Goal: Transaction & Acquisition: Purchase product/service

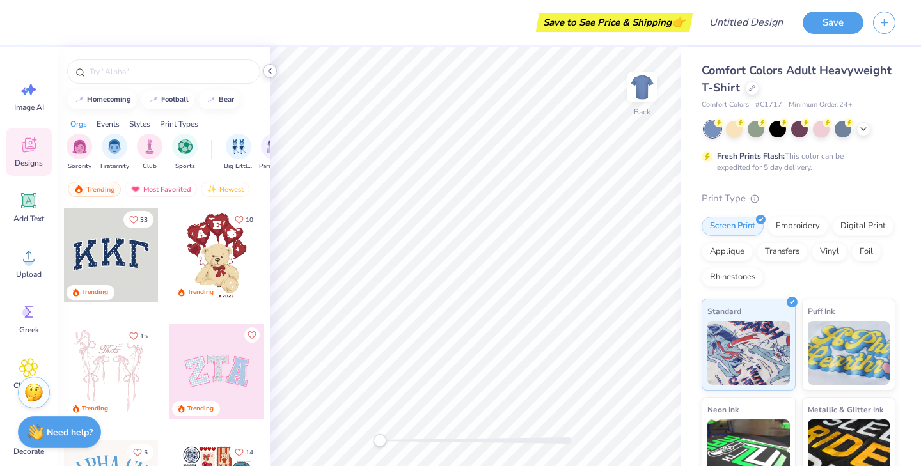
click at [266, 73] on icon at bounding box center [270, 71] width 10 height 10
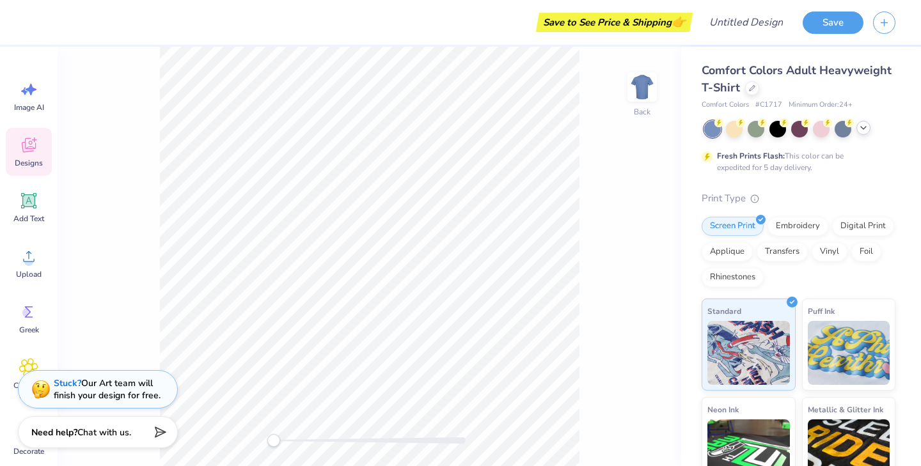
click at [861, 127] on polyline at bounding box center [863, 128] width 5 height 3
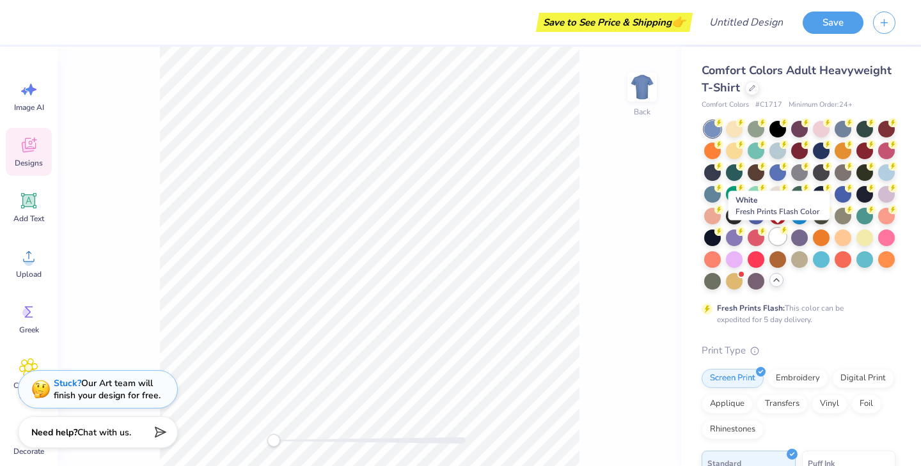
click at [779, 235] on div at bounding box center [777, 236] width 17 height 17
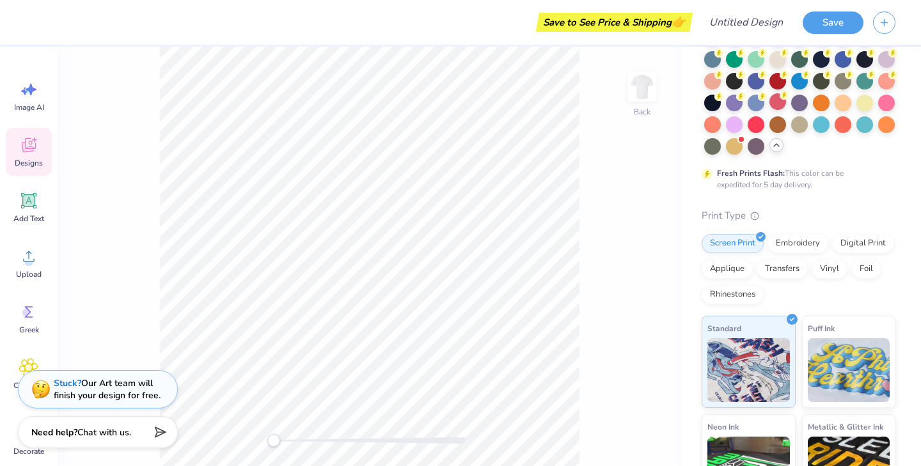
scroll to position [274, 0]
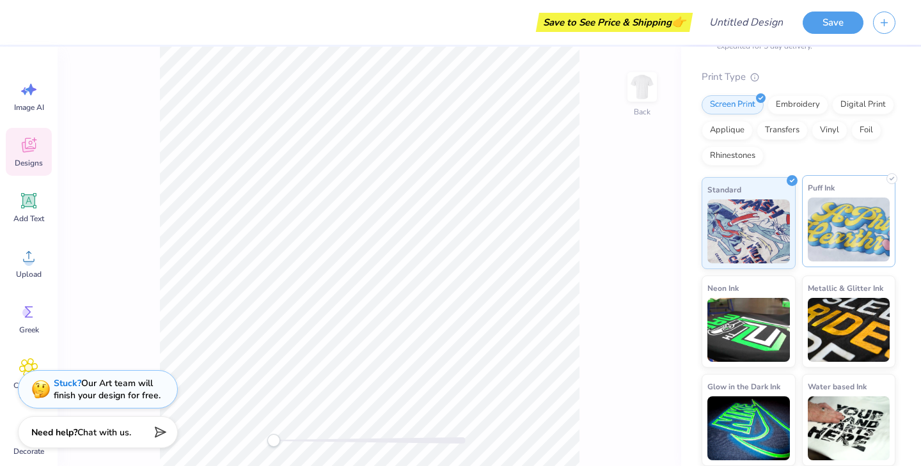
click at [847, 247] on img at bounding box center [849, 230] width 83 height 64
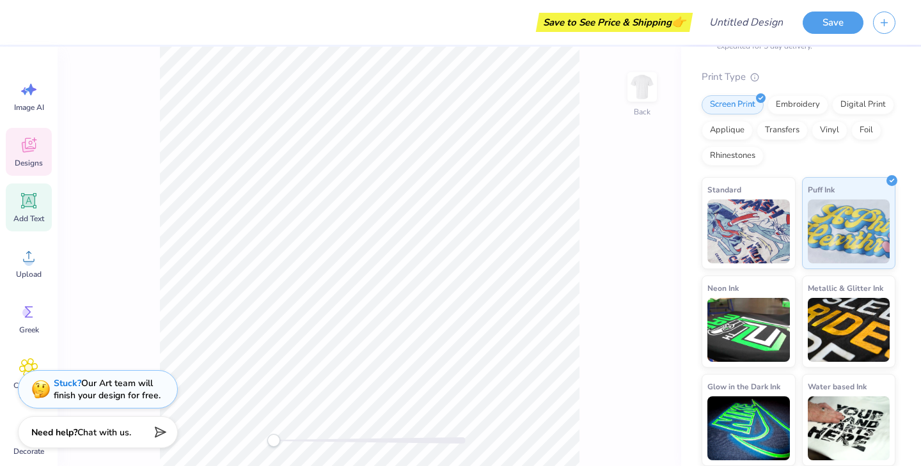
click at [40, 212] on div "Add Text" at bounding box center [29, 208] width 46 height 48
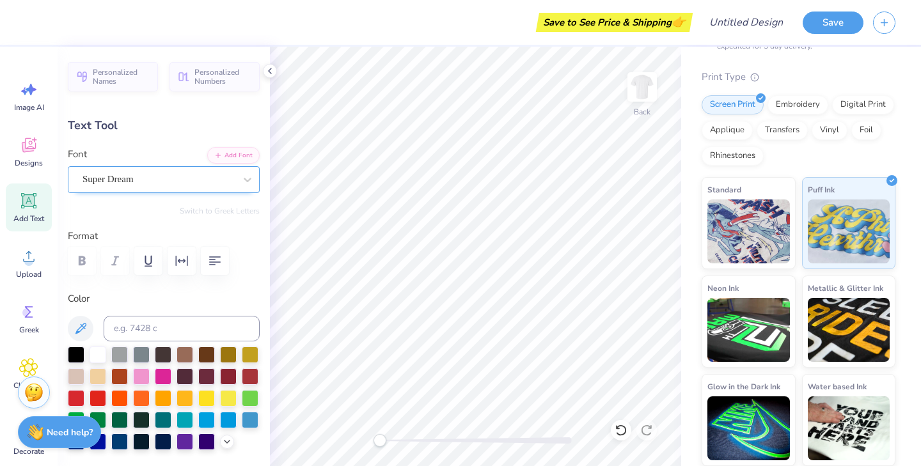
click at [212, 186] on div "Super Dream" at bounding box center [158, 179] width 155 height 20
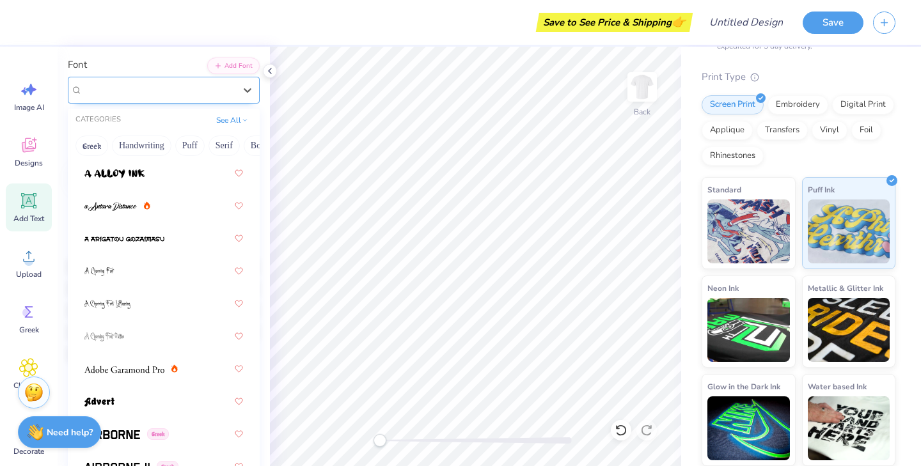
scroll to position [0, 0]
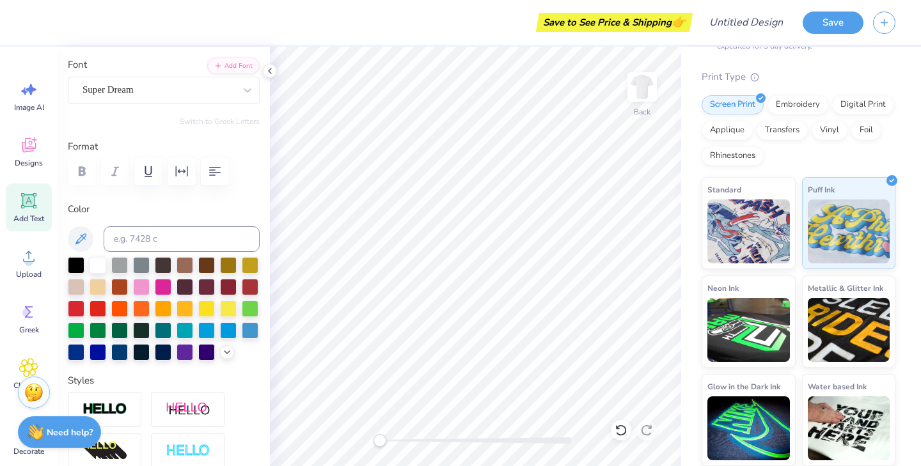
type textarea "E"
type textarea "SDSU ULTIMATE"
click at [207, 171] on icon "button" at bounding box center [214, 171] width 15 height 15
type input "10.15"
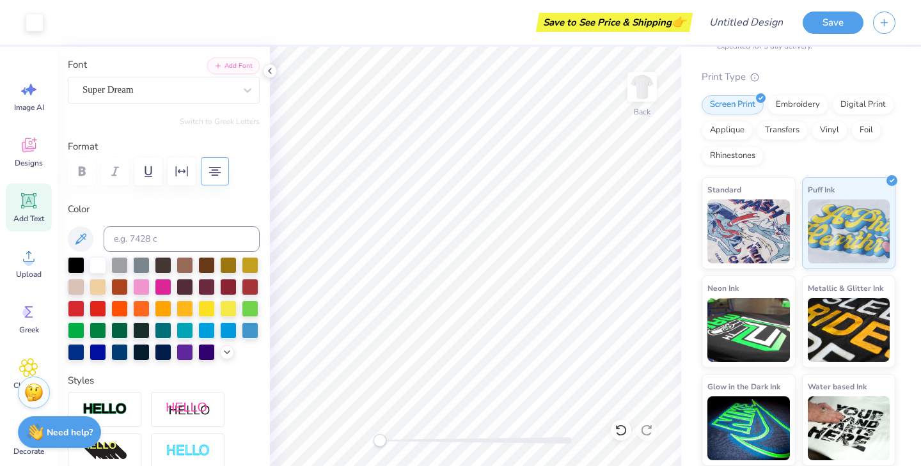
type input "4.43"
type input "4.54"
type textarea "GNOMES ULTIMATE"
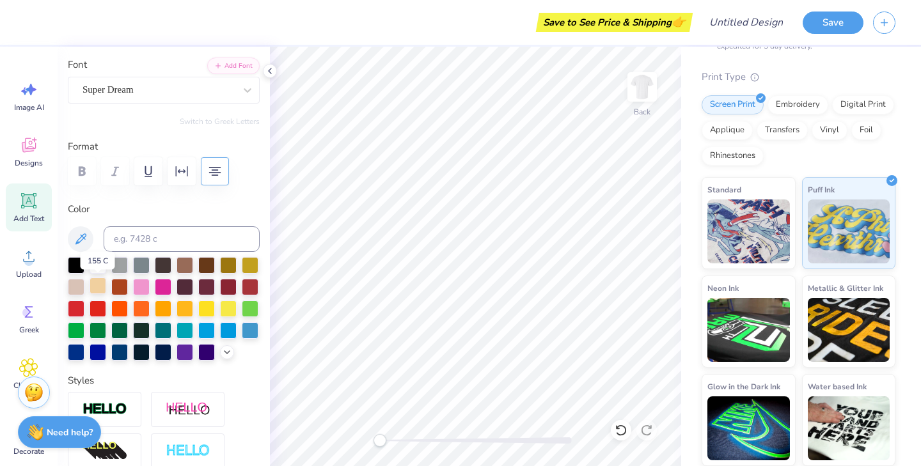
click at [93, 284] on div at bounding box center [98, 286] width 17 height 17
click at [75, 285] on div at bounding box center [76, 286] width 17 height 17
click at [155, 97] on div "Super Dream" at bounding box center [158, 90] width 155 height 20
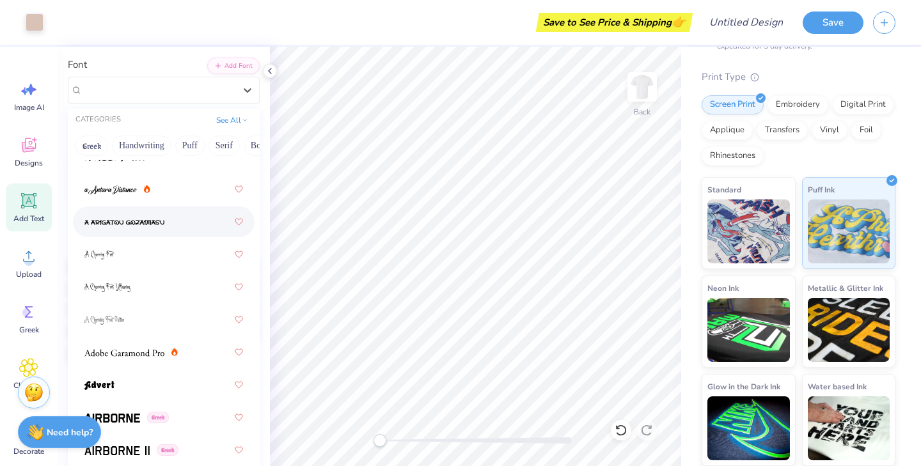
scroll to position [77, 0]
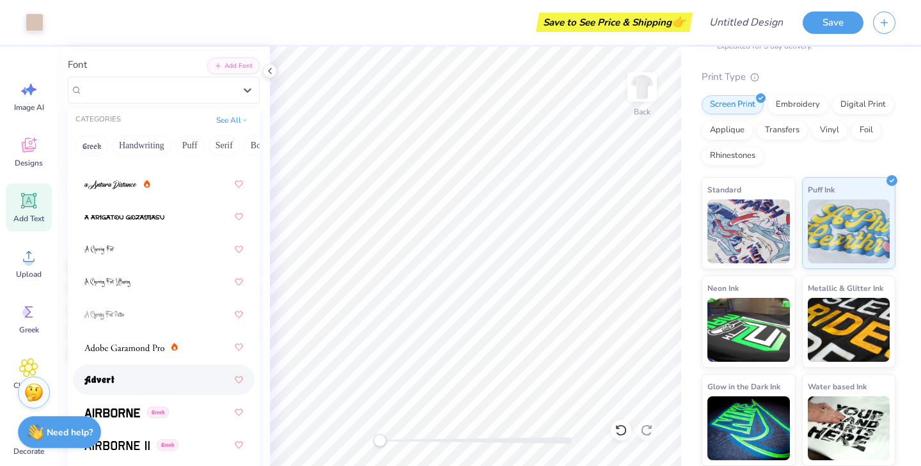
click at [138, 379] on div at bounding box center [163, 379] width 159 height 23
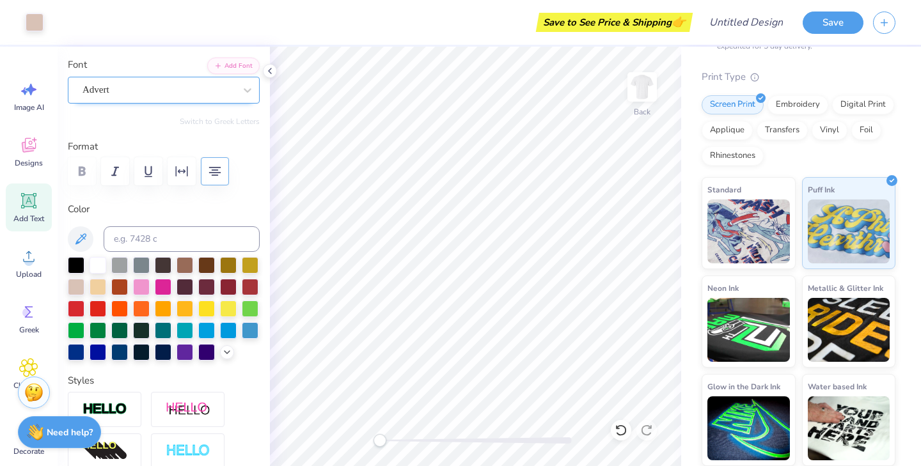
click at [180, 95] on div "Advert" at bounding box center [158, 90] width 155 height 20
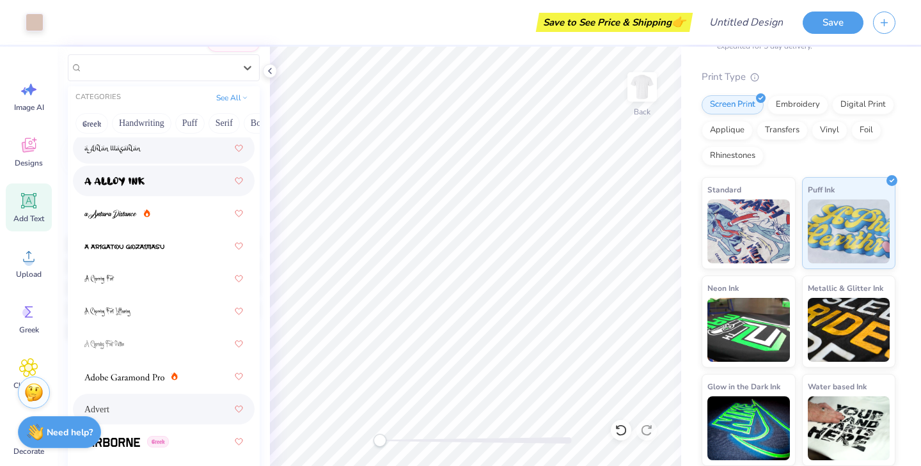
scroll to position [39, 0]
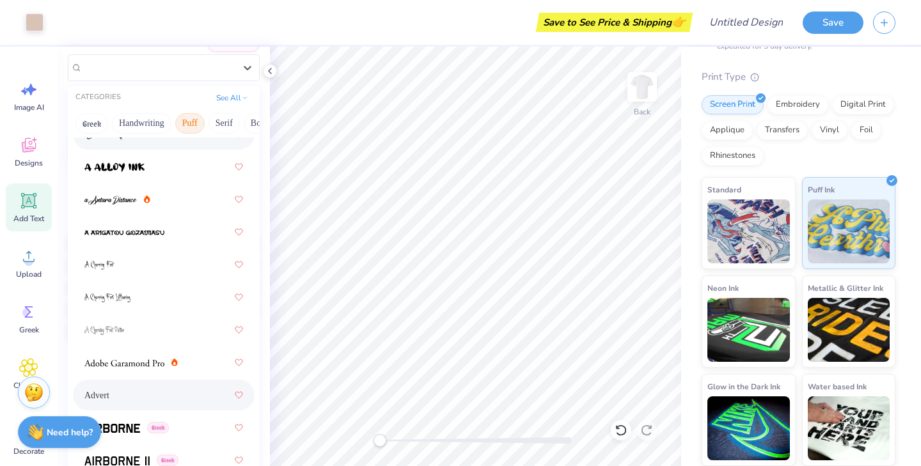
click at [193, 123] on button "Puff" at bounding box center [189, 123] width 29 height 20
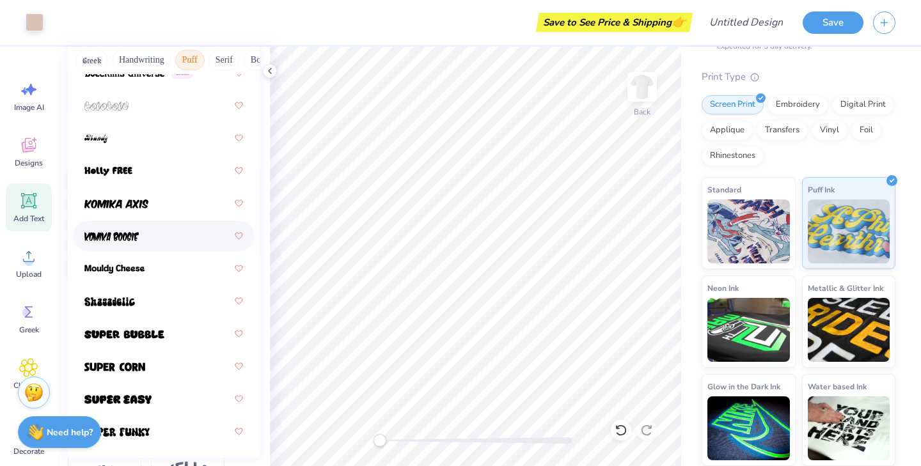
scroll to position [289, 0]
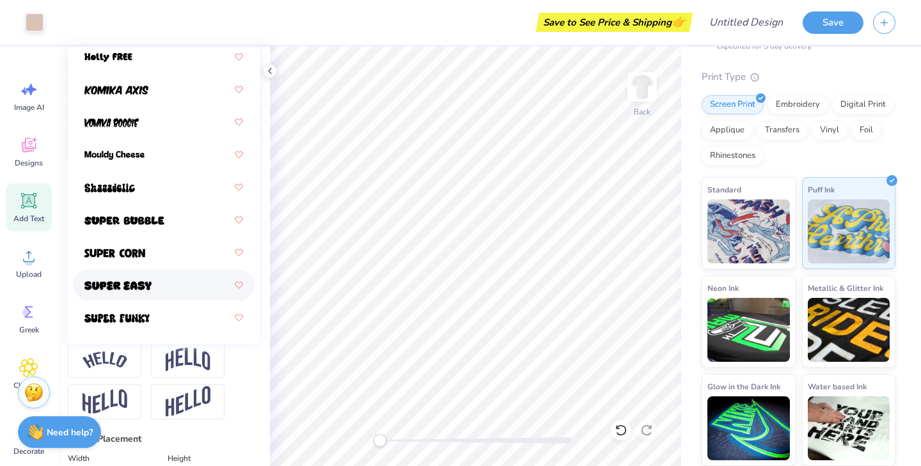
click at [141, 290] on img at bounding box center [117, 285] width 67 height 9
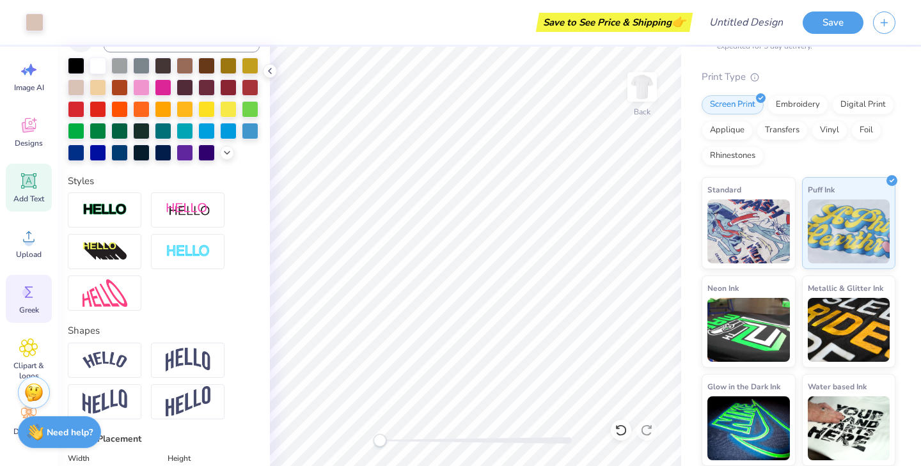
scroll to position [0, 0]
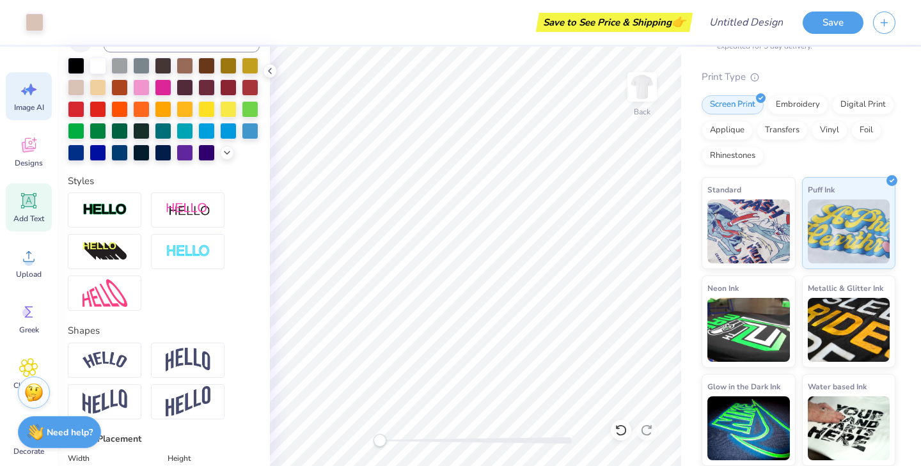
click at [26, 95] on icon at bounding box center [28, 89] width 19 height 19
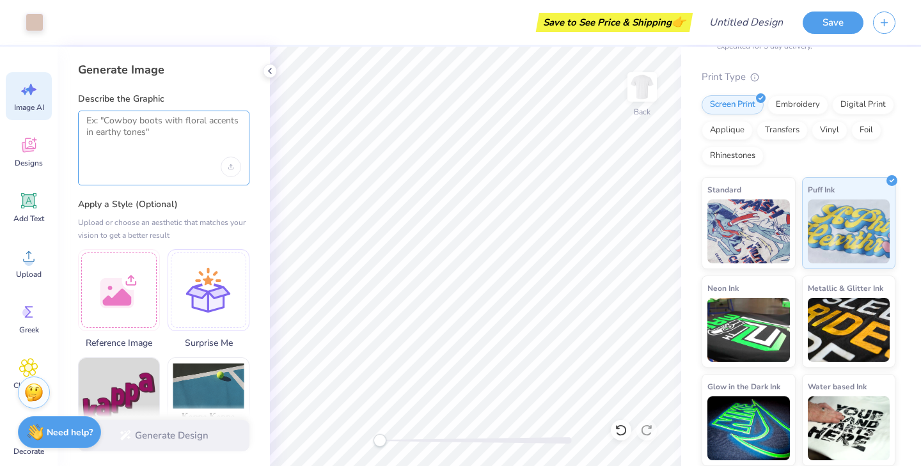
click at [205, 136] on textarea at bounding box center [163, 131] width 155 height 32
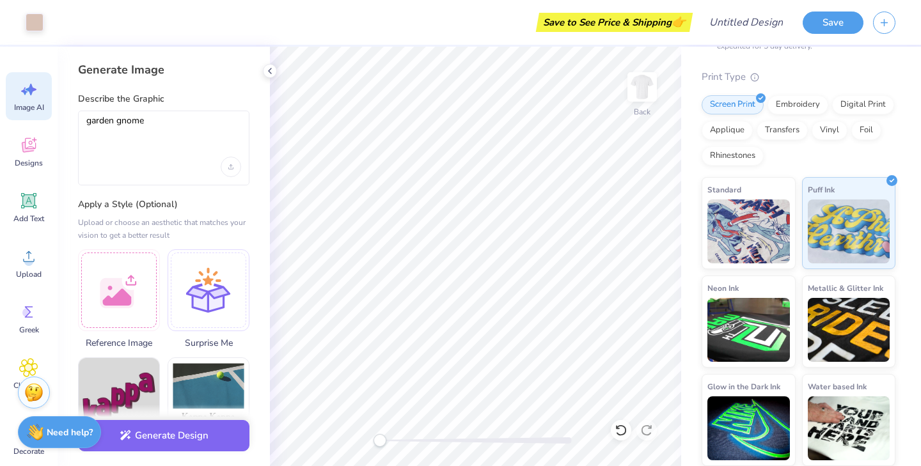
click at [228, 172] on div "Upload image" at bounding box center [231, 167] width 20 height 20
click at [178, 98] on label "Describe the Graphic" at bounding box center [163, 99] width 171 height 13
click at [189, 118] on textarea "garden gnome" at bounding box center [163, 131] width 155 height 32
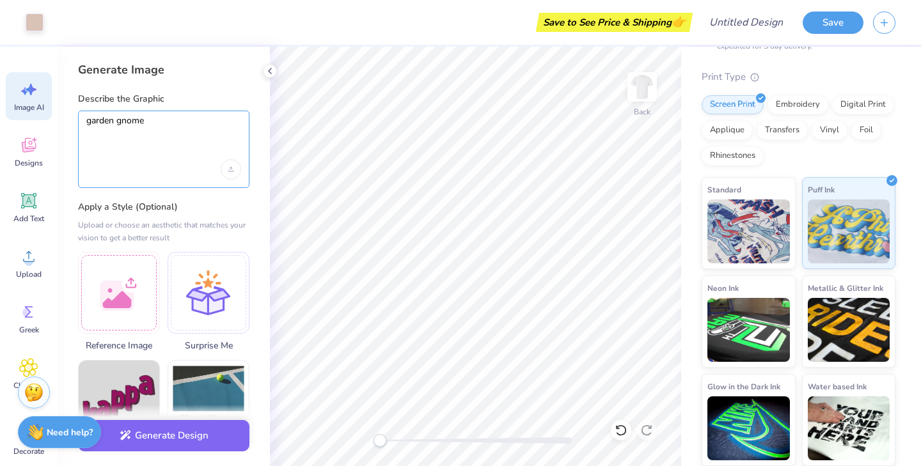
type textarea "garden gnome"
click at [170, 207] on label "Apply a Style (Optional)" at bounding box center [163, 207] width 171 height 13
click at [185, 112] on div "garden gnome" at bounding box center [163, 149] width 171 height 77
click at [184, 123] on textarea "garden gnome" at bounding box center [163, 132] width 155 height 35
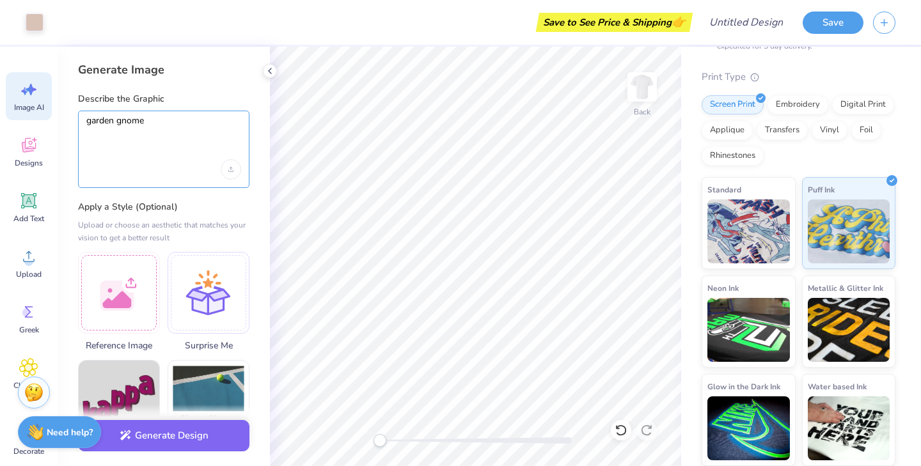
click at [184, 123] on textarea "garden gnome" at bounding box center [163, 132] width 155 height 35
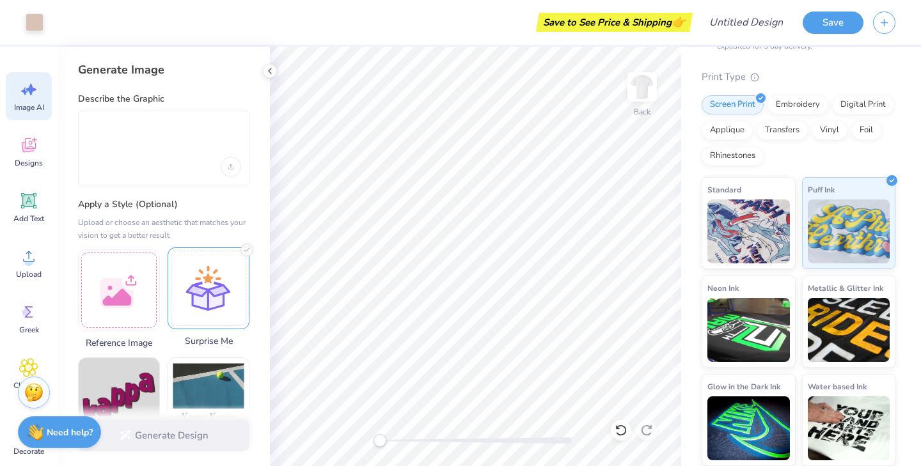
click at [202, 306] on div at bounding box center [209, 289] width 82 height 82
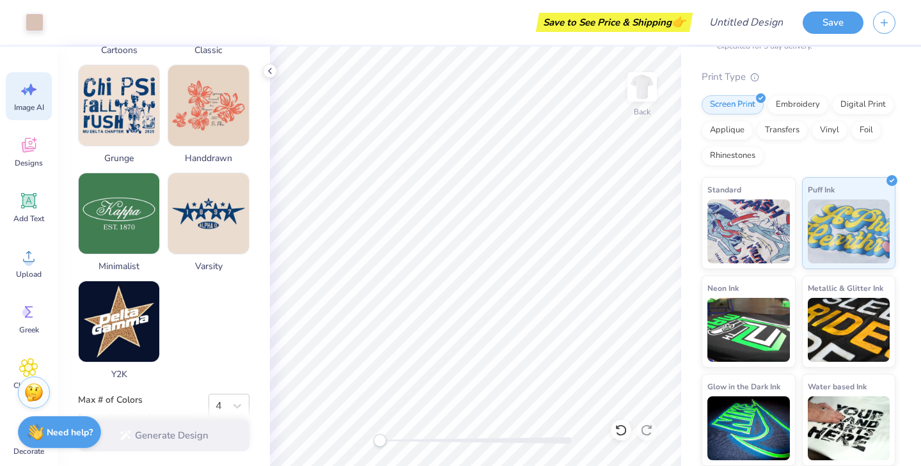
scroll to position [638, 0]
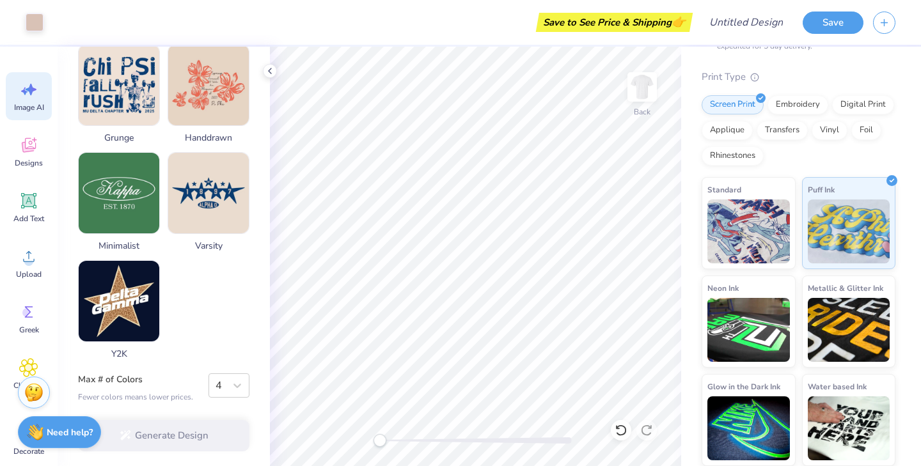
click at [168, 421] on div "Generate Design" at bounding box center [164, 436] width 212 height 62
click at [207, 430] on div "Generate Design" at bounding box center [164, 436] width 212 height 62
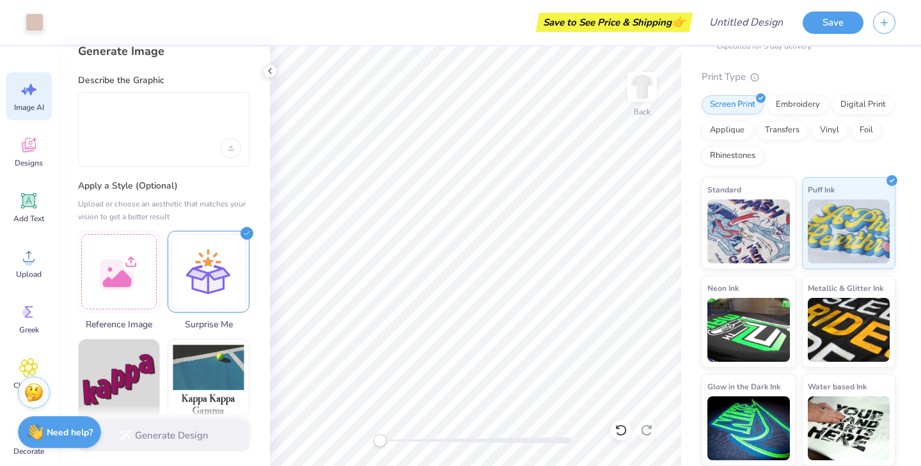
scroll to position [0, 0]
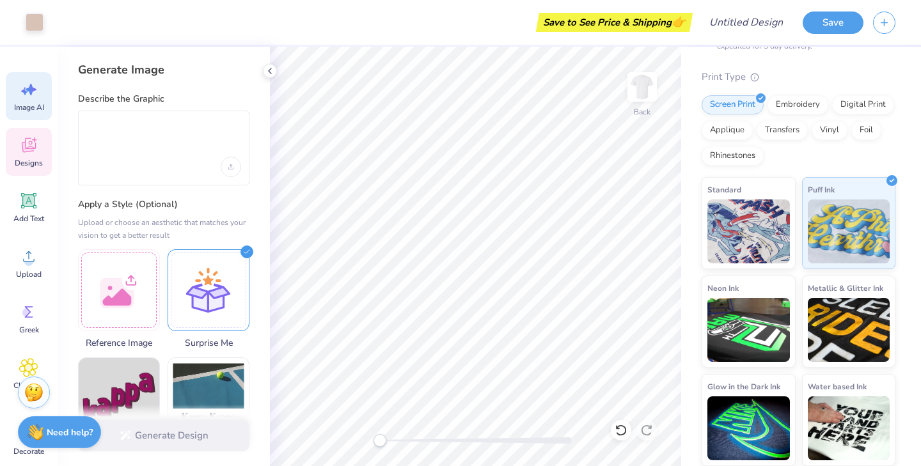
click at [42, 152] on div "Designs" at bounding box center [29, 152] width 46 height 48
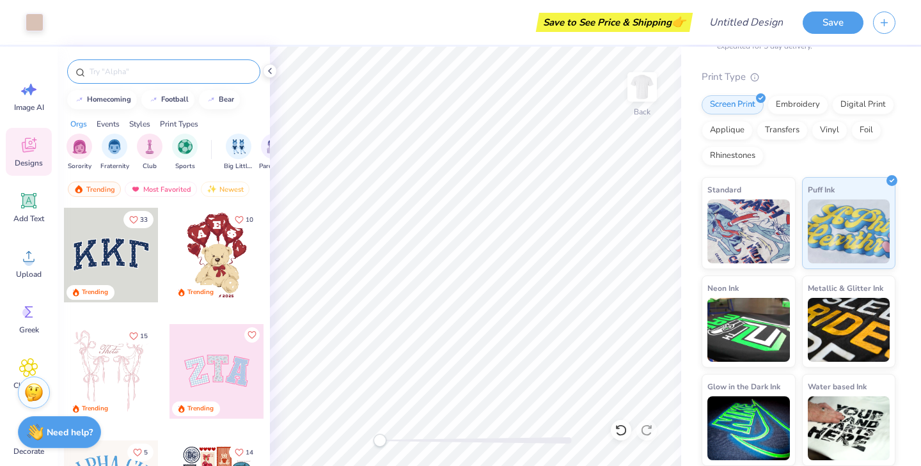
click at [137, 74] on input "text" at bounding box center [170, 71] width 164 height 13
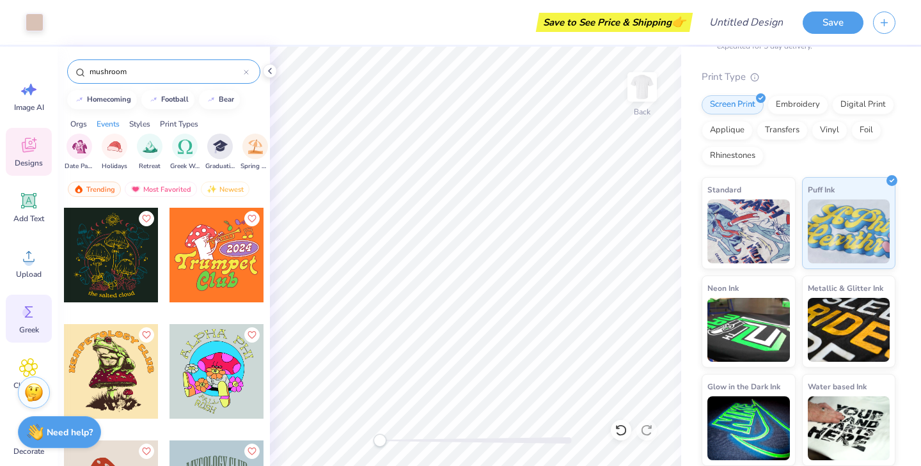
scroll to position [94, 0]
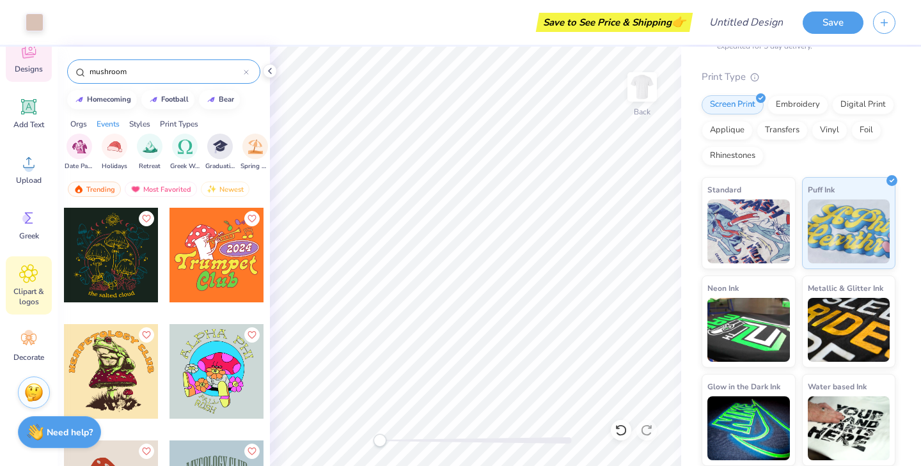
type input "mushroom"
click at [36, 272] on icon at bounding box center [28, 273] width 19 height 19
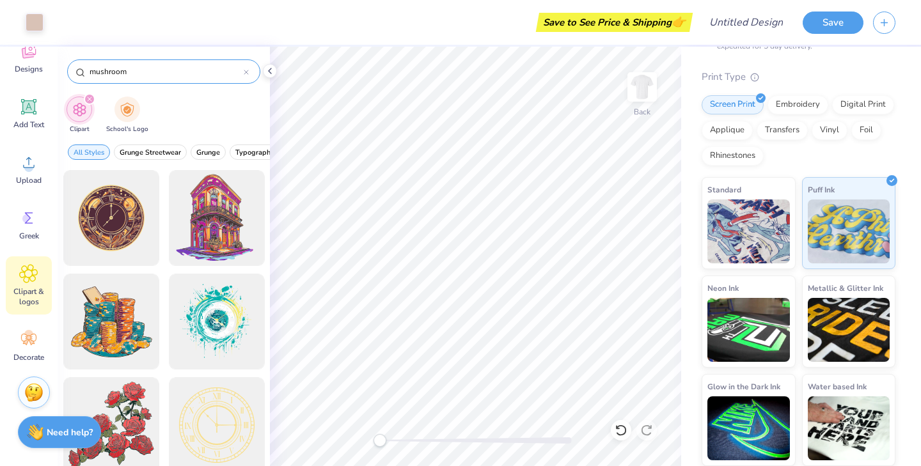
type input "mushroom"
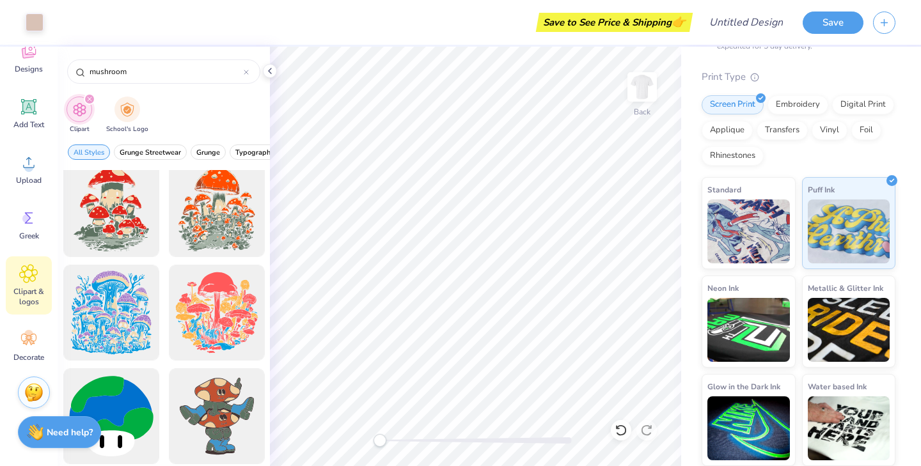
scroll to position [1675, 0]
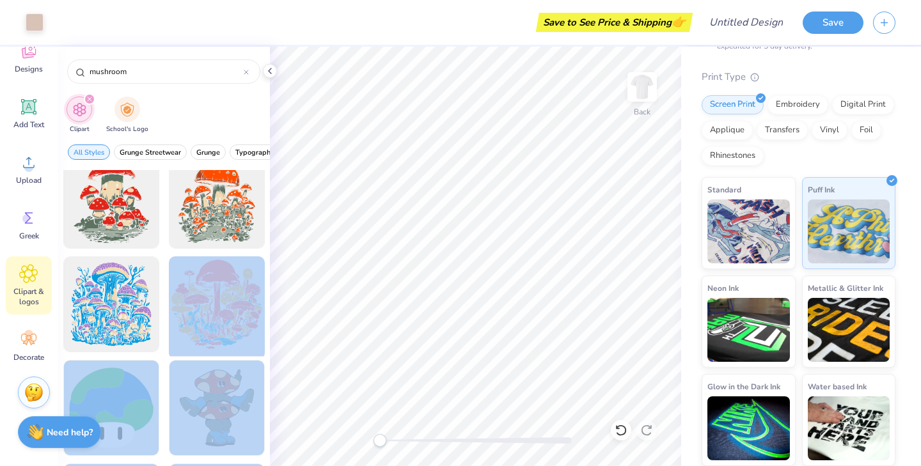
click at [524, 173] on div "Art colors Save to See Price & Shipping 👉 Design Title Save Image AI Designs Ad…" at bounding box center [460, 233] width 921 height 466
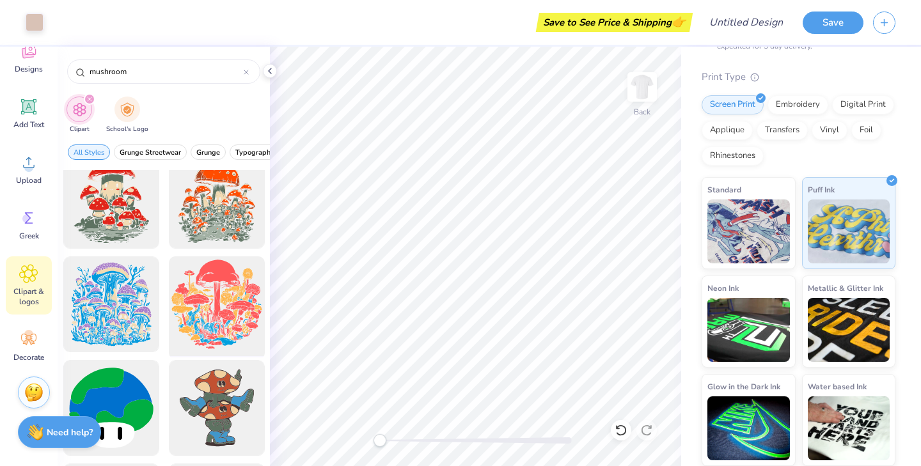
click at [221, 277] on div at bounding box center [217, 305] width 106 height 106
click at [219, 299] on div at bounding box center [217, 305] width 106 height 106
drag, startPoint x: 219, startPoint y: 299, endPoint x: 236, endPoint y: 285, distance: 21.8
click at [236, 285] on div at bounding box center [217, 305] width 106 height 106
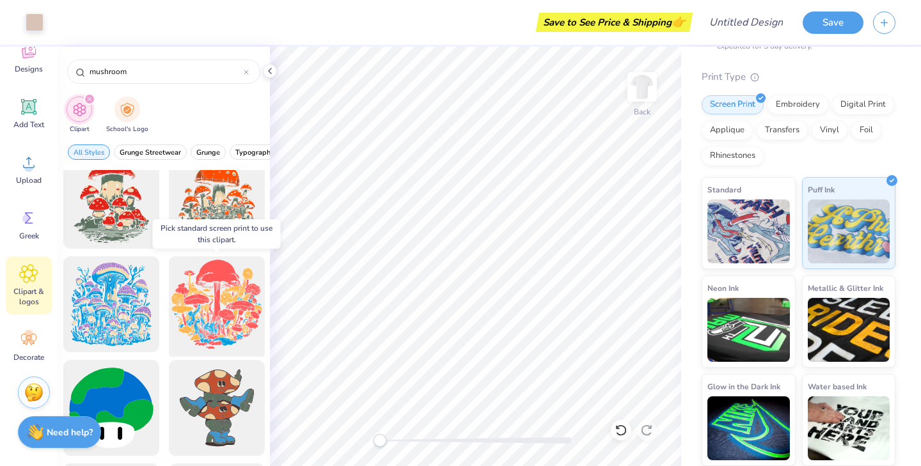
click at [236, 285] on div at bounding box center [217, 305] width 106 height 106
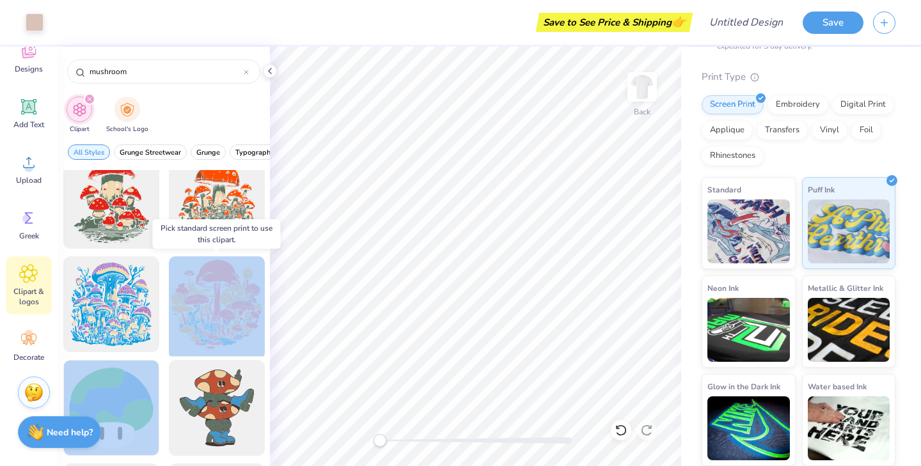
click at [236, 285] on div at bounding box center [217, 305] width 106 height 106
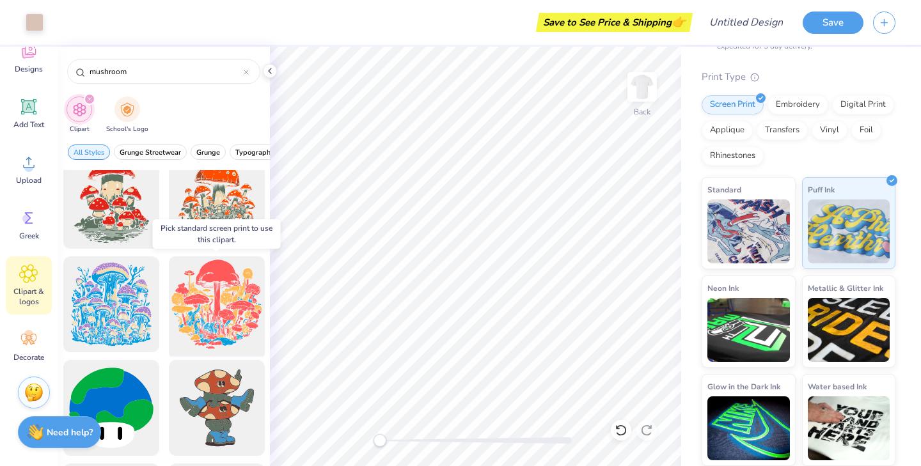
click at [236, 285] on div at bounding box center [217, 305] width 106 height 106
click at [206, 320] on div at bounding box center [217, 305] width 106 height 106
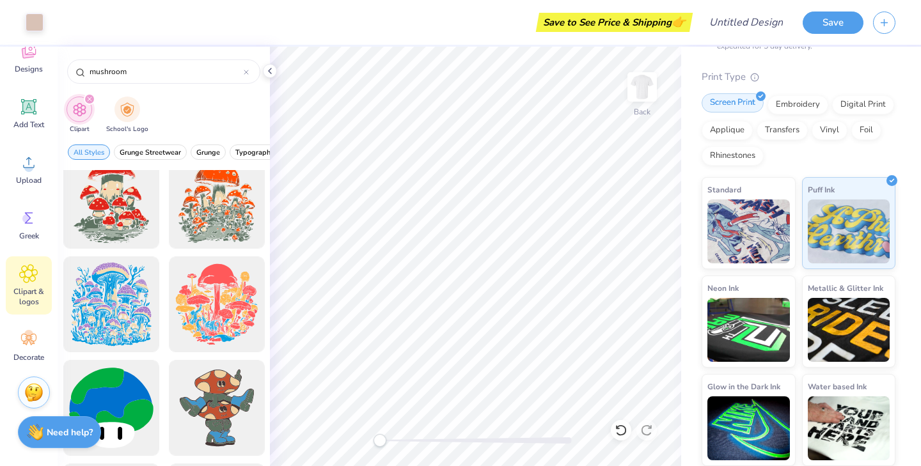
click at [736, 102] on div "Screen Print" at bounding box center [733, 102] width 62 height 19
click at [745, 214] on img at bounding box center [748, 230] width 83 height 64
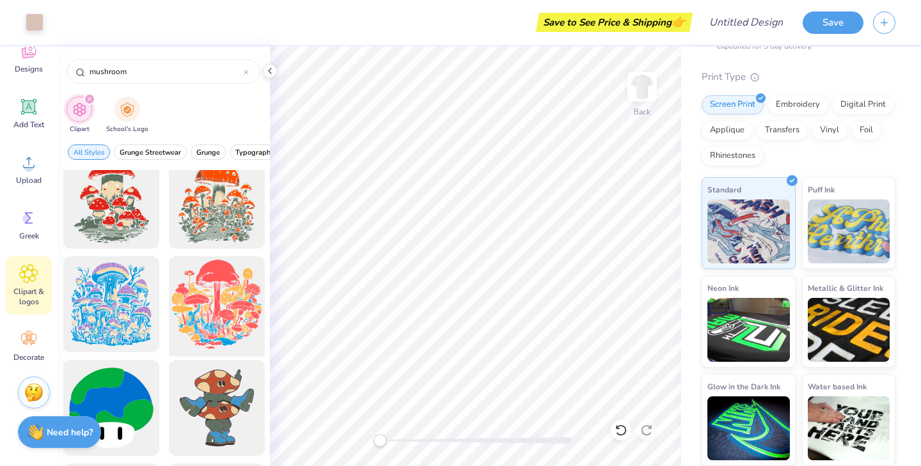
click at [238, 294] on div at bounding box center [217, 305] width 106 height 106
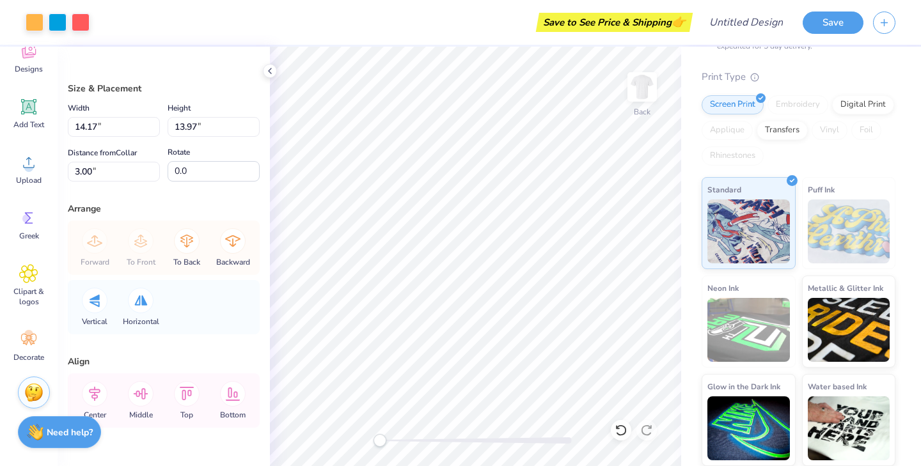
click at [631, 255] on body "Art colors Save to See Price & Shipping 👉 Design Title Save Image AI Designs Ad…" at bounding box center [460, 233] width 921 height 466
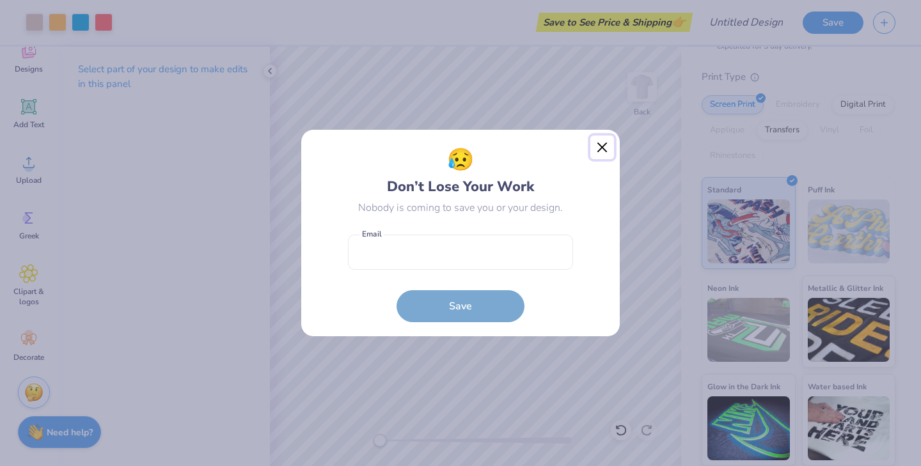
click at [603, 148] on button "Close" at bounding box center [602, 148] width 24 height 24
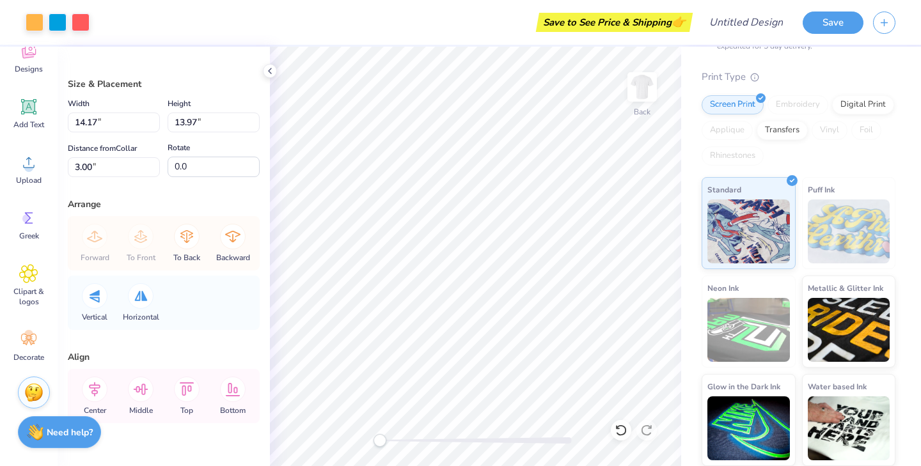
scroll to position [0, 0]
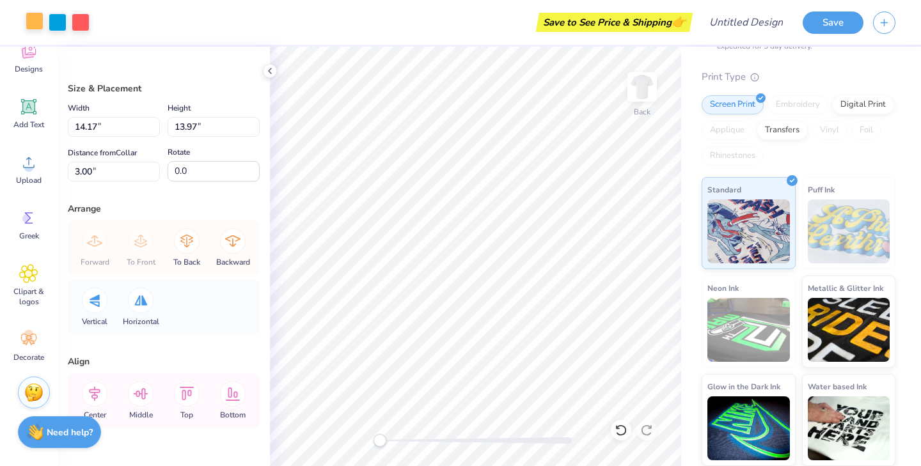
click at [36, 17] on div at bounding box center [35, 21] width 18 height 18
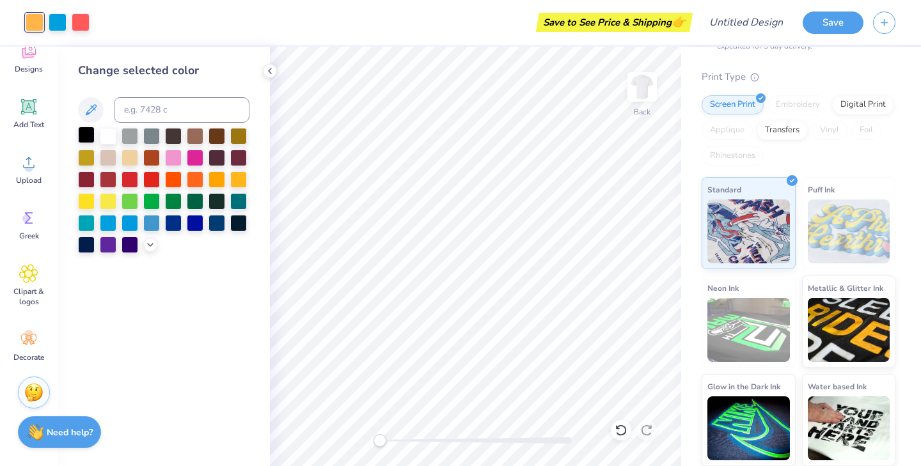
click at [90, 131] on div at bounding box center [86, 135] width 17 height 17
click at [130, 156] on div at bounding box center [130, 156] width 17 height 17
click at [58, 26] on div at bounding box center [58, 21] width 18 height 18
click at [146, 245] on icon at bounding box center [150, 244] width 10 height 10
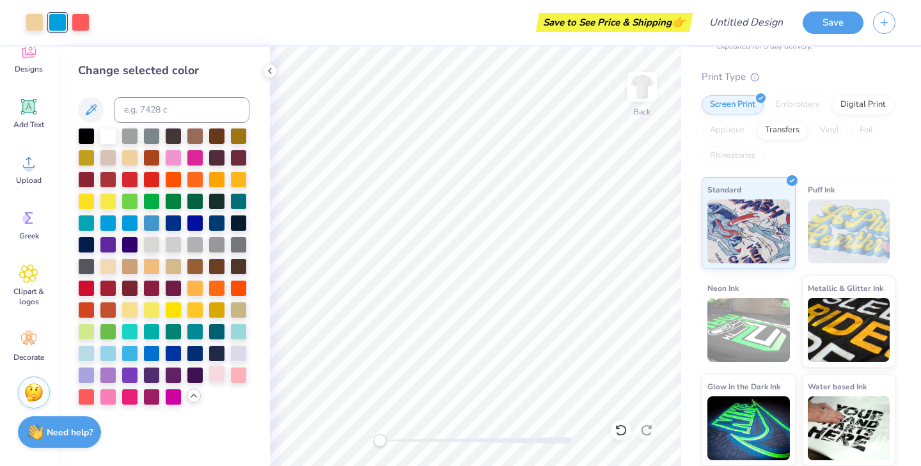
click at [217, 375] on div at bounding box center [217, 374] width 17 height 17
click at [239, 370] on div at bounding box center [238, 374] width 17 height 17
click at [151, 242] on div at bounding box center [151, 243] width 17 height 17
click at [194, 265] on div at bounding box center [195, 265] width 17 height 17
click at [88, 351] on div at bounding box center [86, 352] width 17 height 17
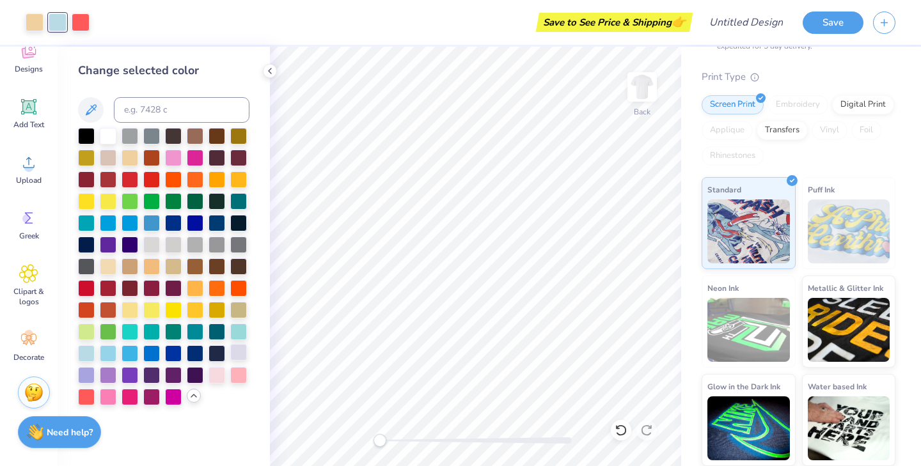
click at [242, 352] on div at bounding box center [238, 352] width 17 height 17
click at [84, 374] on div at bounding box center [86, 374] width 17 height 17
click at [133, 307] on div at bounding box center [130, 309] width 17 height 17
click at [80, 396] on div at bounding box center [86, 396] width 17 height 17
click at [106, 395] on div at bounding box center [108, 396] width 17 height 17
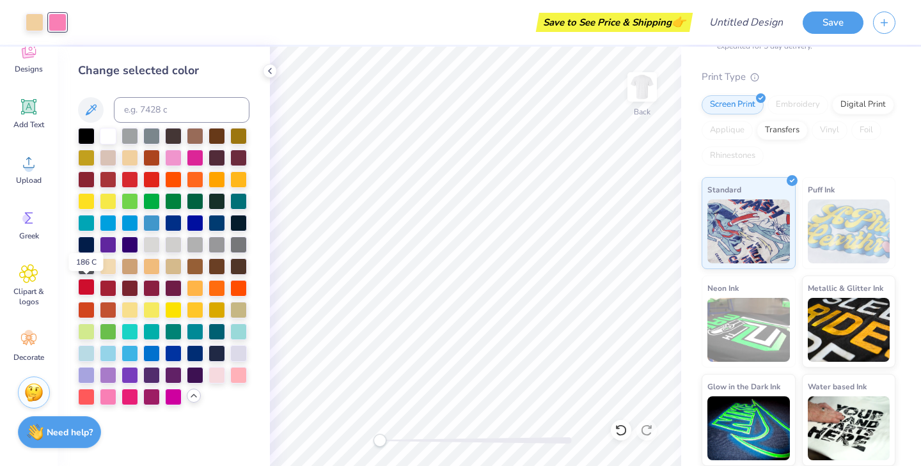
click at [83, 281] on div at bounding box center [86, 287] width 17 height 17
click at [108, 284] on div at bounding box center [108, 287] width 17 height 17
click at [81, 115] on button at bounding box center [91, 110] width 26 height 26
click at [90, 113] on icon at bounding box center [91, 109] width 11 height 11
click at [97, 111] on icon at bounding box center [90, 109] width 15 height 15
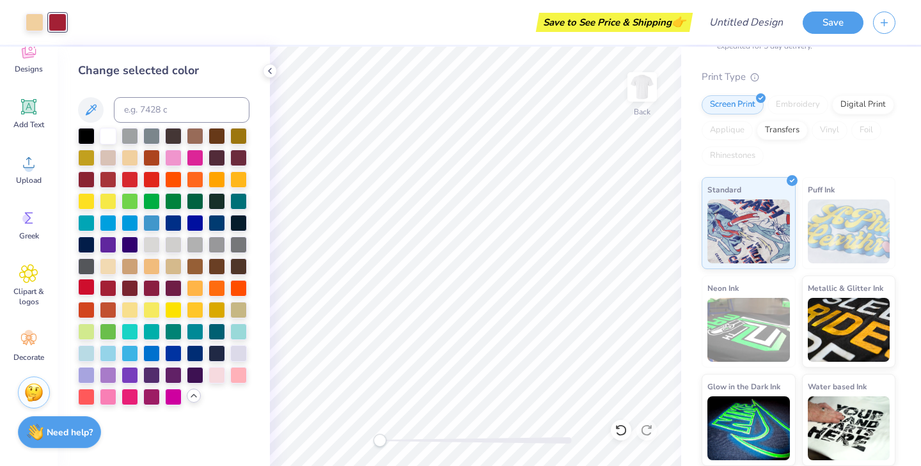
click at [92, 295] on div at bounding box center [86, 287] width 17 height 17
click at [113, 284] on div at bounding box center [108, 287] width 17 height 17
click at [35, 24] on div at bounding box center [35, 21] width 18 height 18
click at [80, 18] on div "Save to See Price & Shipping 👉" at bounding box center [382, 22] width 613 height 45
click at [70, 20] on div "Art colors Save to See Price & Shipping 👉 Design Title Save" at bounding box center [460, 22] width 921 height 45
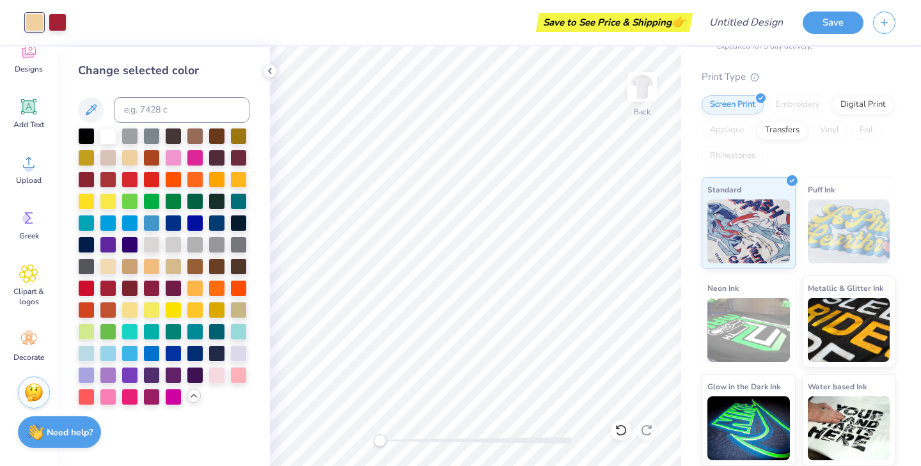
click at [46, 19] on div at bounding box center [46, 22] width 41 height 18
click at [77, 19] on div "Save to See Price & Shipping 👉" at bounding box center [382, 22] width 613 height 45
click at [99, 125] on div "Change selected color" at bounding box center [163, 233] width 171 height 343
click at [98, 113] on icon at bounding box center [90, 109] width 15 height 15
click at [74, 25] on div "Art colors Save to See Price & Shipping 👉 Design Title Save" at bounding box center [460, 22] width 921 height 45
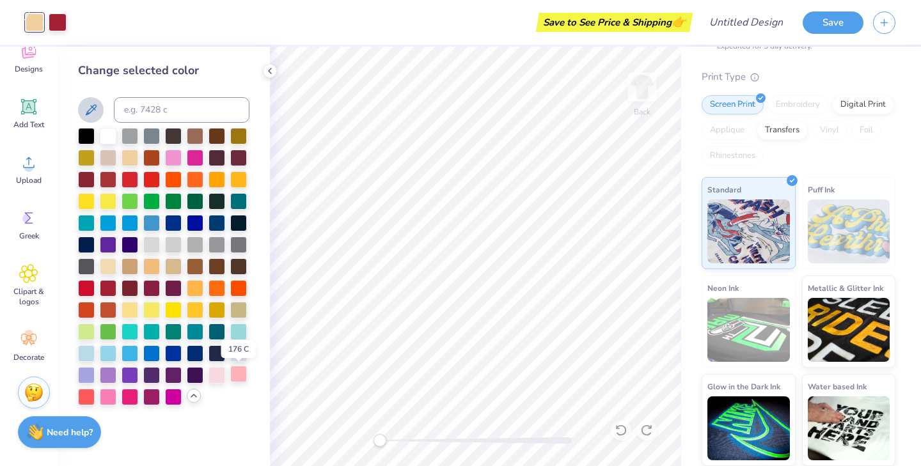
click at [238, 371] on div at bounding box center [238, 374] width 17 height 17
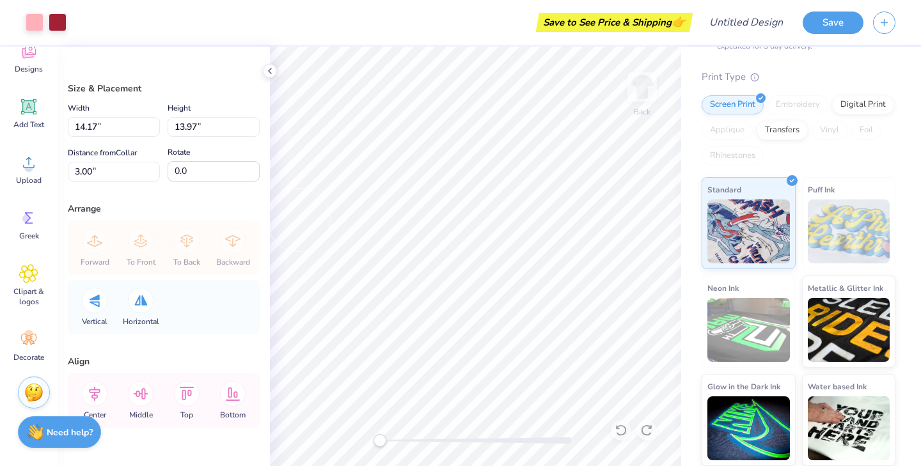
click at [186, 293] on div "Vertical Horizontal" at bounding box center [164, 307] width 184 height 54
click at [187, 244] on div "Forward To Front To Back Backward" at bounding box center [164, 248] width 184 height 54
click at [187, 238] on div "Forward To Front To Back Backward" at bounding box center [164, 248] width 184 height 54
click at [178, 272] on div "Forward To Front To Back Backward" at bounding box center [164, 248] width 184 height 54
click at [184, 246] on div "Forward To Front To Back Backward" at bounding box center [164, 248] width 184 height 54
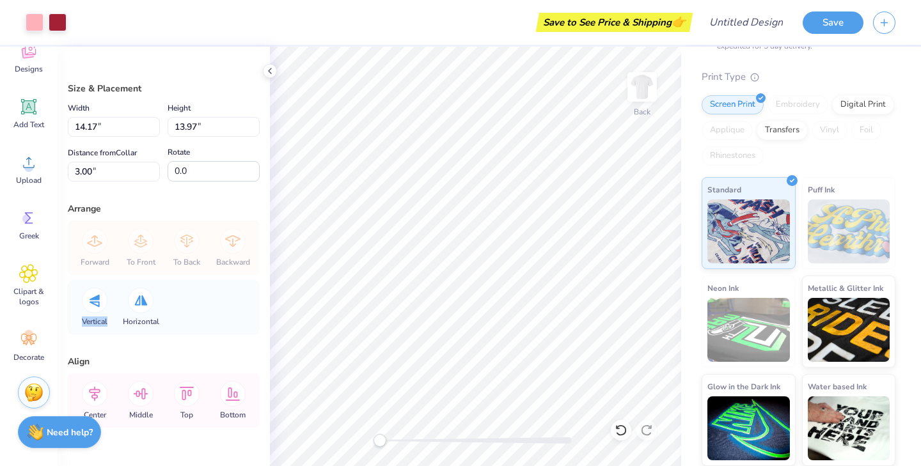
click at [184, 246] on div "Forward To Front To Back Backward" at bounding box center [164, 248] width 184 height 54
click at [170, 315] on div "Vertical Horizontal" at bounding box center [164, 307] width 184 height 54
click at [149, 311] on div "Horizontal" at bounding box center [141, 307] width 46 height 54
click at [98, 306] on icon at bounding box center [95, 300] width 10 height 13
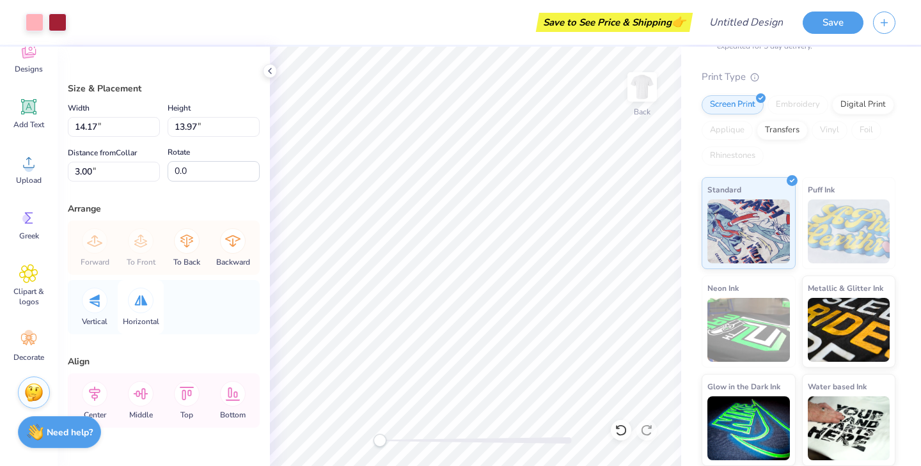
click at [132, 308] on div at bounding box center [141, 301] width 26 height 26
click at [97, 308] on div at bounding box center [95, 301] width 26 height 26
click at [190, 253] on div "To Back" at bounding box center [187, 248] width 46 height 54
click at [27, 10] on div "Art colors" at bounding box center [33, 22] width 67 height 45
click at [28, 19] on div at bounding box center [35, 21] width 18 height 18
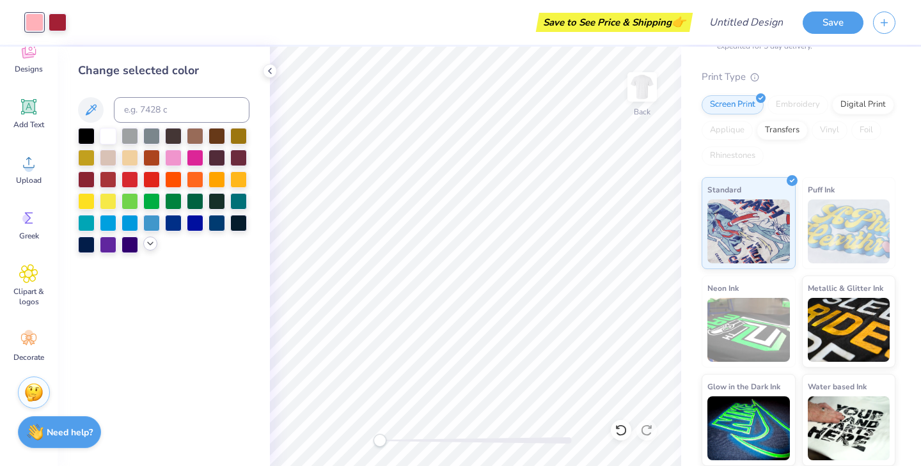
click at [154, 251] on div at bounding box center [163, 190] width 171 height 125
click at [154, 249] on div at bounding box center [150, 244] width 14 height 14
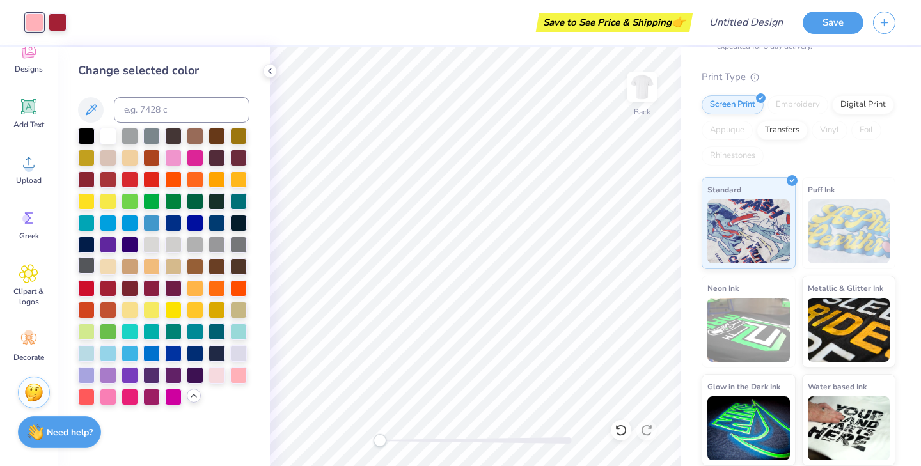
click at [86, 262] on div at bounding box center [86, 265] width 17 height 17
click at [79, 24] on div "Save to See Price & Shipping 👉" at bounding box center [382, 22] width 613 height 45
click at [269, 70] on polyline at bounding box center [270, 70] width 3 height 5
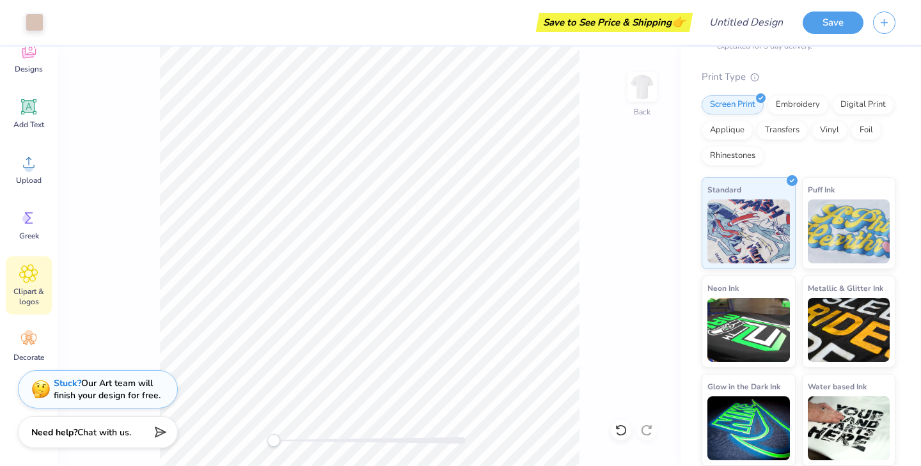
click at [38, 271] on div "Clipart & logos" at bounding box center [29, 285] width 46 height 58
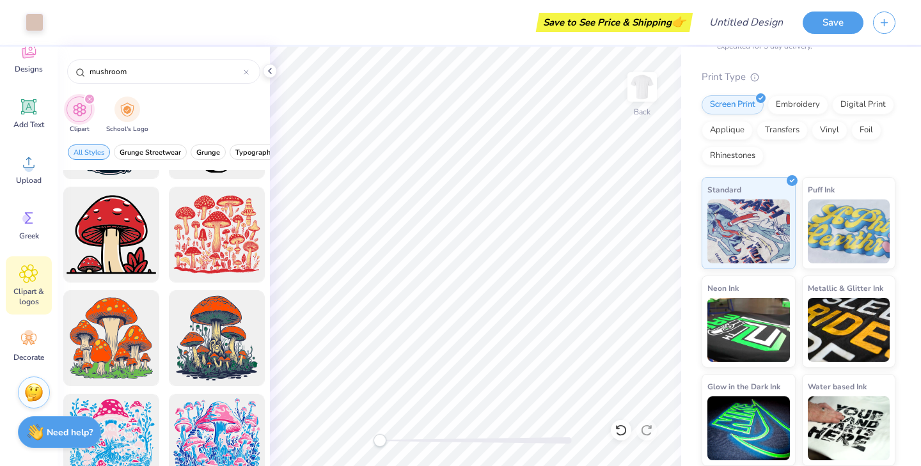
scroll to position [292, 0]
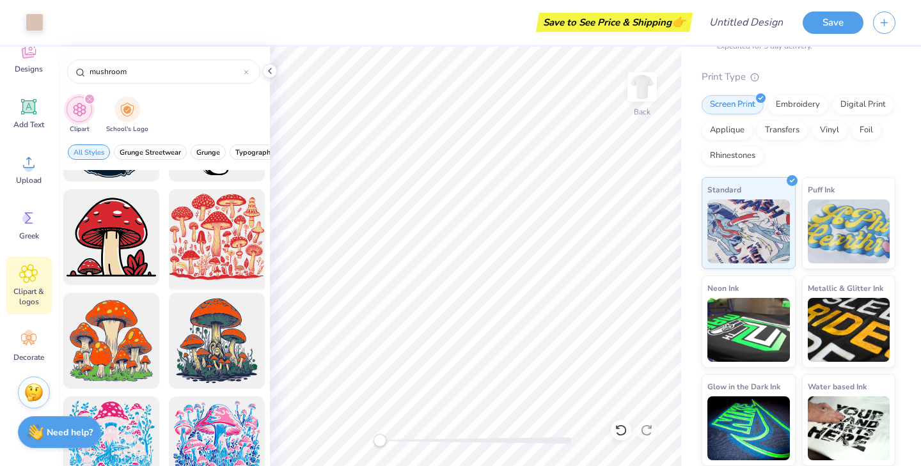
click at [232, 228] on div at bounding box center [217, 238] width 106 height 106
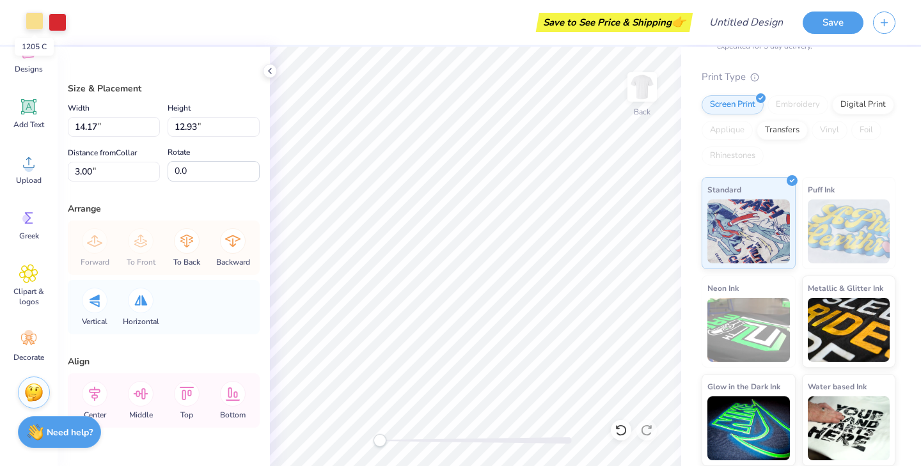
click at [40, 19] on div at bounding box center [35, 21] width 18 height 18
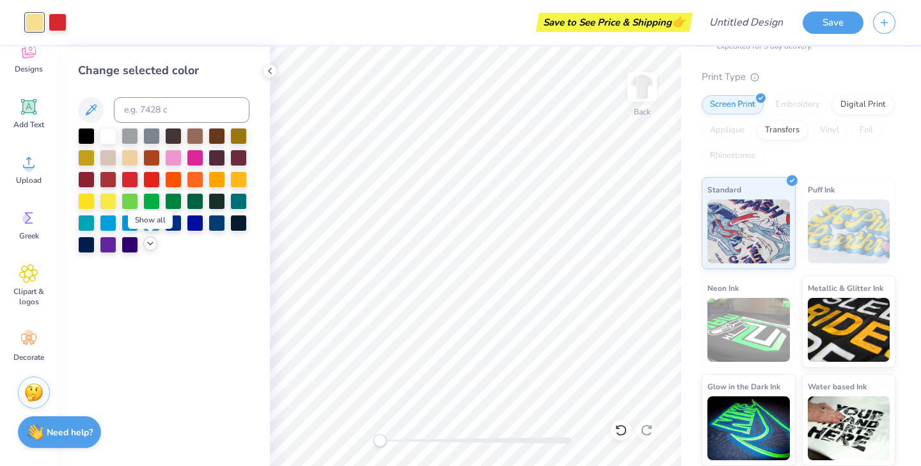
click at [152, 246] on icon at bounding box center [150, 244] width 10 height 10
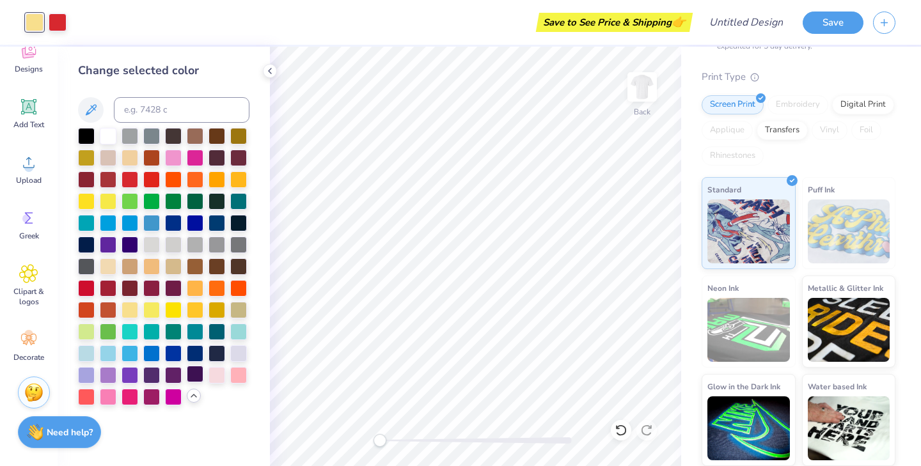
click at [194, 375] on div at bounding box center [195, 374] width 17 height 17
click at [104, 287] on div at bounding box center [108, 287] width 17 height 17
click at [58, 25] on div at bounding box center [58, 21] width 18 height 18
click at [131, 175] on div at bounding box center [130, 178] width 17 height 17
click at [147, 176] on div at bounding box center [151, 178] width 17 height 17
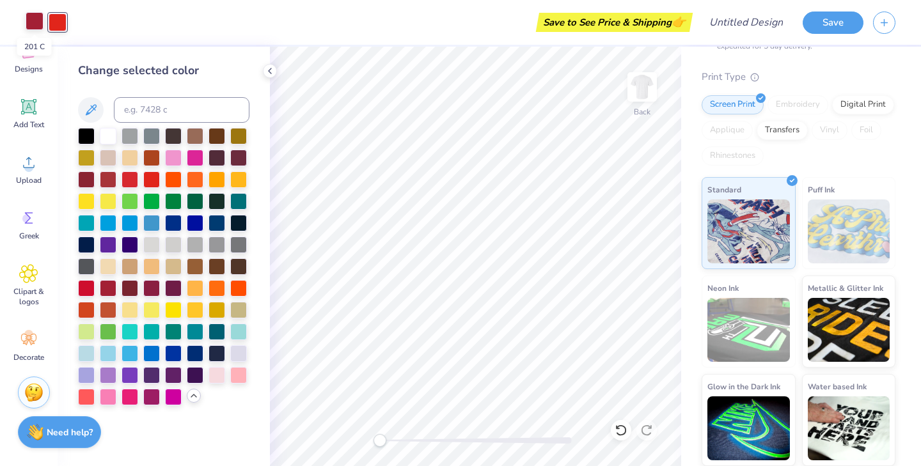
click at [29, 15] on div at bounding box center [35, 21] width 18 height 18
click at [176, 133] on div at bounding box center [173, 135] width 17 height 17
click at [56, 20] on div at bounding box center [58, 21] width 18 height 18
click at [109, 290] on div at bounding box center [108, 287] width 17 height 17
click at [134, 180] on div at bounding box center [130, 178] width 17 height 17
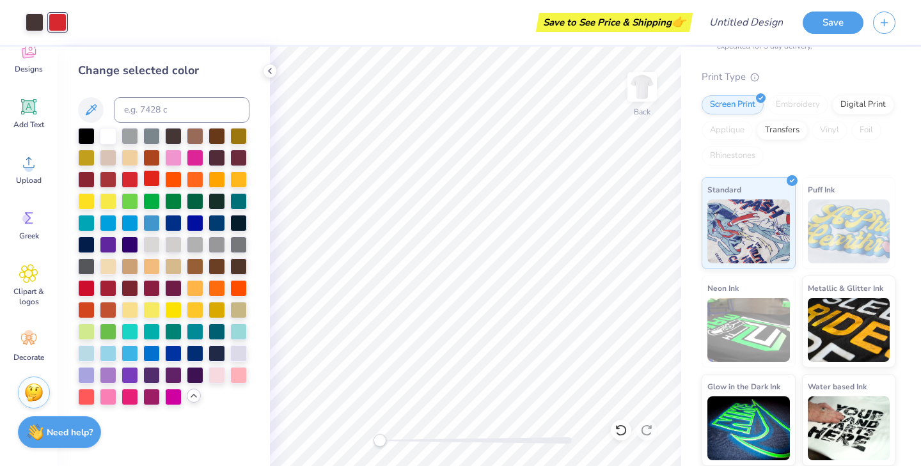
click at [149, 182] on div at bounding box center [151, 178] width 17 height 17
click at [29, 24] on div at bounding box center [35, 21] width 18 height 18
click at [88, 141] on div at bounding box center [86, 135] width 17 height 17
click at [58, 18] on div at bounding box center [58, 21] width 18 height 18
click at [106, 171] on div at bounding box center [108, 178] width 17 height 17
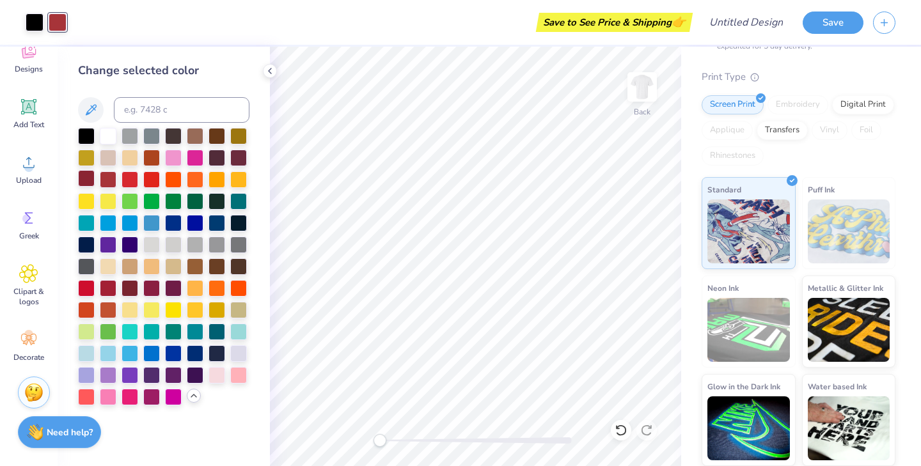
click at [95, 175] on div at bounding box center [86, 178] width 17 height 17
click at [31, 274] on icon at bounding box center [29, 274] width 8 height 8
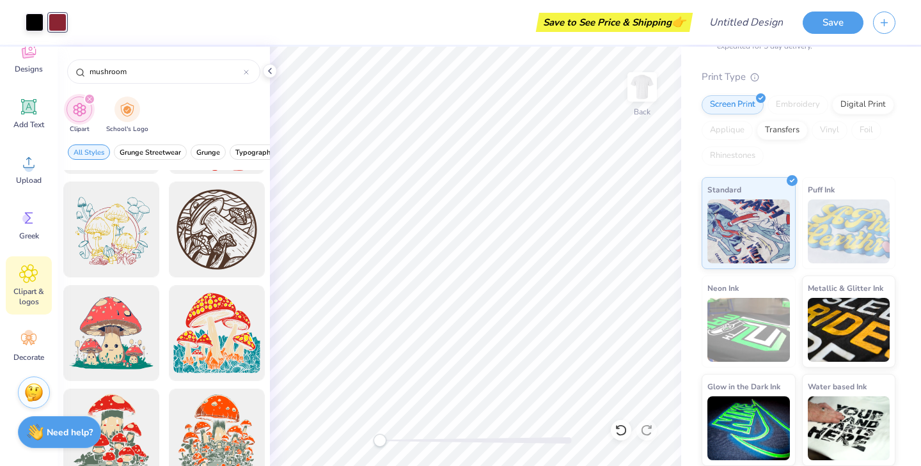
scroll to position [1438, 0]
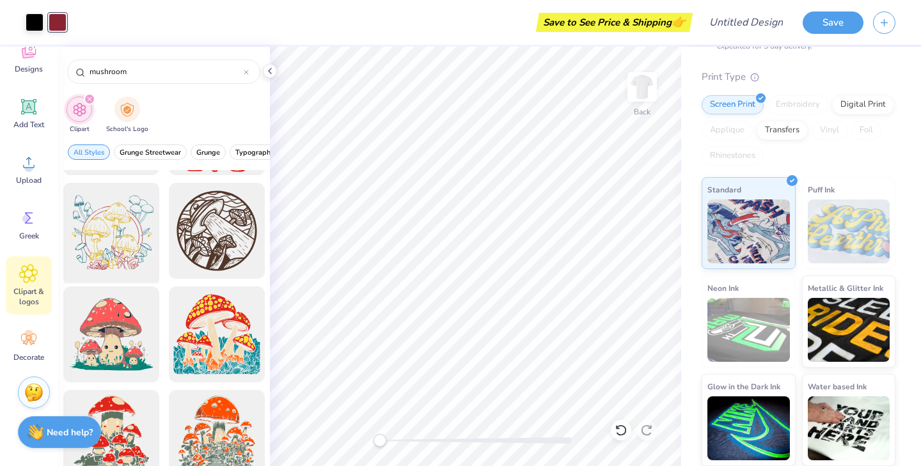
click at [116, 240] on div at bounding box center [111, 231] width 106 height 106
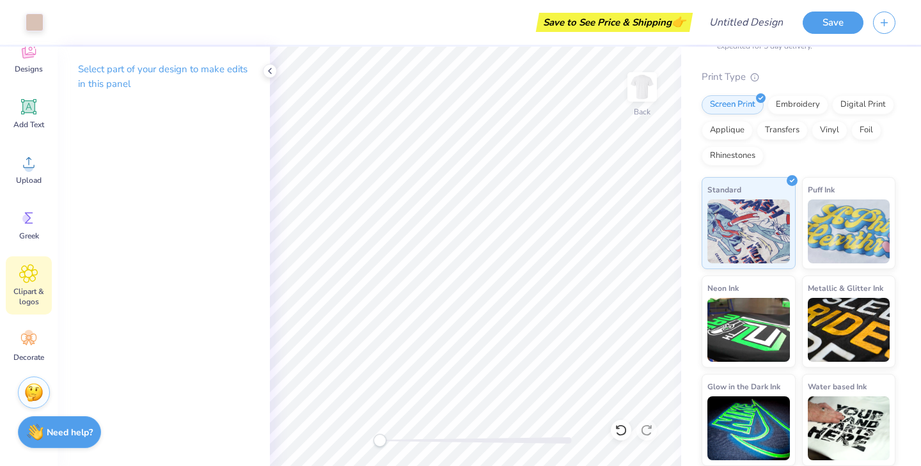
click at [29, 303] on span "Clipart & logos" at bounding box center [29, 297] width 42 height 20
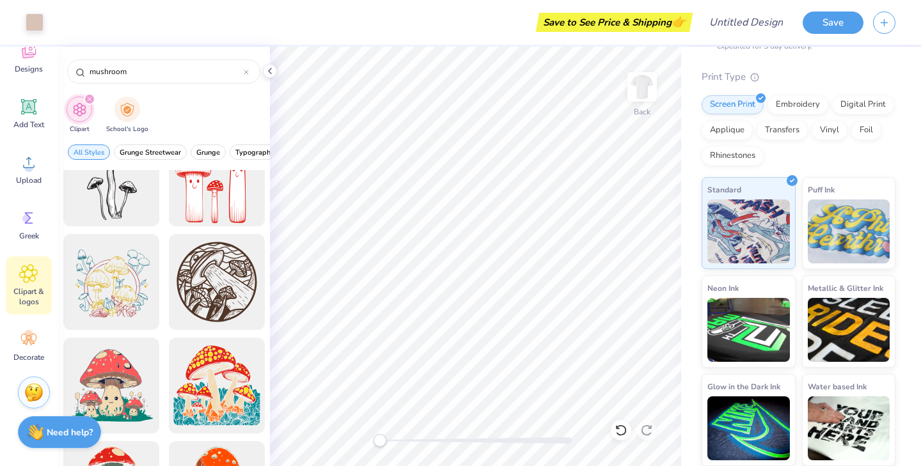
scroll to position [1392, 0]
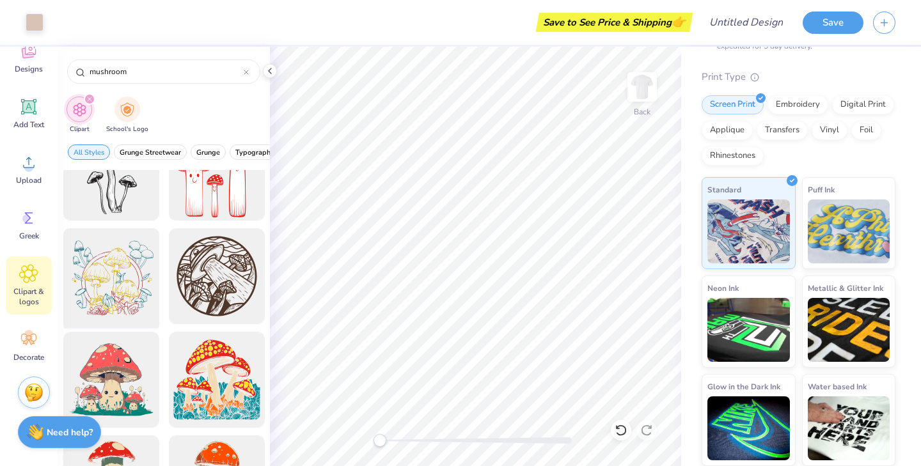
click at [136, 274] on div at bounding box center [111, 277] width 106 height 106
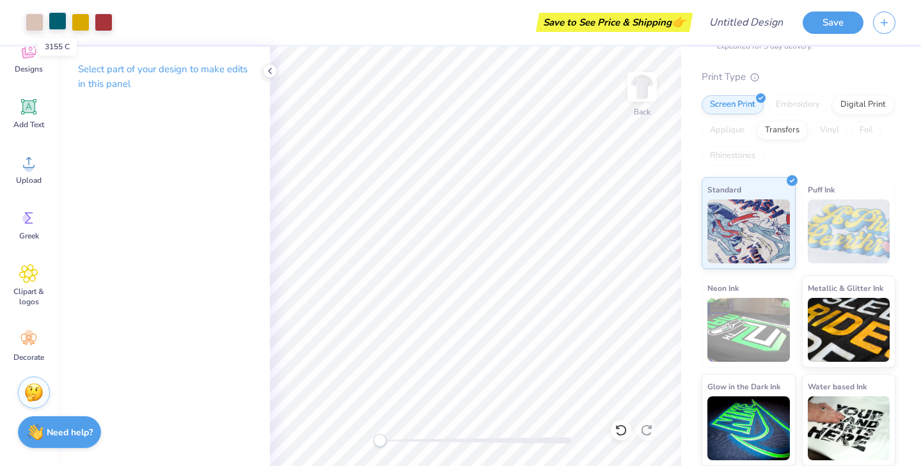
click at [54, 20] on div at bounding box center [58, 21] width 18 height 18
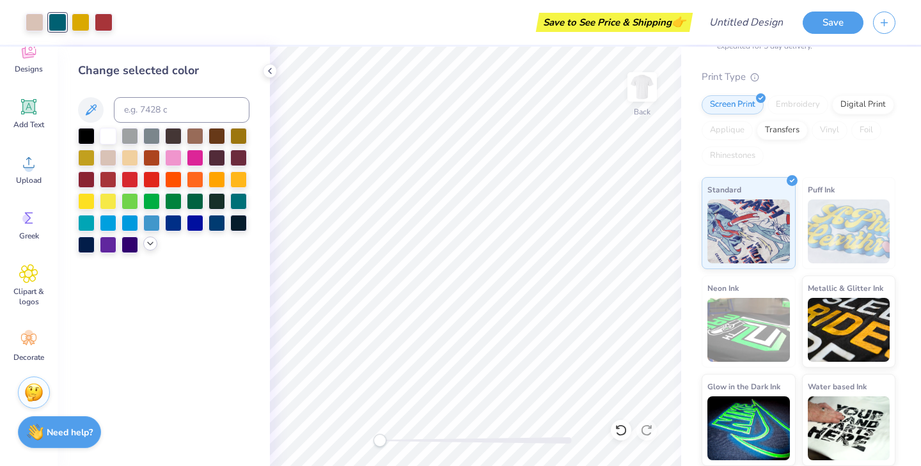
click at [151, 242] on icon at bounding box center [150, 244] width 10 height 10
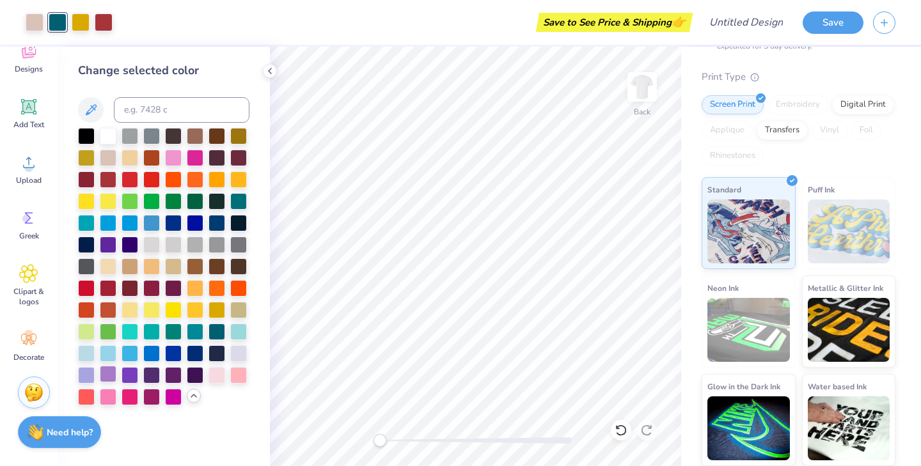
click at [111, 370] on div at bounding box center [108, 374] width 17 height 17
click at [235, 374] on div at bounding box center [238, 374] width 17 height 17
click at [219, 374] on div at bounding box center [217, 374] width 17 height 17
click at [111, 157] on div at bounding box center [108, 156] width 17 height 17
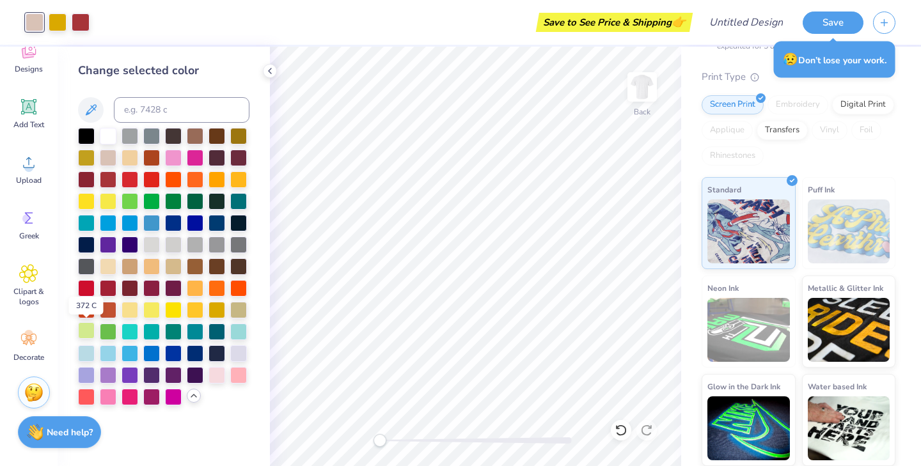
click at [91, 334] on div at bounding box center [86, 330] width 17 height 17
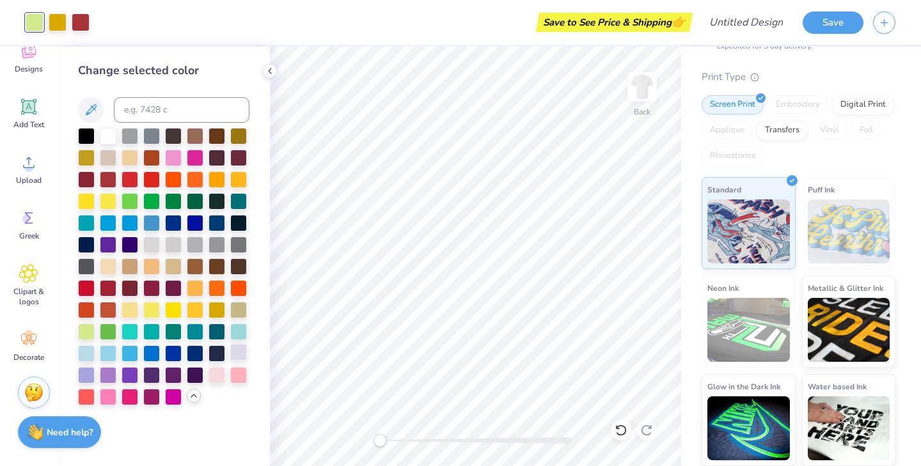
click at [235, 356] on div at bounding box center [238, 352] width 17 height 17
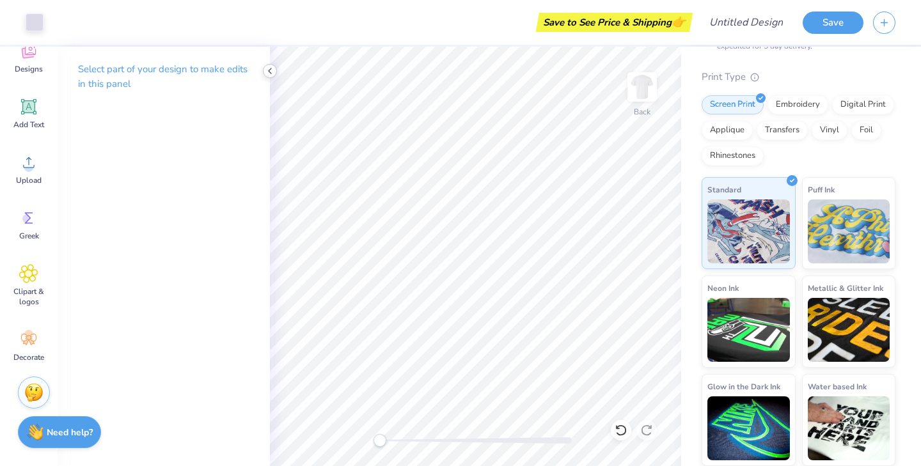
click at [271, 73] on polyline at bounding box center [270, 70] width 3 height 5
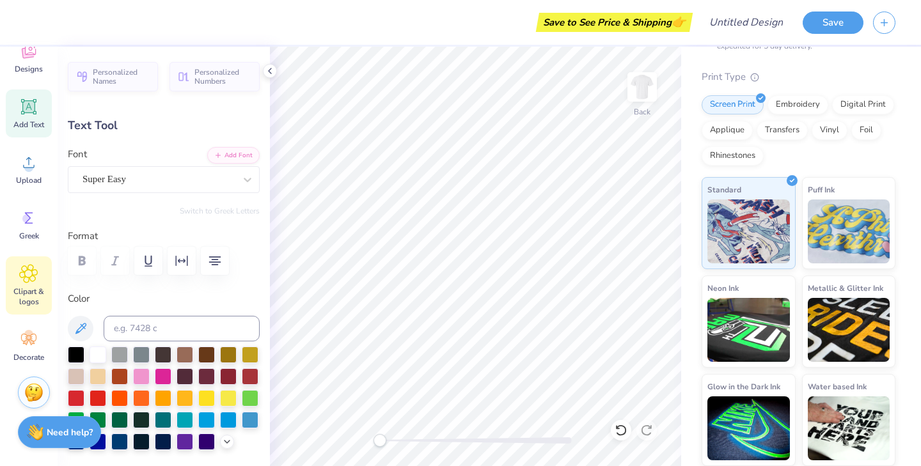
click at [21, 279] on icon at bounding box center [28, 273] width 19 height 19
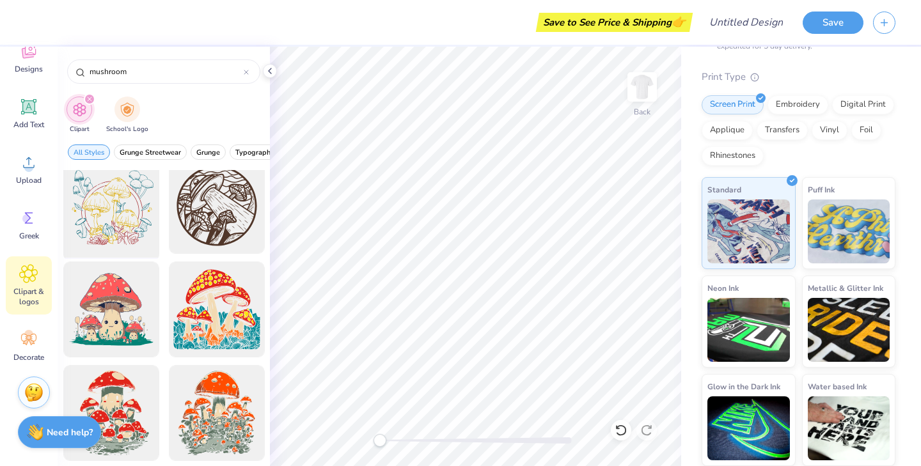
scroll to position [1463, 0]
click at [125, 209] on div at bounding box center [111, 206] width 106 height 106
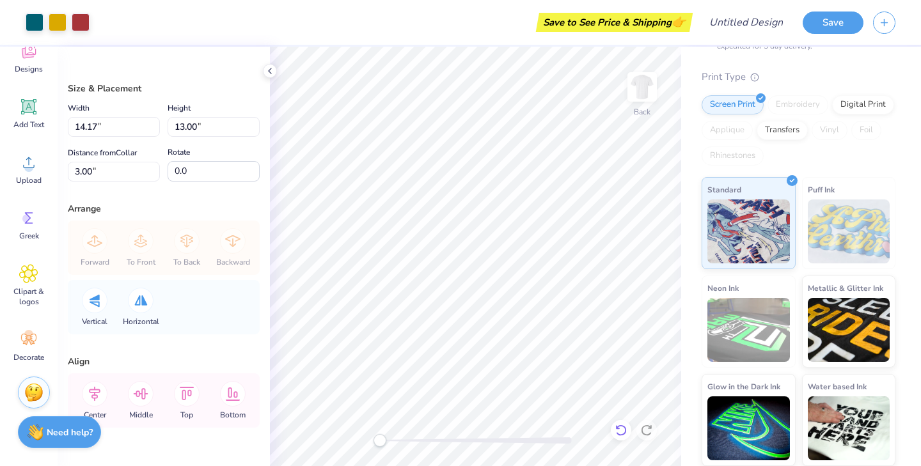
click at [615, 435] on icon at bounding box center [621, 430] width 13 height 13
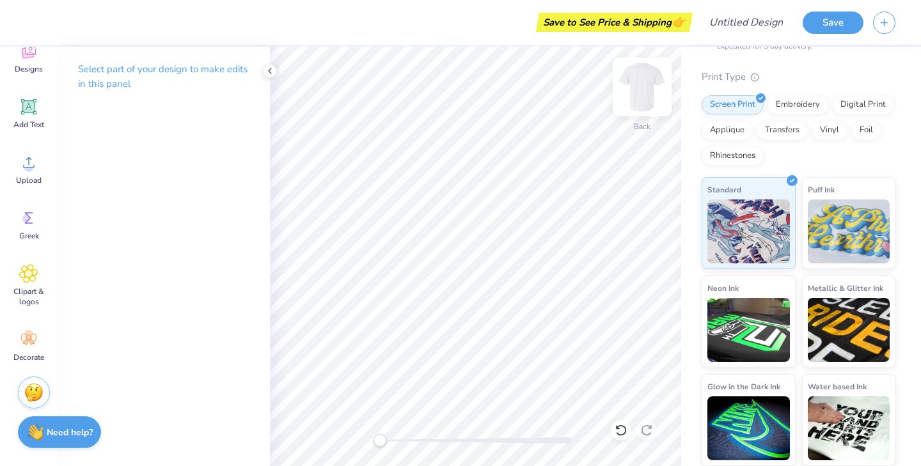
click at [637, 91] on img at bounding box center [642, 86] width 51 height 51
click at [23, 293] on span "Clipart & logos" at bounding box center [29, 297] width 42 height 20
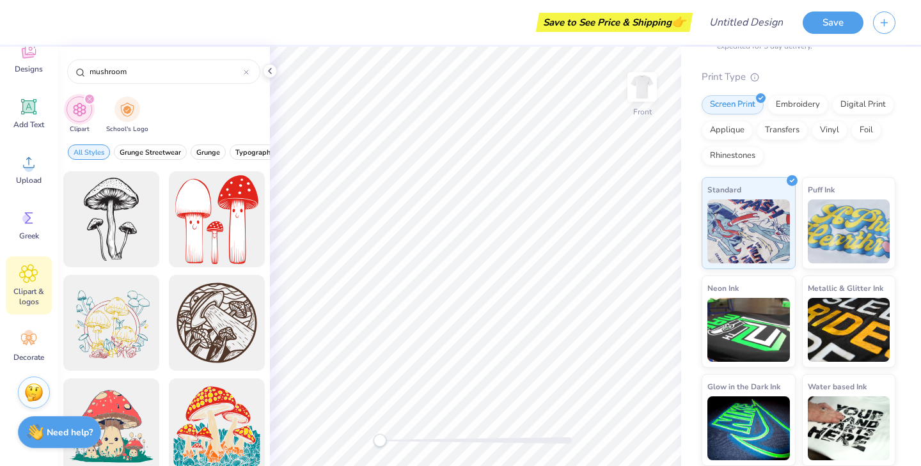
scroll to position [1352, 0]
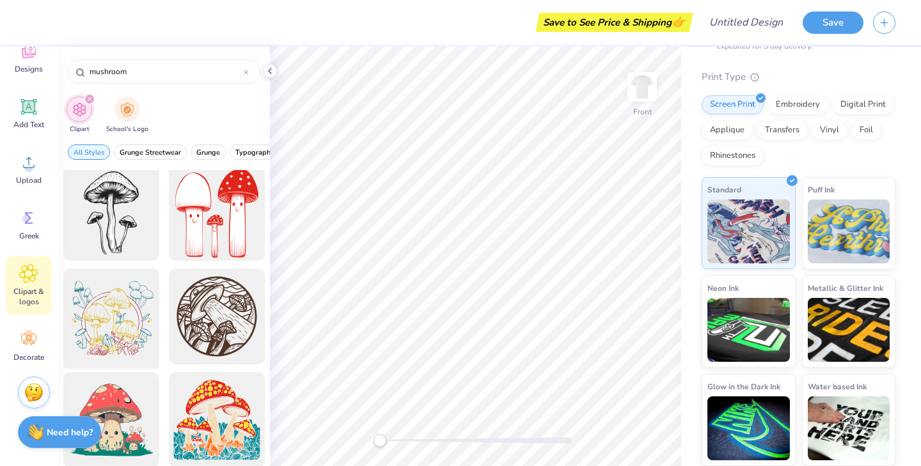
click at [127, 305] on div at bounding box center [111, 317] width 106 height 106
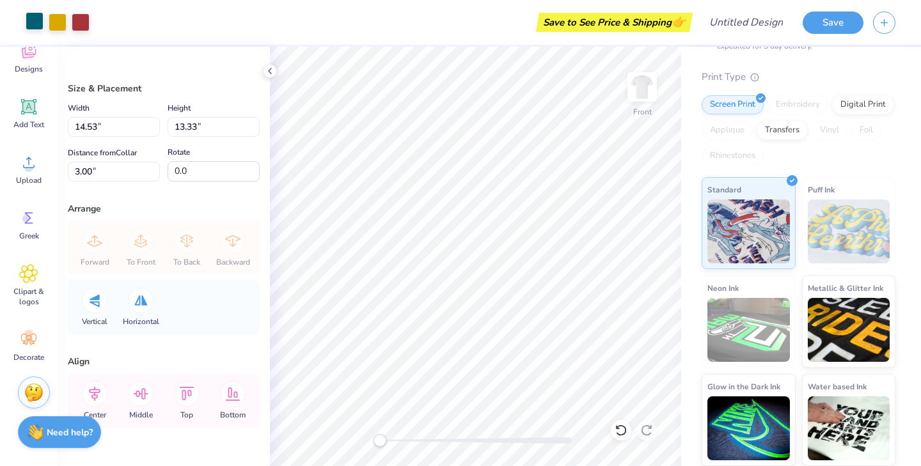
click at [33, 26] on div at bounding box center [35, 21] width 18 height 18
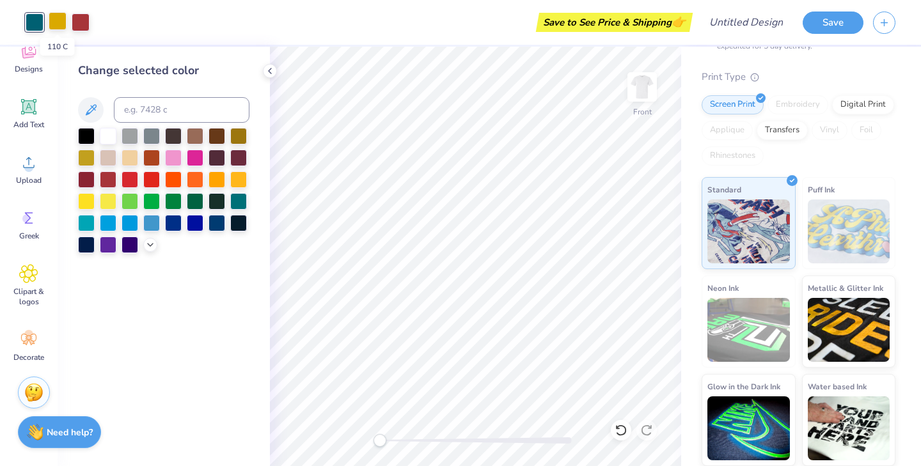
click at [52, 20] on div at bounding box center [58, 21] width 18 height 18
click at [155, 236] on div at bounding box center [163, 190] width 171 height 125
click at [154, 240] on icon at bounding box center [150, 244] width 10 height 10
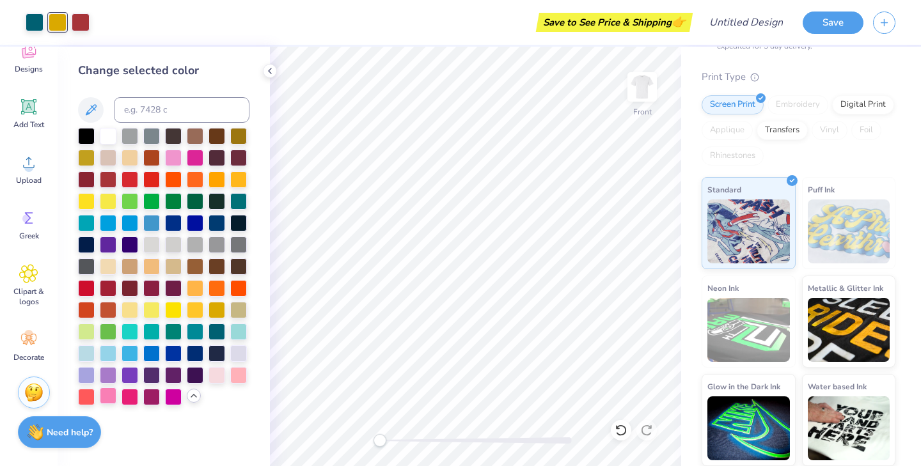
click at [112, 392] on div at bounding box center [108, 396] width 17 height 17
click at [242, 334] on div at bounding box center [238, 330] width 17 height 17
click at [219, 370] on div at bounding box center [217, 374] width 17 height 17
click at [198, 281] on div at bounding box center [195, 287] width 17 height 17
click at [158, 265] on div at bounding box center [151, 265] width 17 height 17
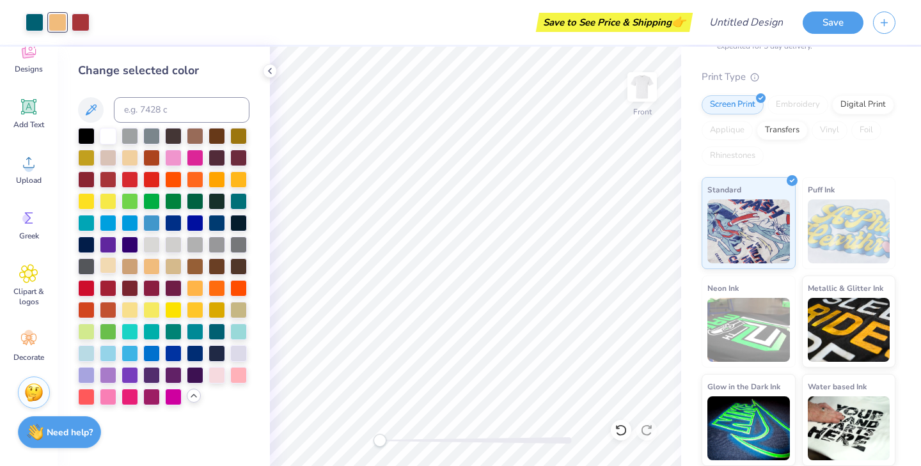
click at [111, 263] on div at bounding box center [108, 265] width 17 height 17
click at [151, 267] on div at bounding box center [151, 265] width 17 height 17
click at [152, 262] on div at bounding box center [151, 265] width 17 height 17
click at [175, 284] on div at bounding box center [173, 287] width 17 height 17
click at [151, 264] on div at bounding box center [151, 265] width 17 height 17
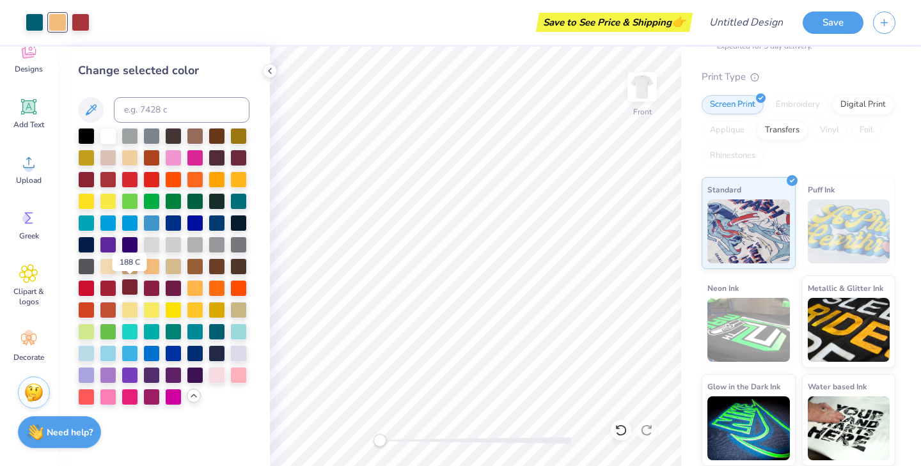
click at [134, 287] on div at bounding box center [130, 287] width 17 height 17
click at [77, 24] on div at bounding box center [81, 21] width 18 height 18
click at [157, 265] on div at bounding box center [151, 265] width 17 height 17
click at [216, 311] on div at bounding box center [217, 309] width 17 height 17
click at [195, 311] on div at bounding box center [195, 309] width 17 height 17
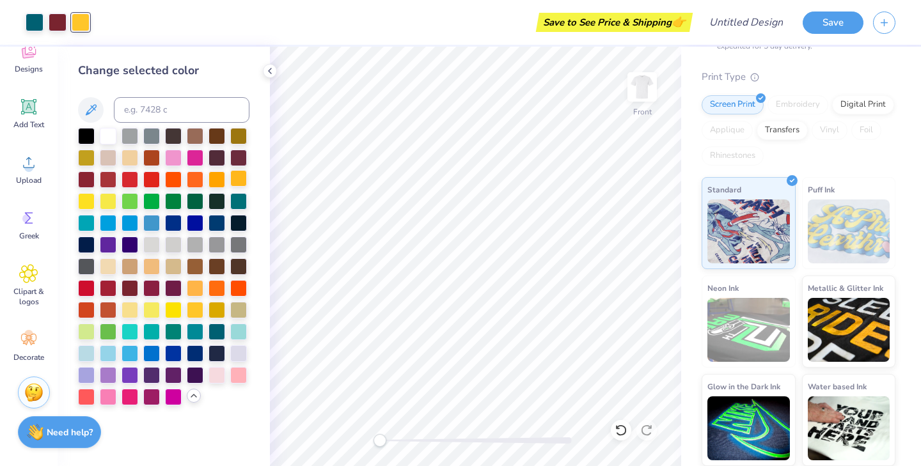
click at [233, 179] on div at bounding box center [238, 178] width 17 height 17
click at [217, 183] on div at bounding box center [217, 178] width 17 height 17
click at [91, 377] on div at bounding box center [86, 374] width 17 height 17
click at [109, 375] on div at bounding box center [108, 374] width 17 height 17
click at [38, 21] on div at bounding box center [35, 21] width 18 height 18
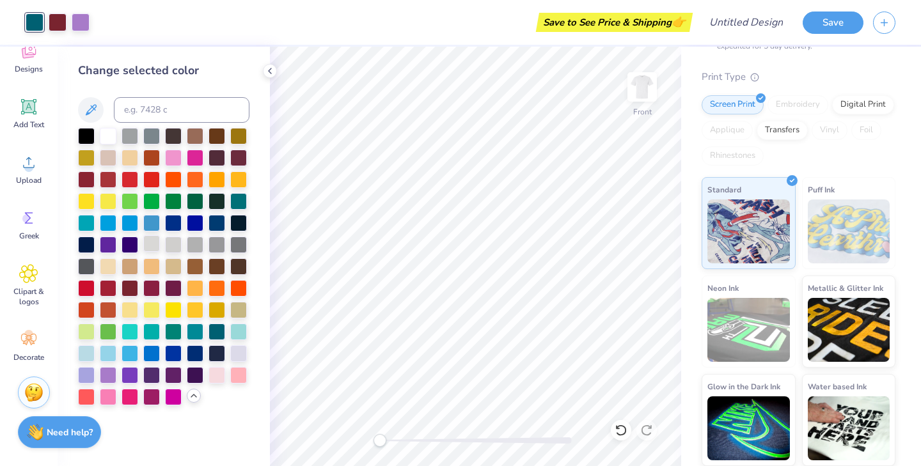
click at [151, 242] on div at bounding box center [151, 243] width 17 height 17
click at [88, 129] on div at bounding box center [86, 135] width 17 height 17
click at [109, 395] on div at bounding box center [108, 396] width 17 height 17
click at [239, 179] on div at bounding box center [238, 178] width 17 height 17
click at [151, 270] on div at bounding box center [151, 265] width 17 height 17
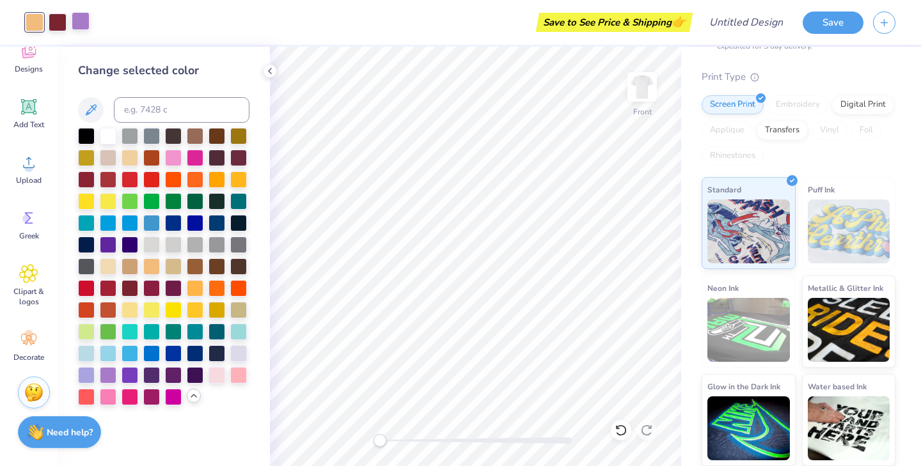
click at [85, 28] on div at bounding box center [81, 21] width 18 height 18
click at [238, 327] on div at bounding box center [238, 330] width 17 height 17
click at [129, 178] on div at bounding box center [130, 178] width 17 height 17
click at [106, 137] on div at bounding box center [108, 135] width 17 height 17
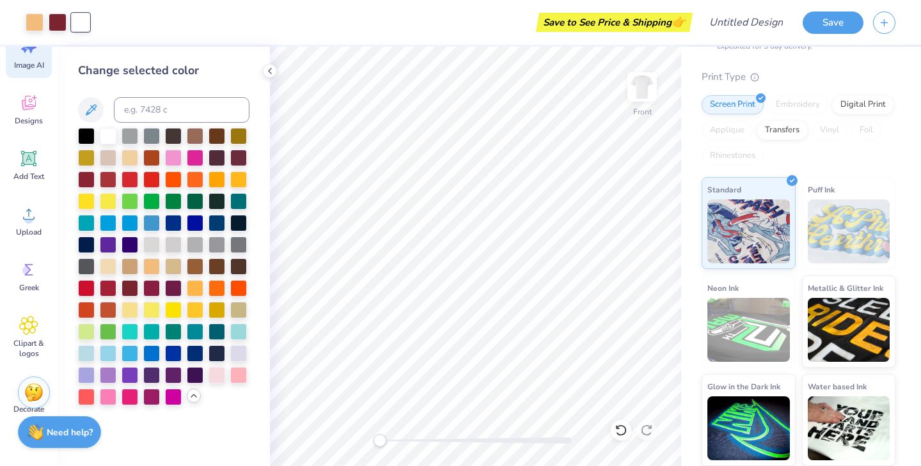
scroll to position [94, 0]
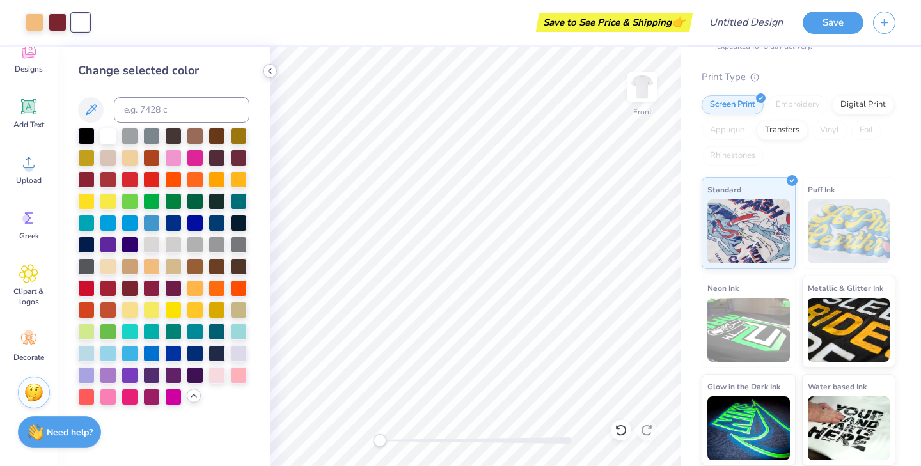
click at [272, 73] on icon at bounding box center [270, 71] width 10 height 10
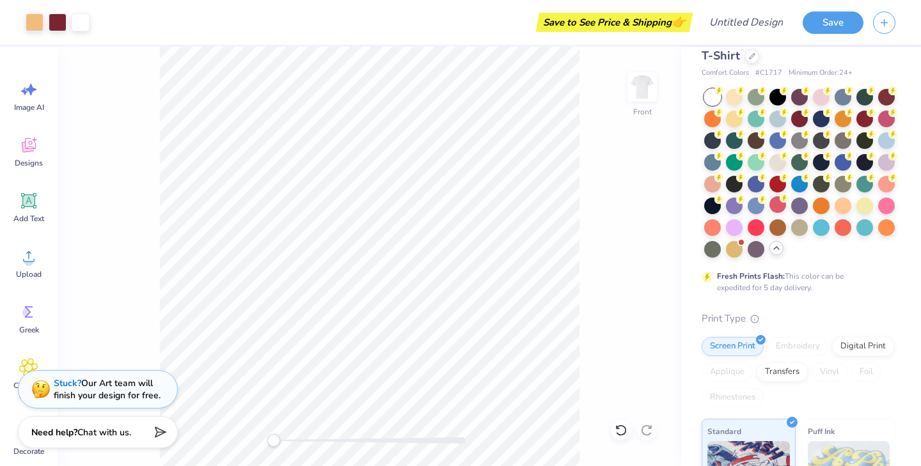
scroll to position [0, 0]
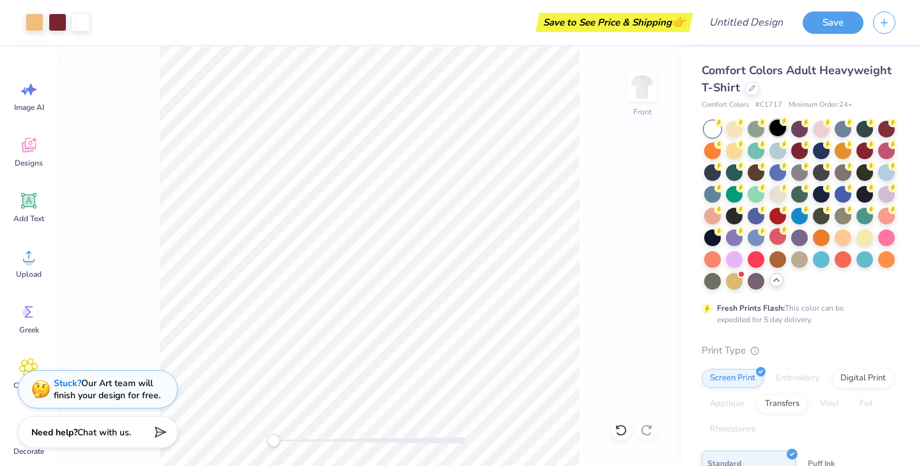
click at [780, 129] on div at bounding box center [777, 128] width 17 height 17
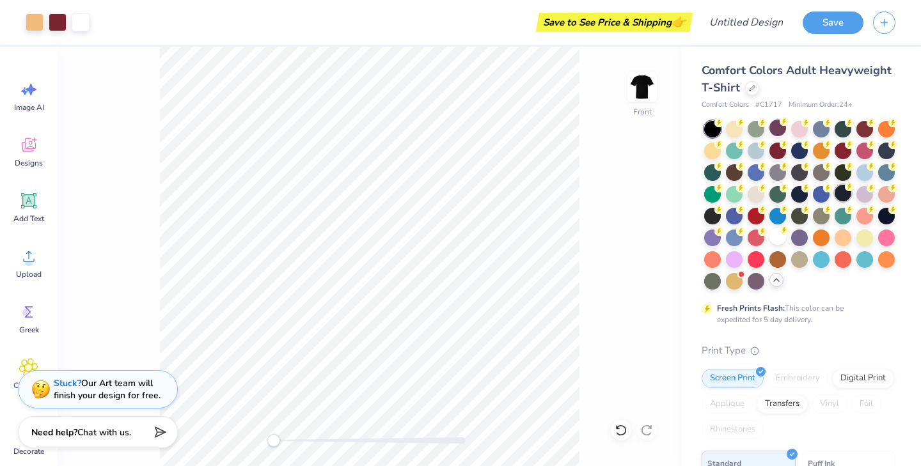
click at [847, 189] on circle at bounding box center [849, 186] width 9 height 9
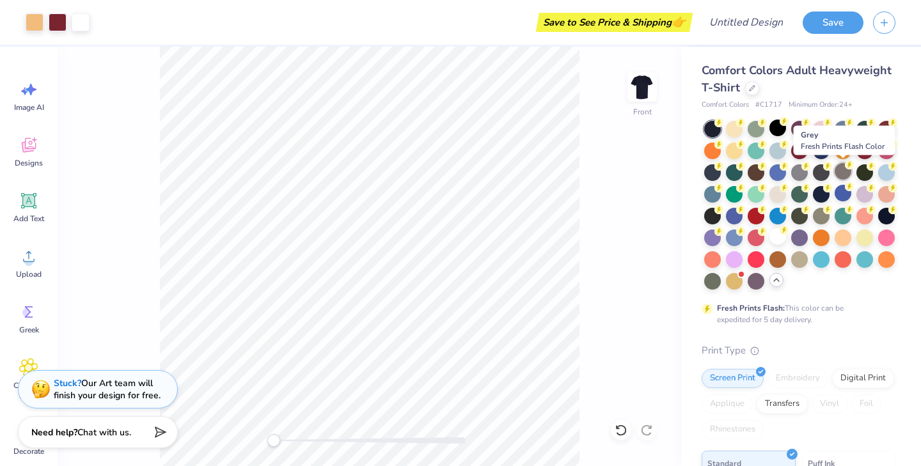
click at [843, 168] on div at bounding box center [843, 171] width 17 height 17
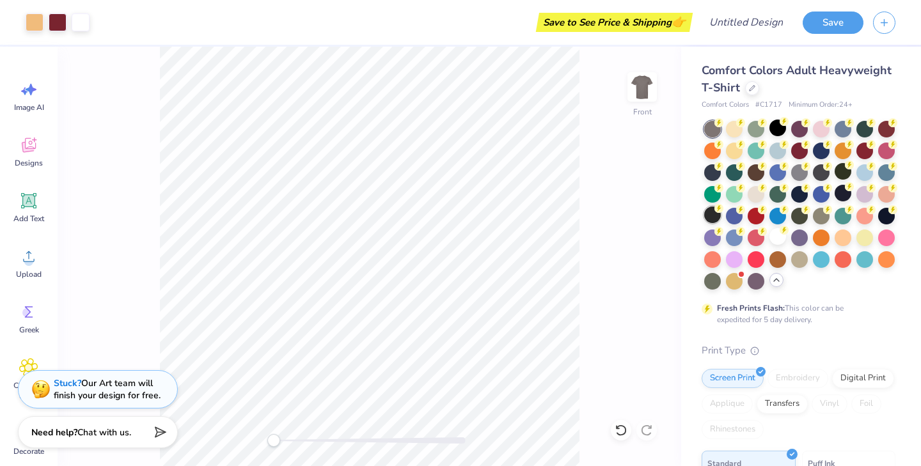
click at [778, 129] on div at bounding box center [777, 128] width 17 height 17
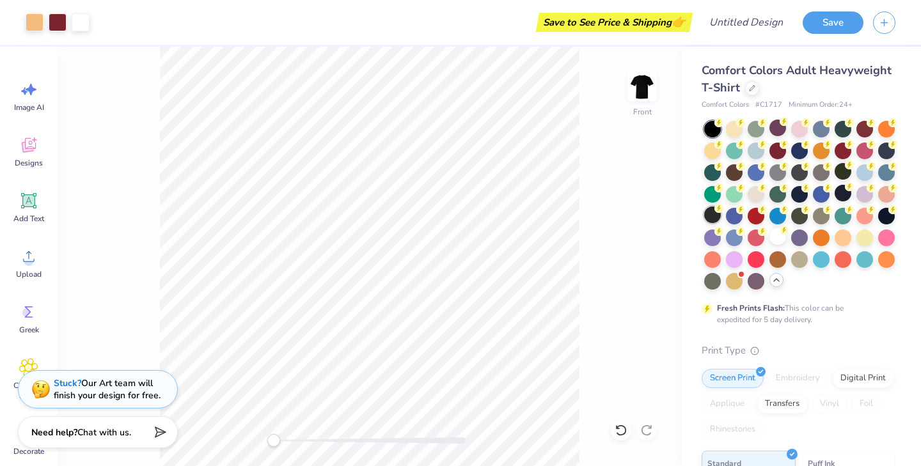
click at [719, 216] on div at bounding box center [712, 215] width 17 height 17
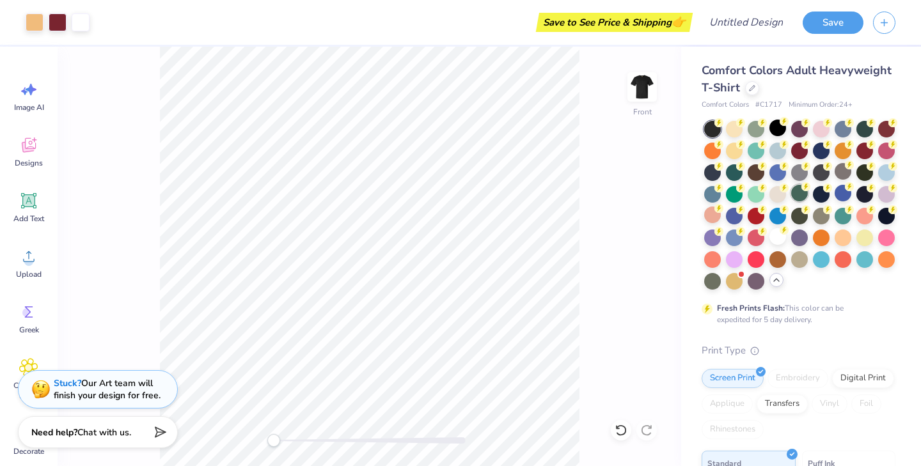
click at [796, 188] on div at bounding box center [799, 193] width 17 height 17
click at [714, 278] on div at bounding box center [712, 280] width 17 height 17
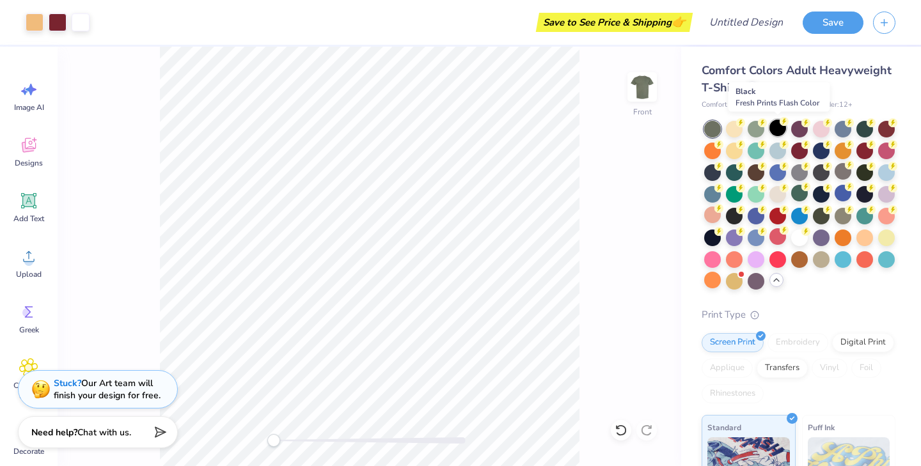
click at [773, 129] on div at bounding box center [777, 128] width 17 height 17
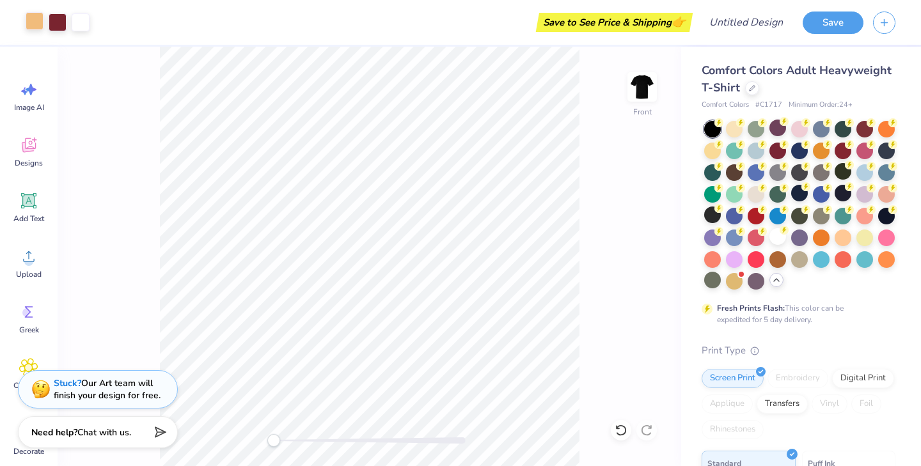
click at [36, 19] on div at bounding box center [35, 21] width 18 height 18
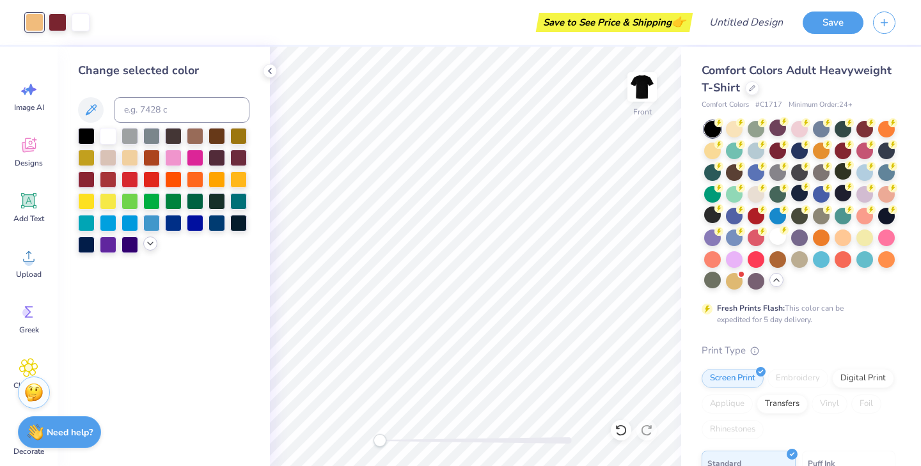
click at [152, 244] on icon at bounding box center [150, 244] width 10 height 10
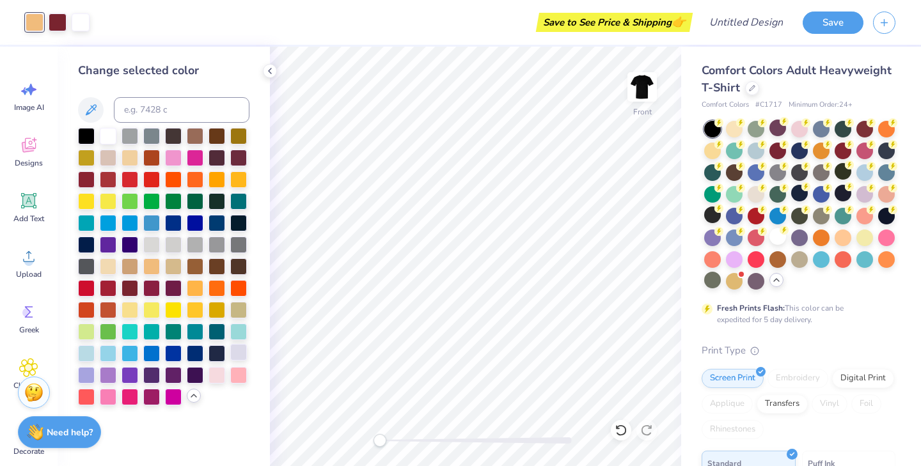
click at [237, 345] on div at bounding box center [238, 352] width 17 height 17
click at [54, 17] on div at bounding box center [58, 21] width 18 height 18
click at [90, 285] on div at bounding box center [86, 287] width 17 height 17
click at [152, 177] on div at bounding box center [151, 178] width 17 height 17
click at [123, 175] on div at bounding box center [130, 178] width 17 height 17
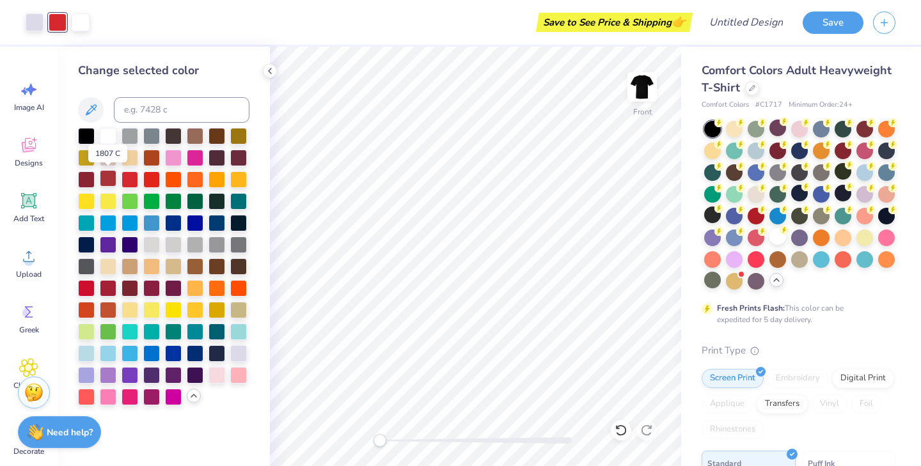
click at [109, 175] on div at bounding box center [108, 178] width 17 height 17
click at [35, 22] on div at bounding box center [35, 21] width 18 height 18
click at [111, 261] on div at bounding box center [108, 265] width 17 height 17
click at [105, 328] on div at bounding box center [108, 330] width 17 height 17
click at [87, 328] on div at bounding box center [86, 330] width 17 height 17
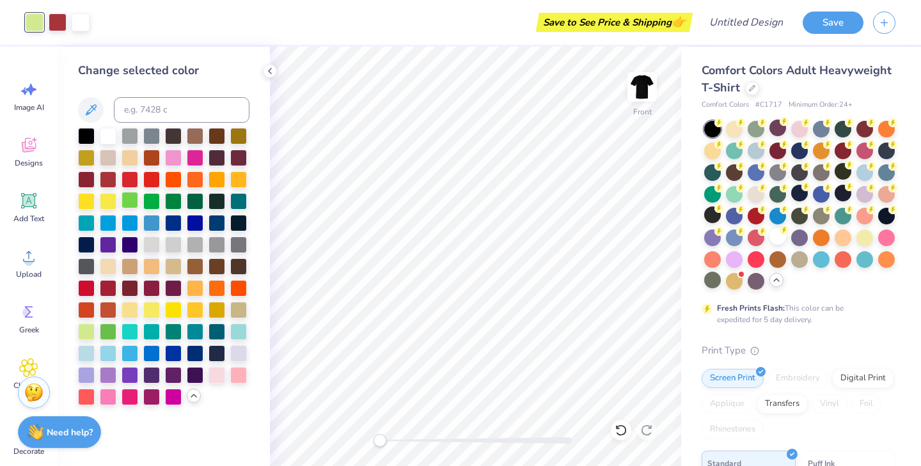
click at [129, 203] on div at bounding box center [130, 200] width 17 height 17
click at [145, 204] on div at bounding box center [151, 200] width 17 height 17
click at [181, 201] on div at bounding box center [173, 200] width 17 height 17
click at [169, 333] on div at bounding box center [173, 330] width 17 height 17
click at [88, 346] on div at bounding box center [86, 352] width 17 height 17
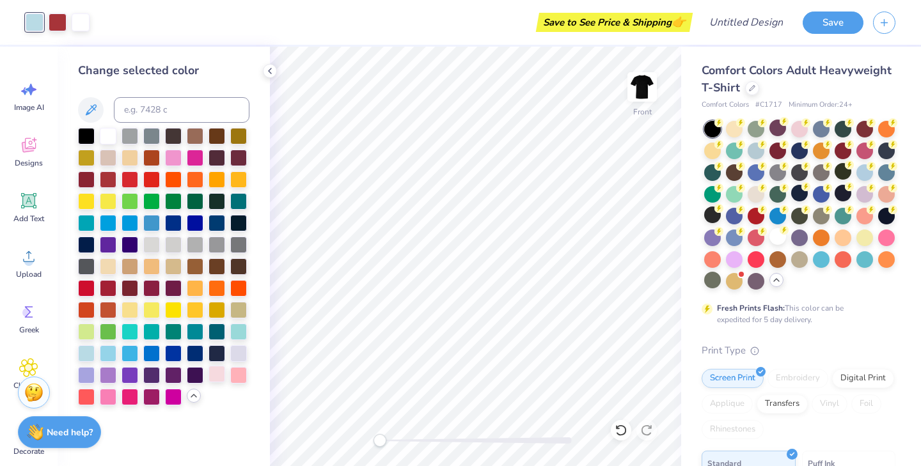
click at [216, 373] on div at bounding box center [217, 374] width 17 height 17
click at [150, 140] on div at bounding box center [151, 135] width 17 height 17
click at [103, 157] on div at bounding box center [108, 156] width 17 height 17
click at [152, 238] on div at bounding box center [151, 243] width 17 height 17
click at [78, 26] on div at bounding box center [81, 21] width 18 height 18
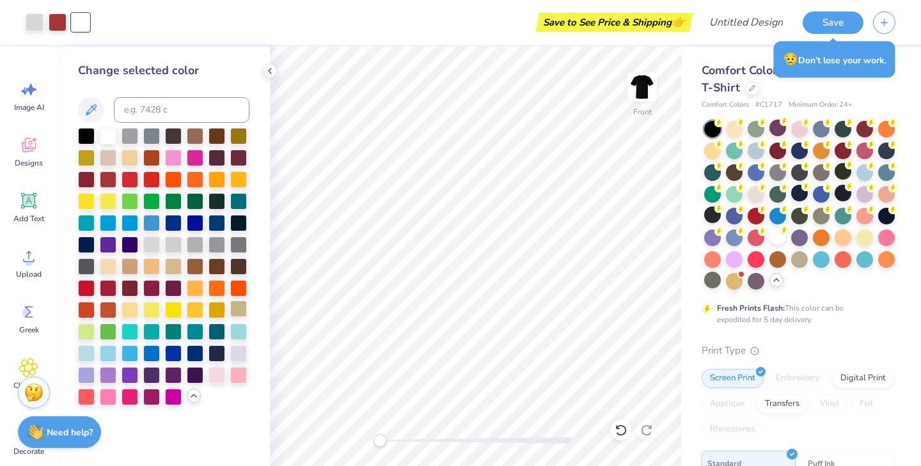
click at [240, 304] on div at bounding box center [238, 309] width 17 height 17
click at [93, 332] on div at bounding box center [86, 330] width 17 height 17
click at [195, 203] on div at bounding box center [195, 200] width 17 height 17
click at [87, 265] on div at bounding box center [86, 265] width 17 height 17
click at [200, 288] on div at bounding box center [195, 287] width 17 height 17
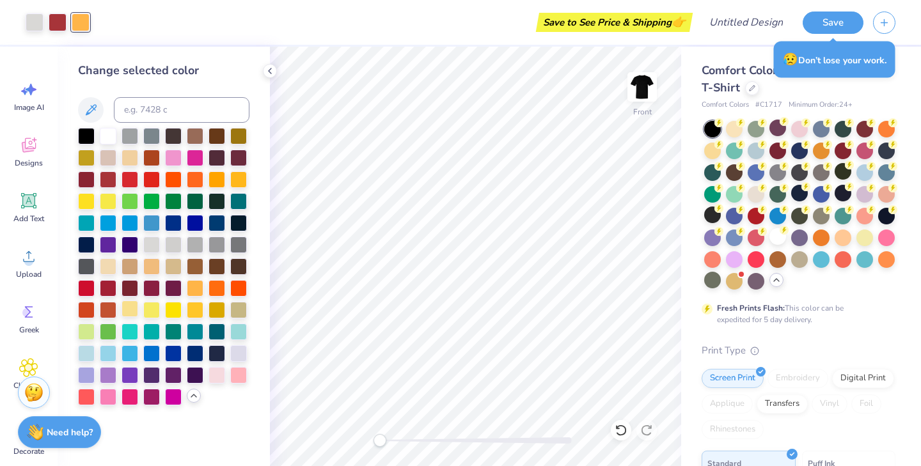
click at [133, 303] on div at bounding box center [130, 309] width 17 height 17
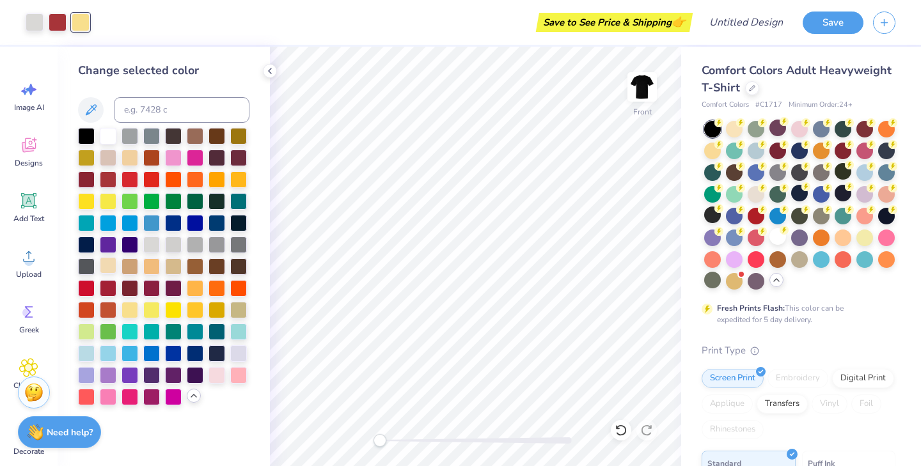
click at [108, 264] on div at bounding box center [108, 265] width 17 height 17
click at [219, 371] on div at bounding box center [217, 374] width 17 height 17
click at [59, 24] on div at bounding box center [58, 21] width 18 height 18
click at [82, 349] on div at bounding box center [86, 352] width 17 height 17
click at [89, 370] on div at bounding box center [86, 374] width 17 height 17
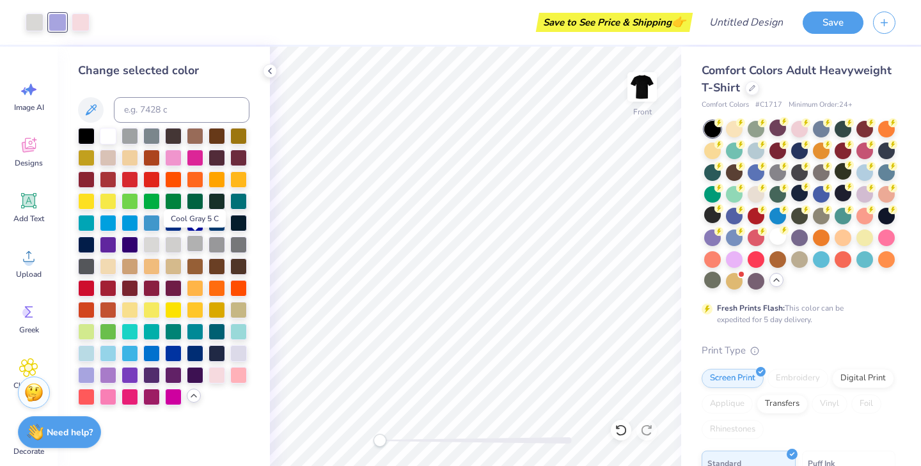
click at [196, 242] on div at bounding box center [195, 243] width 17 height 17
click at [106, 132] on div at bounding box center [108, 135] width 17 height 17
click at [106, 306] on div at bounding box center [108, 309] width 17 height 17
click at [93, 311] on div at bounding box center [86, 309] width 17 height 17
click at [88, 352] on div at bounding box center [86, 352] width 17 height 17
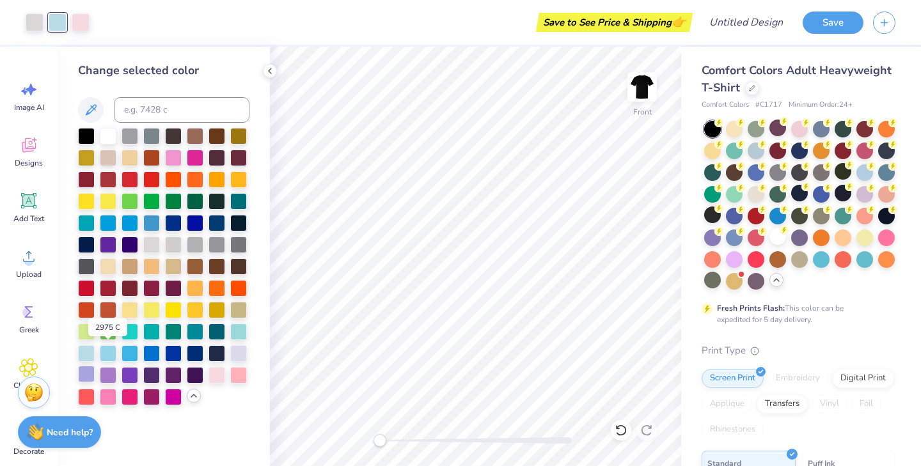
click at [90, 374] on div at bounding box center [86, 374] width 17 height 17
click at [238, 202] on div at bounding box center [238, 200] width 17 height 17
click at [88, 220] on div at bounding box center [86, 222] width 17 height 17
click at [111, 217] on div at bounding box center [108, 222] width 17 height 17
click at [136, 225] on div at bounding box center [130, 222] width 17 height 17
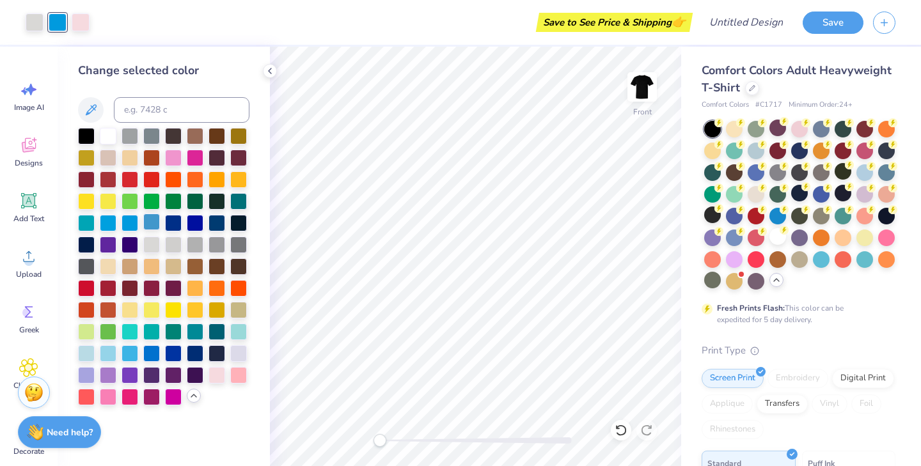
click at [152, 225] on div at bounding box center [151, 222] width 17 height 17
click at [106, 157] on div at bounding box center [108, 156] width 17 height 17
click at [217, 373] on div at bounding box center [217, 374] width 17 height 17
click at [235, 345] on div at bounding box center [238, 352] width 17 height 17
click at [237, 374] on div at bounding box center [238, 374] width 17 height 17
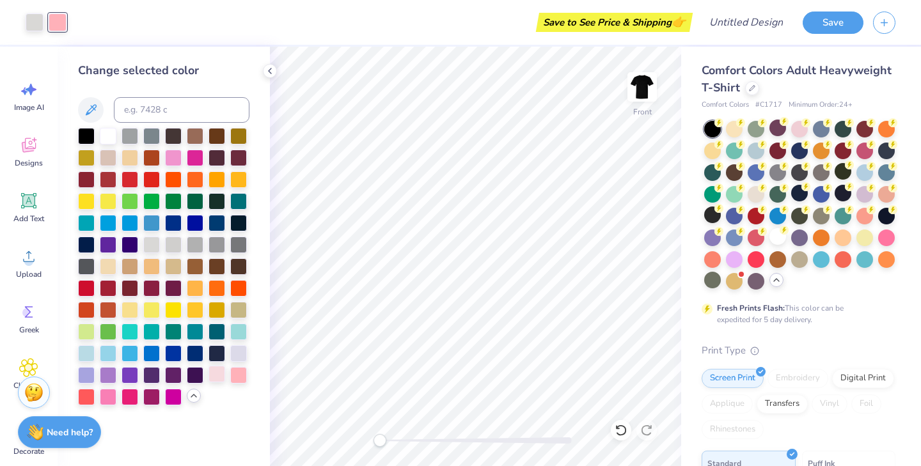
click at [220, 370] on div at bounding box center [217, 374] width 17 height 17
click at [236, 370] on div at bounding box center [238, 374] width 17 height 17
click at [234, 344] on div at bounding box center [238, 352] width 17 height 17
click at [73, 20] on div "Art colors Save to See Price & Shipping 👉 Design Title Save" at bounding box center [460, 22] width 921 height 45
click at [108, 370] on div at bounding box center [108, 374] width 17 height 17
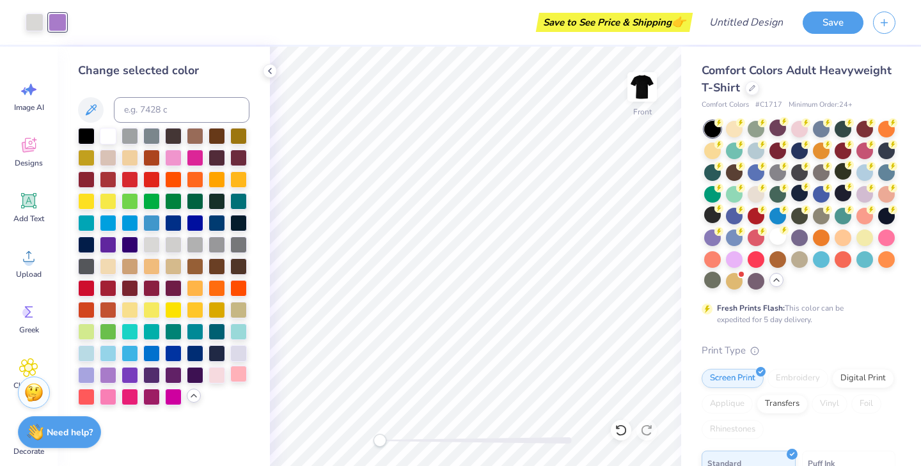
click at [238, 375] on div at bounding box center [238, 374] width 17 height 17
click at [272, 65] on div at bounding box center [270, 71] width 14 height 14
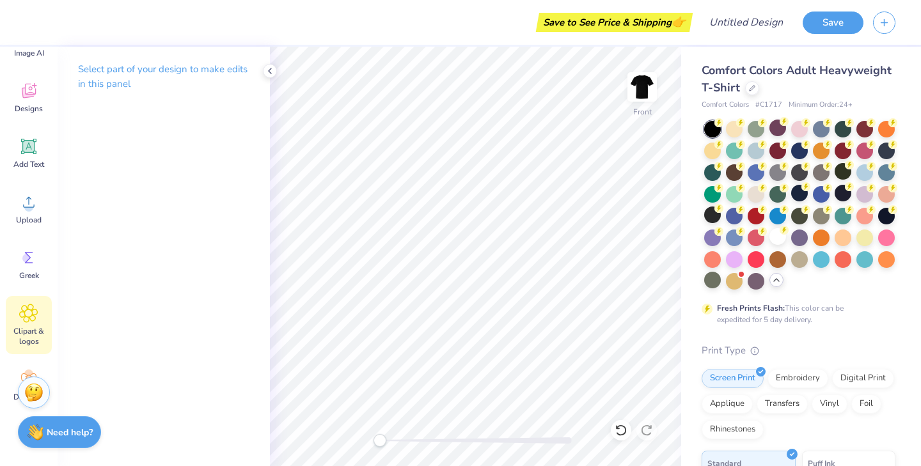
scroll to position [56, 0]
click at [30, 338] on span "Clipart & logos" at bounding box center [29, 335] width 42 height 20
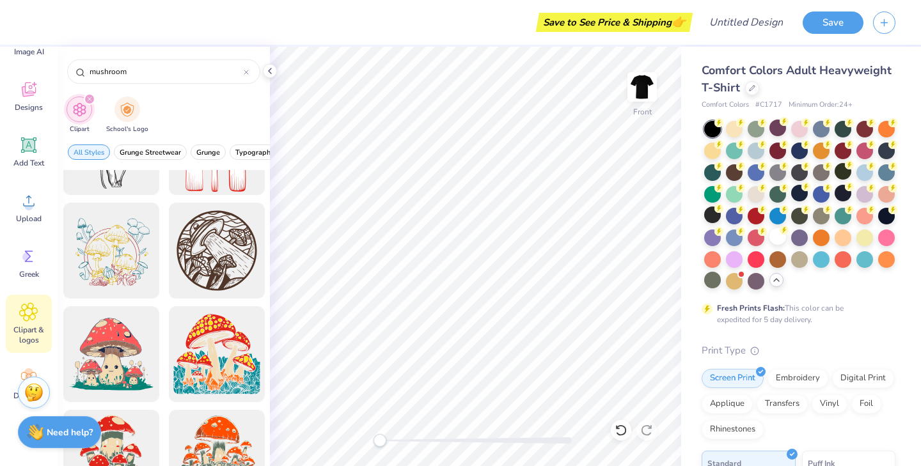
scroll to position [1417, 0]
click at [116, 239] on div at bounding box center [111, 252] width 106 height 106
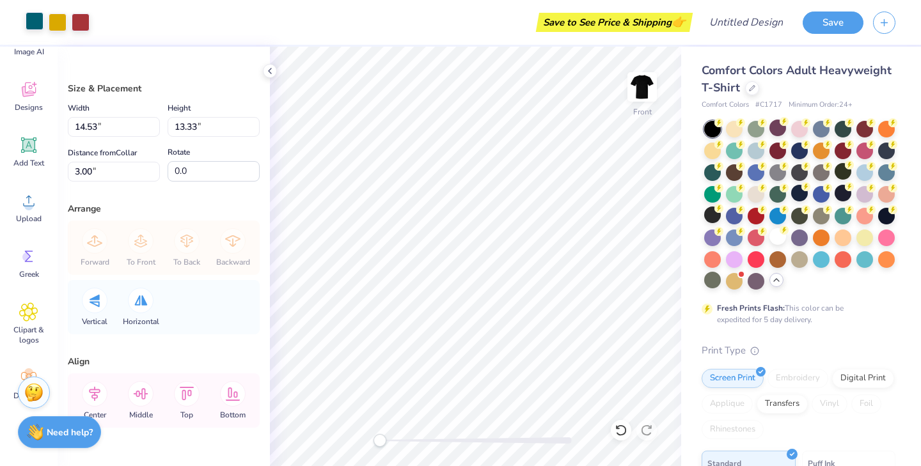
click at [35, 25] on div at bounding box center [35, 21] width 18 height 18
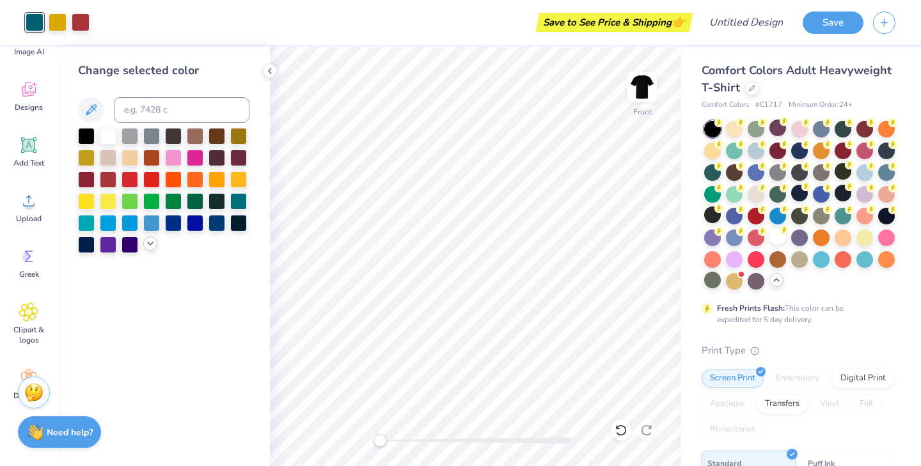
click at [150, 246] on icon at bounding box center [150, 244] width 10 height 10
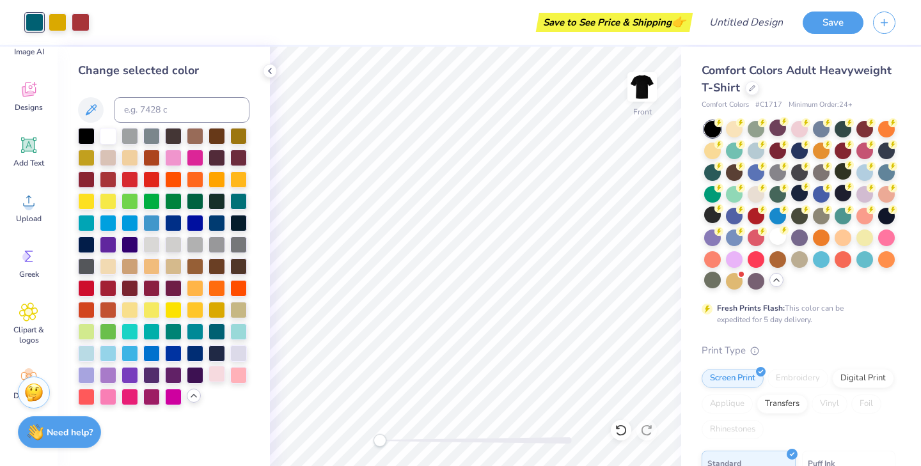
click at [219, 370] on div at bounding box center [217, 374] width 17 height 17
click at [58, 19] on div at bounding box center [58, 21] width 18 height 18
click at [90, 373] on div at bounding box center [86, 374] width 17 height 17
click at [79, 20] on div at bounding box center [81, 21] width 18 height 18
click at [84, 136] on div at bounding box center [86, 135] width 17 height 17
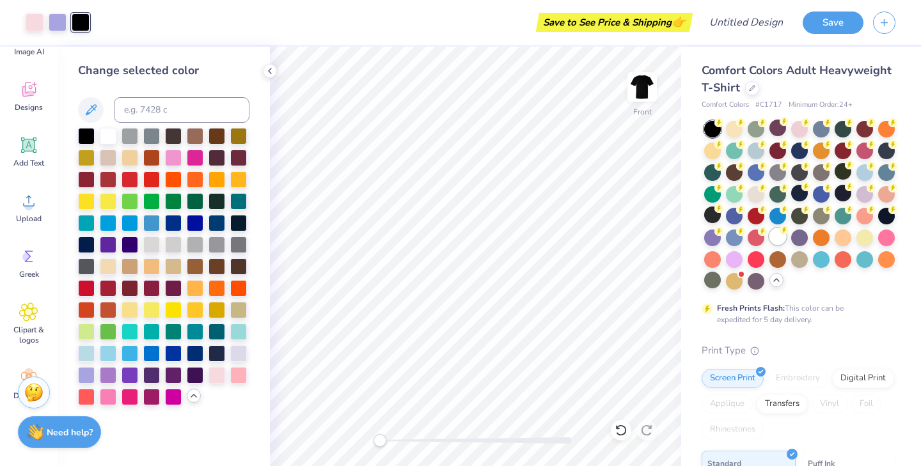
click at [777, 234] on div at bounding box center [777, 236] width 17 height 17
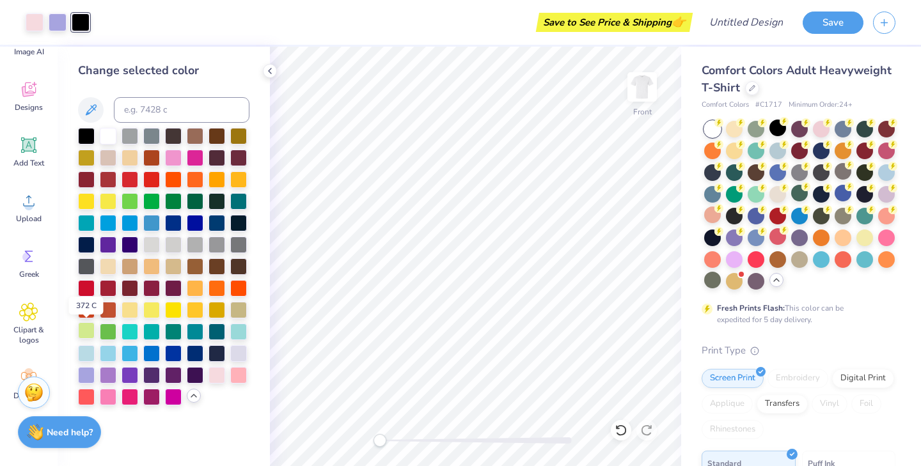
click at [91, 331] on div at bounding box center [86, 330] width 17 height 17
click at [168, 331] on div at bounding box center [173, 330] width 17 height 17
click at [194, 329] on div at bounding box center [195, 330] width 17 height 17
click at [215, 333] on div at bounding box center [217, 330] width 17 height 17
click at [104, 352] on div at bounding box center [108, 352] width 17 height 17
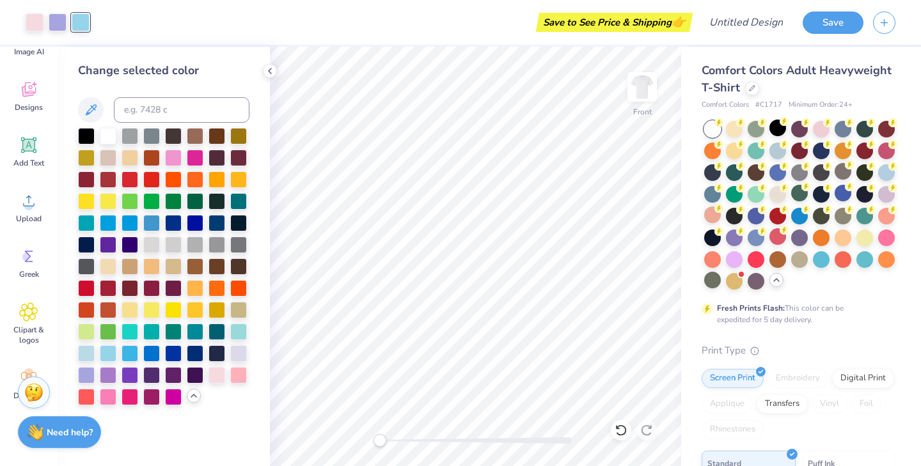
click at [71, 348] on div "Change selected color" at bounding box center [164, 257] width 212 height 420
click at [83, 353] on div at bounding box center [86, 352] width 17 height 17
click at [35, 26] on div at bounding box center [35, 21] width 18 height 18
click at [239, 372] on div at bounding box center [238, 374] width 17 height 17
click at [77, 18] on div at bounding box center [81, 21] width 18 height 18
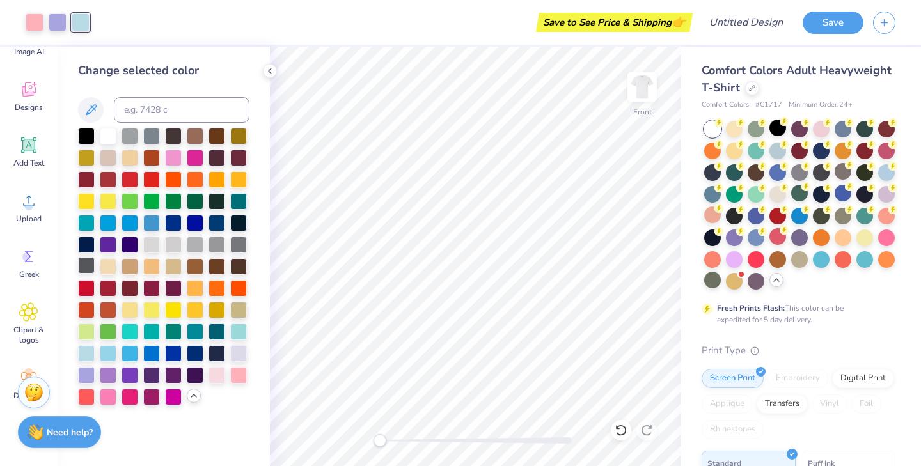
click at [85, 268] on div at bounding box center [86, 265] width 17 height 17
click at [131, 304] on div at bounding box center [130, 309] width 17 height 17
click at [86, 393] on div at bounding box center [86, 396] width 17 height 17
click at [132, 397] on div at bounding box center [130, 396] width 17 height 17
click at [148, 394] on div at bounding box center [151, 396] width 17 height 17
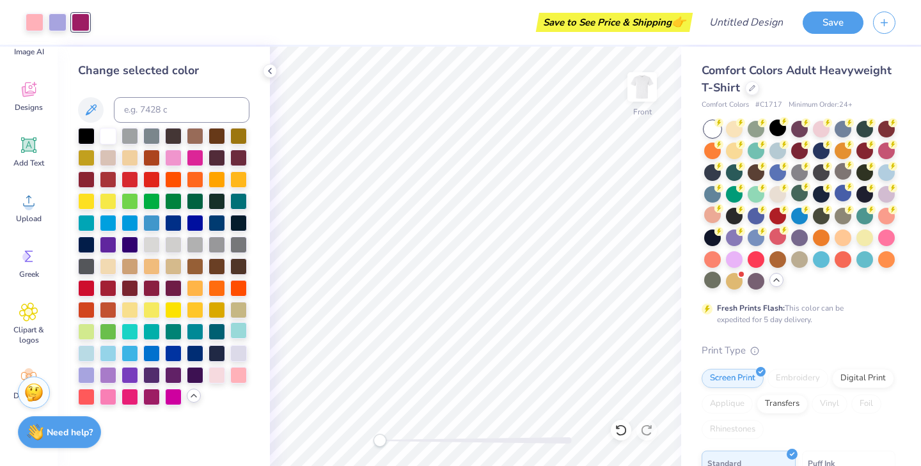
click at [238, 330] on div at bounding box center [238, 330] width 17 height 17
click at [177, 331] on div at bounding box center [173, 330] width 17 height 17
click at [222, 157] on div at bounding box center [217, 156] width 17 height 17
click at [105, 157] on div at bounding box center [108, 156] width 17 height 17
click at [709, 284] on div at bounding box center [712, 280] width 17 height 17
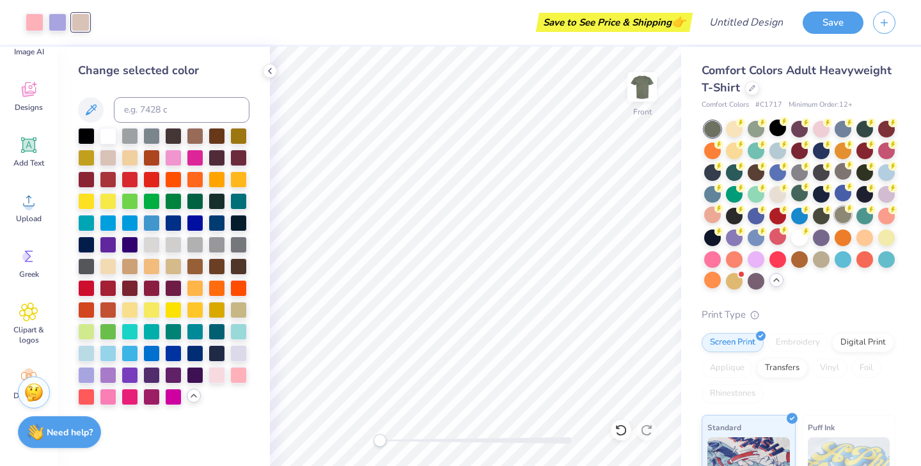
click at [842, 210] on div at bounding box center [843, 215] width 17 height 17
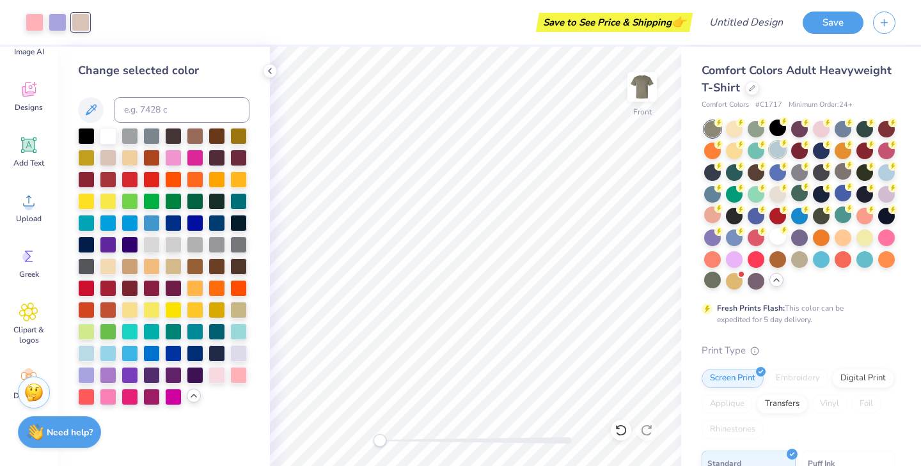
click at [774, 146] on div at bounding box center [777, 149] width 17 height 17
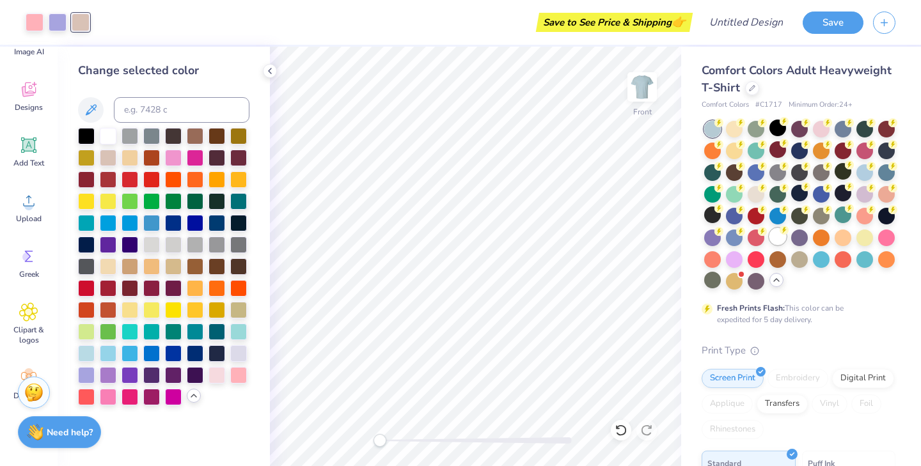
click at [776, 237] on div at bounding box center [777, 236] width 17 height 17
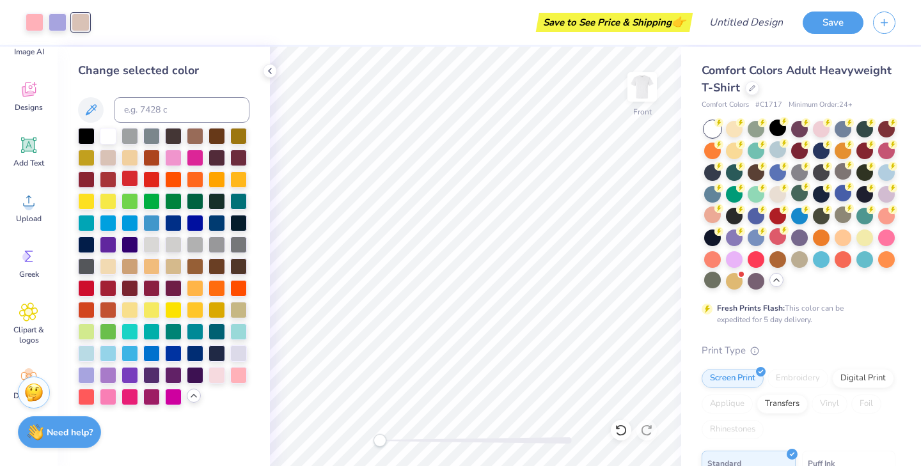
click at [136, 175] on div at bounding box center [130, 178] width 17 height 17
click at [59, 20] on div at bounding box center [58, 21] width 18 height 18
click at [126, 154] on div at bounding box center [130, 156] width 17 height 17
click at [127, 262] on div at bounding box center [130, 265] width 17 height 17
click at [36, 22] on div at bounding box center [35, 21] width 18 height 18
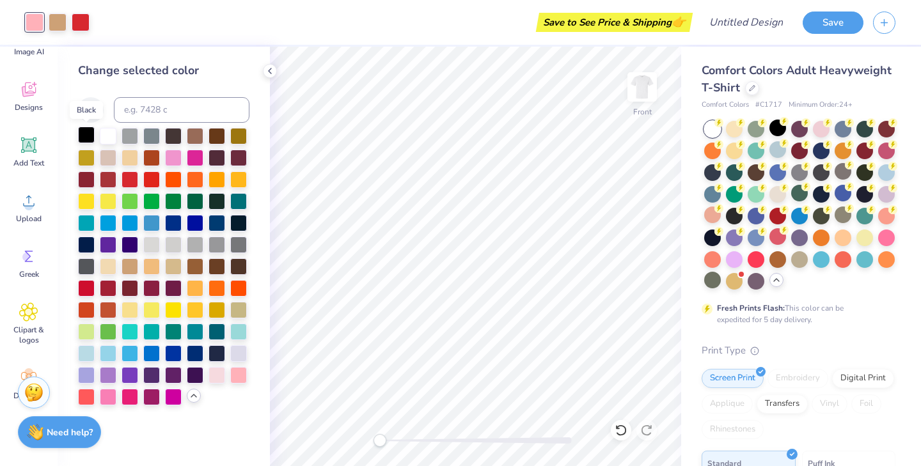
click at [81, 132] on div at bounding box center [86, 135] width 17 height 17
click at [61, 17] on div at bounding box center [58, 21] width 18 height 18
click at [88, 134] on div at bounding box center [86, 135] width 17 height 17
click at [620, 426] on icon at bounding box center [621, 430] width 13 height 13
click at [60, 26] on div at bounding box center [58, 21] width 18 height 18
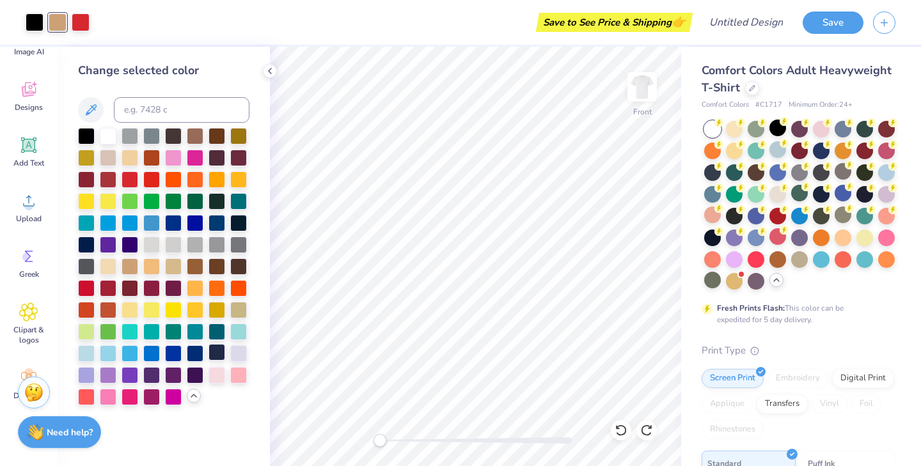
click at [217, 347] on div at bounding box center [217, 352] width 17 height 17
click at [712, 233] on div at bounding box center [712, 236] width 17 height 17
click at [778, 124] on div at bounding box center [777, 128] width 17 height 17
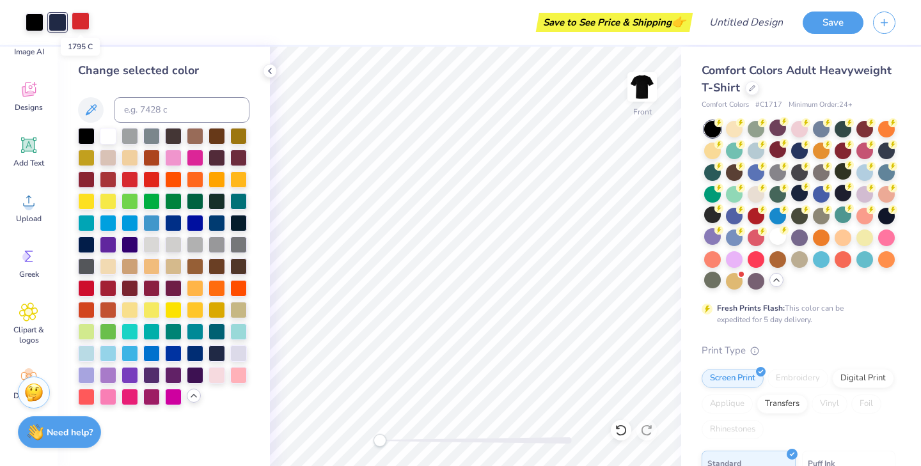
click at [83, 19] on div at bounding box center [81, 21] width 18 height 18
click at [153, 242] on div at bounding box center [151, 243] width 17 height 17
click at [107, 137] on div at bounding box center [108, 135] width 17 height 17
click at [58, 23] on div at bounding box center [58, 21] width 18 height 18
click at [212, 241] on div at bounding box center [217, 243] width 17 height 17
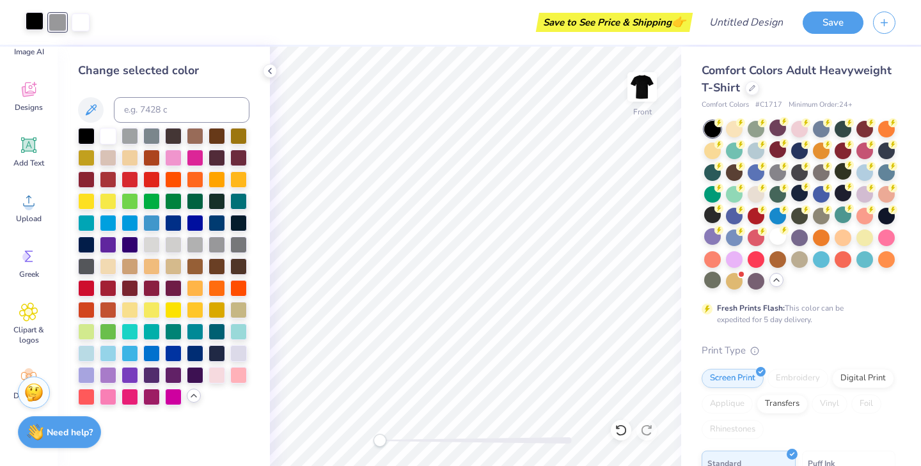
click at [28, 21] on div at bounding box center [35, 21] width 18 height 18
click at [214, 369] on div at bounding box center [217, 374] width 17 height 17
click at [57, 20] on div at bounding box center [58, 21] width 18 height 18
click at [84, 285] on div at bounding box center [86, 287] width 17 height 17
click at [106, 290] on div at bounding box center [108, 287] width 17 height 17
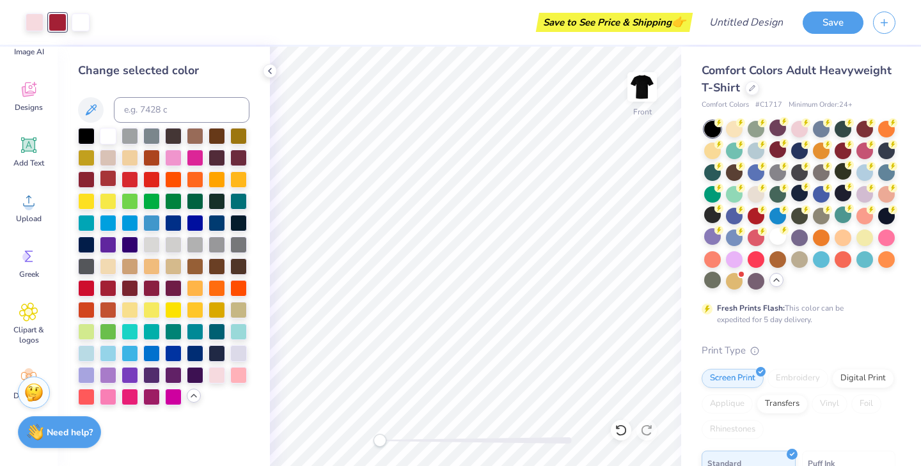
click at [112, 176] on div at bounding box center [108, 178] width 17 height 17
click at [42, 21] on div at bounding box center [35, 21] width 18 height 18
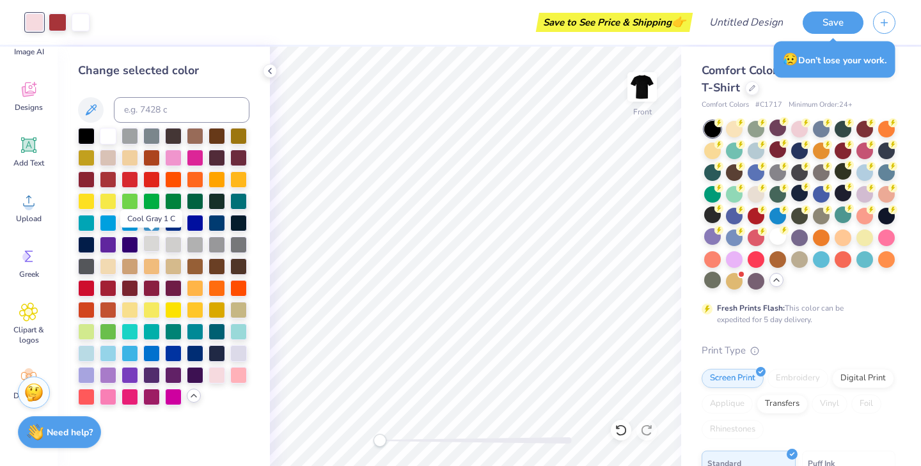
click at [155, 244] on div at bounding box center [151, 243] width 17 height 17
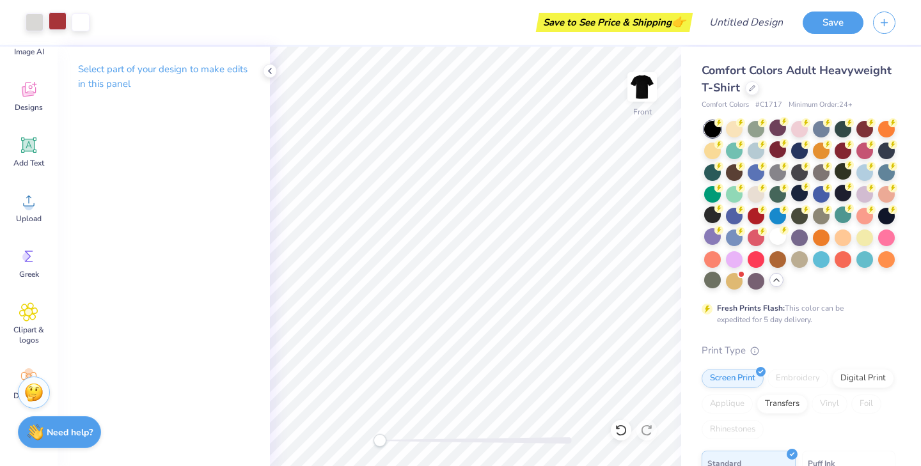
click at [54, 18] on div at bounding box center [58, 21] width 18 height 18
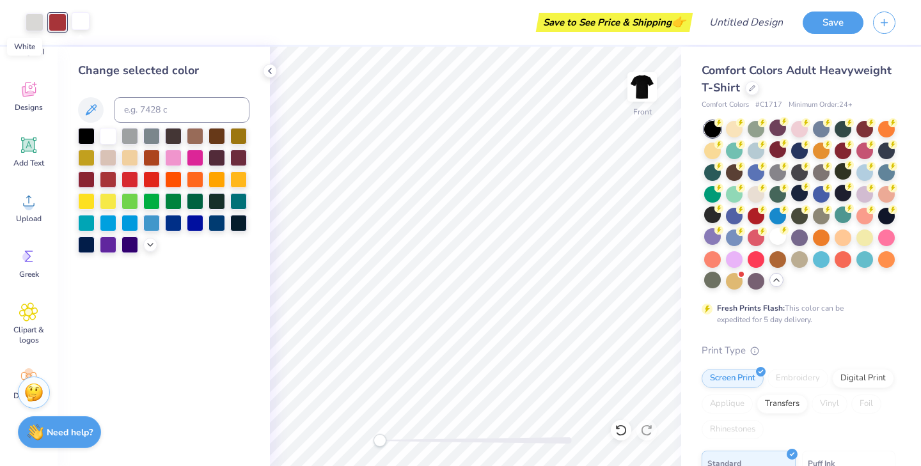
click at [77, 22] on div at bounding box center [81, 21] width 18 height 18
click at [148, 248] on icon at bounding box center [150, 244] width 10 height 10
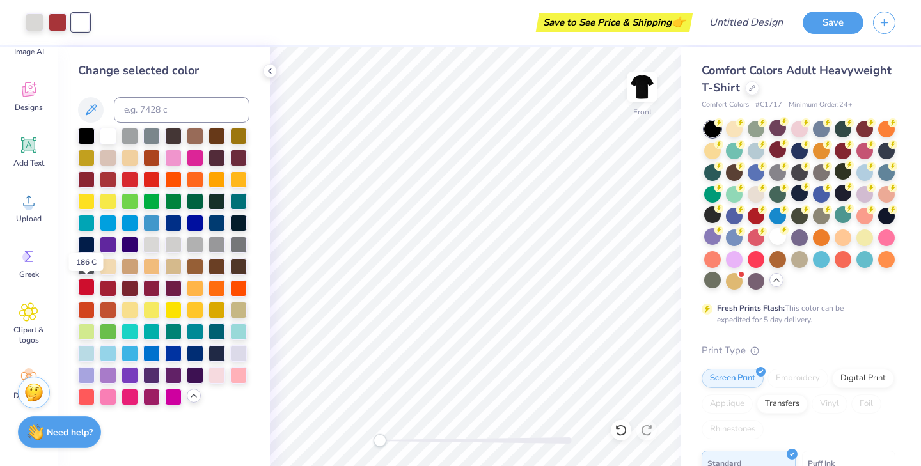
click at [89, 292] on div at bounding box center [86, 287] width 17 height 17
click at [53, 18] on div at bounding box center [58, 21] width 18 height 18
click at [106, 134] on div at bounding box center [108, 135] width 17 height 17
click at [80, 23] on div at bounding box center [81, 21] width 18 height 18
click at [100, 288] on div at bounding box center [108, 287] width 17 height 17
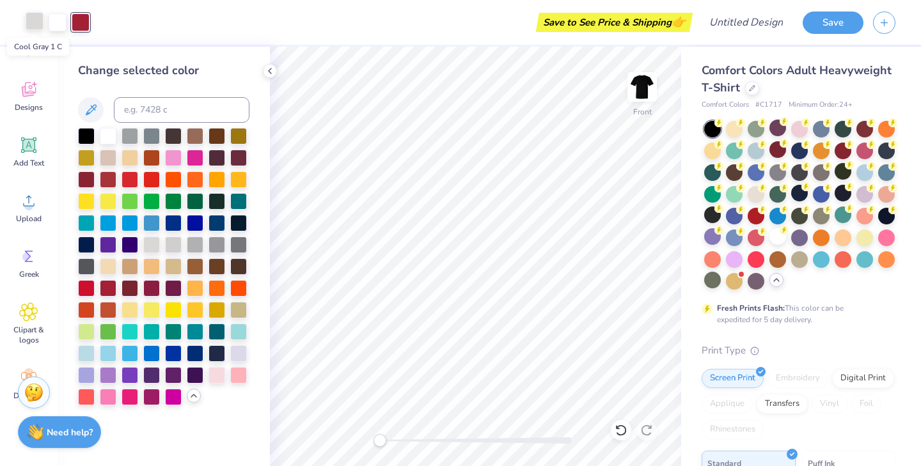
click at [35, 24] on div at bounding box center [35, 21] width 18 height 18
click at [132, 177] on div at bounding box center [130, 178] width 17 height 17
click at [151, 177] on div at bounding box center [151, 178] width 17 height 17
click at [107, 287] on div at bounding box center [108, 287] width 17 height 17
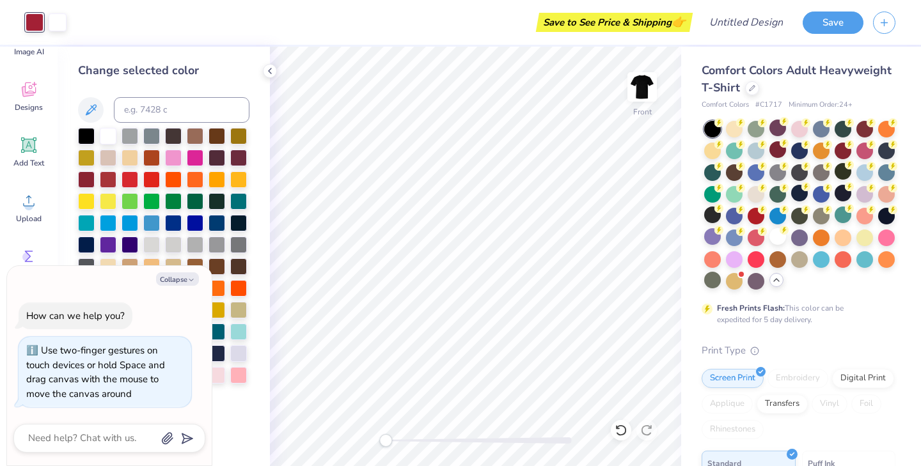
click at [386, 441] on div "Accessibility label" at bounding box center [385, 440] width 13 height 13
click at [648, 88] on img at bounding box center [642, 86] width 51 height 51
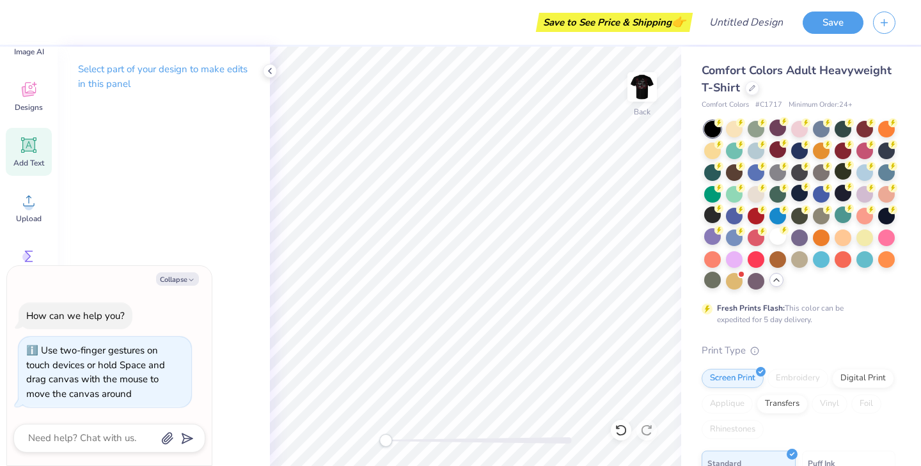
click at [35, 151] on icon at bounding box center [28, 145] width 19 height 19
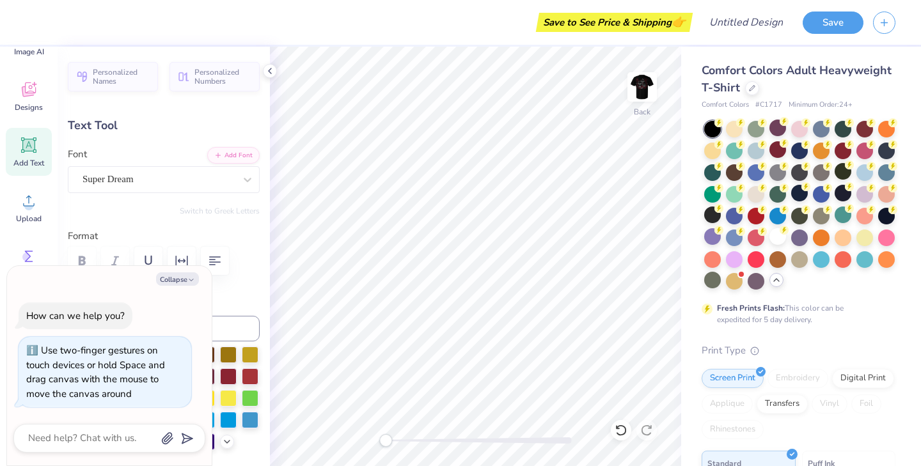
click at [40, 147] on div "Add Text" at bounding box center [29, 152] width 46 height 48
type textarea "x"
type textarea "S"
type textarea "x"
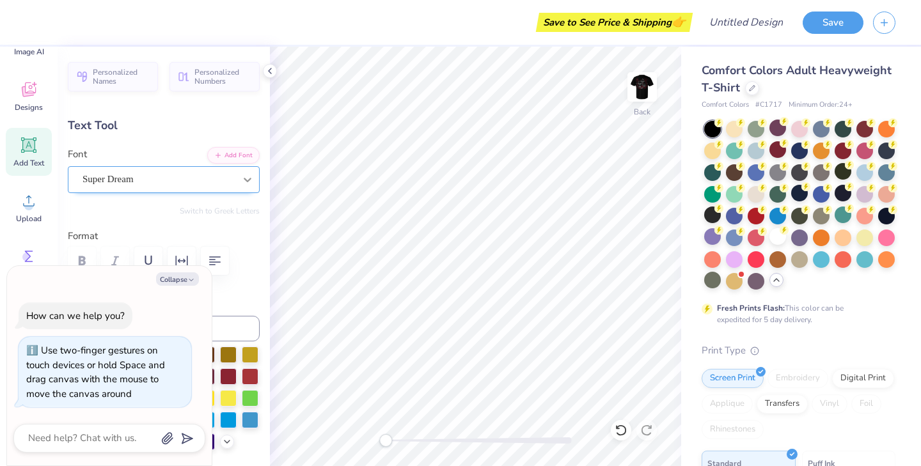
type textarea "SD"
type textarea "x"
type textarea "SDS"
type textarea "x"
type textarea "SDSU"
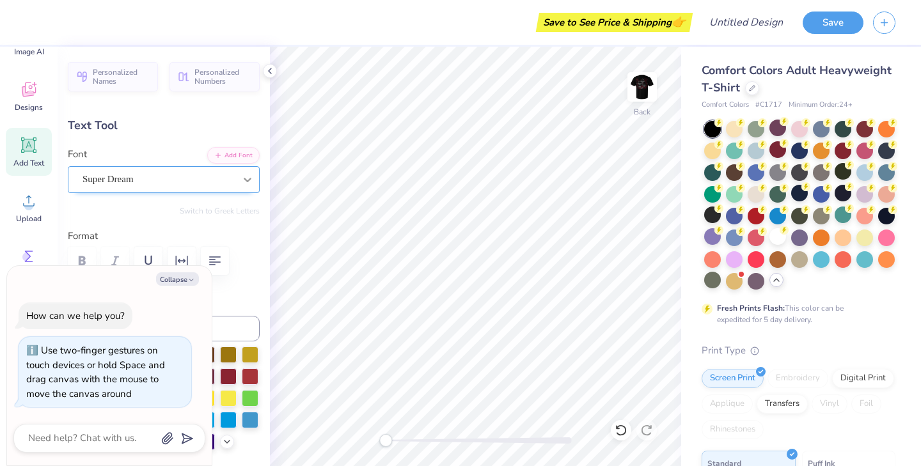
scroll to position [0, 0]
type textarea "x"
type textarea "SDSU"
type textarea "x"
type textarea "SDSU"
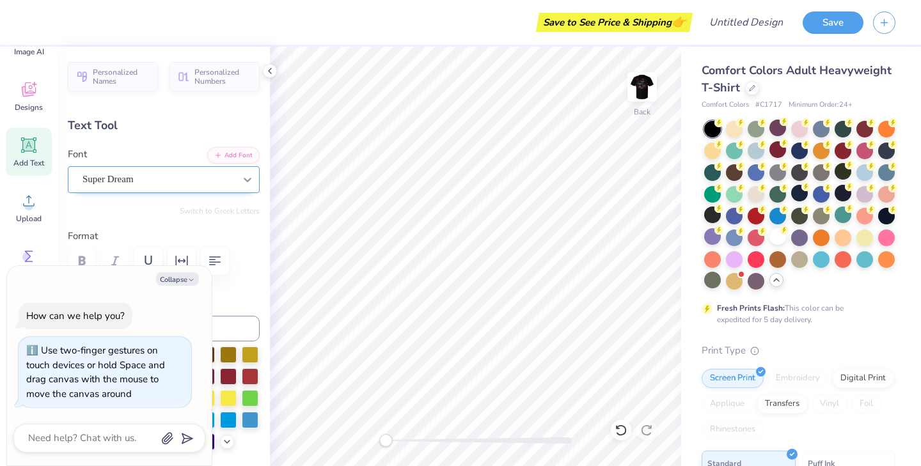
type textarea "x"
type textarea "SDS"
type textarea "x"
type textarea "SD"
type textarea "x"
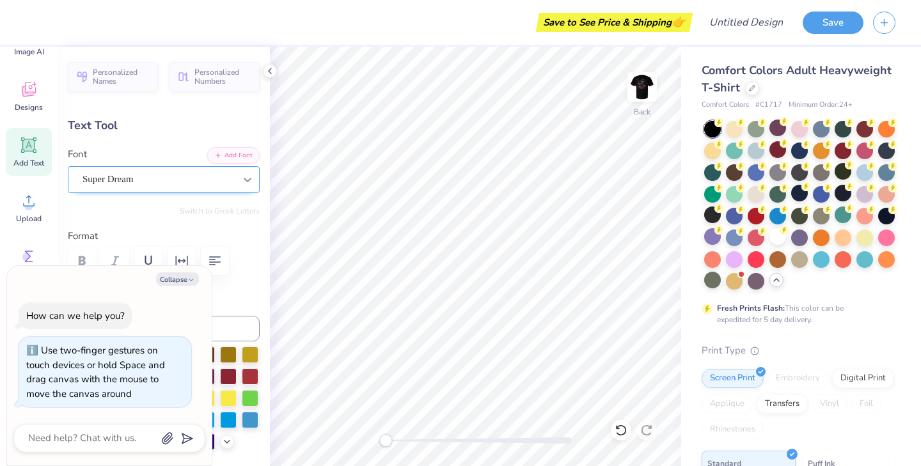
type textarea "S"
type textarea "x"
type textarea "G"
type textarea "x"
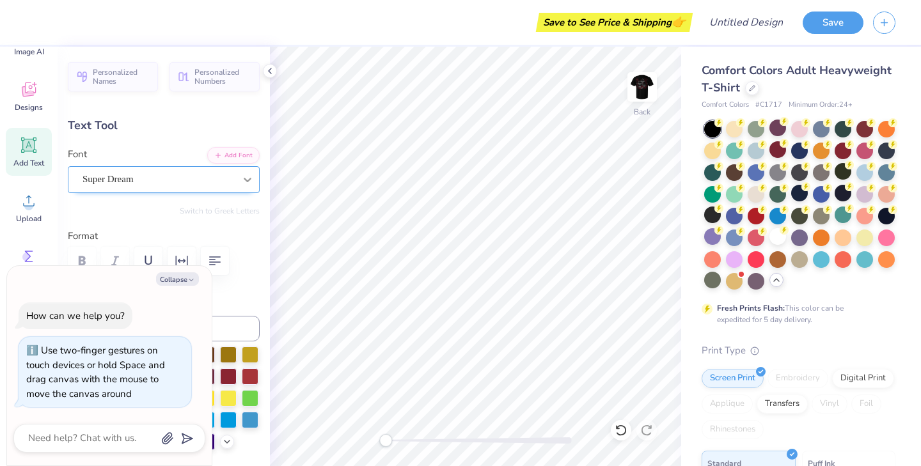
type textarea "GN"
type textarea "x"
type textarea "GNO"
type textarea "x"
type textarea "GNOM"
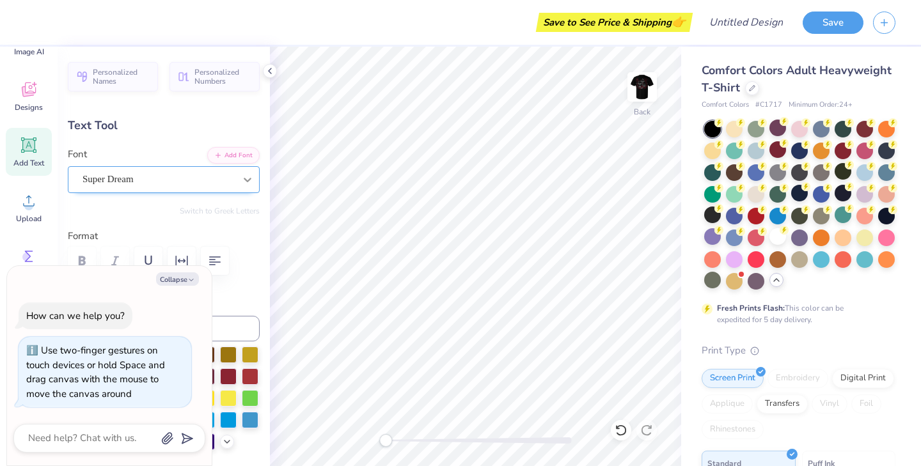
type textarea "x"
type textarea "GNOME"
type textarea "x"
type textarea "GNOMES"
type textarea "x"
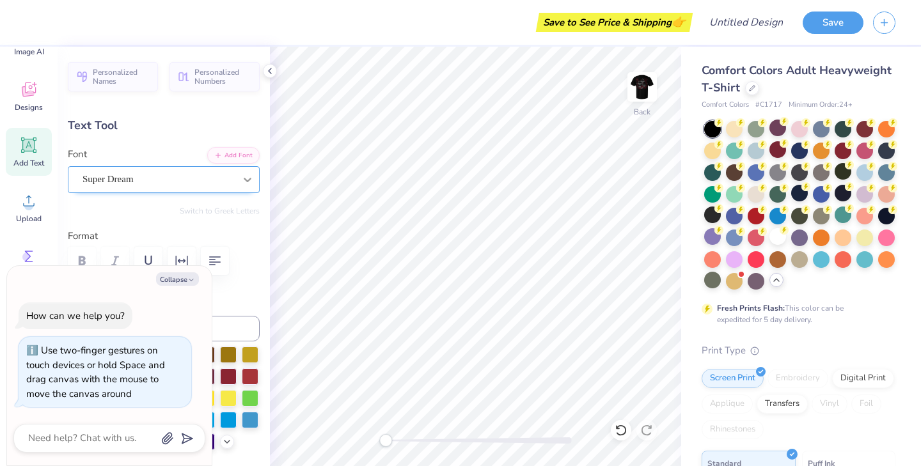
type textarea "GNOMES"
type textarea "x"
type textarea "GNOMES"
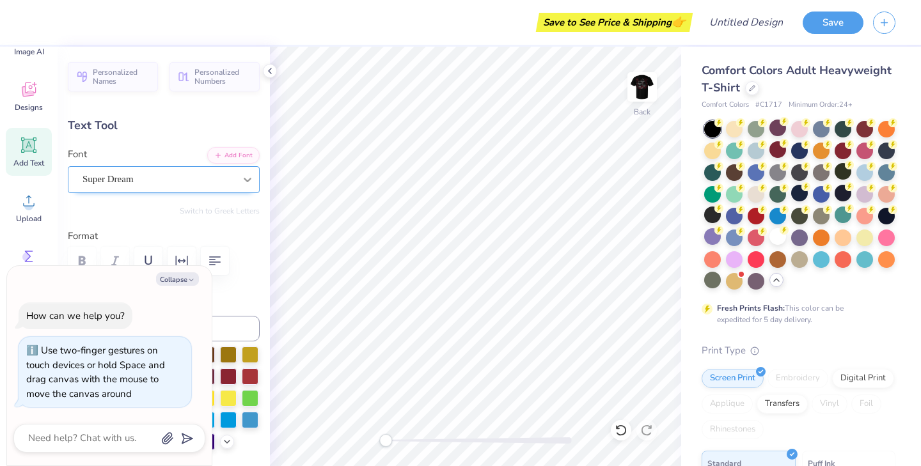
type textarea "x"
type textarea "GNOMES U"
type textarea "x"
type textarea "GNOMES UL"
type textarea "x"
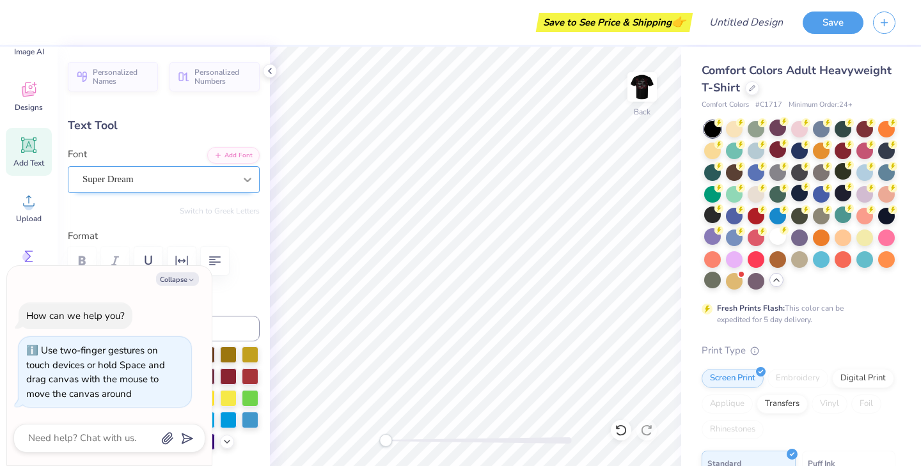
type textarea "GNOMES ULT"
type textarea "x"
type textarea "GNOMES ULTI"
type textarea "x"
type textarea "GNOMES ULTIM"
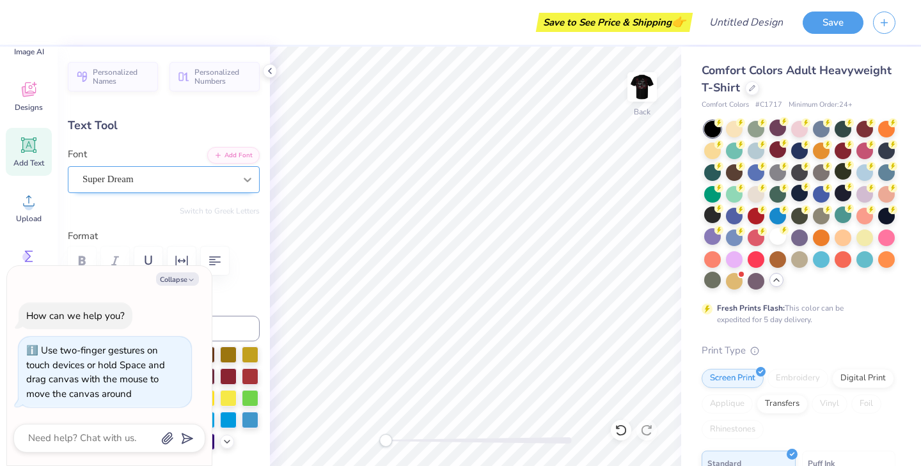
type textarea "x"
type textarea "GNOMES ULTIMA"
type textarea "x"
type textarea "GNOMES ULTIMAT"
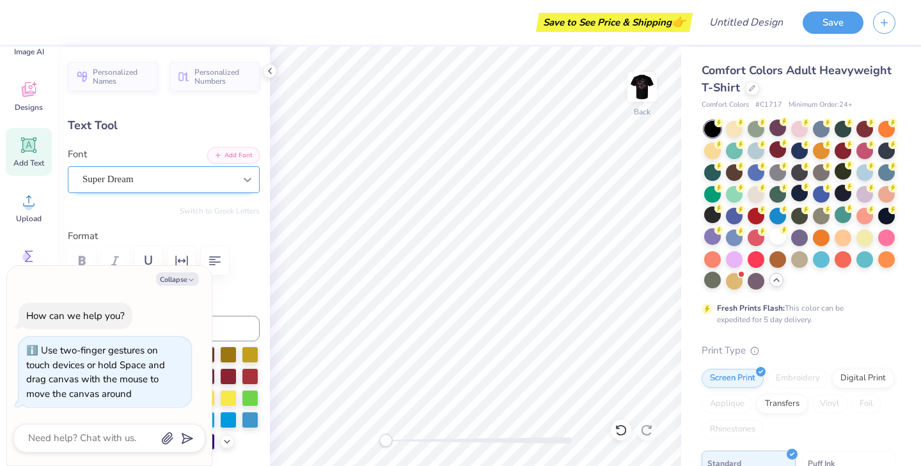
type textarea "x"
type textarea "GNOMES ULTIMATE"
click at [174, 274] on button "Collapse" at bounding box center [177, 278] width 43 height 13
type textarea "x"
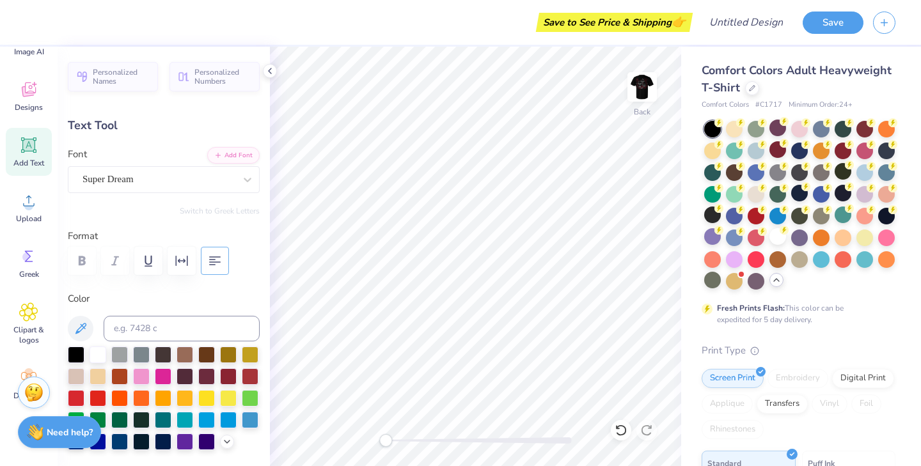
click at [212, 265] on icon "button" at bounding box center [214, 260] width 15 height 15
type input "10.15"
type input "4.43"
click at [358, 441] on div "Back" at bounding box center [475, 257] width 411 height 420
type input "2.38"
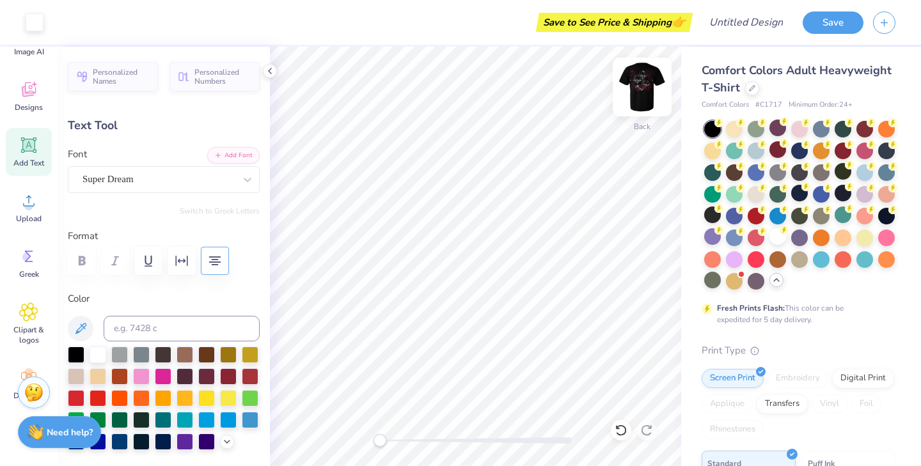
click at [644, 87] on img at bounding box center [642, 86] width 51 height 51
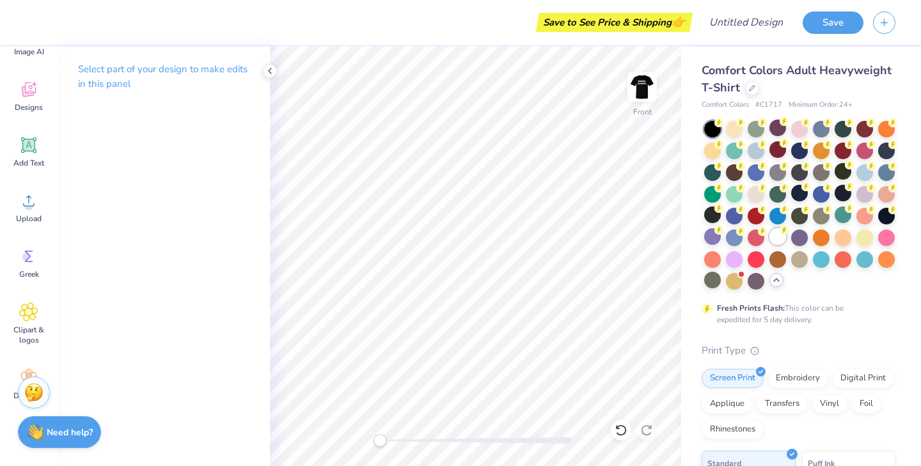
click at [784, 235] on div at bounding box center [777, 236] width 17 height 17
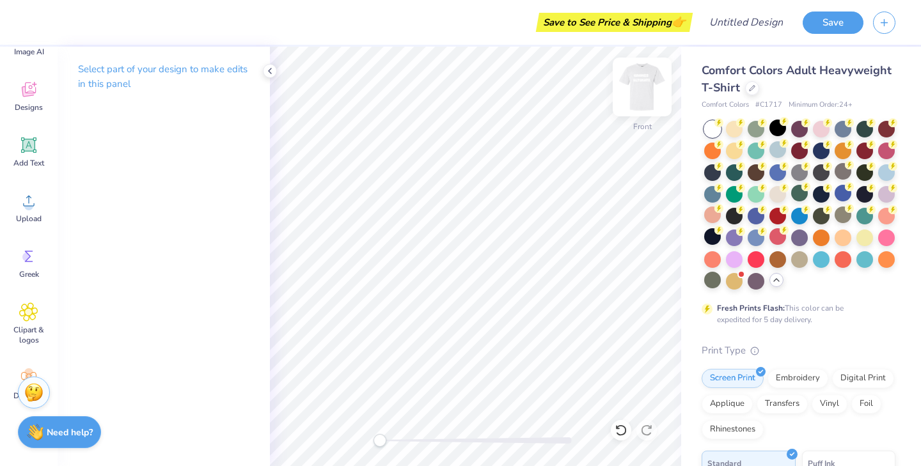
click at [640, 81] on img at bounding box center [642, 86] width 51 height 51
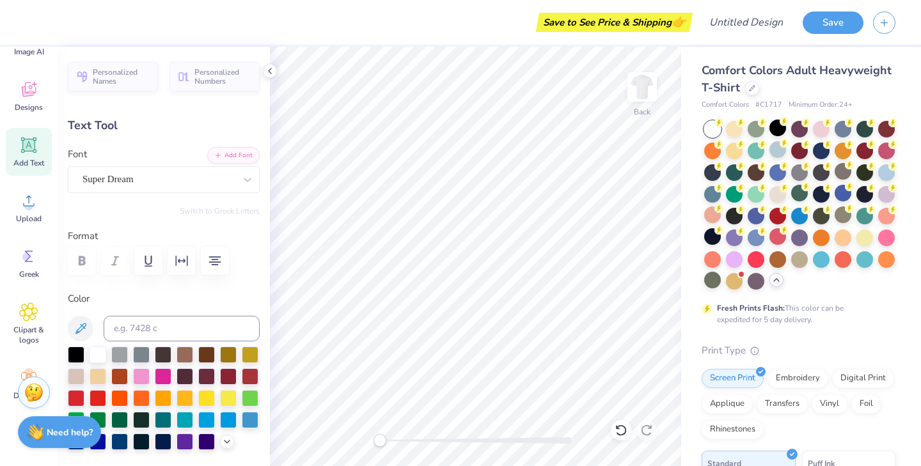
scroll to position [0, 1]
click at [81, 351] on div at bounding box center [76, 353] width 17 height 17
click at [233, 443] on div at bounding box center [227, 441] width 14 height 14
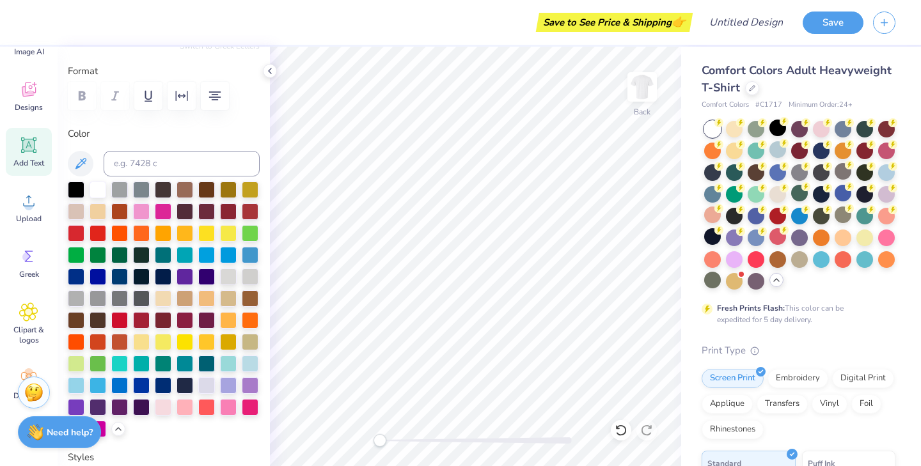
scroll to position [206, 0]
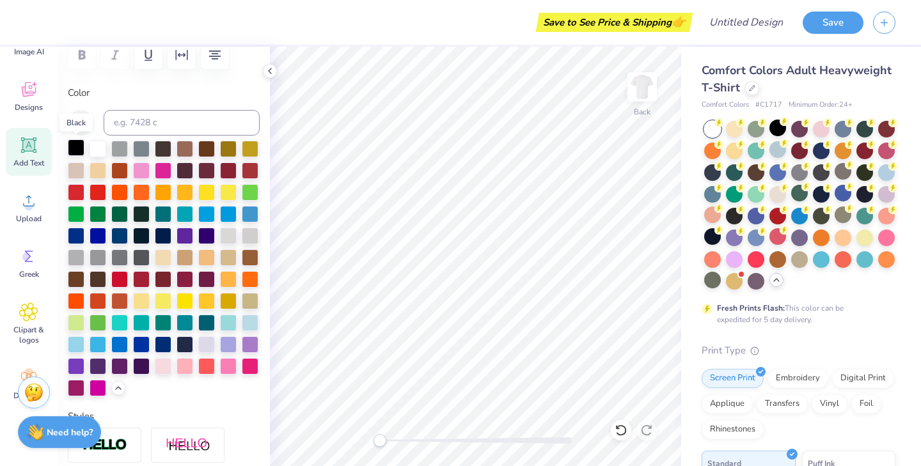
click at [74, 146] on div at bounding box center [76, 147] width 17 height 17
click at [169, 255] on div at bounding box center [163, 256] width 17 height 17
click at [210, 254] on div at bounding box center [206, 256] width 17 height 17
click at [122, 283] on div at bounding box center [119, 278] width 17 height 17
click at [182, 275] on div at bounding box center [185, 278] width 17 height 17
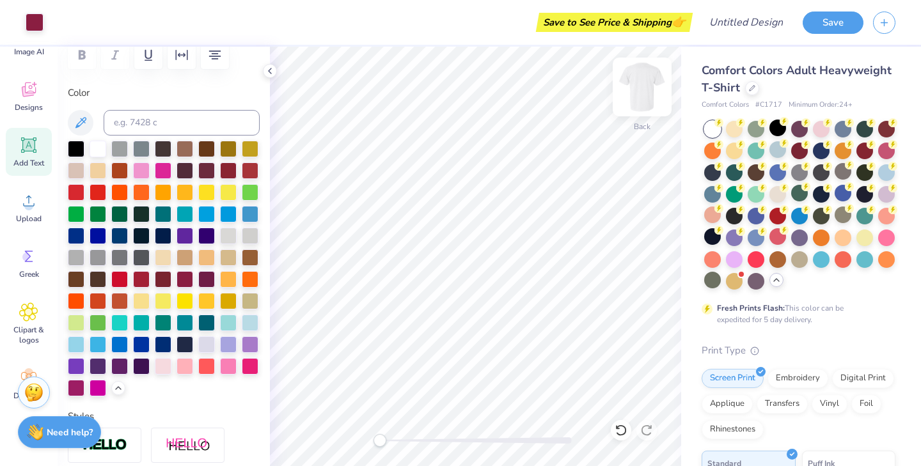
click at [639, 85] on img at bounding box center [642, 86] width 51 height 51
click at [29, 329] on span "Clipart & logos" at bounding box center [29, 335] width 42 height 20
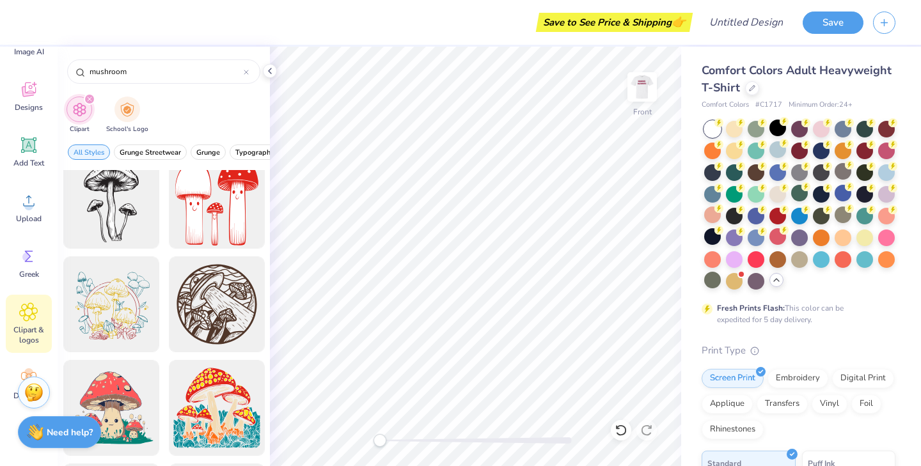
scroll to position [1318, 0]
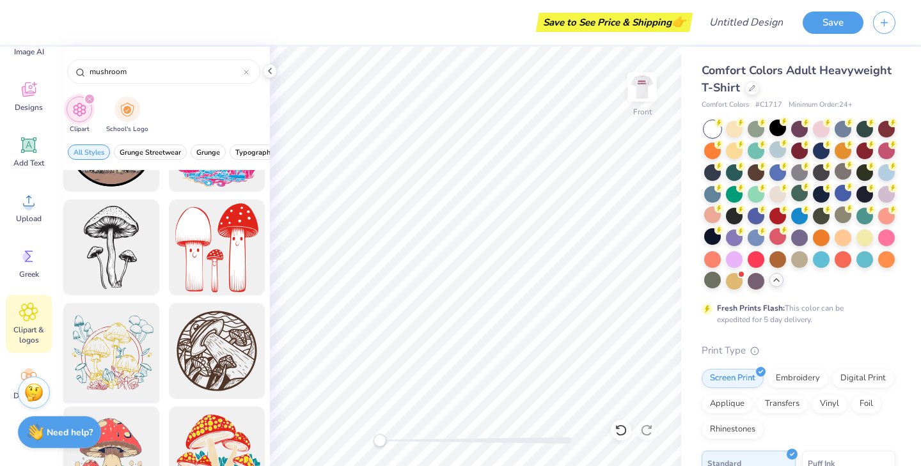
click at [104, 345] on div at bounding box center [111, 352] width 106 height 106
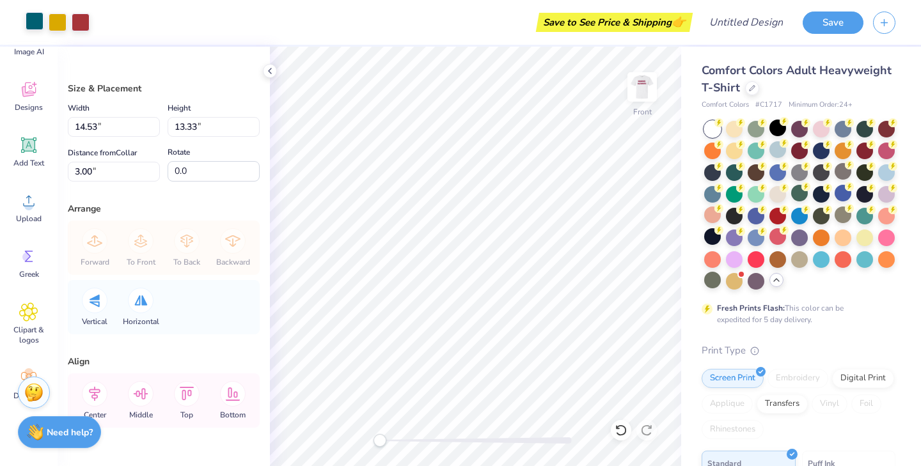
click at [33, 24] on div at bounding box center [35, 21] width 18 height 18
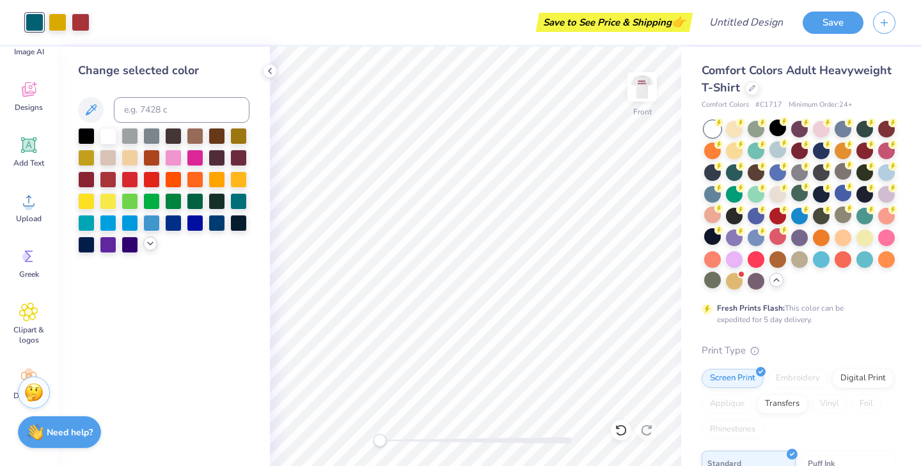
click at [148, 242] on icon at bounding box center [150, 244] width 10 height 10
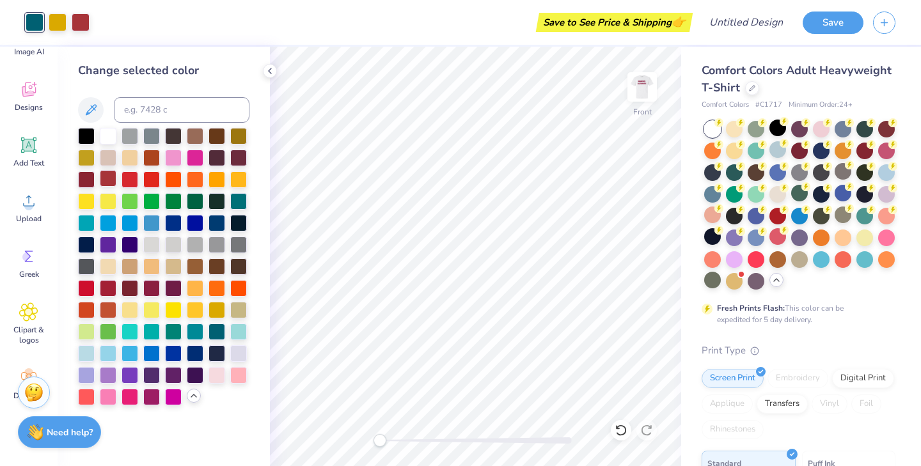
click at [108, 178] on div at bounding box center [108, 178] width 17 height 17
click at [620, 433] on icon at bounding box center [621, 430] width 13 height 13
click at [35, 20] on div at bounding box center [35, 21] width 18 height 18
click at [83, 287] on div at bounding box center [86, 287] width 17 height 17
click at [79, 23] on div at bounding box center [81, 21] width 18 height 18
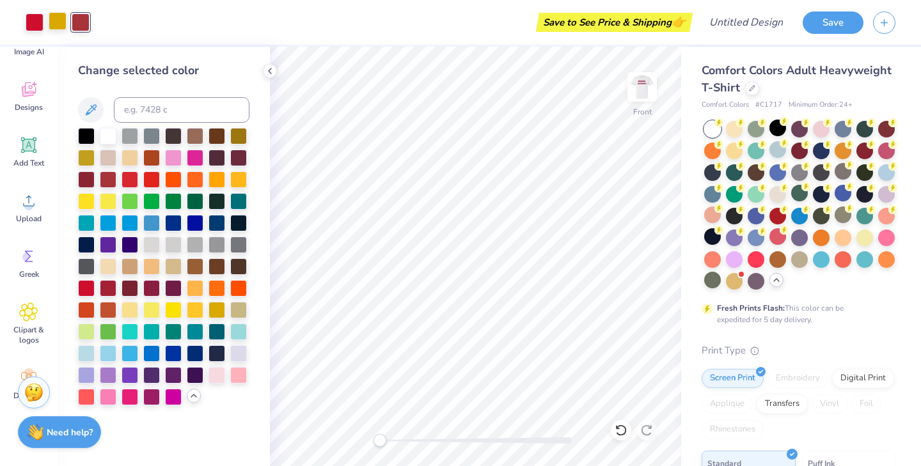
click at [55, 19] on div at bounding box center [58, 21] width 18 height 18
click at [84, 132] on div at bounding box center [86, 135] width 17 height 17
click at [219, 372] on div at bounding box center [217, 374] width 17 height 17
click at [237, 315] on div at bounding box center [238, 309] width 17 height 17
click at [210, 198] on div at bounding box center [217, 200] width 17 height 17
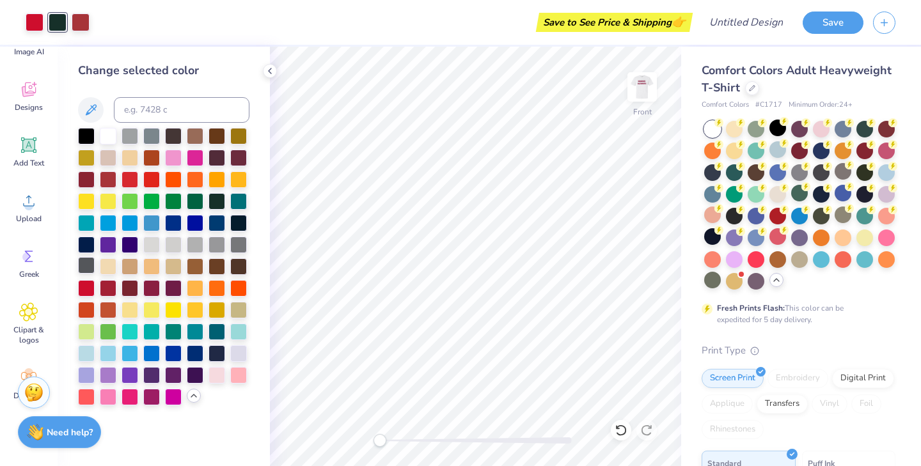
click at [83, 262] on div at bounding box center [86, 265] width 17 height 17
click at [167, 196] on div at bounding box center [173, 200] width 17 height 17
click at [194, 198] on div at bounding box center [195, 200] width 17 height 17
click at [106, 152] on div at bounding box center [108, 156] width 17 height 17
click at [238, 361] on div at bounding box center [238, 352] width 17 height 17
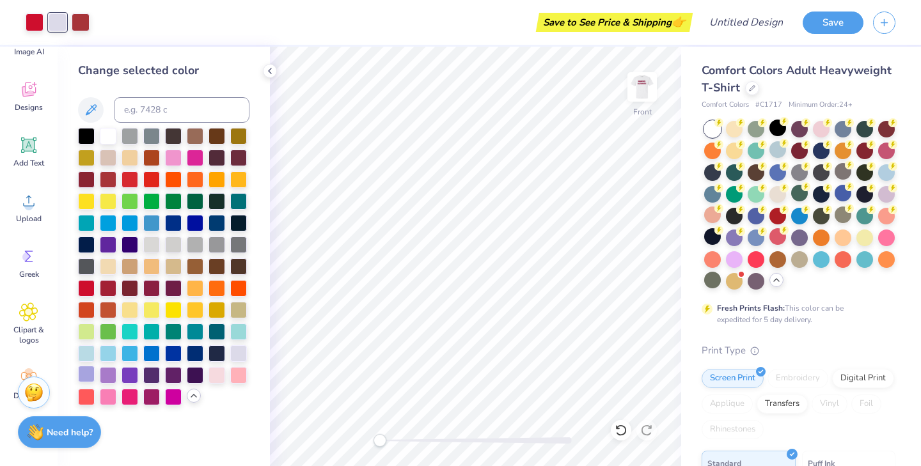
click at [88, 373] on div at bounding box center [86, 374] width 17 height 17
click at [128, 138] on div at bounding box center [130, 135] width 17 height 17
click at [78, 21] on div at bounding box center [81, 21] width 18 height 18
click at [84, 133] on div at bounding box center [86, 135] width 17 height 17
click at [33, 21] on div at bounding box center [35, 21] width 18 height 18
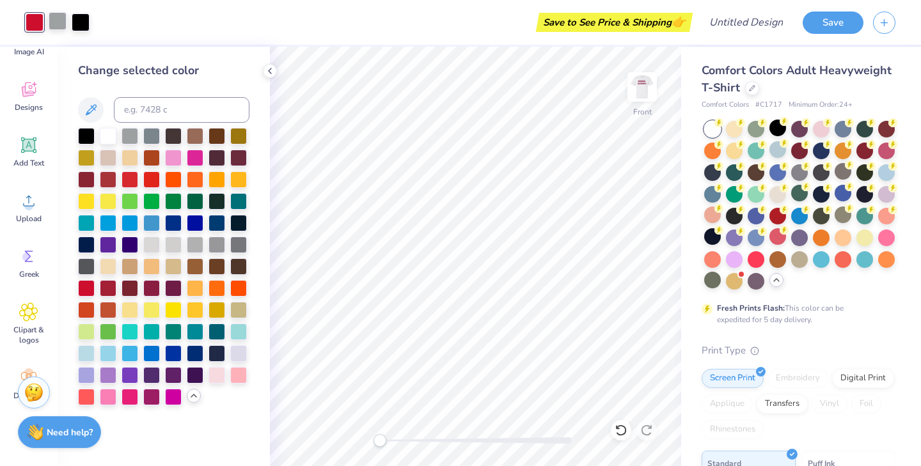
click at [56, 18] on div at bounding box center [58, 21] width 18 height 18
click at [107, 177] on div at bounding box center [108, 178] width 17 height 17
click at [90, 180] on div at bounding box center [86, 178] width 17 height 17
click at [84, 288] on div at bounding box center [86, 287] width 17 height 17
click at [620, 427] on icon at bounding box center [621, 430] width 13 height 13
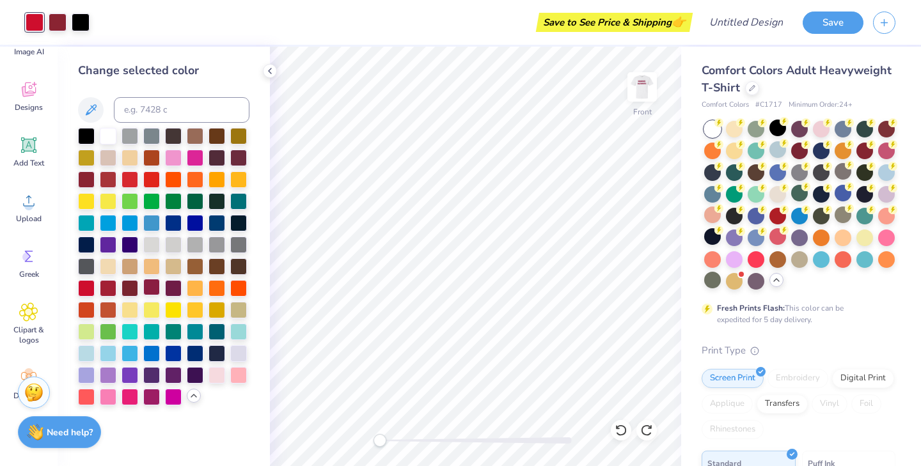
click at [154, 283] on div at bounding box center [151, 287] width 17 height 17
click at [107, 288] on div at bounding box center [108, 287] width 17 height 17
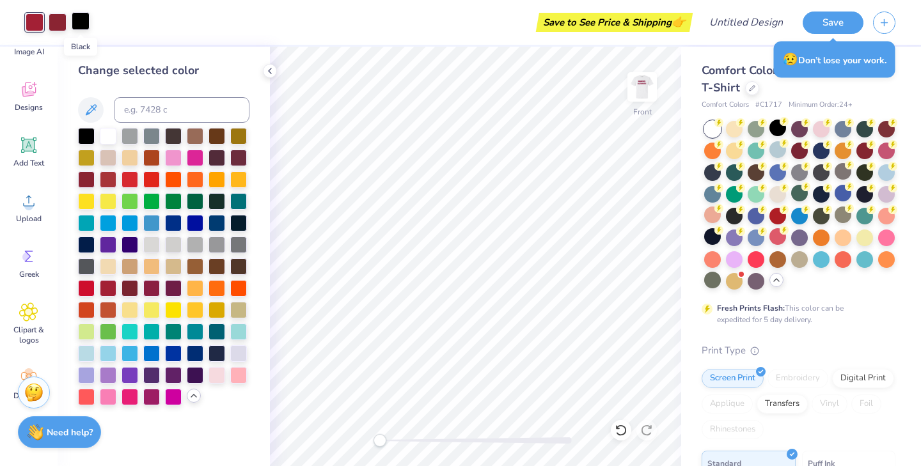
click at [79, 19] on div at bounding box center [81, 21] width 18 height 18
click at [87, 257] on div at bounding box center [86, 265] width 17 height 17
click at [239, 244] on div at bounding box center [238, 243] width 17 height 17
click at [86, 132] on div at bounding box center [86, 135] width 17 height 17
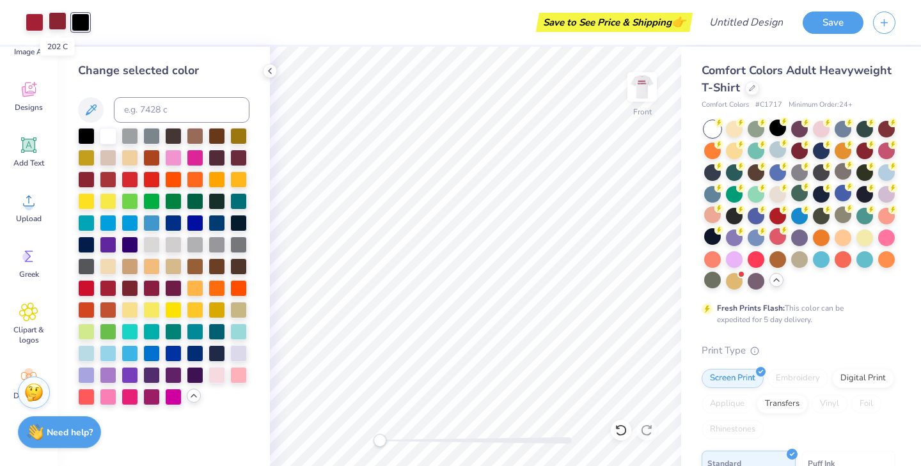
click at [55, 23] on div at bounding box center [58, 21] width 18 height 18
click at [84, 290] on div at bounding box center [86, 287] width 17 height 17
click at [129, 180] on div at bounding box center [130, 178] width 17 height 17
click at [110, 286] on div at bounding box center [108, 287] width 17 height 17
click at [624, 430] on icon at bounding box center [621, 430] width 13 height 13
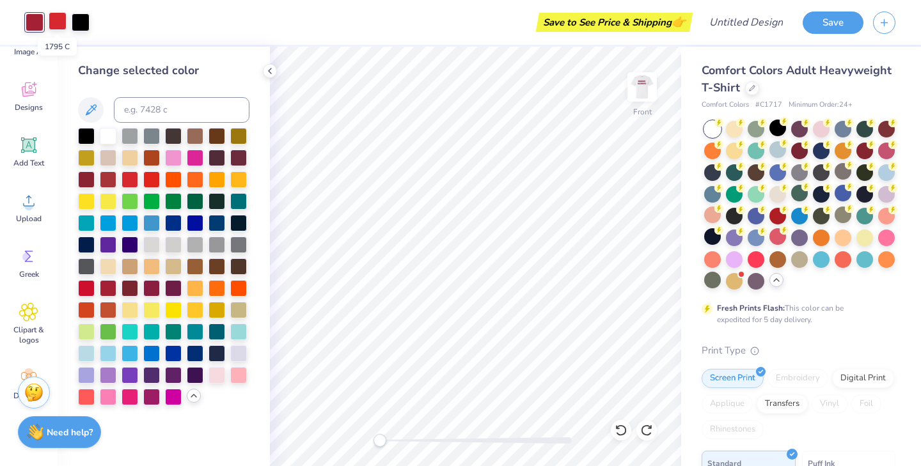
click at [58, 13] on div at bounding box center [58, 21] width 18 height 18
click at [127, 174] on div at bounding box center [130, 178] width 17 height 17
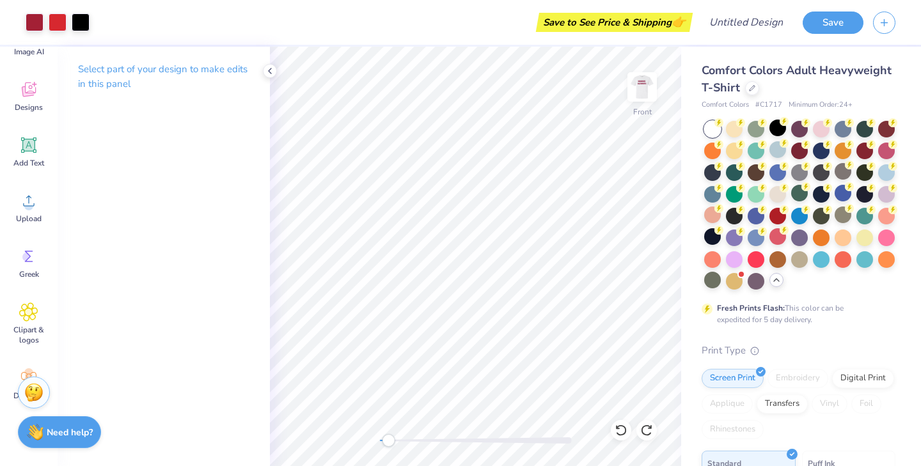
click at [388, 437] on div at bounding box center [476, 440] width 192 height 13
click at [61, 20] on div at bounding box center [58, 21] width 18 height 18
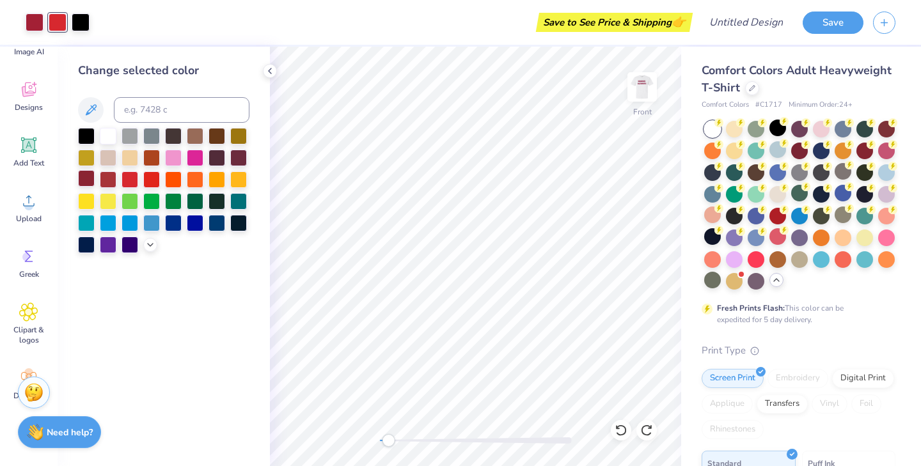
click at [89, 176] on div at bounding box center [86, 178] width 17 height 17
click at [391, 437] on div "Accessibility label" at bounding box center [386, 440] width 13 height 13
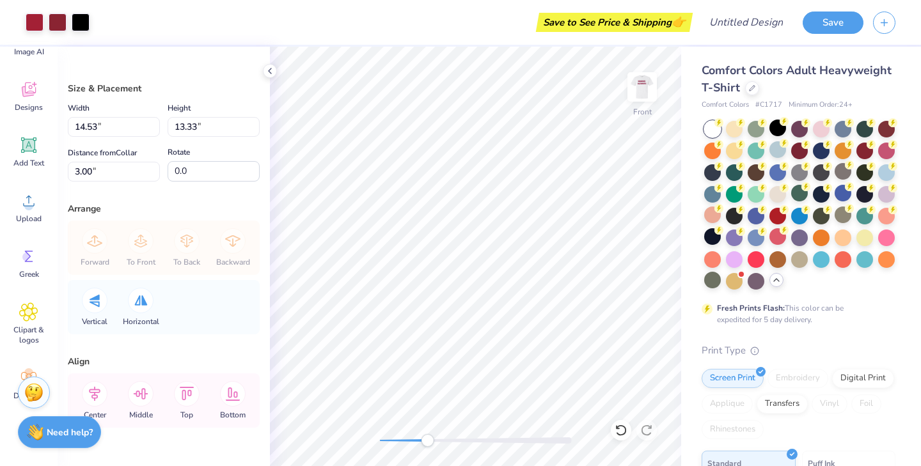
drag, startPoint x: 391, startPoint y: 441, endPoint x: 427, endPoint y: 441, distance: 35.8
click at [427, 441] on div "Accessibility label" at bounding box center [427, 440] width 13 height 13
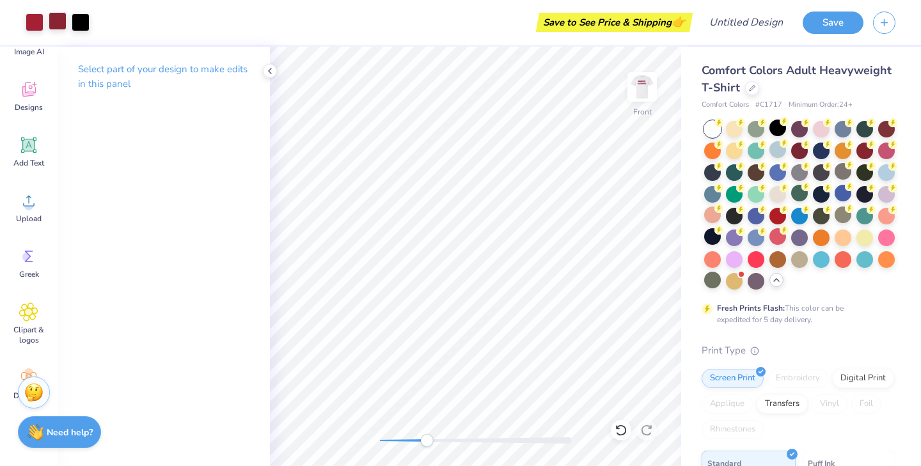
click at [56, 25] on div at bounding box center [58, 21] width 18 height 18
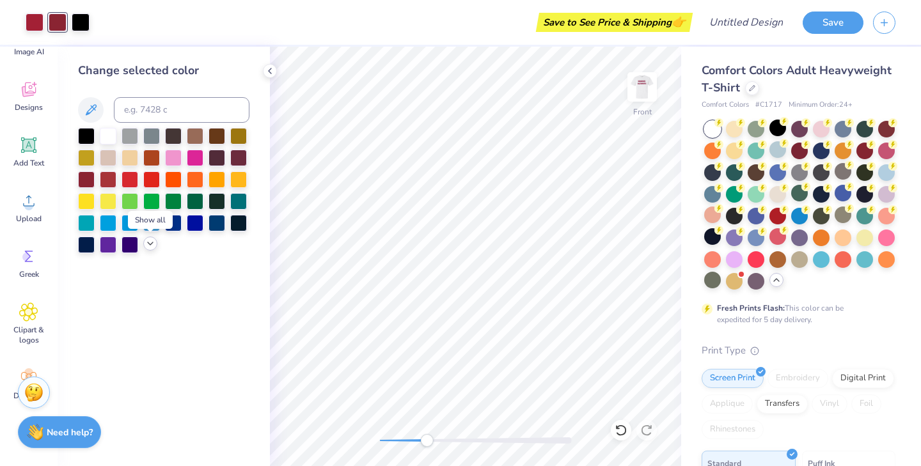
click at [150, 245] on icon at bounding box center [150, 244] width 10 height 10
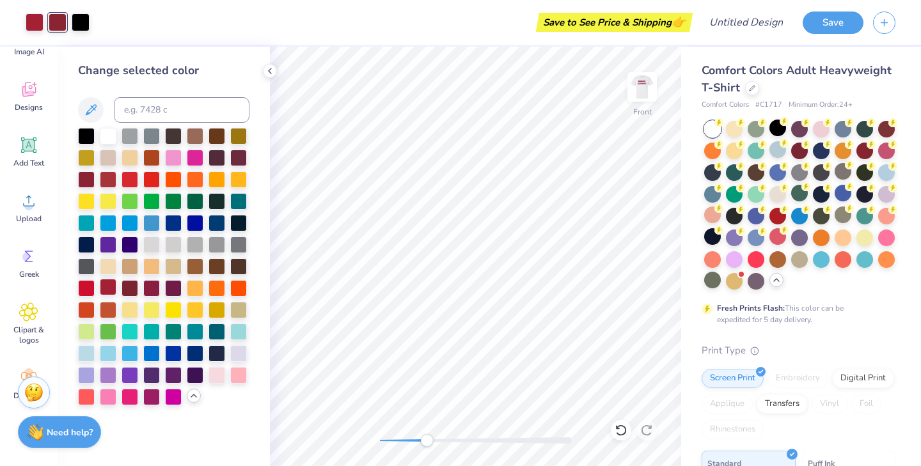
click at [100, 293] on div at bounding box center [108, 287] width 17 height 17
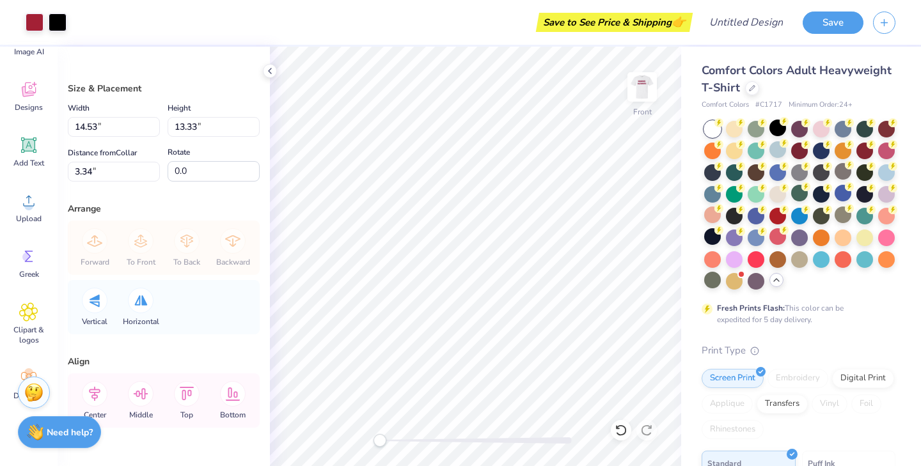
drag, startPoint x: 430, startPoint y: 440, endPoint x: 377, endPoint y: 441, distance: 53.7
click at [377, 441] on div "Accessibility label" at bounding box center [380, 440] width 13 height 13
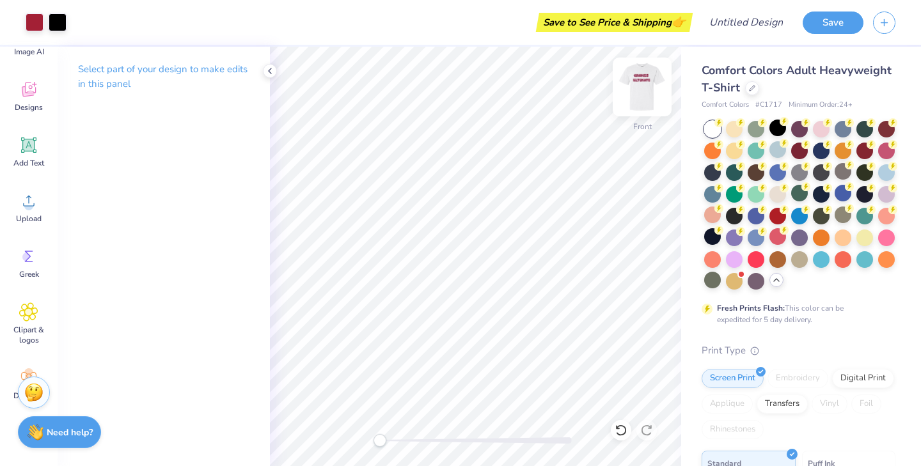
click at [644, 93] on img at bounding box center [642, 86] width 51 height 51
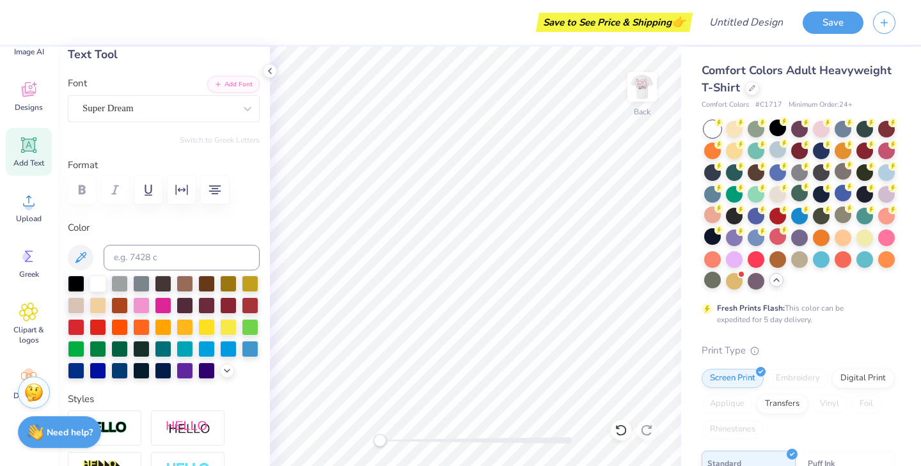
scroll to position [73, 0]
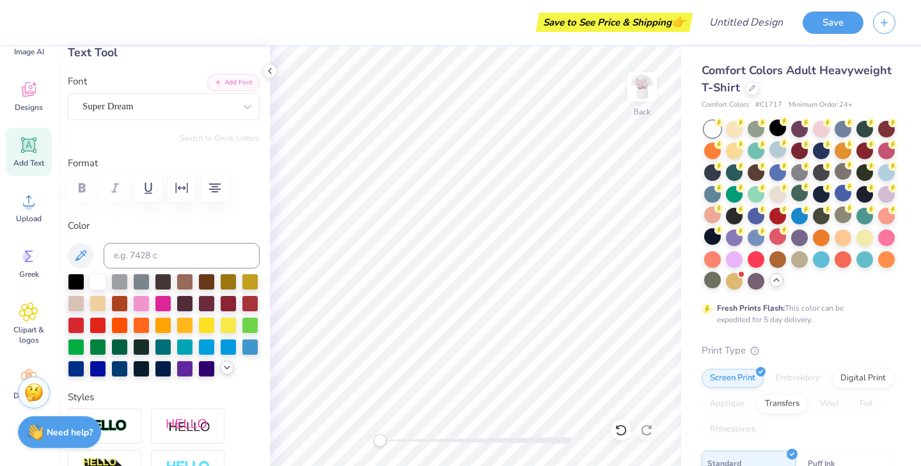
click at [228, 374] on div at bounding box center [227, 368] width 14 height 14
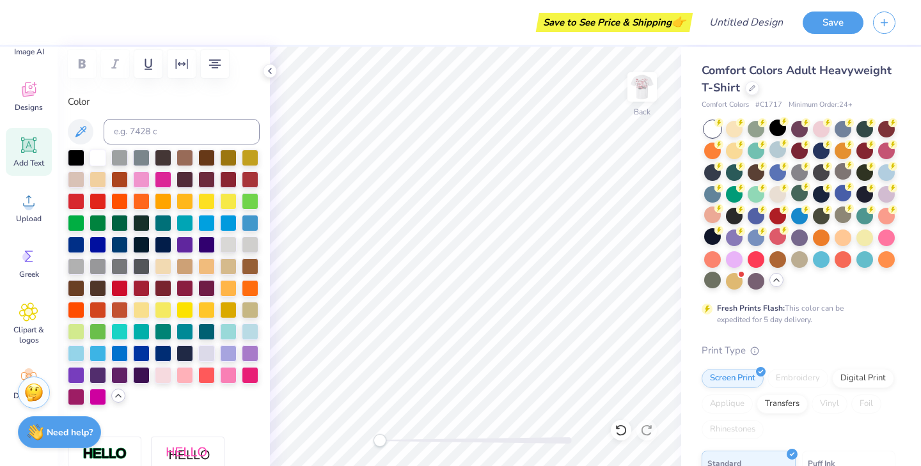
scroll to position [200, 0]
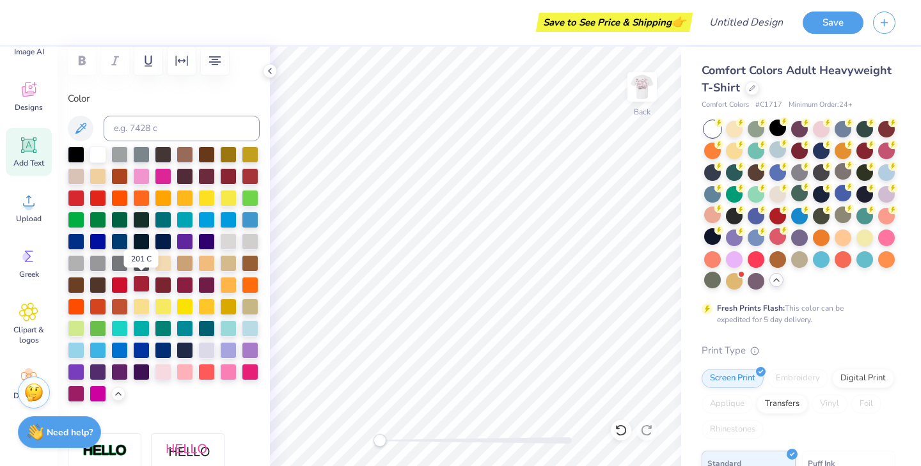
click at [139, 281] on div at bounding box center [141, 284] width 17 height 17
click at [161, 283] on div at bounding box center [163, 284] width 17 height 17
click at [142, 283] on div at bounding box center [141, 284] width 17 height 17
click at [123, 282] on div at bounding box center [119, 284] width 17 height 17
click at [139, 280] on div at bounding box center [141, 284] width 17 height 17
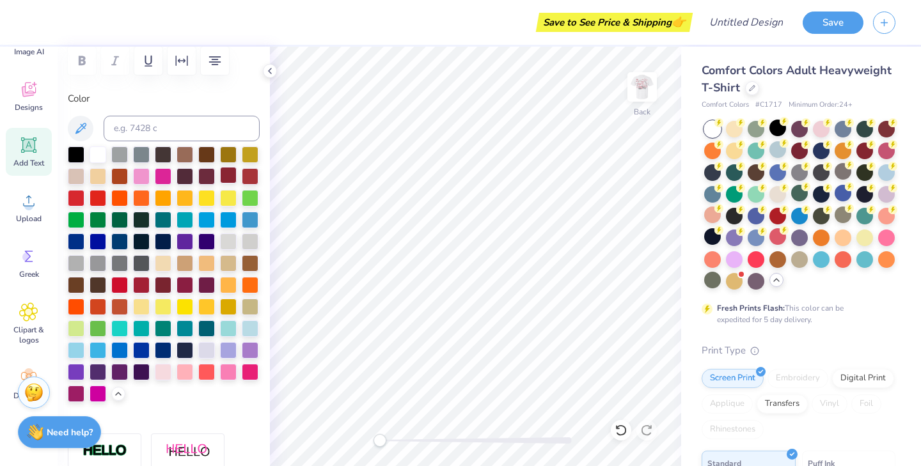
click at [228, 173] on div at bounding box center [228, 175] width 17 height 17
click at [138, 286] on div at bounding box center [141, 284] width 17 height 17
click at [145, 285] on div at bounding box center [141, 284] width 17 height 17
click at [640, 83] on img at bounding box center [642, 86] width 51 height 51
type input "10.32"
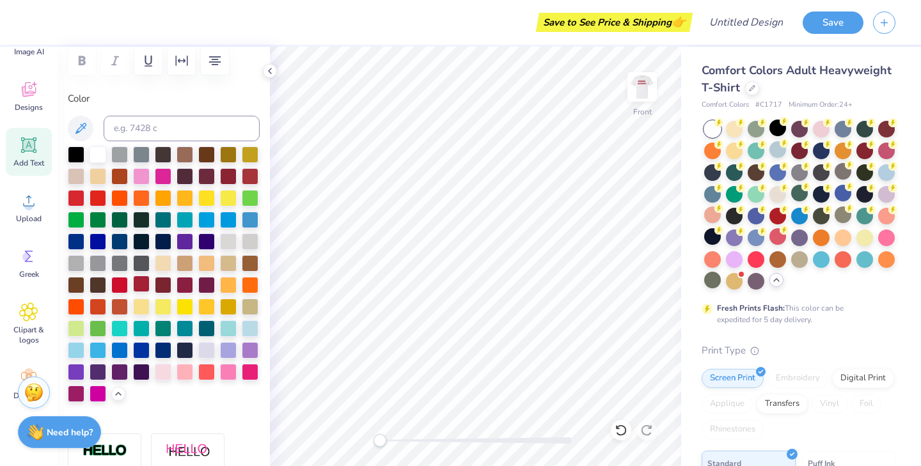
type input "4.51"
type input "6.15"
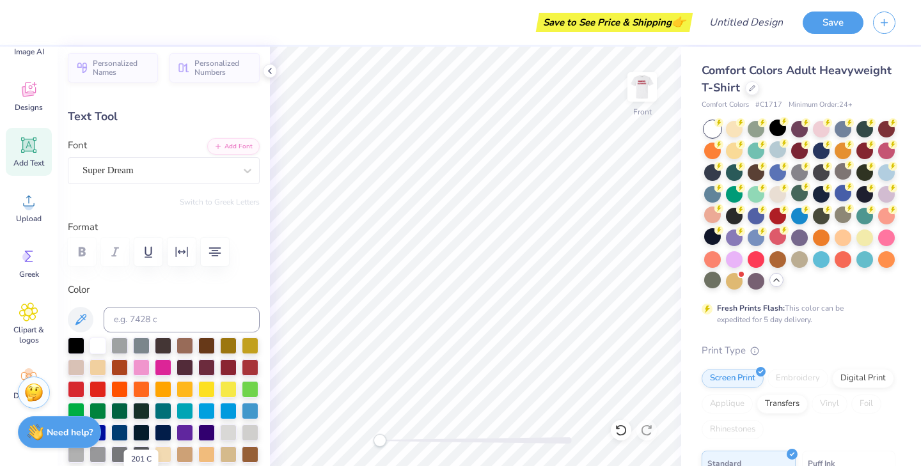
scroll to position [0, 0]
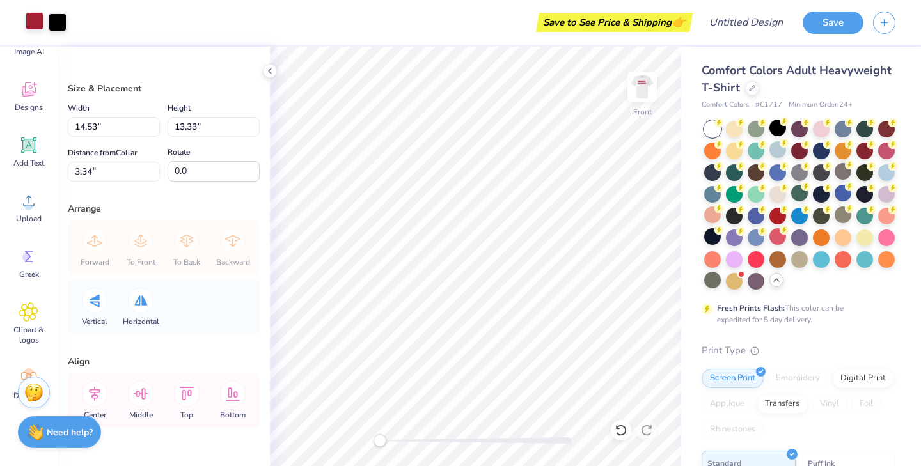
click at [31, 17] on div at bounding box center [35, 21] width 18 height 18
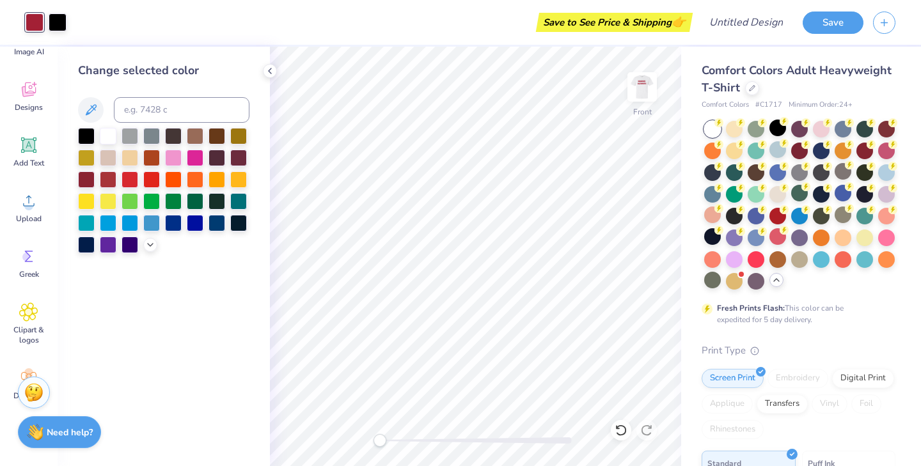
click at [152, 255] on div "Change selected color" at bounding box center [164, 257] width 212 height 420
click at [152, 249] on div at bounding box center [150, 244] width 14 height 14
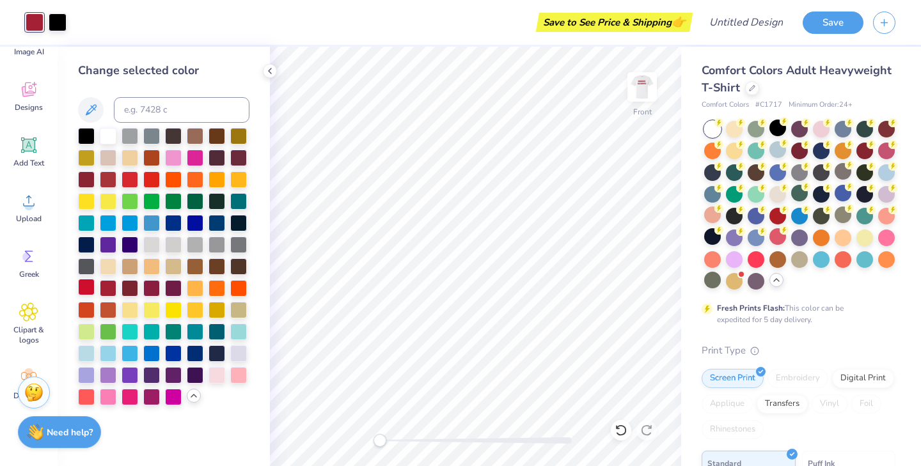
click at [90, 287] on div at bounding box center [86, 287] width 17 height 17
click at [109, 288] on div at bounding box center [108, 287] width 17 height 17
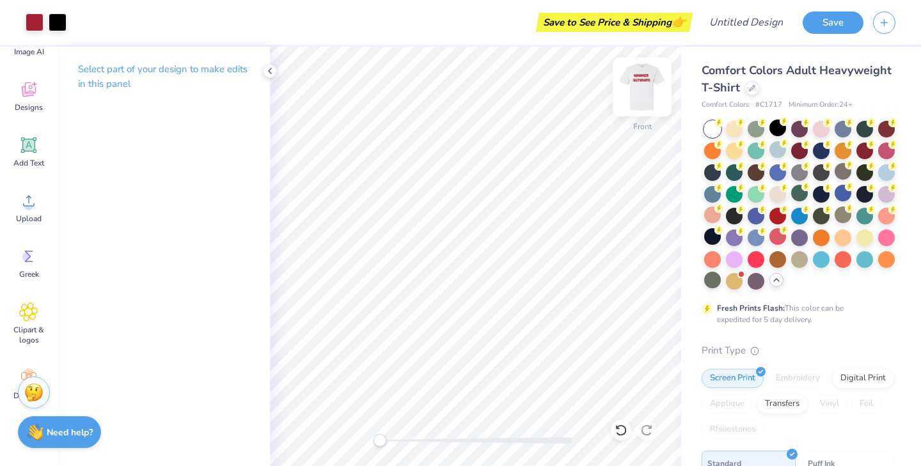
click at [634, 90] on img at bounding box center [642, 86] width 51 height 51
drag, startPoint x: 374, startPoint y: 443, endPoint x: 382, endPoint y: 443, distance: 8.3
click at [382, 443] on div "Accessibility label" at bounding box center [382, 440] width 13 height 13
click at [271, 68] on icon at bounding box center [270, 71] width 10 height 10
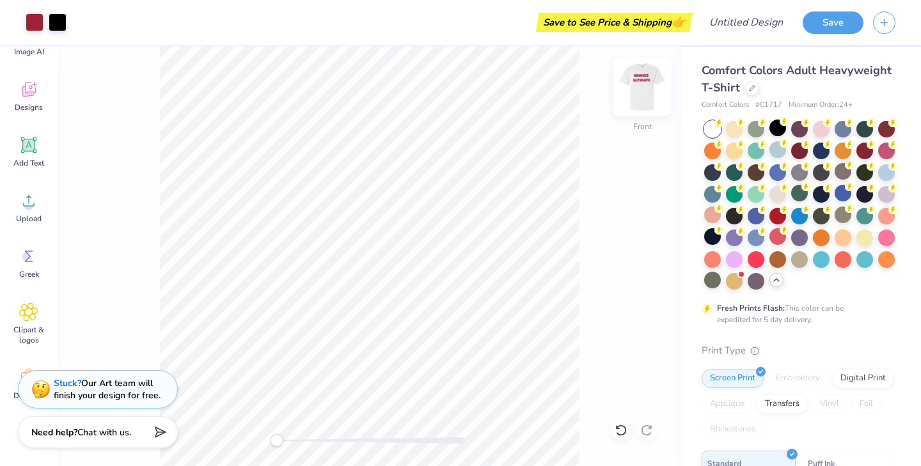
click at [643, 77] on img at bounding box center [642, 86] width 51 height 51
click at [817, 17] on button "Save" at bounding box center [833, 21] width 61 height 22
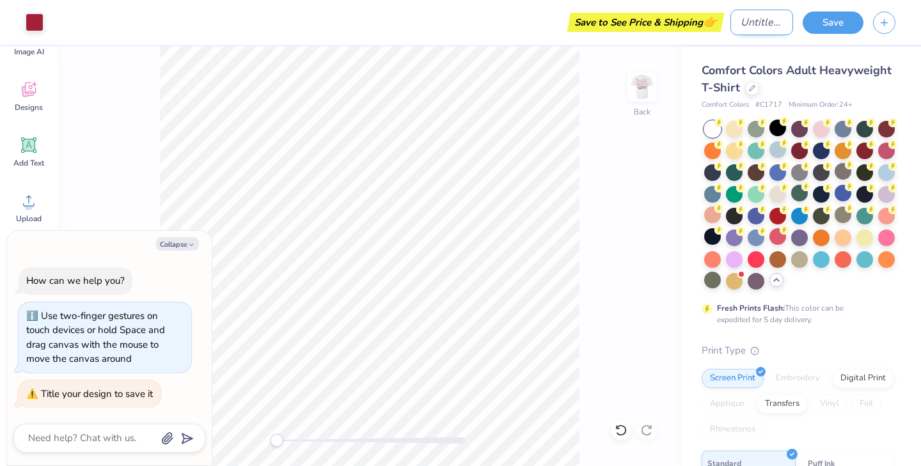
type textarea "x"
click at [748, 27] on input "Design Title" at bounding box center [761, 23] width 63 height 26
type input "T"
type textarea "x"
type input "T-"
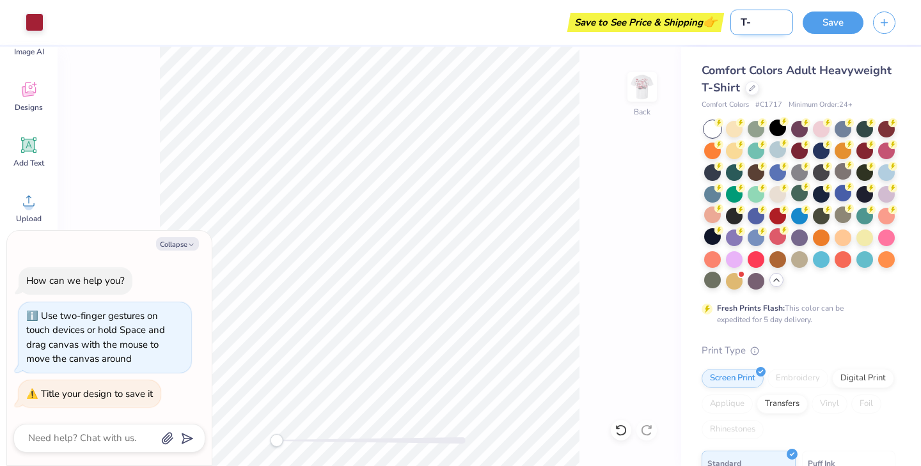
type textarea "x"
type input "T-"
type textarea "x"
type input "T- S"
type textarea "x"
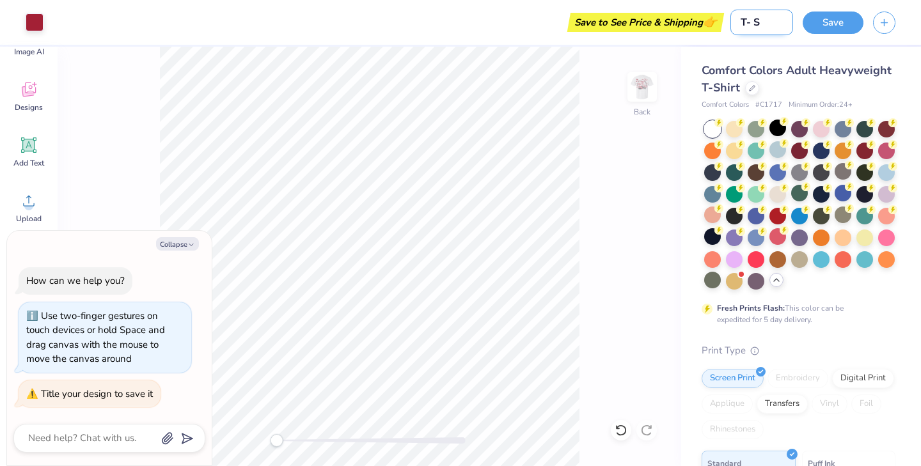
type input "T- Sh"
type textarea "x"
type input "T- Shi"
type textarea "x"
type input "T- Shir"
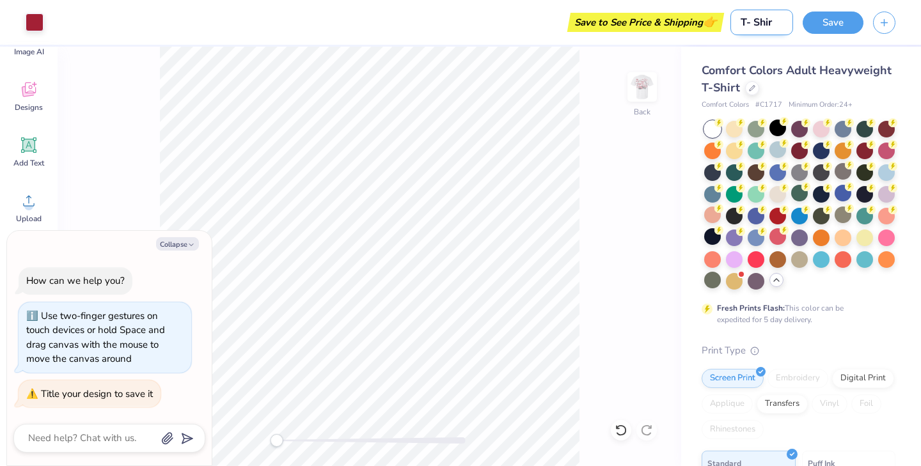
type textarea "x"
type input "T- Shirt"
type textarea "x"
type input "T- Shirt"
type textarea "x"
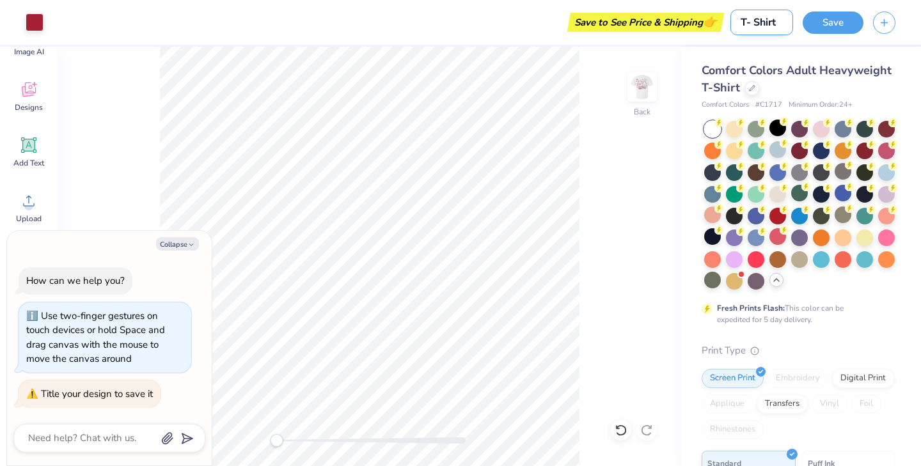
type input "T- Shirt w"
type textarea "x"
type input "T- Shirt wi"
type textarea "x"
type input "T- Shirt wir"
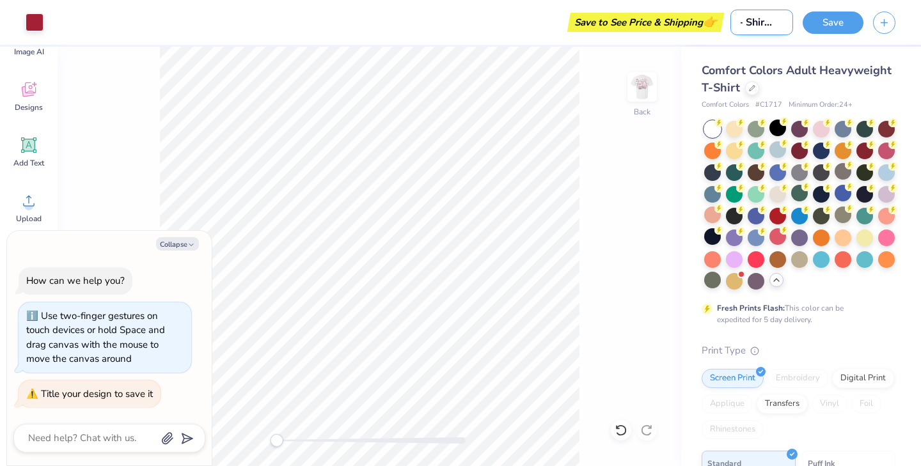
type textarea "x"
type input "T- Shirt wirh"
type textarea "x"
type input "T- Shirt wirh"
type textarea "x"
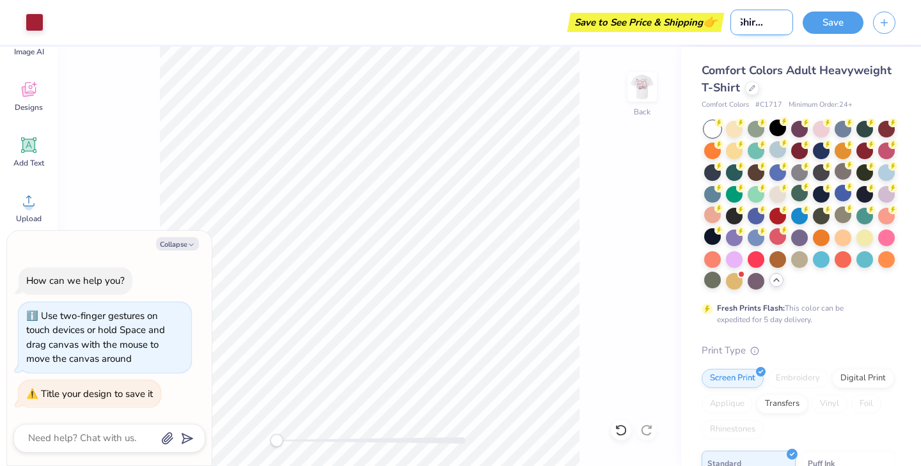
scroll to position [0, 20]
type input "T- Shirt wirh"
type textarea "x"
type input "T- Shirt wir"
type textarea "x"
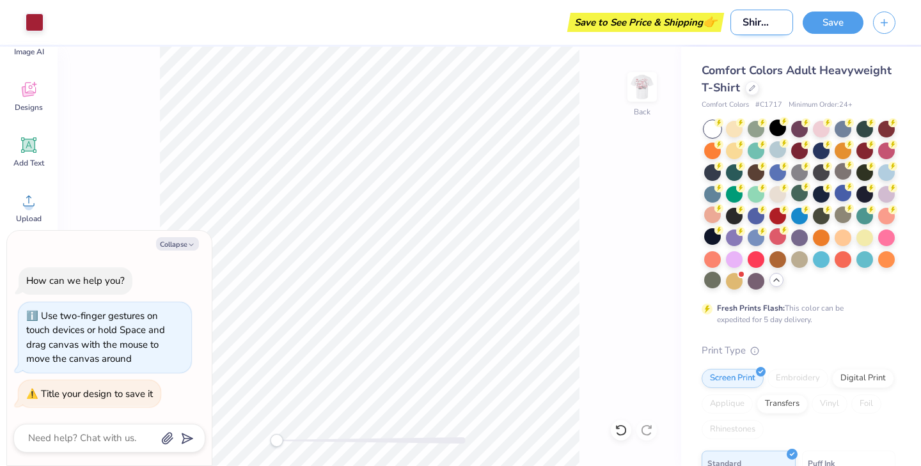
type input "T- Shirt wi"
type textarea "x"
type input "T- Shirt wit"
type textarea "x"
type input "T- Shirt with"
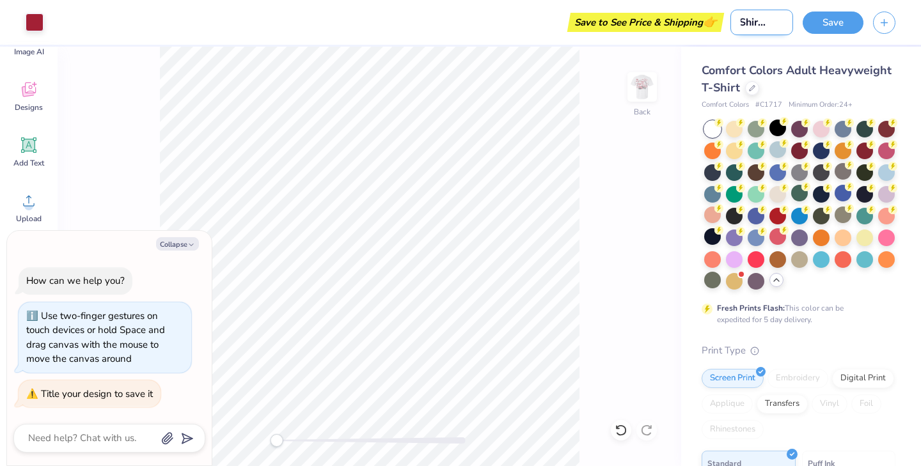
type textarea "x"
type input "T- Shirt with"
type textarea "x"
type input "T- Shirt with B"
type textarea "x"
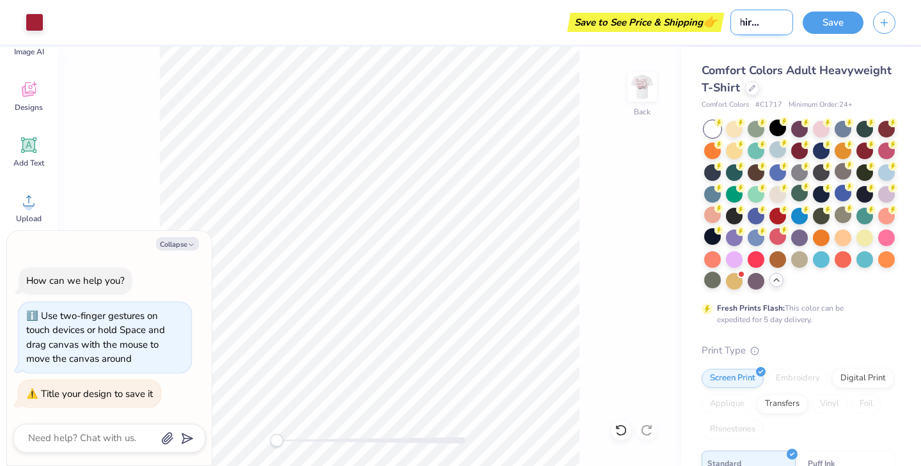
scroll to position [0, 28]
type input "T- Shirt with"
type textarea "x"
type input "T- Shirt with b"
type textarea "x"
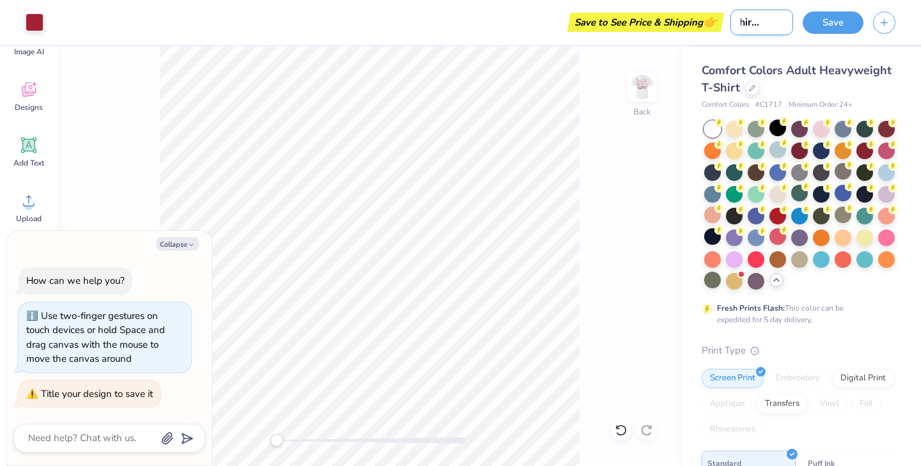
type input "T- Shirt with ba"
type textarea "x"
type input "T- Shirt with bac"
type textarea "x"
type input "T- Shirt with back"
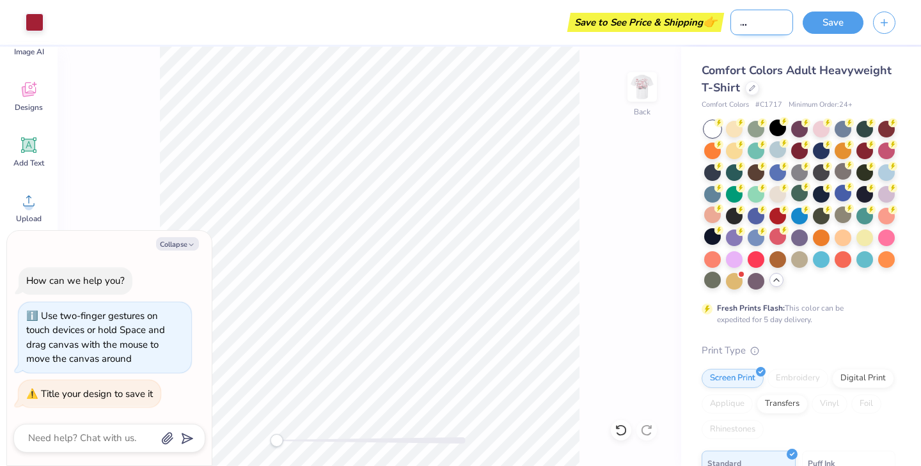
type textarea "x"
type input "T- Shirt with back"
type textarea "x"
type input "T- Shirt with back d"
type textarea "x"
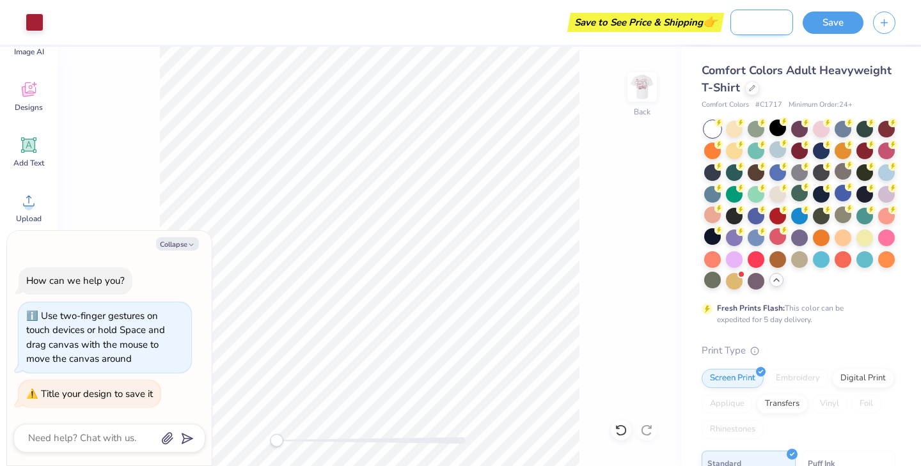
type input "T- Shirt with back de"
type textarea "x"
type input "T- Shirt with back des"
type textarea "x"
type input "T- Shirt with back desi"
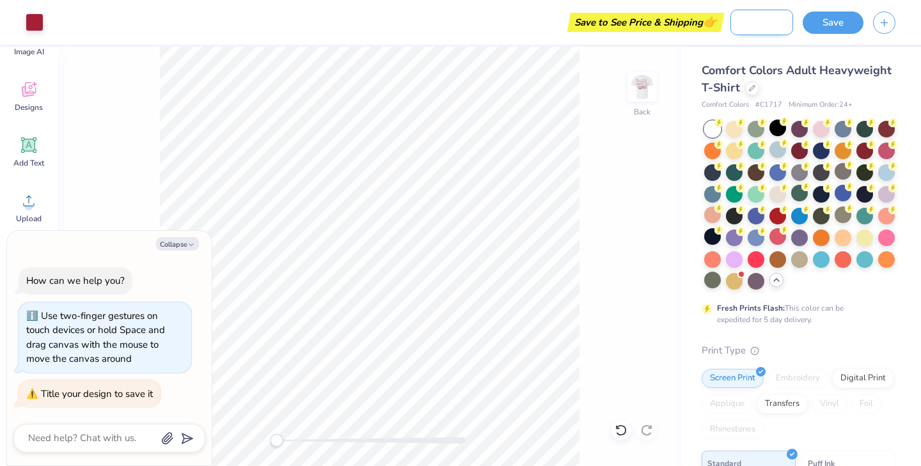
type textarea "x"
type input "T- Shirt with back desig"
type textarea "x"
type input "T- Shirt with back design"
type textarea "x"
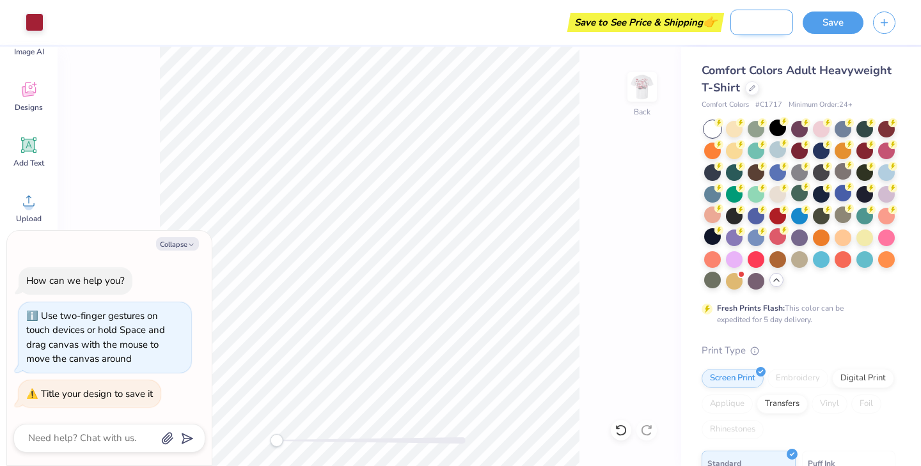
scroll to position [0, 77]
type input "T- Shirt with back design"
click at [851, 20] on button "Save" at bounding box center [833, 21] width 61 height 22
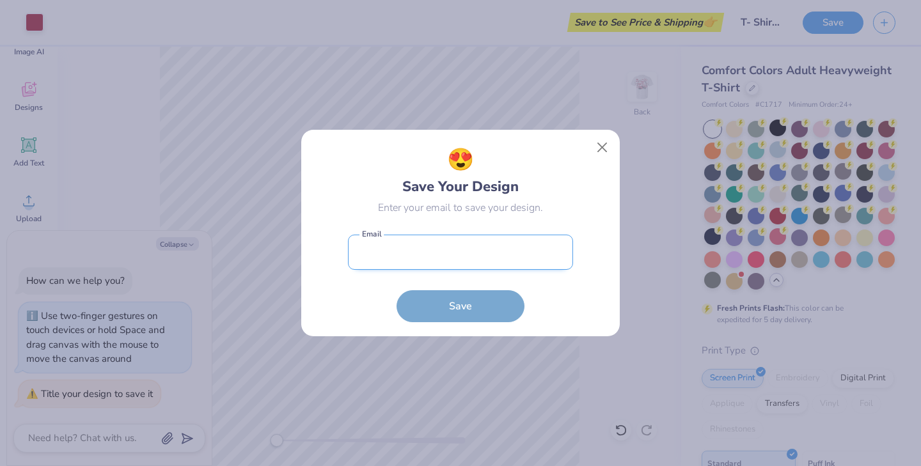
click at [414, 246] on input "email" at bounding box center [460, 252] width 225 height 35
type input "[PERSON_NAME][EMAIL_ADDRESS][PERSON_NAME][DOMAIN_NAME]"
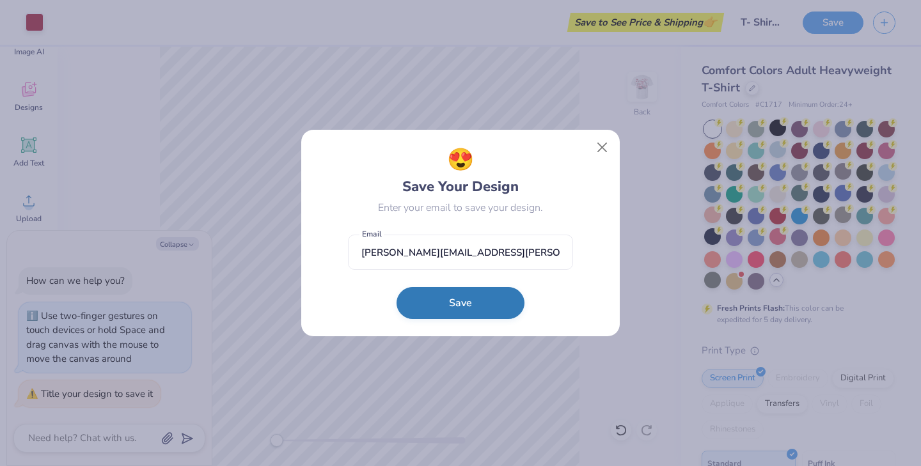
click at [468, 308] on button "Save" at bounding box center [461, 303] width 128 height 32
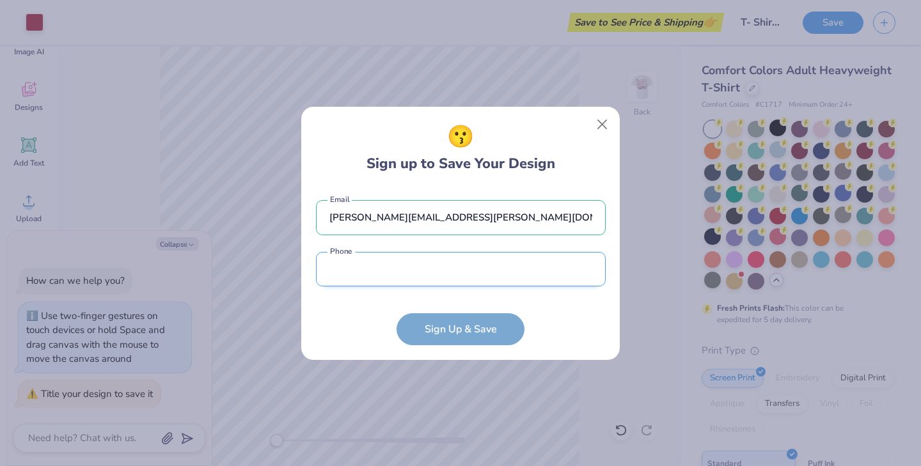
click at [467, 271] on input "tel" at bounding box center [461, 269] width 290 height 35
type input "[PHONE_NUMBER]"
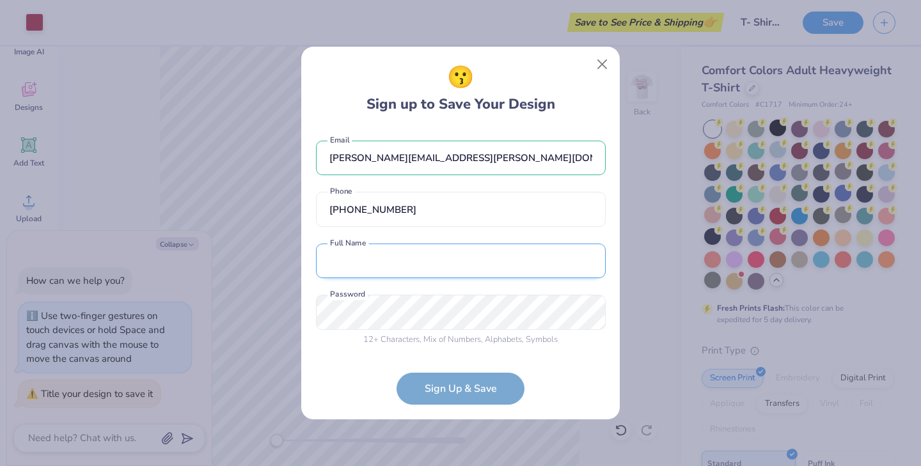
click at [437, 257] on input "text" at bounding box center [461, 261] width 290 height 35
type input "[PERSON_NAME]"
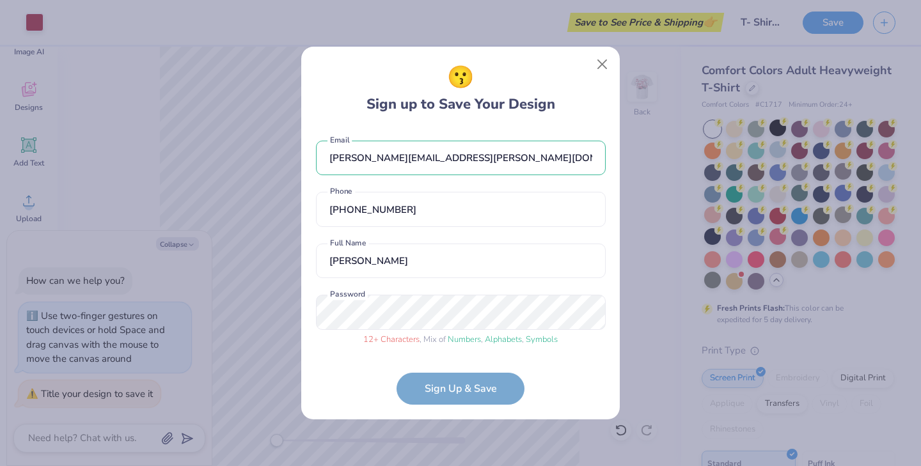
click at [457, 396] on form "[PERSON_NAME][EMAIL_ADDRESS][PERSON_NAME][DOMAIN_NAME] Email [PHONE_NUMBER] Pho…" at bounding box center [461, 267] width 290 height 278
click at [508, 285] on div "[PERSON_NAME][EMAIL_ADDRESS][PERSON_NAME][DOMAIN_NAME] Email [PHONE_NUMBER] Pho…" at bounding box center [461, 240] width 290 height 225
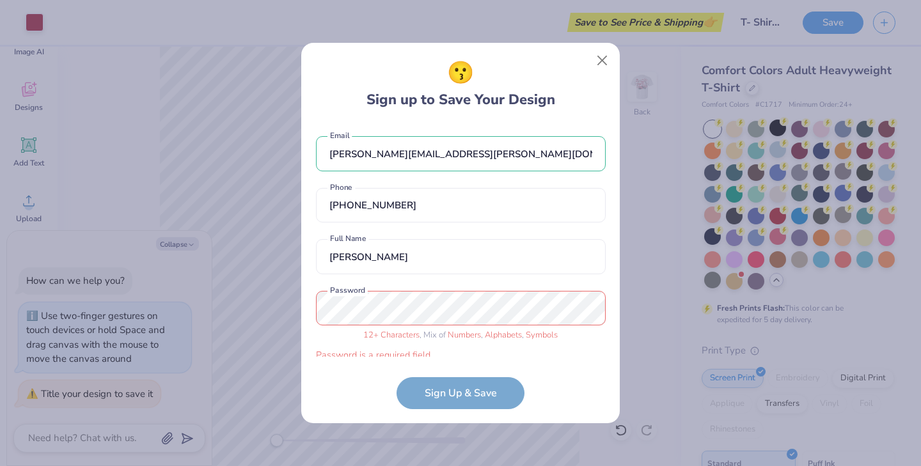
scroll to position [12, 0]
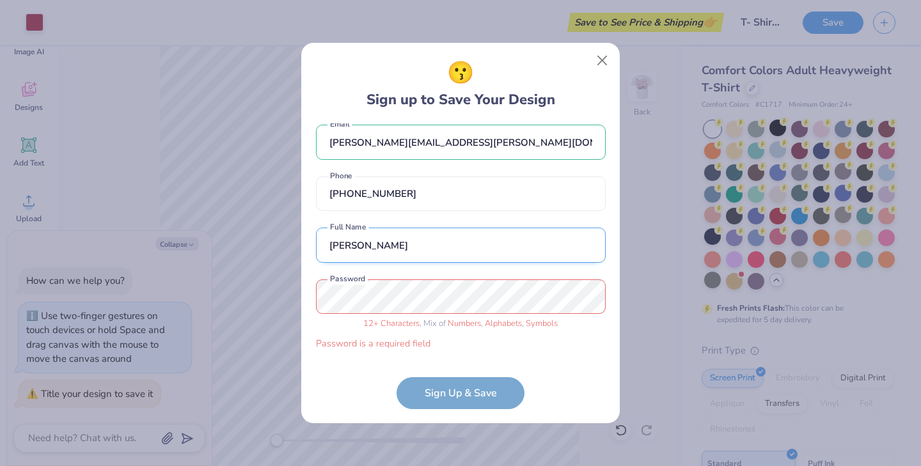
click at [441, 242] on input "[PERSON_NAME]" at bounding box center [461, 245] width 290 height 35
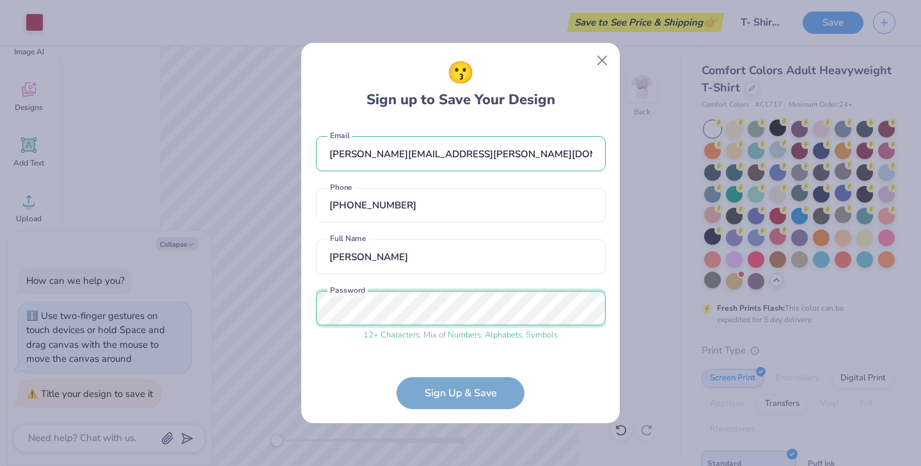
scroll to position [40, 0]
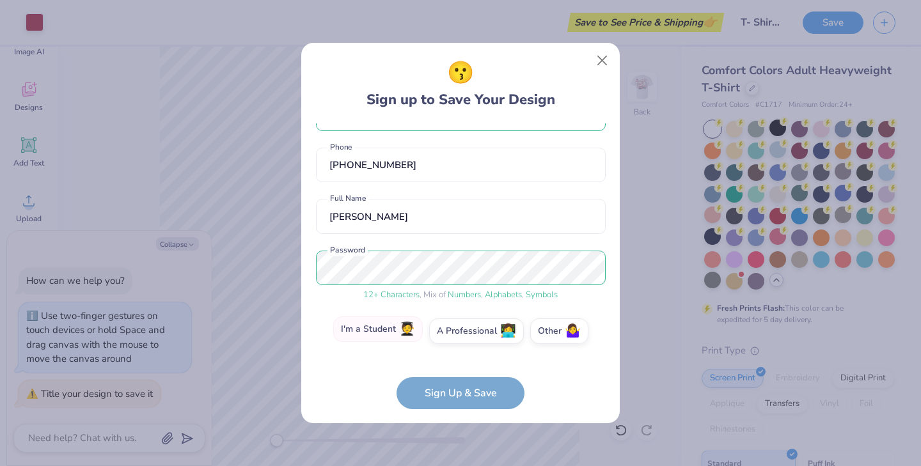
click at [393, 336] on label "I'm a Student 🧑‍🎓" at bounding box center [378, 330] width 90 height 26
click at [457, 370] on input "I'm a Student 🧑‍🎓" at bounding box center [461, 374] width 8 height 8
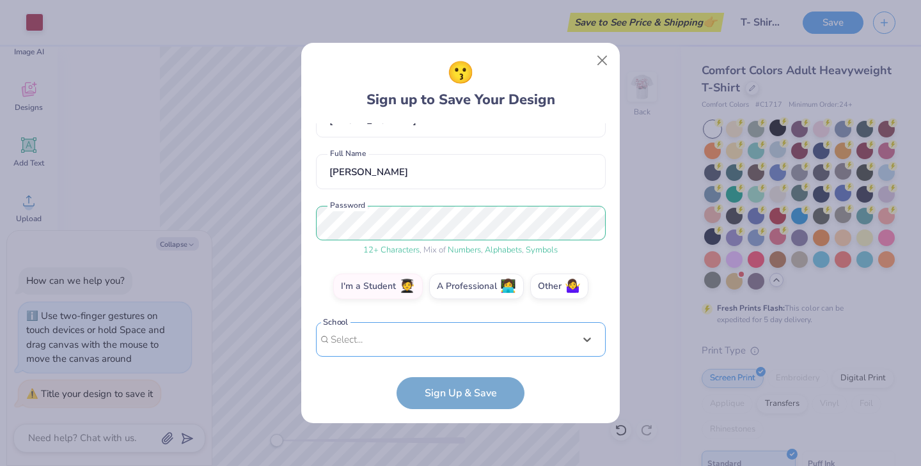
click at [437, 344] on div "Use Up and Down to choose options, press Enter to select the currently focused …" at bounding box center [461, 359] width 290 height 74
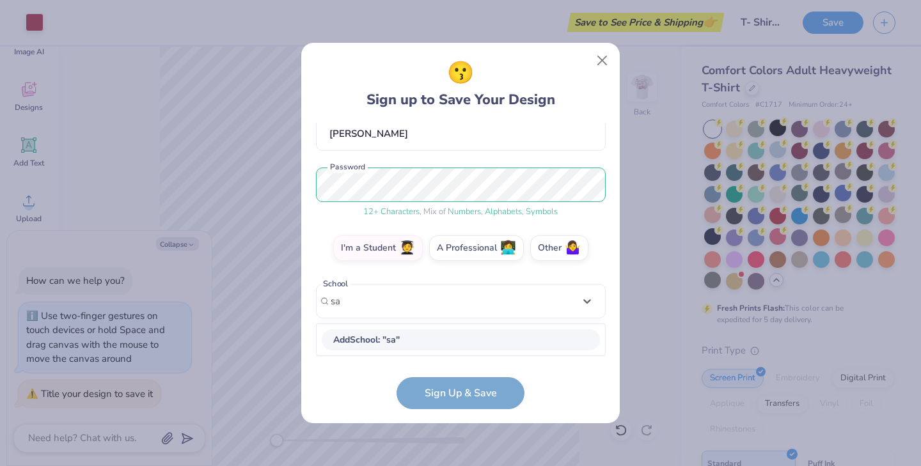
scroll to position [123, 0]
type input "s"
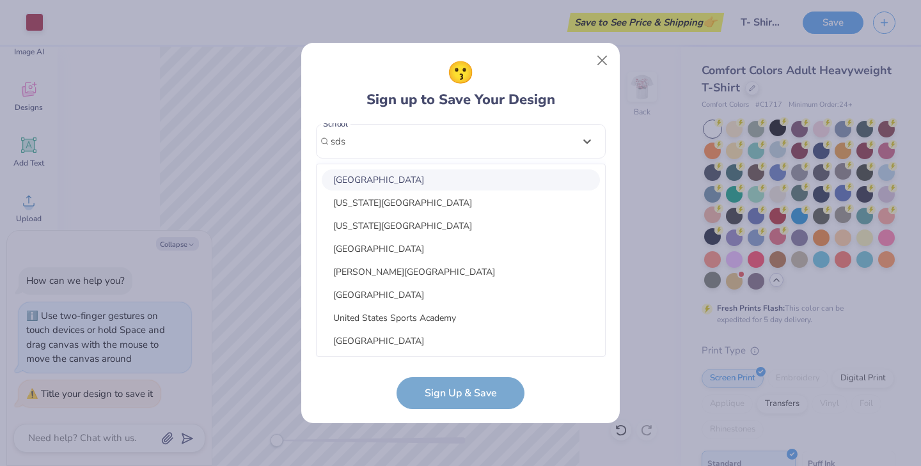
click at [468, 173] on div "[GEOGRAPHIC_DATA]" at bounding box center [461, 179] width 278 height 21
type input "sds"
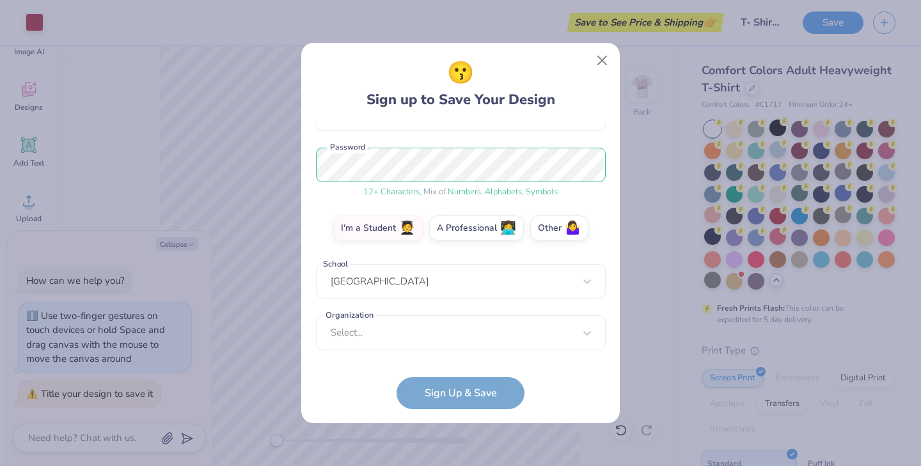
scroll to position [143, 0]
click at [455, 338] on div "Select..." at bounding box center [461, 332] width 290 height 35
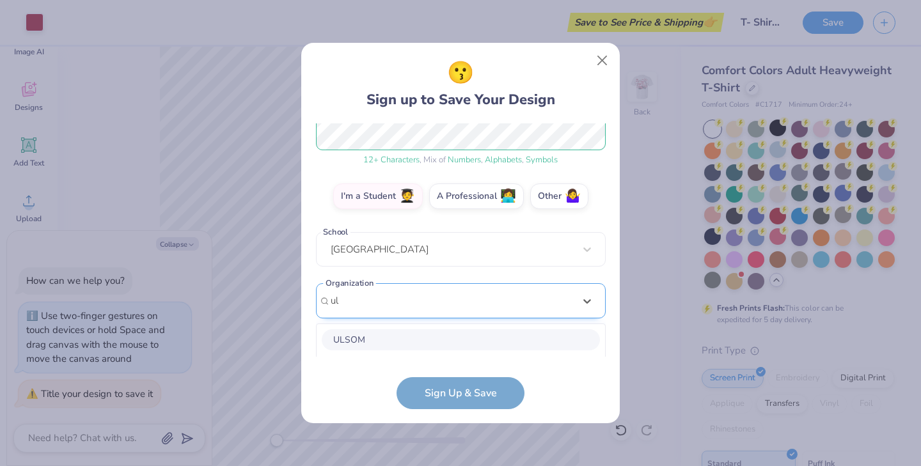
scroll to position [335, 0]
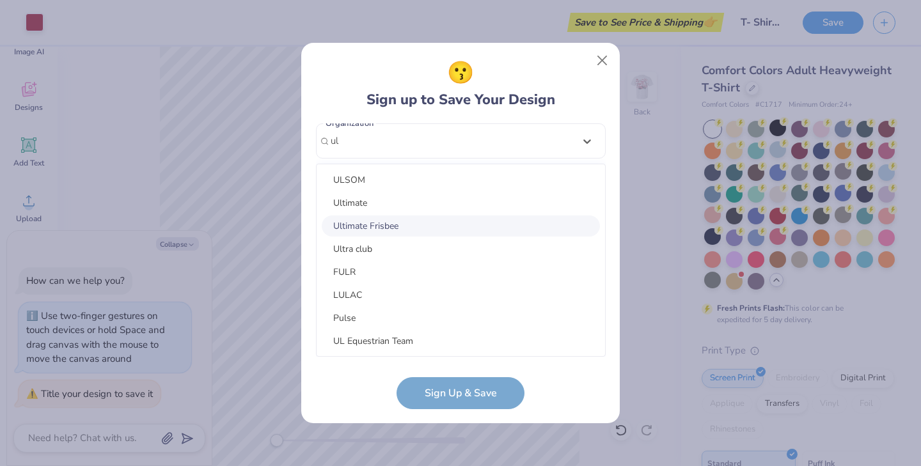
click at [362, 231] on div "Ultimate Frisbee" at bounding box center [461, 226] width 278 height 21
type input "ul"
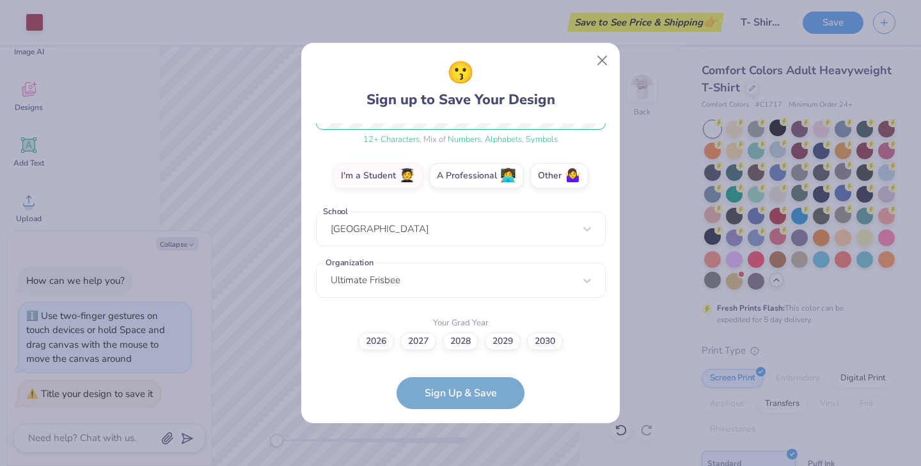
scroll to position [195, 0]
click at [460, 340] on label "2028" at bounding box center [461, 340] width 36 height 18
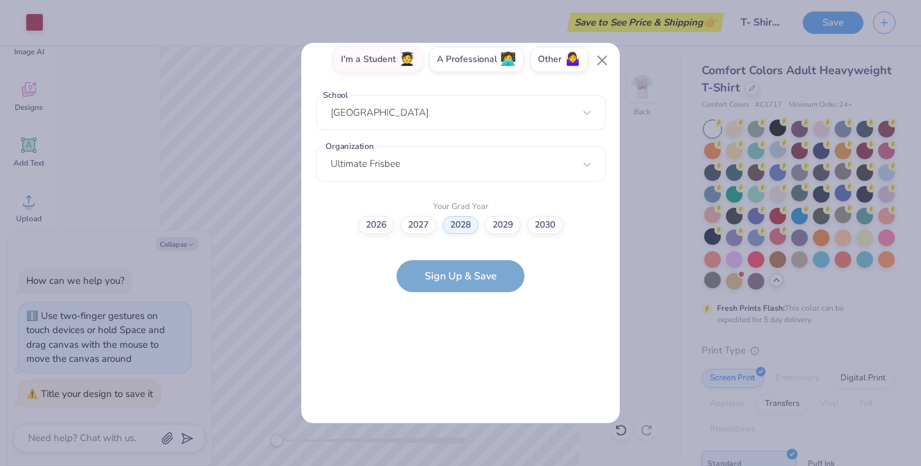
scroll to position [0, 0]
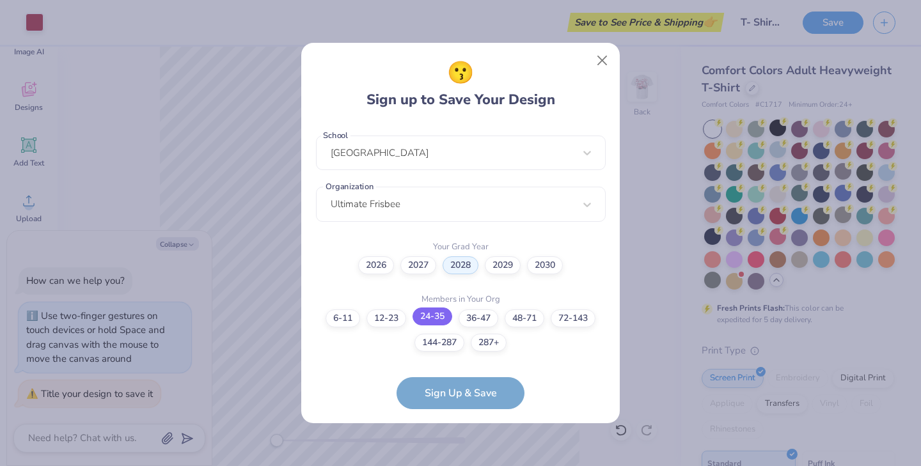
click at [429, 313] on label "24-35" at bounding box center [433, 317] width 40 height 18
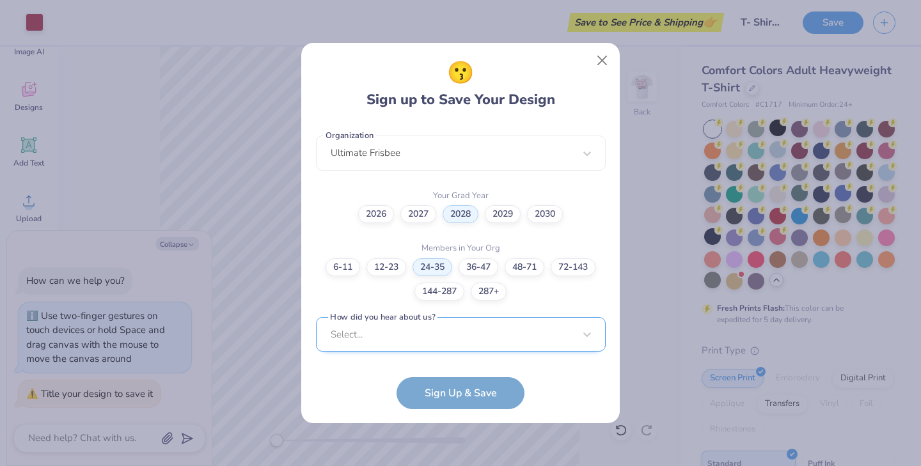
click at [422, 328] on div "Select..." at bounding box center [461, 334] width 290 height 35
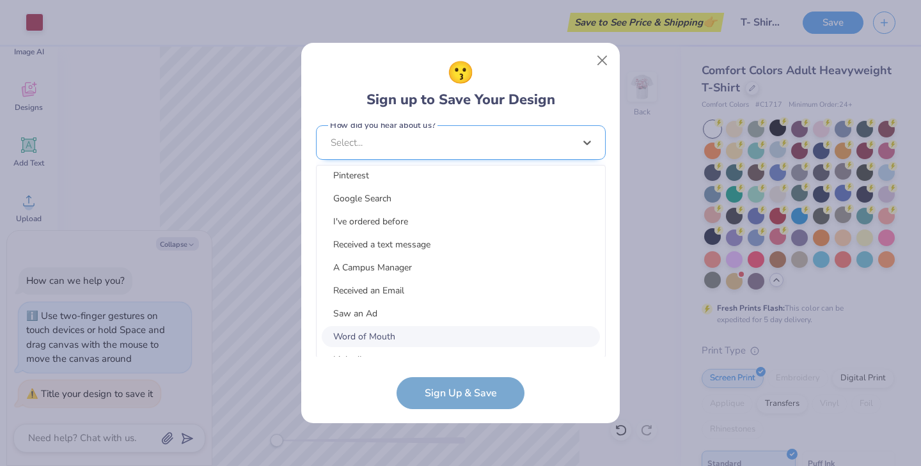
scroll to position [10, 0]
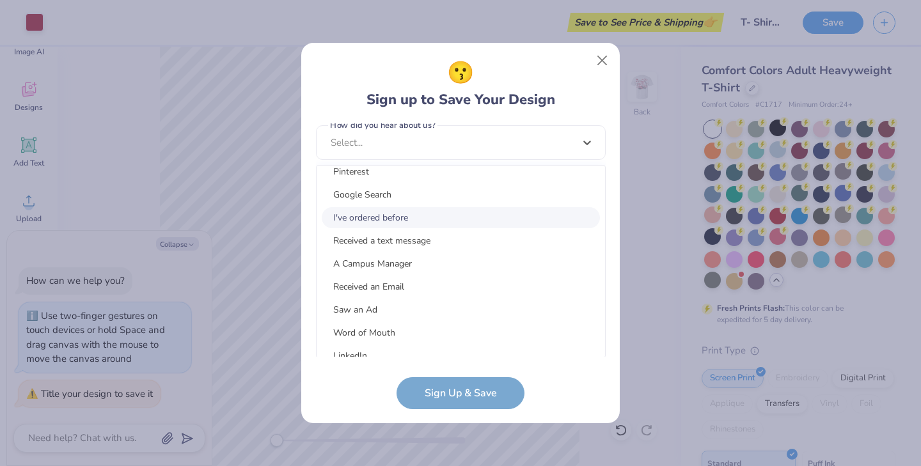
click at [409, 218] on div "I've ordered before" at bounding box center [461, 217] width 278 height 21
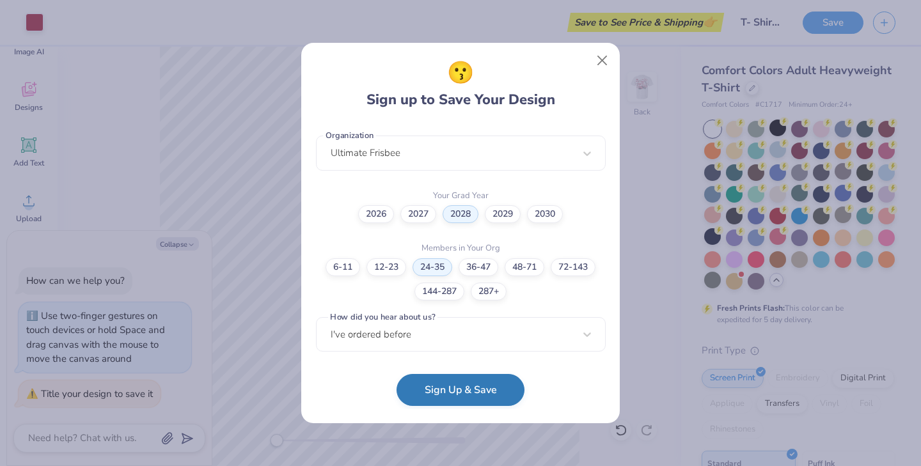
click at [432, 388] on button "Sign Up & Save" at bounding box center [461, 390] width 128 height 32
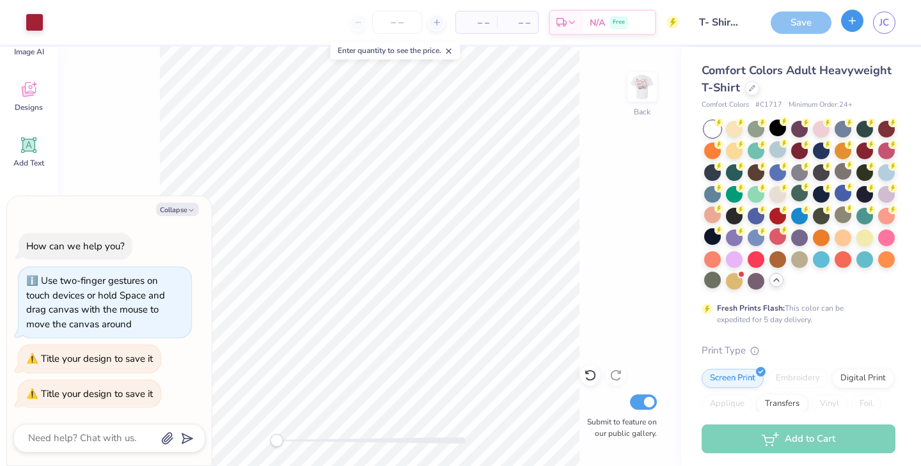
click at [860, 20] on button "button" at bounding box center [852, 21] width 22 height 22
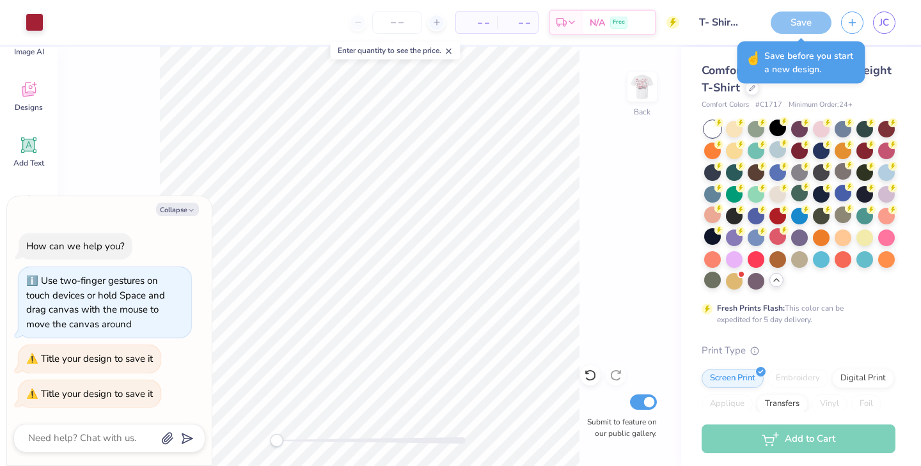
click at [603, 115] on div "Back Submit to feature on our public gallery." at bounding box center [370, 257] width 624 height 420
click at [808, 17] on div "Save" at bounding box center [801, 23] width 61 height 22
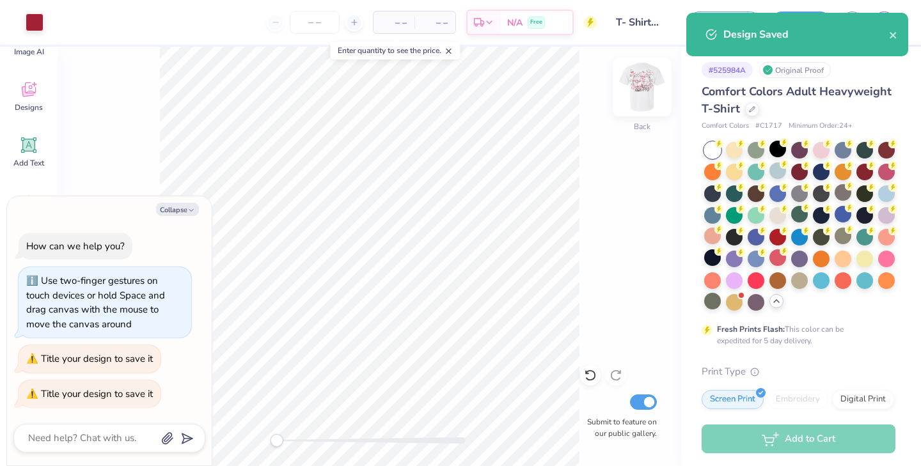
click at [635, 93] on img at bounding box center [642, 86] width 51 height 51
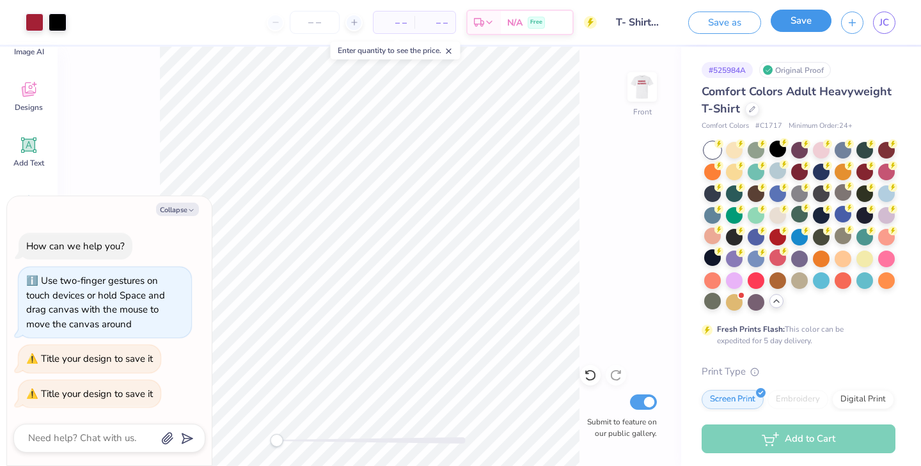
click at [805, 29] on button "Save" at bounding box center [801, 21] width 61 height 22
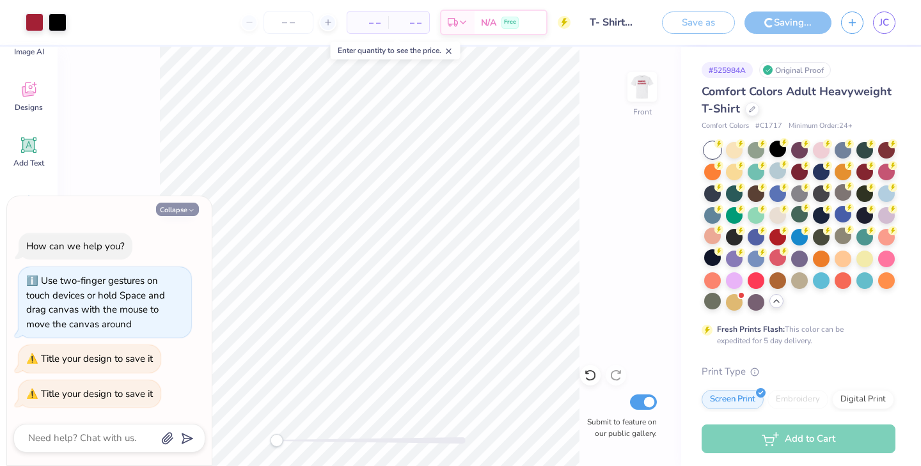
click at [190, 213] on icon "button" at bounding box center [191, 211] width 8 height 8
type textarea "x"
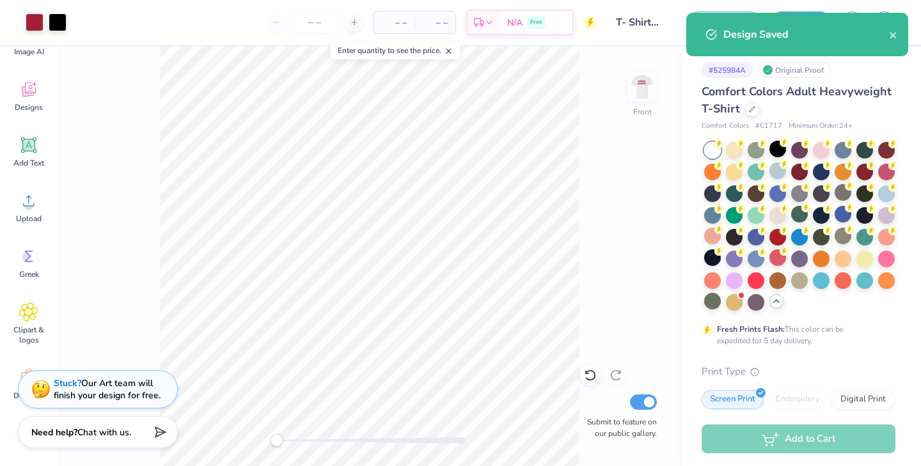
click at [898, 31] on div "Design Saved" at bounding box center [797, 34] width 222 height 43
click at [895, 35] on icon "close" at bounding box center [893, 35] width 9 height 10
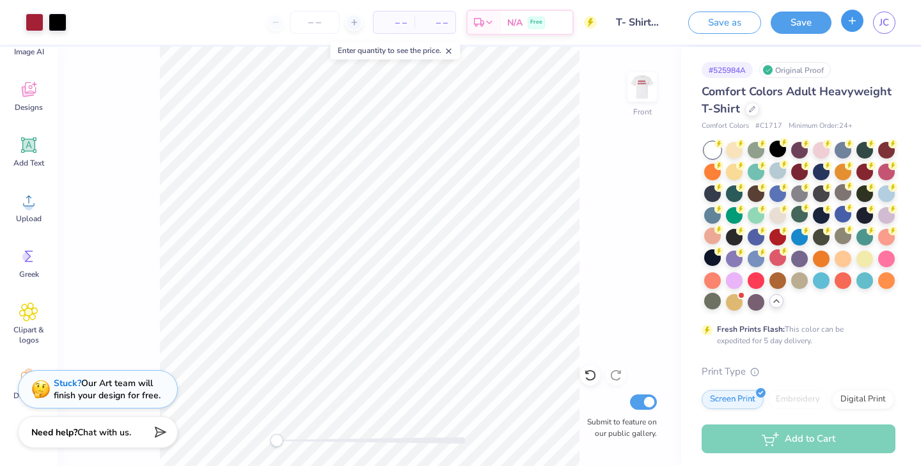
click at [849, 20] on icon "button" at bounding box center [852, 20] width 11 height 11
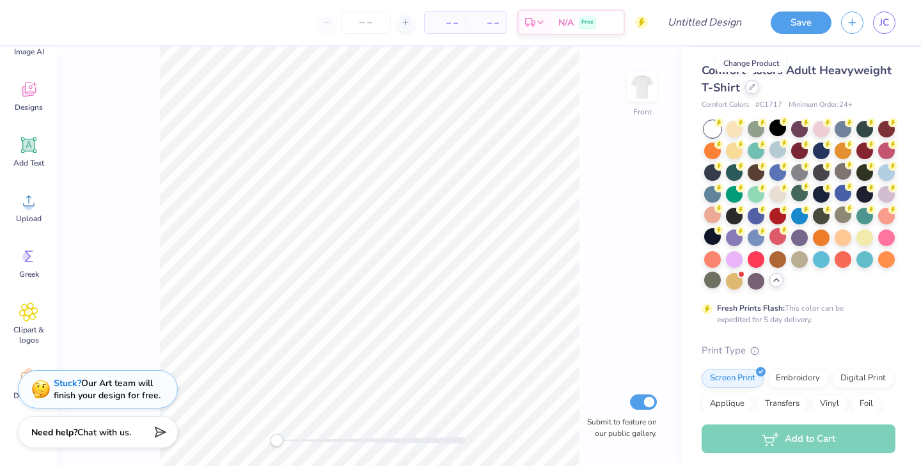
click at [751, 87] on icon at bounding box center [752, 87] width 6 height 6
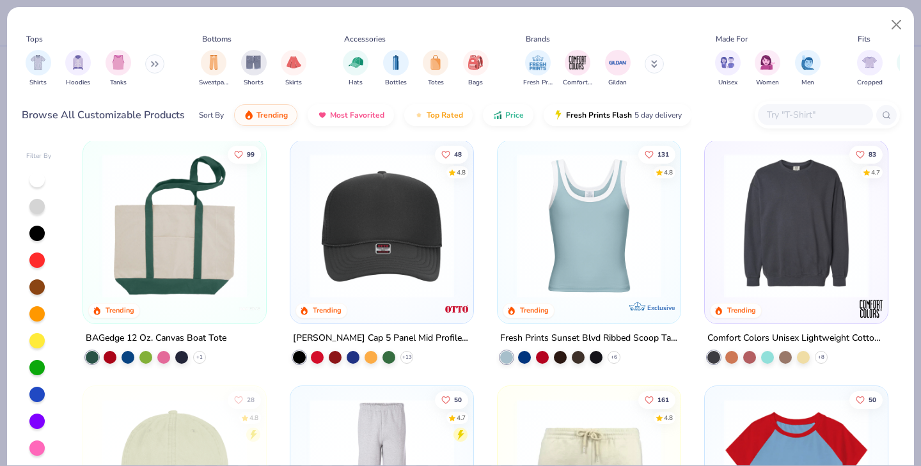
scroll to position [2466, 0]
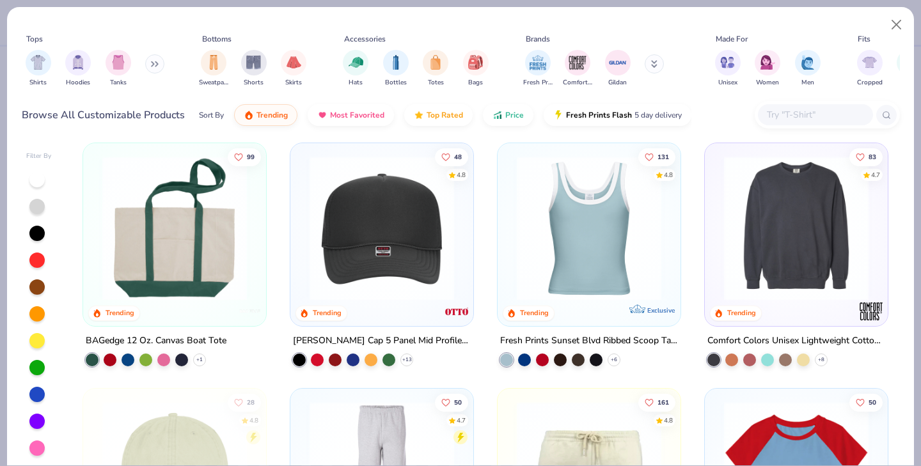
click at [769, 217] on img at bounding box center [796, 227] width 157 height 145
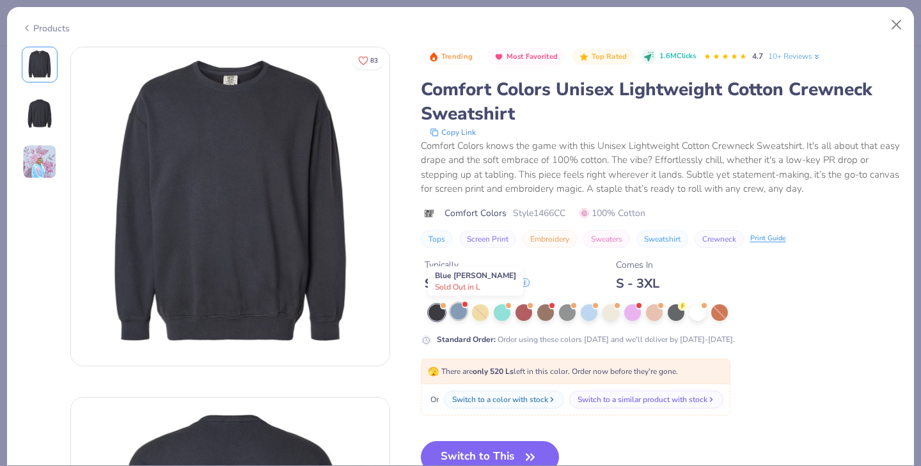
click at [463, 306] on div at bounding box center [464, 304] width 5 height 5
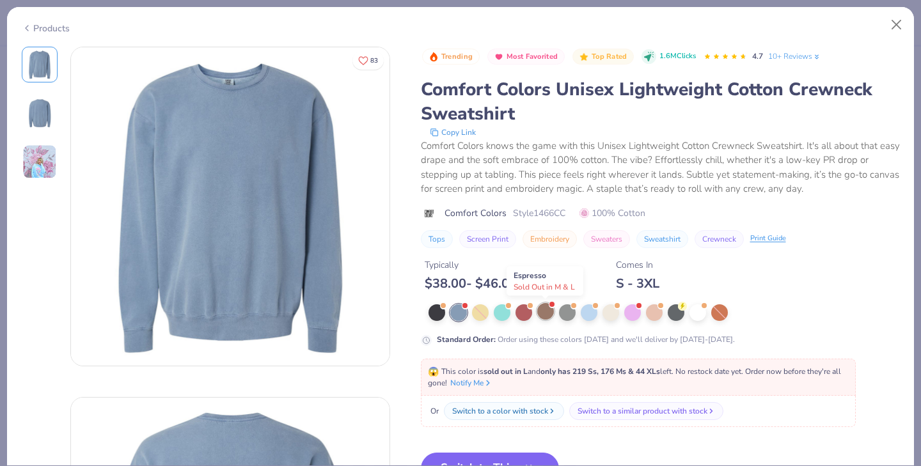
click at [548, 310] on div at bounding box center [545, 311] width 17 height 17
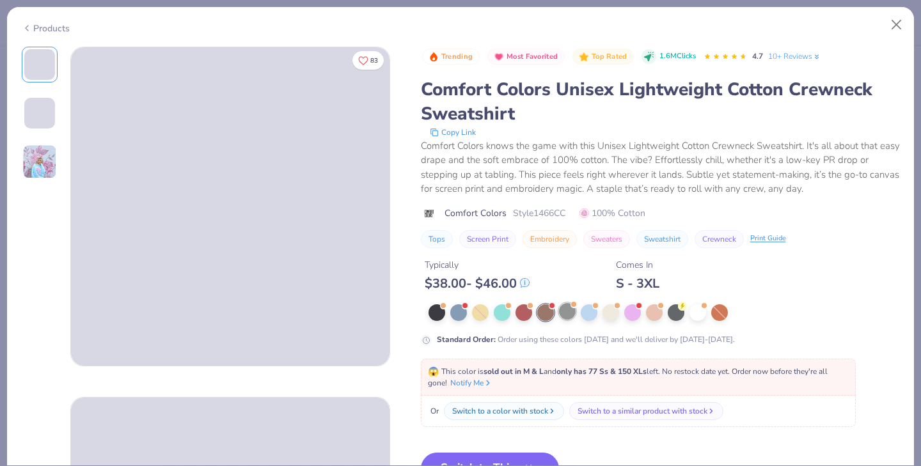
click at [570, 313] on div at bounding box center [567, 311] width 17 height 17
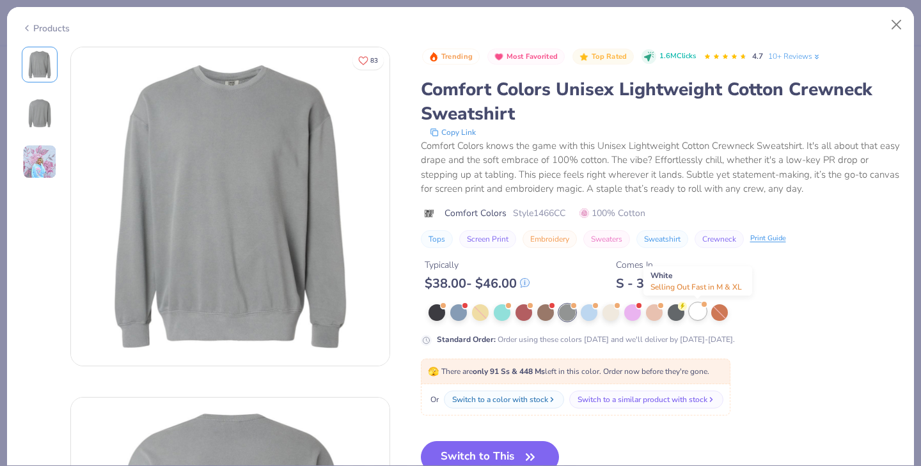
click at [702, 313] on div at bounding box center [697, 311] width 17 height 17
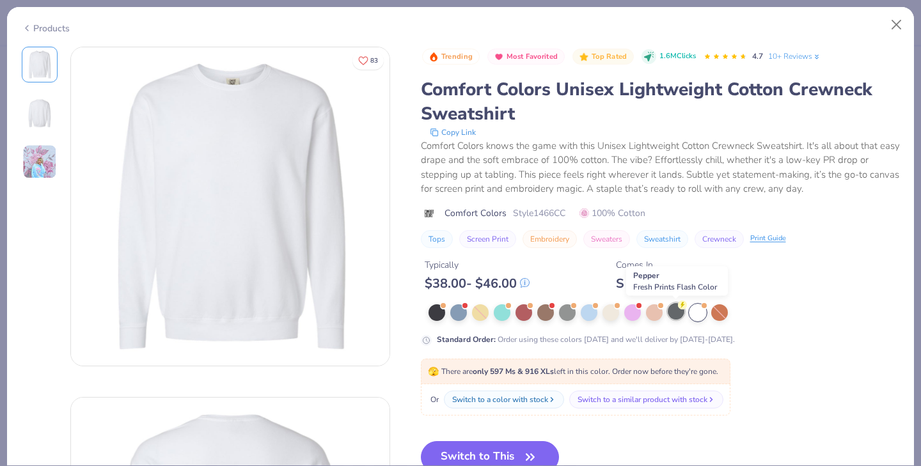
click at [674, 313] on div at bounding box center [676, 311] width 17 height 17
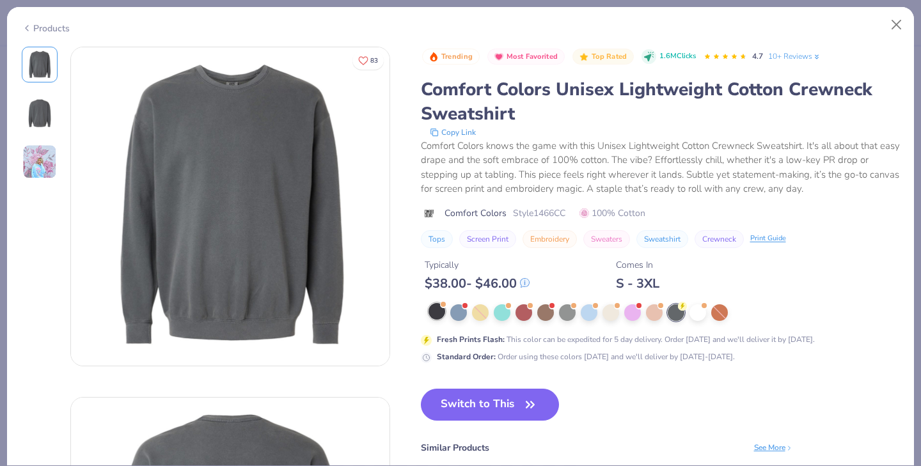
click at [443, 310] on div at bounding box center [437, 311] width 17 height 17
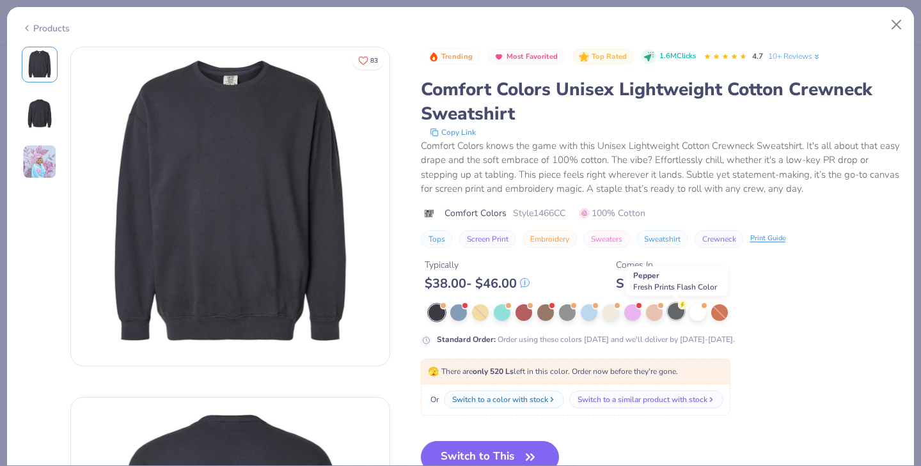
click at [682, 306] on icon at bounding box center [683, 305] width 4 height 6
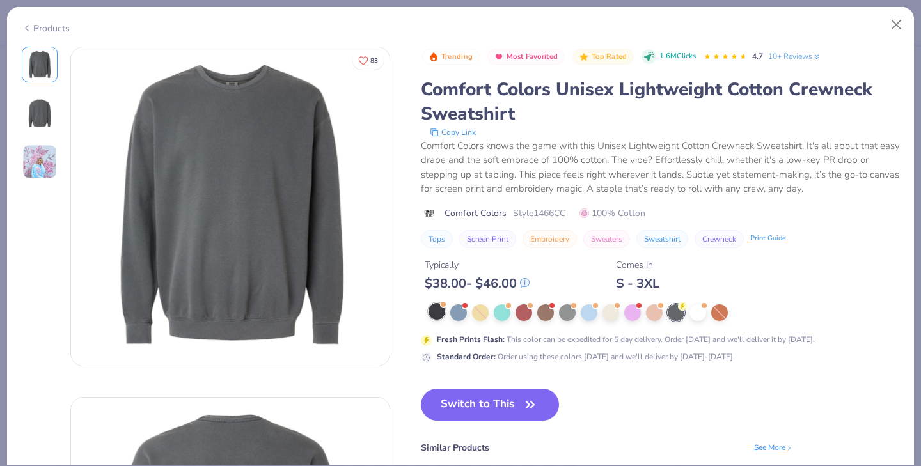
click at [436, 311] on div at bounding box center [437, 311] width 17 height 17
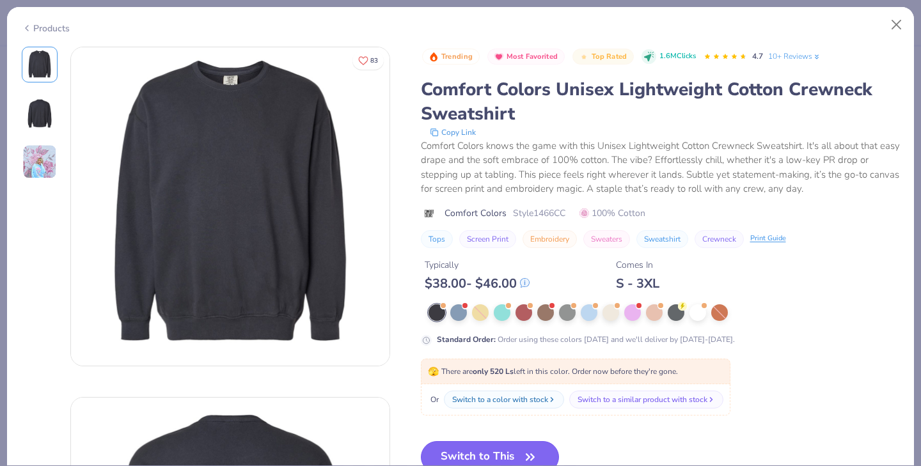
click at [501, 450] on button "Switch to This" at bounding box center [490, 457] width 139 height 32
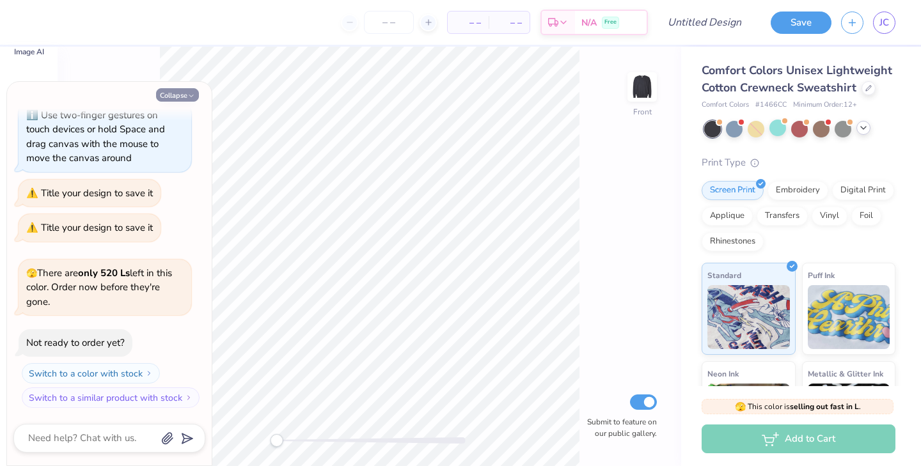
click at [177, 92] on button "Collapse" at bounding box center [177, 94] width 43 height 13
type textarea "x"
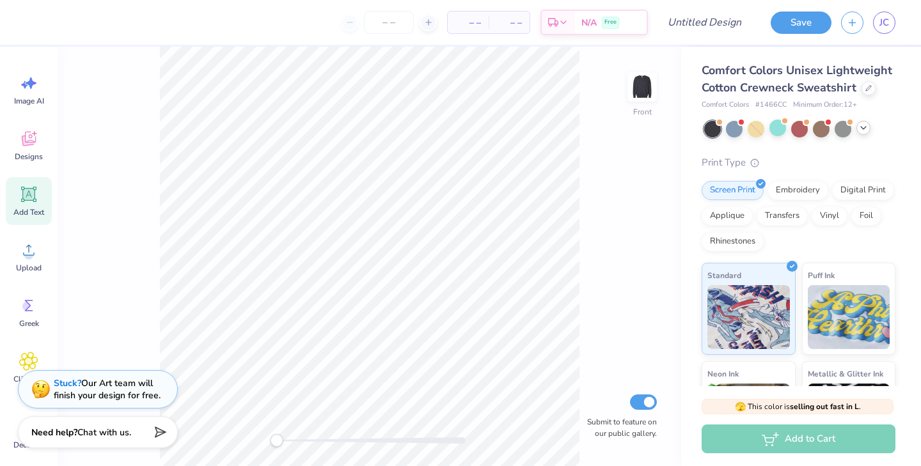
scroll to position [0, 0]
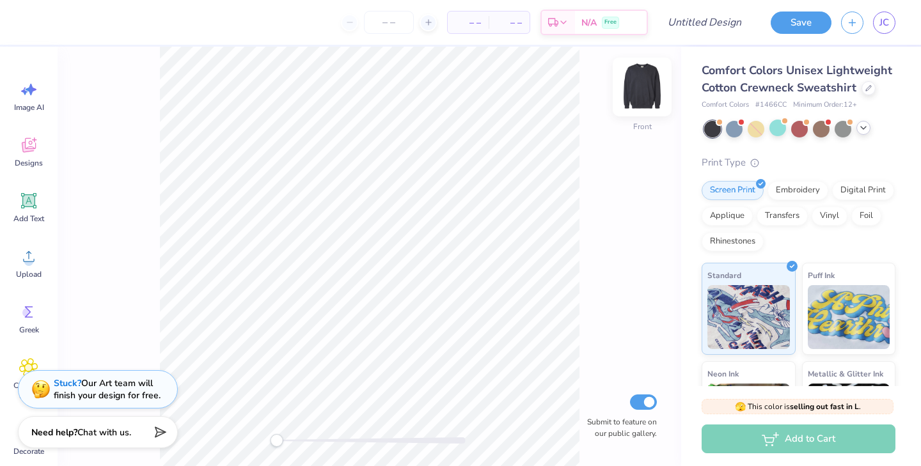
click at [636, 80] on img at bounding box center [642, 86] width 51 height 51
click at [37, 204] on icon at bounding box center [28, 200] width 19 height 19
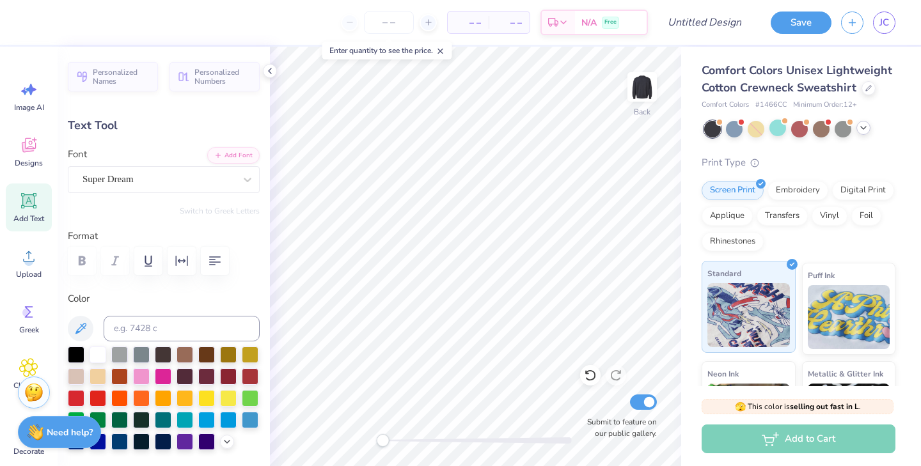
type textarea "GNOMES ULTIMATE"
click at [212, 260] on icon "button" at bounding box center [214, 260] width 15 height 15
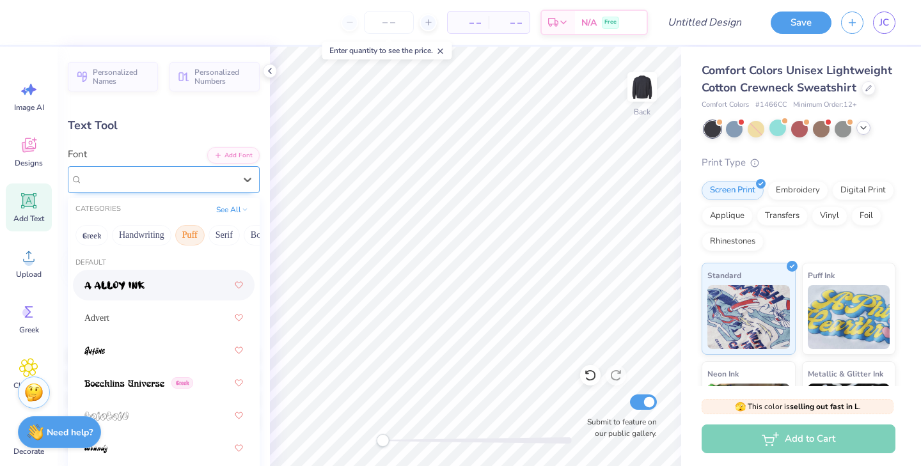
click at [185, 187] on div at bounding box center [159, 179] width 152 height 17
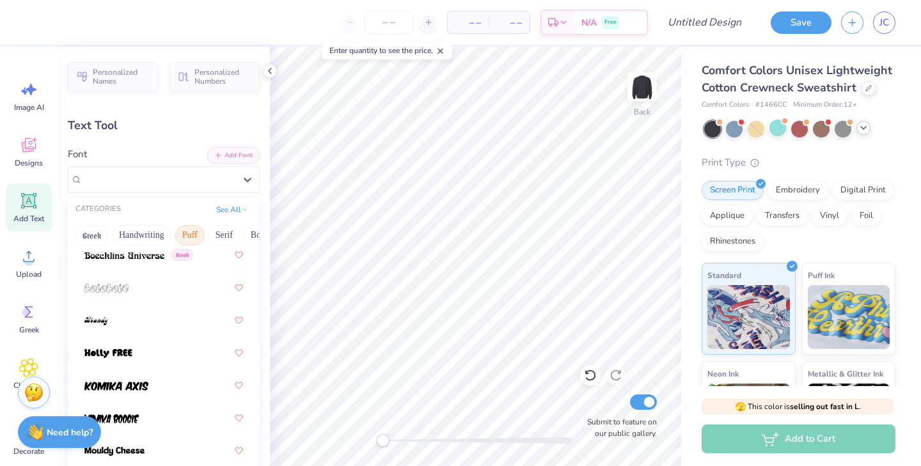
scroll to position [99, 0]
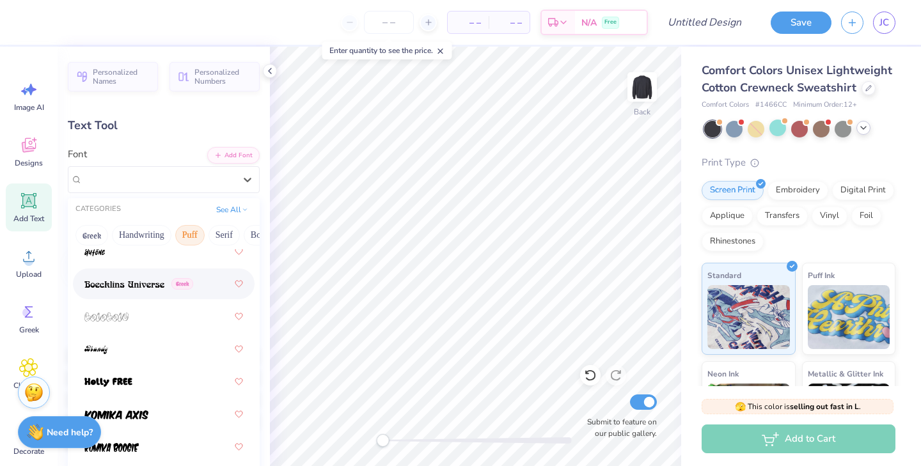
click at [153, 287] on img at bounding box center [124, 284] width 80 height 9
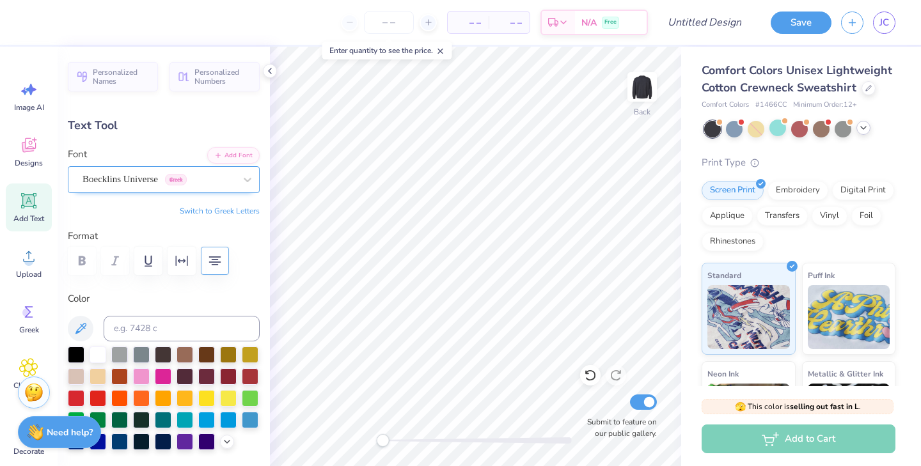
click at [165, 167] on div "Boecklins Universe Greek" at bounding box center [164, 179] width 192 height 27
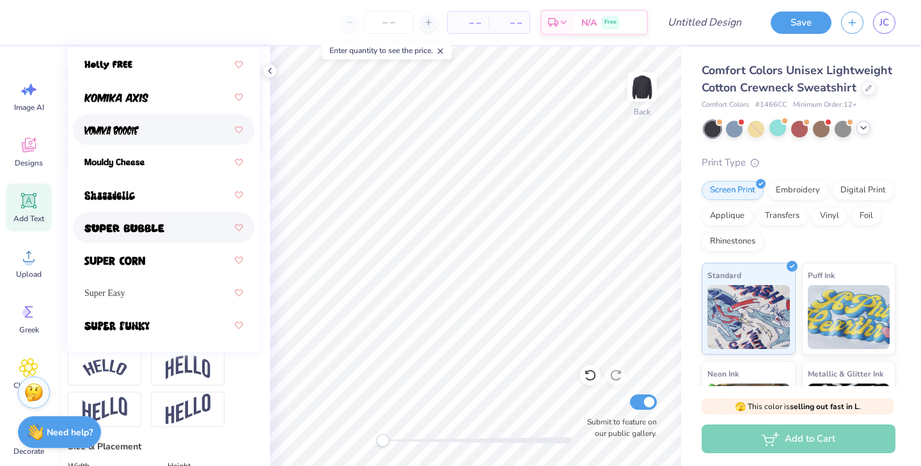
scroll to position [286, 0]
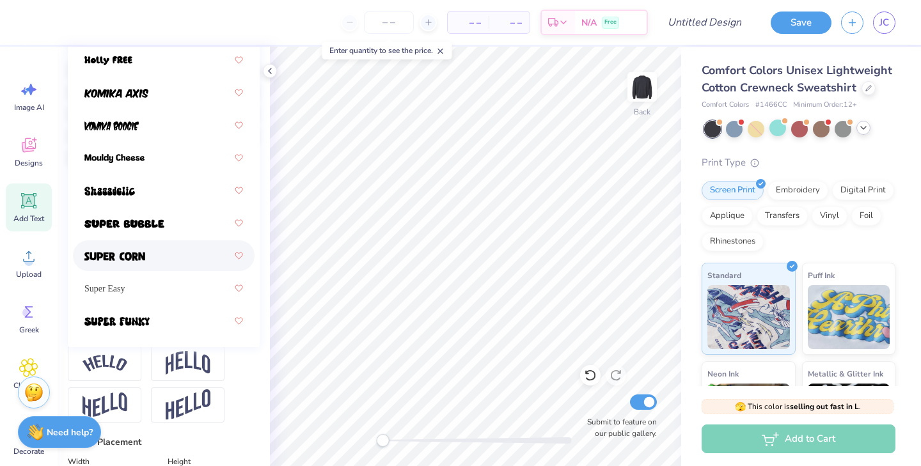
click at [143, 267] on div at bounding box center [163, 255] width 159 height 23
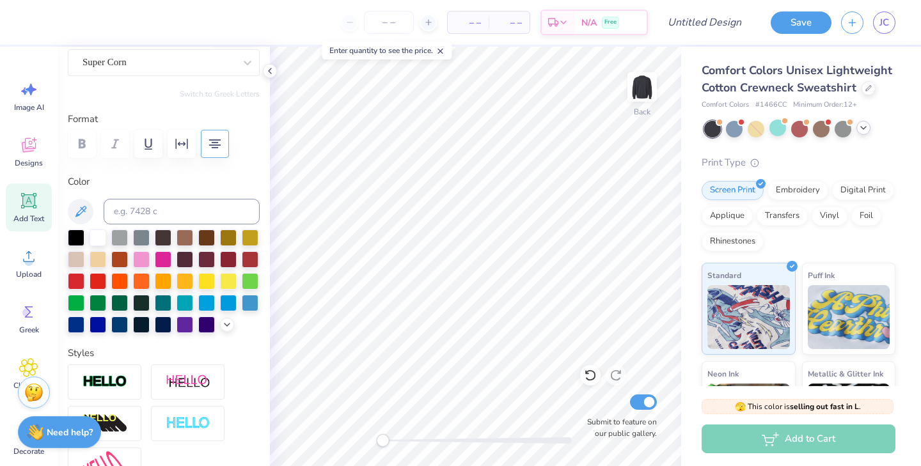
scroll to position [116, 0]
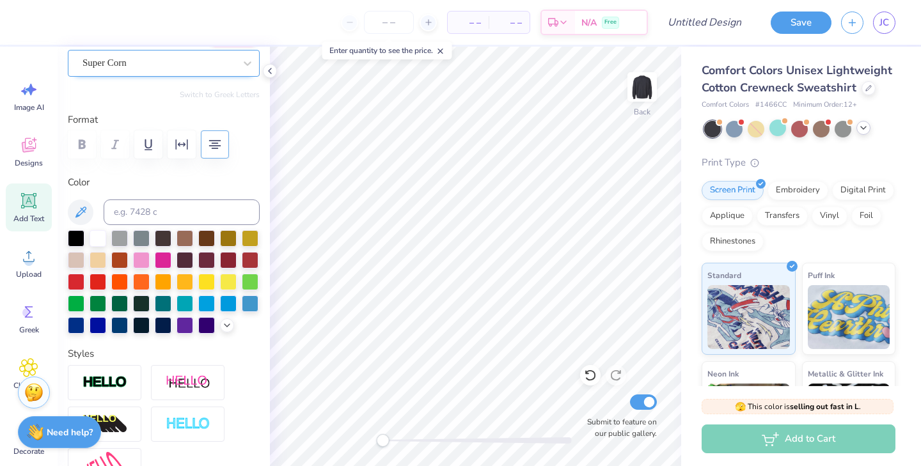
click at [129, 63] on div "Super Corn" at bounding box center [158, 63] width 155 height 20
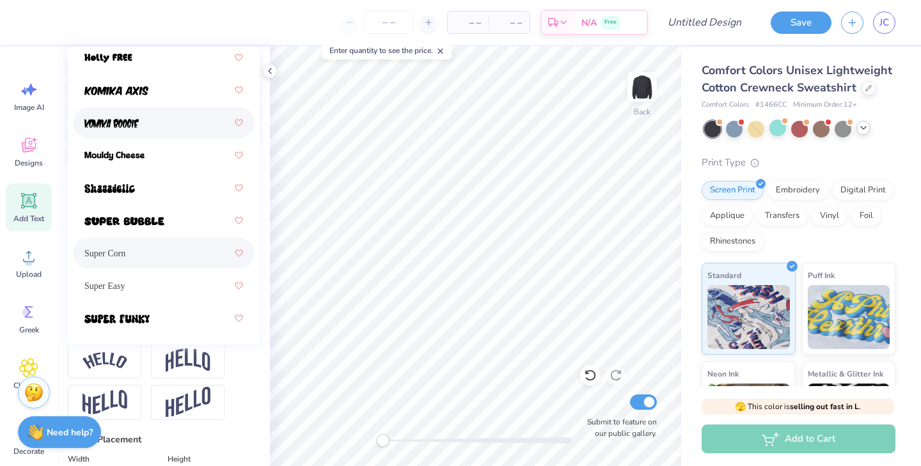
scroll to position [290, 0]
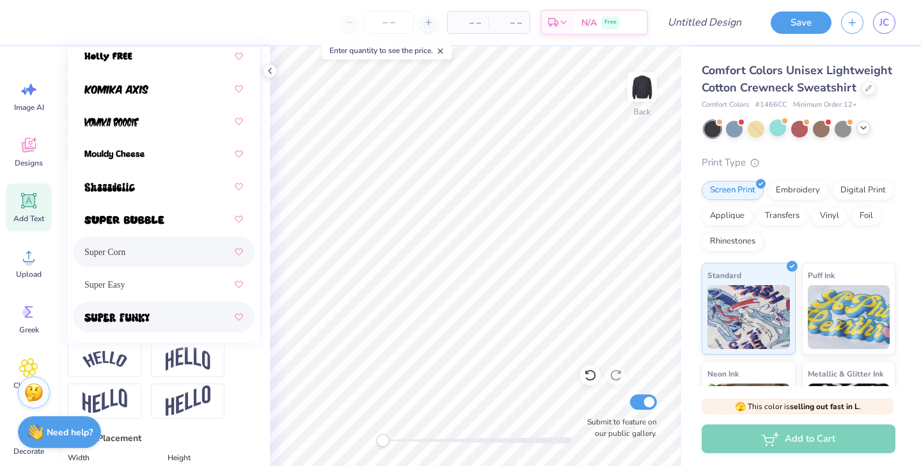
click at [141, 317] on img at bounding box center [116, 317] width 65 height 9
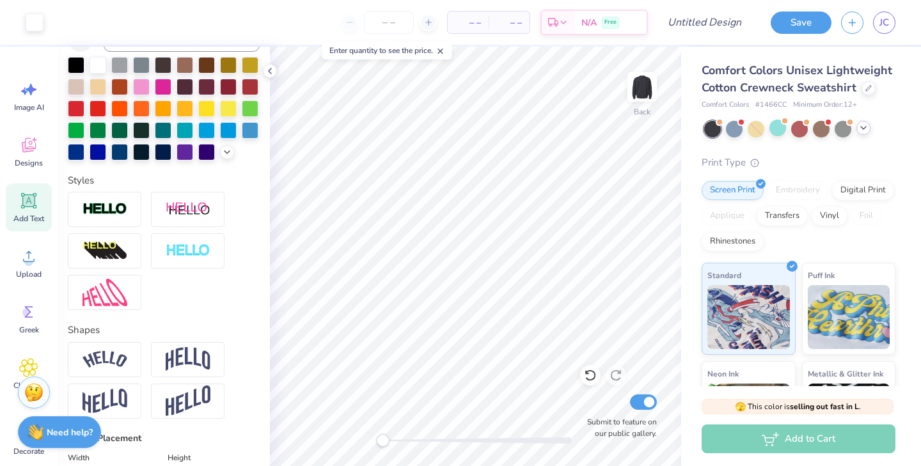
type input "13.92"
type input "5.51"
type input "9.25"
type input "12.23"
type input "4.84"
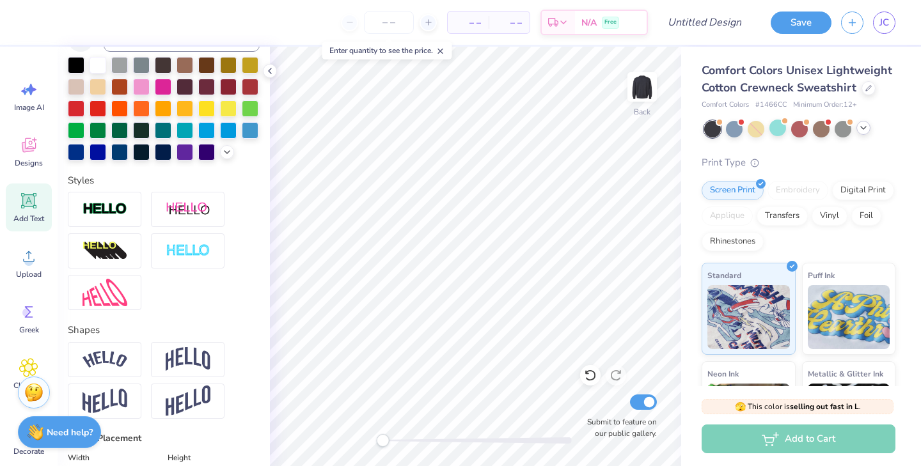
type input "11.17"
type input "4.42"
click at [266, 230] on div "Personalized Names Personalized Numbers Text Tool Add Font Font Super Funky Swi…" at bounding box center [164, 257] width 212 height 420
type input "4.16"
type input "11.62"
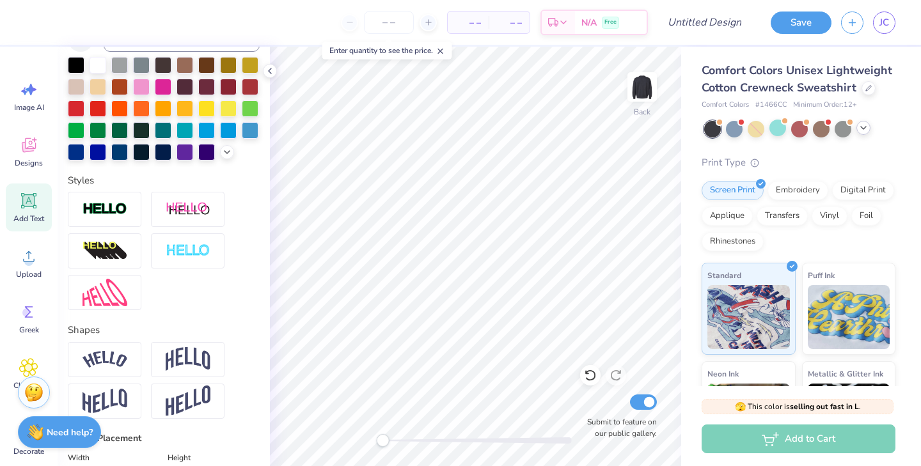
type input "4.59"
type input "3.98"
click at [760, 155] on div "Print Type" at bounding box center [799, 162] width 194 height 15
click at [628, 94] on img at bounding box center [642, 86] width 51 height 51
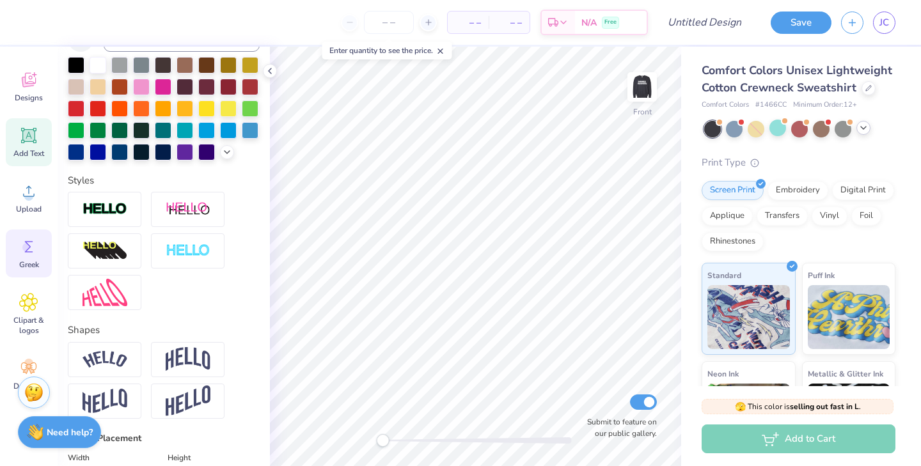
scroll to position [94, 0]
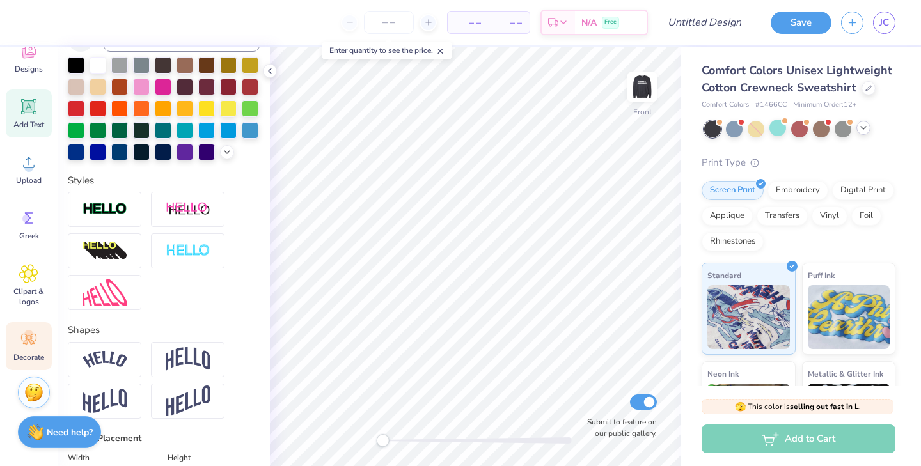
click at [31, 338] on icon at bounding box center [28, 340] width 15 height 12
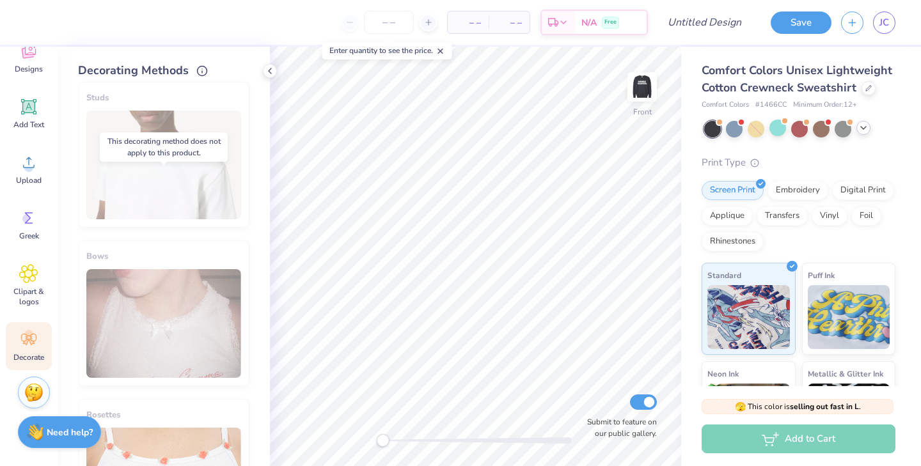
scroll to position [734, 0]
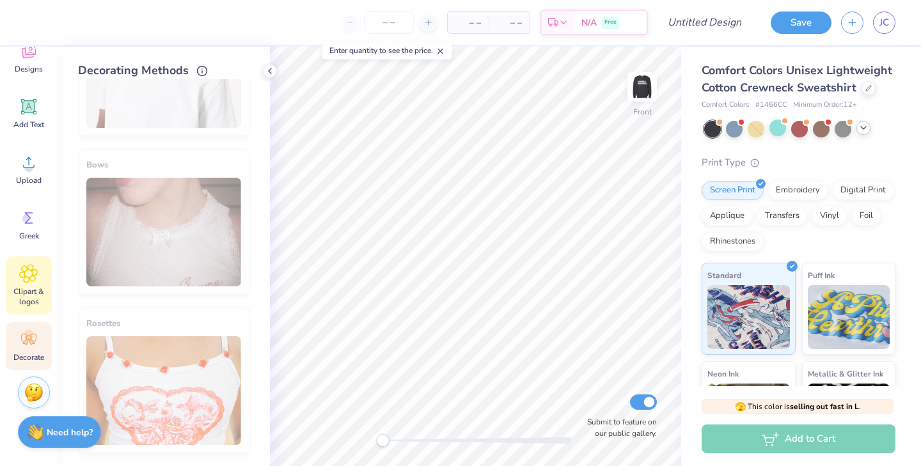
click at [23, 278] on icon at bounding box center [28, 273] width 19 height 19
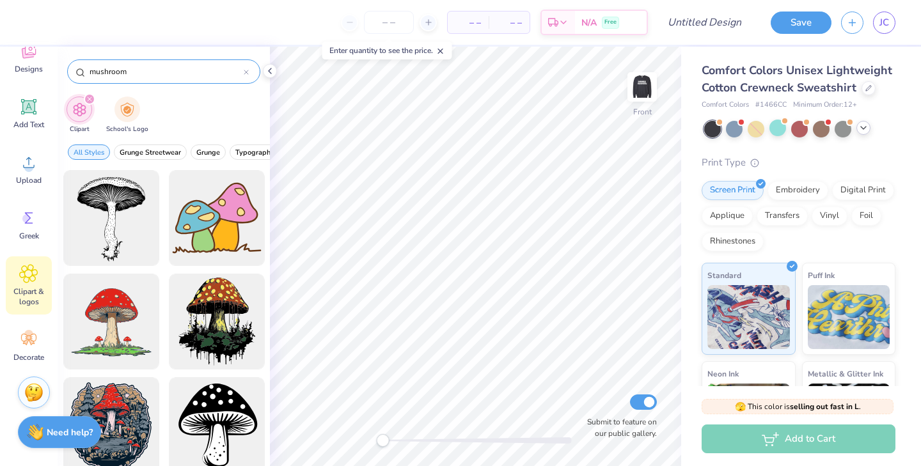
click at [247, 73] on icon at bounding box center [246, 72] width 4 height 4
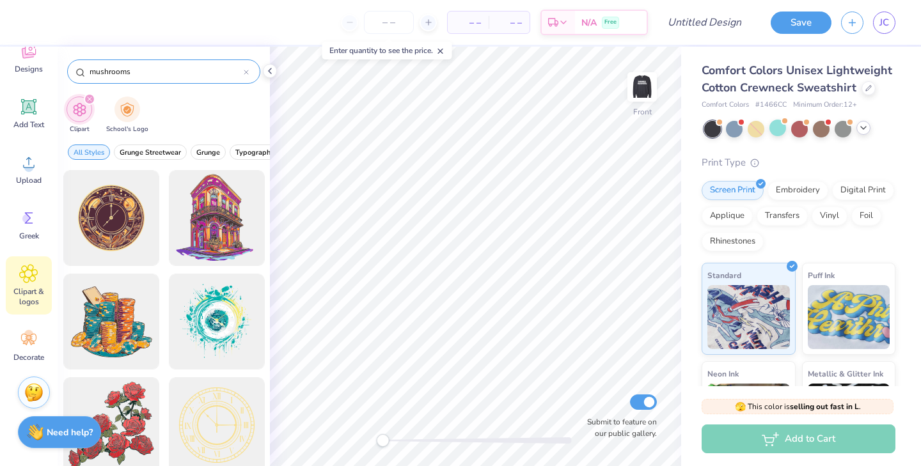
type input "mushrooms"
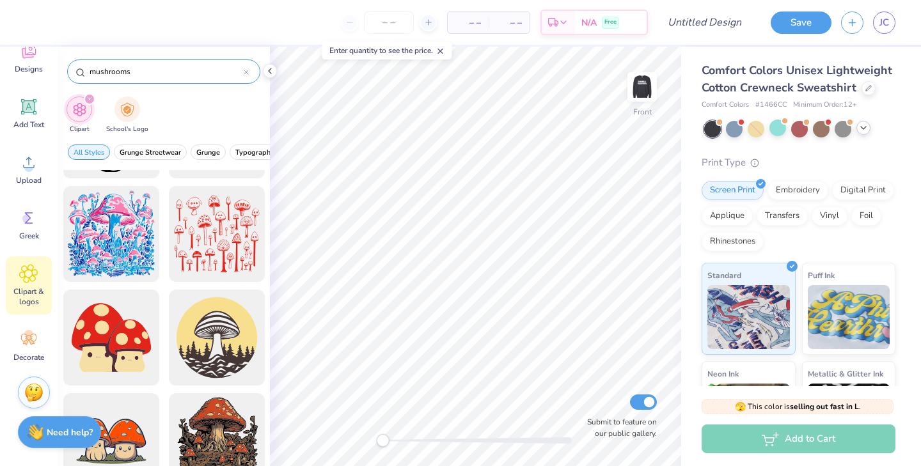
scroll to position [1637, 0]
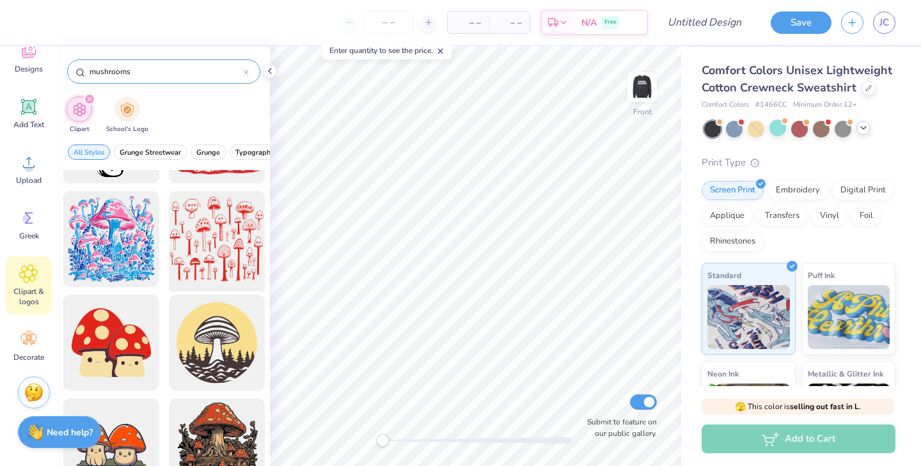
click at [223, 232] on div at bounding box center [217, 240] width 106 height 106
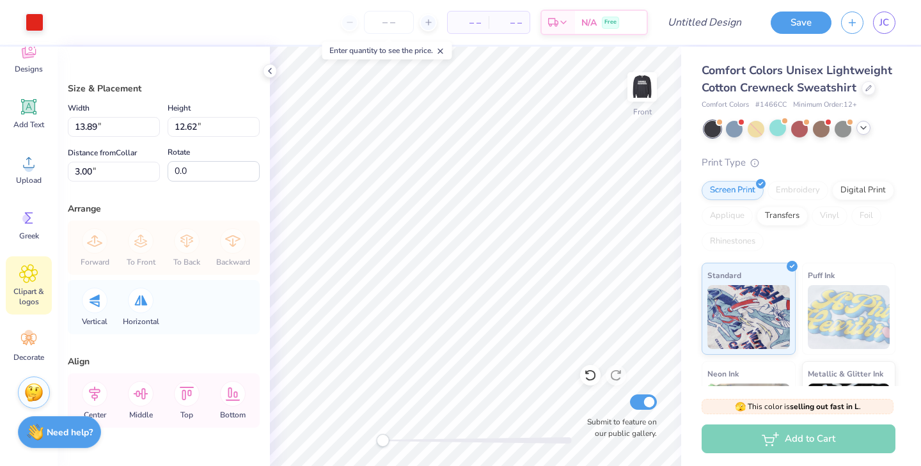
click at [33, 299] on span "Clipart & logos" at bounding box center [29, 297] width 42 height 20
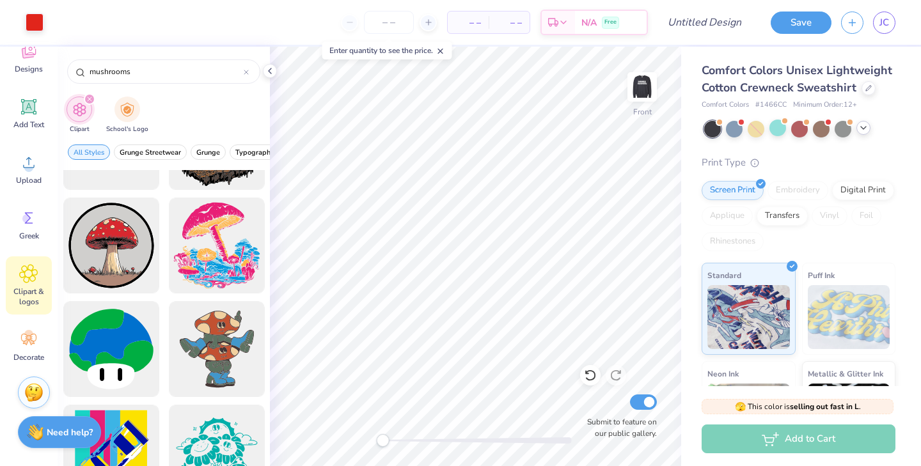
scroll to position [1937, 0]
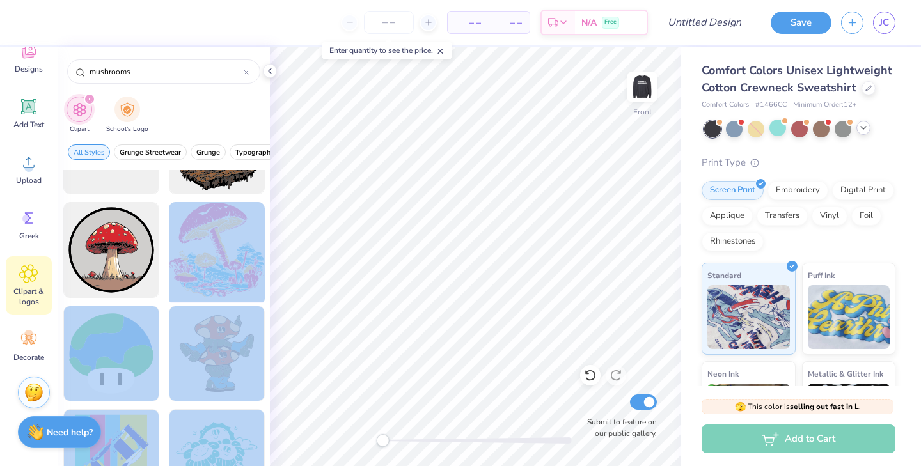
click at [467, 273] on div "– – Per Item – – Total Est. Delivery N/A Free Design Title Save JC Image AI Des…" at bounding box center [460, 233] width 921 height 466
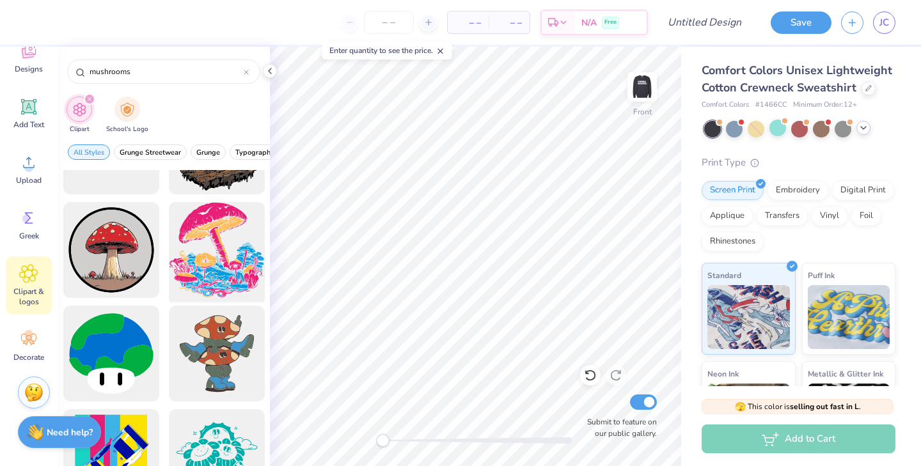
click at [236, 257] on div at bounding box center [217, 251] width 106 height 106
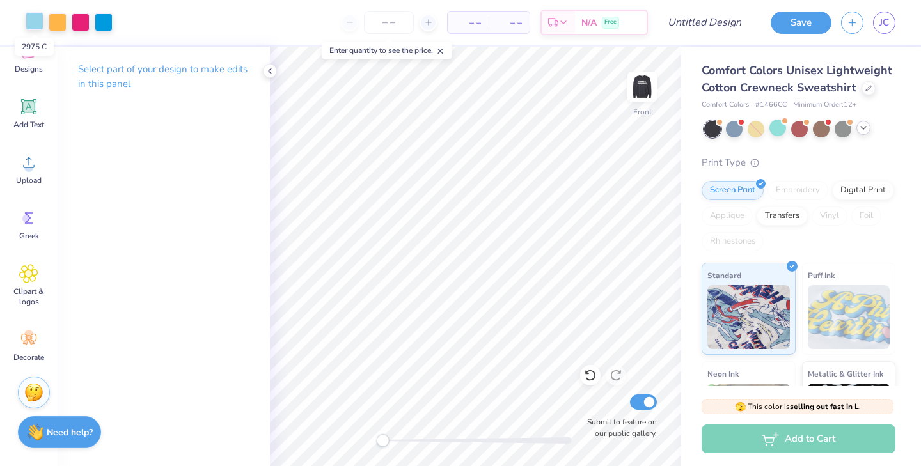
click at [36, 20] on div at bounding box center [35, 21] width 18 height 18
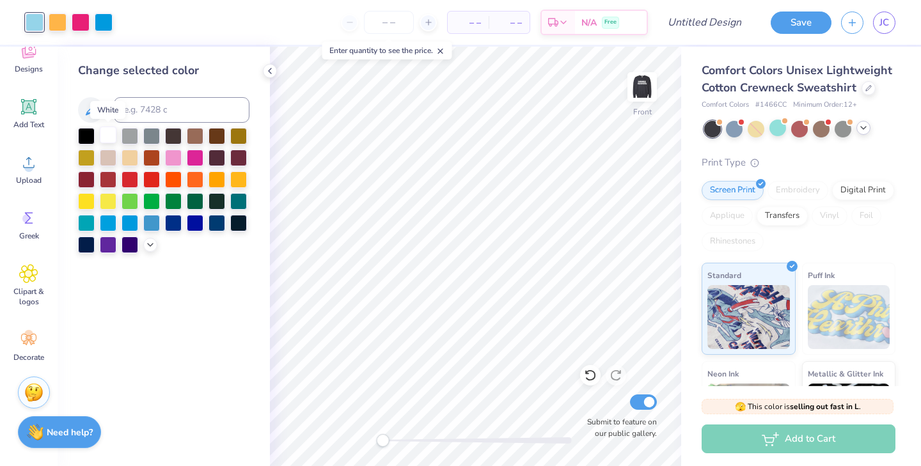
click at [109, 135] on div at bounding box center [108, 135] width 17 height 17
click at [86, 134] on div at bounding box center [86, 135] width 17 height 17
click at [113, 138] on div at bounding box center [108, 135] width 17 height 17
click at [57, 24] on div at bounding box center [58, 21] width 18 height 18
click at [178, 162] on div at bounding box center [173, 156] width 17 height 17
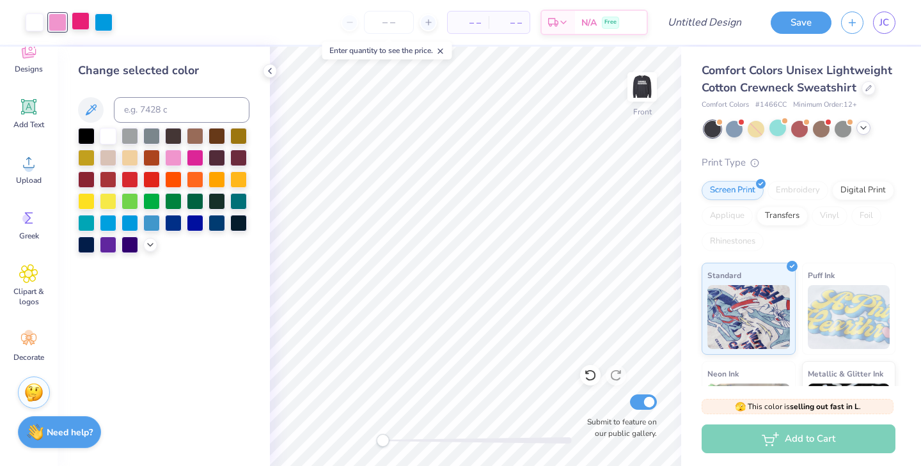
click at [81, 27] on div at bounding box center [81, 21] width 18 height 18
click at [107, 162] on div at bounding box center [108, 156] width 17 height 17
click at [153, 242] on icon at bounding box center [150, 244] width 10 height 10
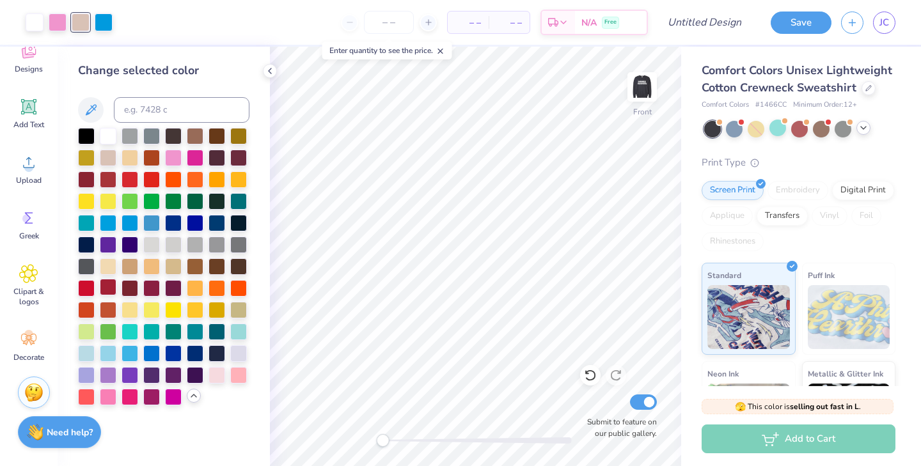
click at [111, 285] on div at bounding box center [108, 287] width 17 height 17
click at [58, 23] on div at bounding box center [58, 21] width 18 height 18
click at [87, 290] on div at bounding box center [86, 287] width 17 height 17
click at [153, 287] on div at bounding box center [151, 287] width 17 height 17
click at [171, 288] on div at bounding box center [173, 287] width 17 height 17
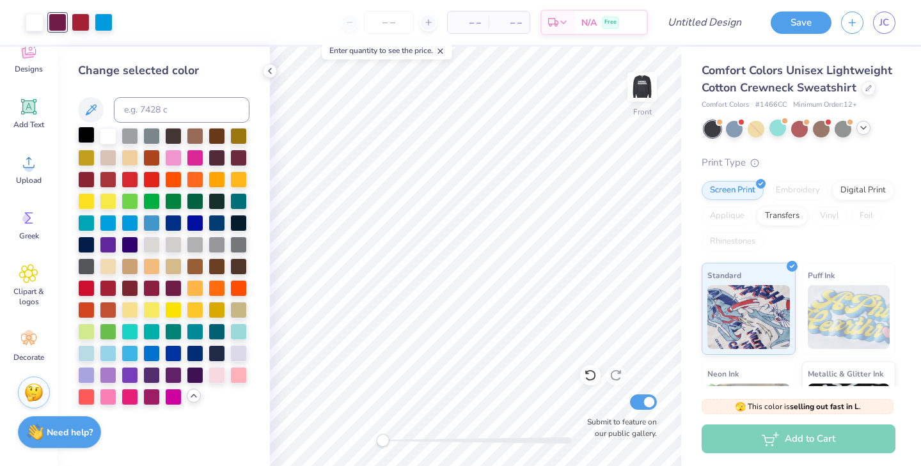
click at [83, 130] on div at bounding box center [86, 135] width 17 height 17
click at [211, 372] on div at bounding box center [217, 374] width 17 height 17
click at [78, 24] on div at bounding box center [81, 21] width 18 height 18
click at [86, 350] on div at bounding box center [86, 352] width 17 height 17
click at [111, 20] on div at bounding box center [104, 21] width 18 height 18
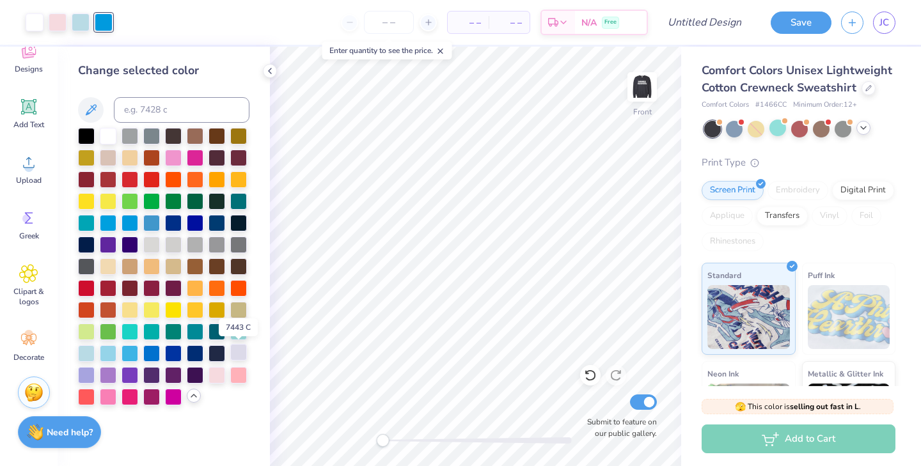
click at [240, 351] on div at bounding box center [238, 352] width 17 height 17
click at [87, 326] on div at bounding box center [86, 330] width 17 height 17
click at [133, 154] on div at bounding box center [130, 156] width 17 height 17
click at [87, 329] on div at bounding box center [86, 330] width 17 height 17
click at [58, 22] on div at bounding box center [58, 21] width 18 height 18
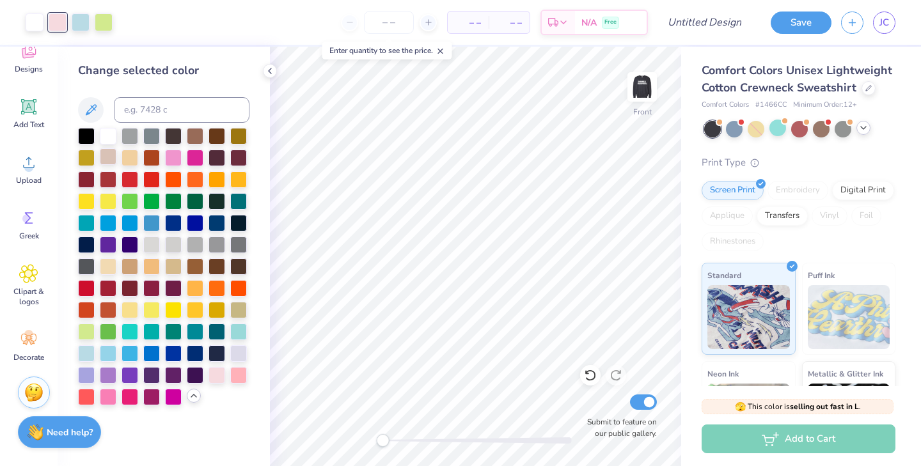
click at [108, 152] on div at bounding box center [108, 156] width 17 height 17
click at [148, 246] on div at bounding box center [151, 243] width 17 height 17
click at [83, 23] on div at bounding box center [81, 21] width 18 height 18
click at [217, 374] on div at bounding box center [217, 374] width 17 height 17
click at [33, 26] on div at bounding box center [35, 21] width 18 height 18
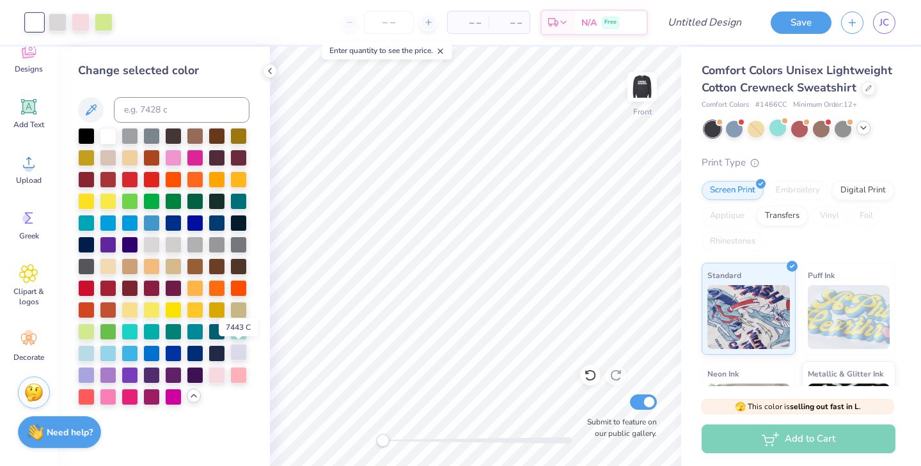
click at [243, 348] on div at bounding box center [238, 352] width 17 height 17
click at [235, 237] on div at bounding box center [238, 243] width 17 height 17
click at [86, 127] on div at bounding box center [86, 135] width 17 height 17
click at [239, 354] on div at bounding box center [238, 352] width 17 height 17
click at [105, 19] on div at bounding box center [104, 21] width 18 height 18
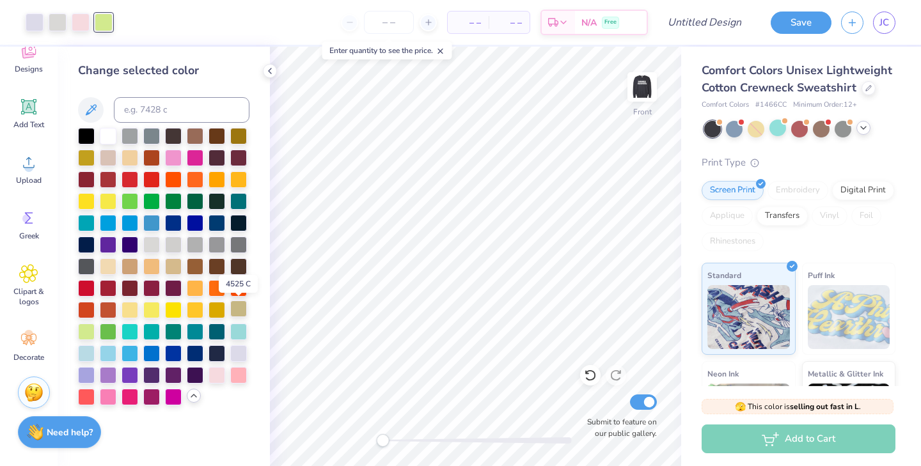
click at [239, 305] on div at bounding box center [238, 309] width 17 height 17
click at [196, 136] on div at bounding box center [195, 135] width 17 height 17
click at [240, 371] on div at bounding box center [238, 374] width 17 height 17
click at [88, 347] on div at bounding box center [86, 352] width 17 height 17
click at [862, 128] on icon at bounding box center [863, 128] width 10 height 10
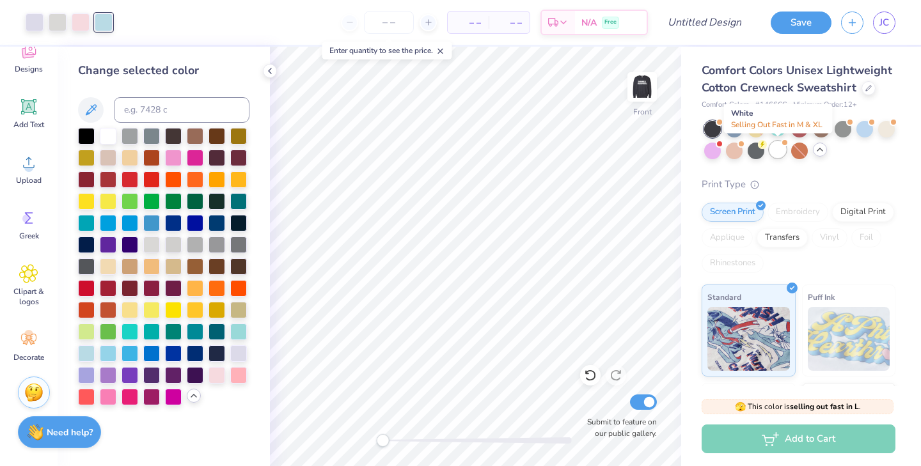
click at [780, 148] on div at bounding box center [777, 149] width 17 height 17
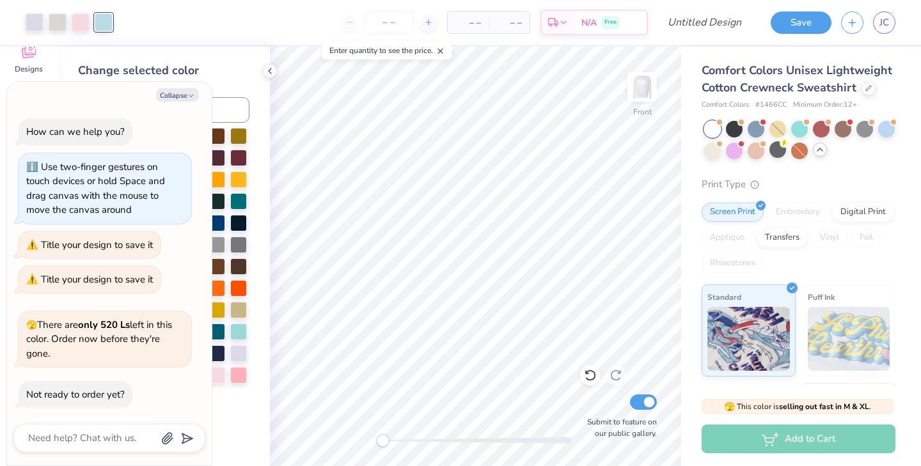
scroll to position [218, 0]
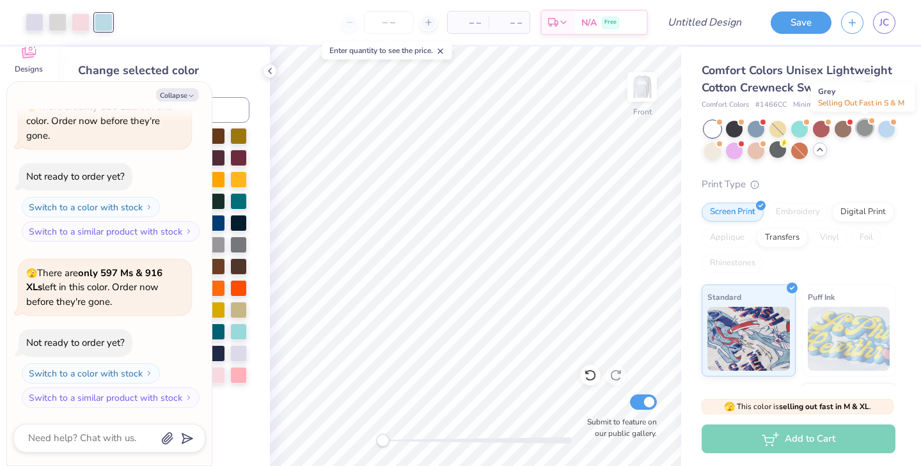
click at [865, 129] on div at bounding box center [864, 128] width 17 height 17
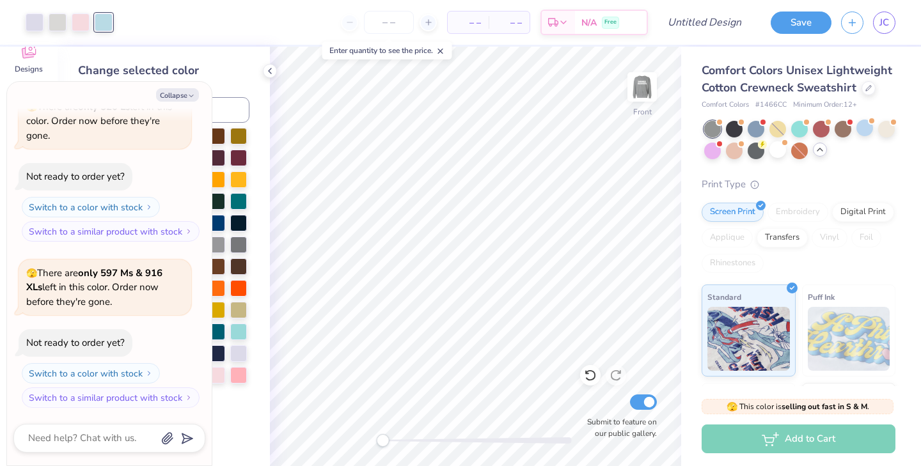
scroll to position [384, 0]
click at [733, 130] on div at bounding box center [734, 128] width 17 height 17
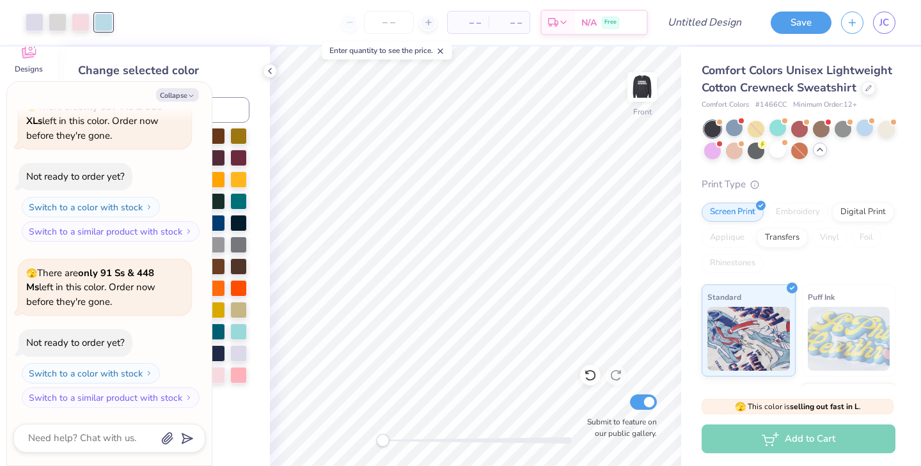
scroll to position [551, 0]
click at [866, 129] on div at bounding box center [864, 128] width 17 height 17
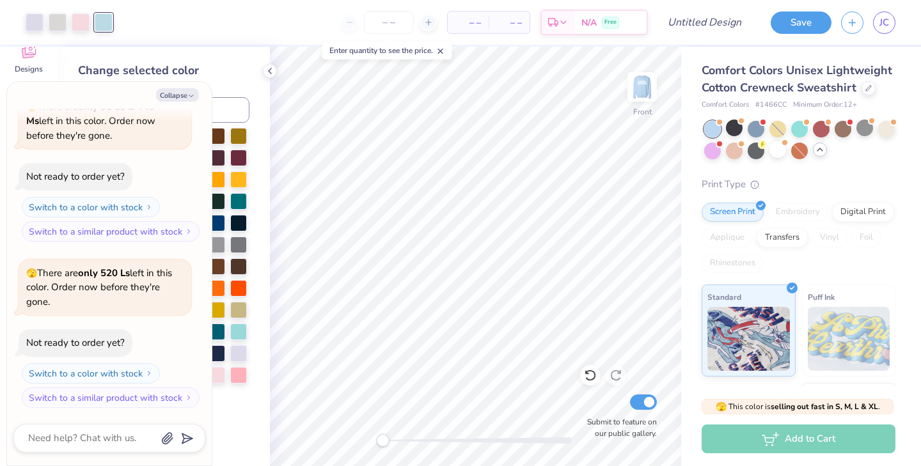
scroll to position [717, 0]
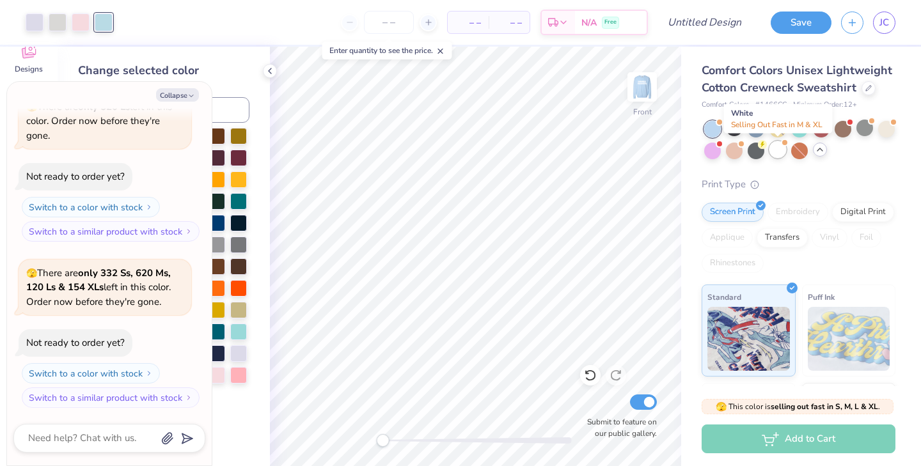
click at [784, 149] on div at bounding box center [777, 149] width 17 height 17
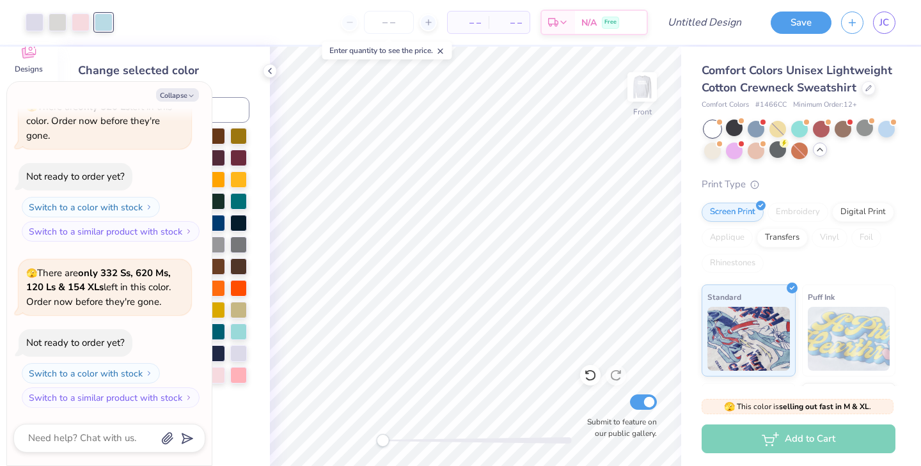
scroll to position [883, 0]
click at [887, 129] on div at bounding box center [886, 128] width 17 height 17
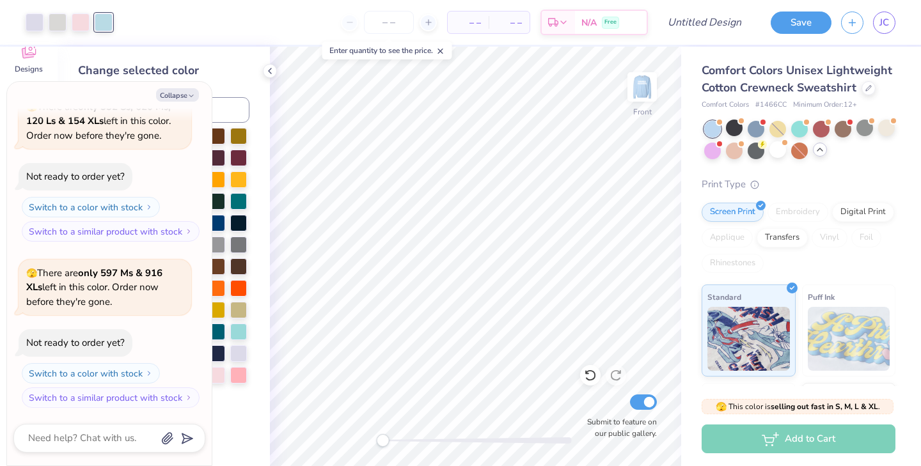
scroll to position [1050, 0]
click at [754, 148] on div at bounding box center [756, 149] width 17 height 17
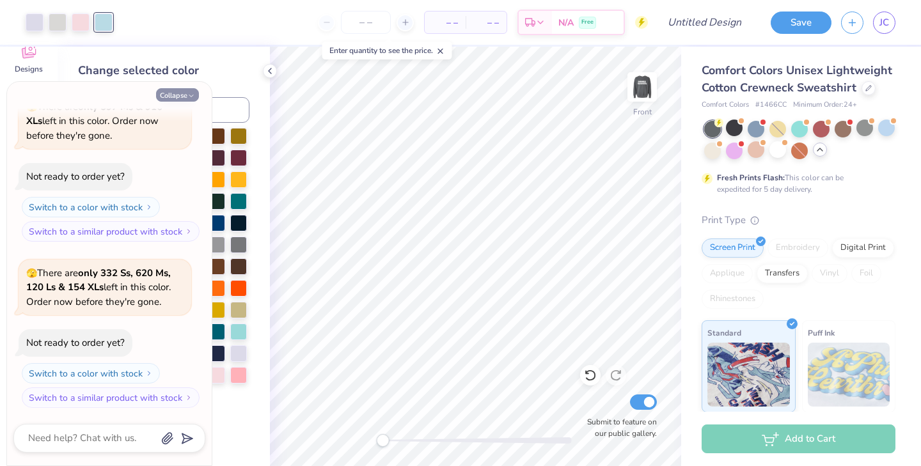
click at [189, 93] on icon "button" at bounding box center [191, 96] width 8 height 8
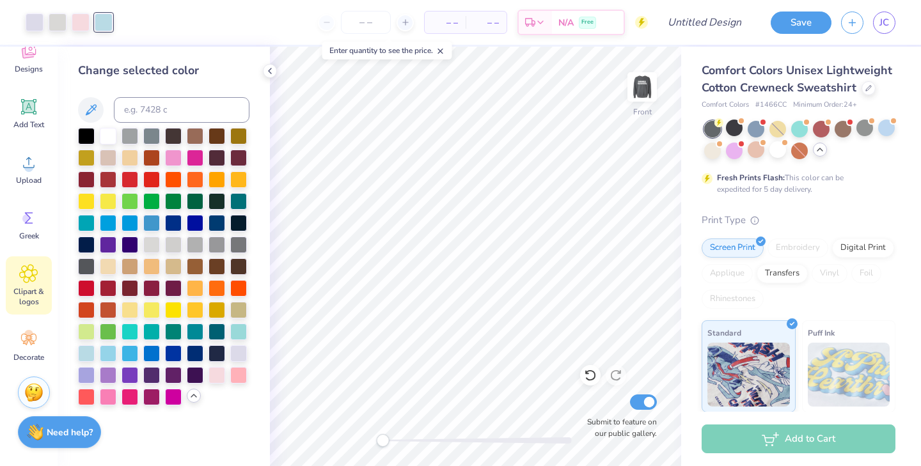
click at [35, 276] on icon at bounding box center [28, 273] width 19 height 19
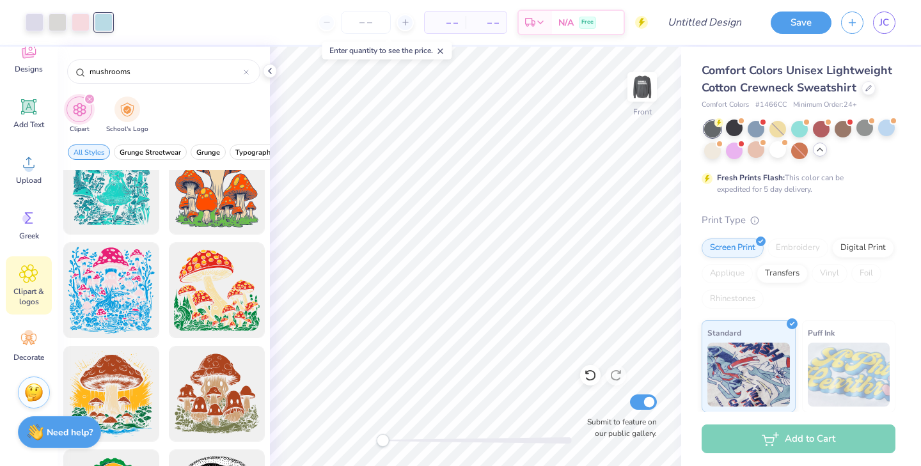
scroll to position [1071, 0]
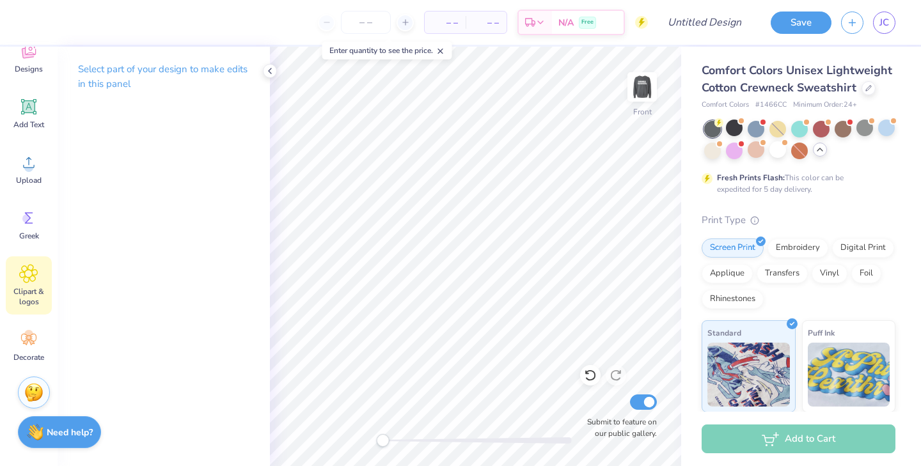
click at [26, 299] on span "Clipart & logos" at bounding box center [29, 297] width 42 height 20
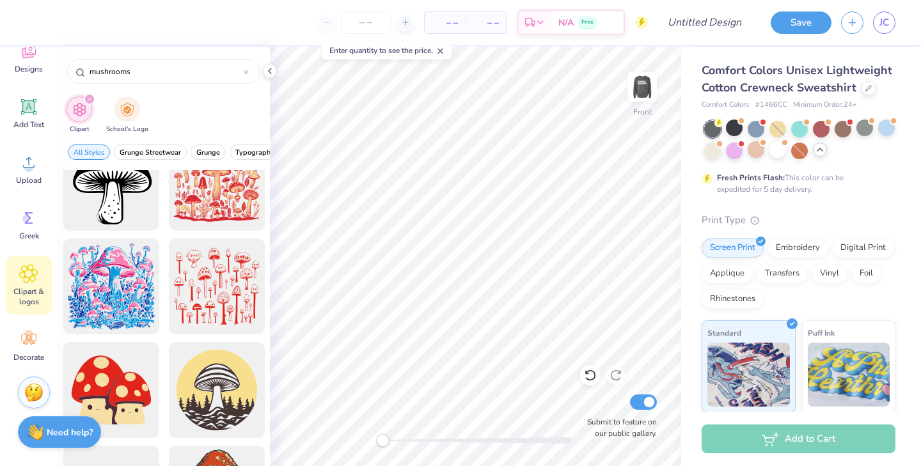
scroll to position [1588, 0]
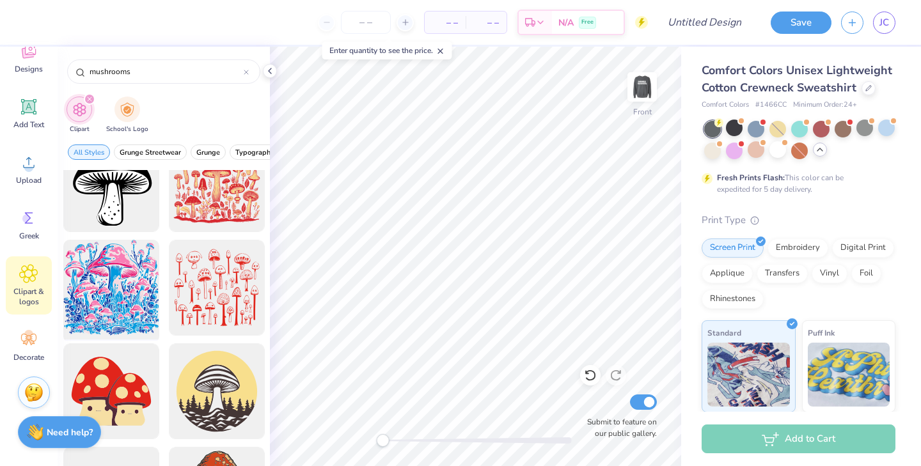
click at [127, 290] on div at bounding box center [111, 288] width 106 height 106
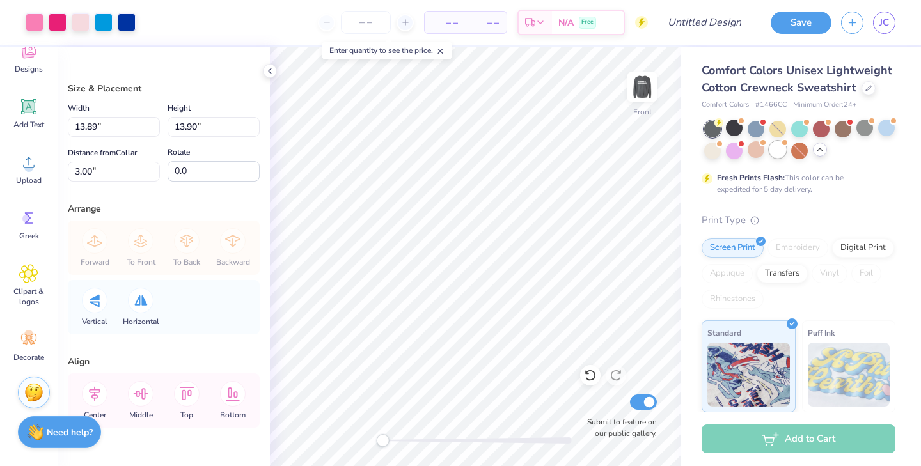
click at [778, 152] on div at bounding box center [777, 149] width 17 height 17
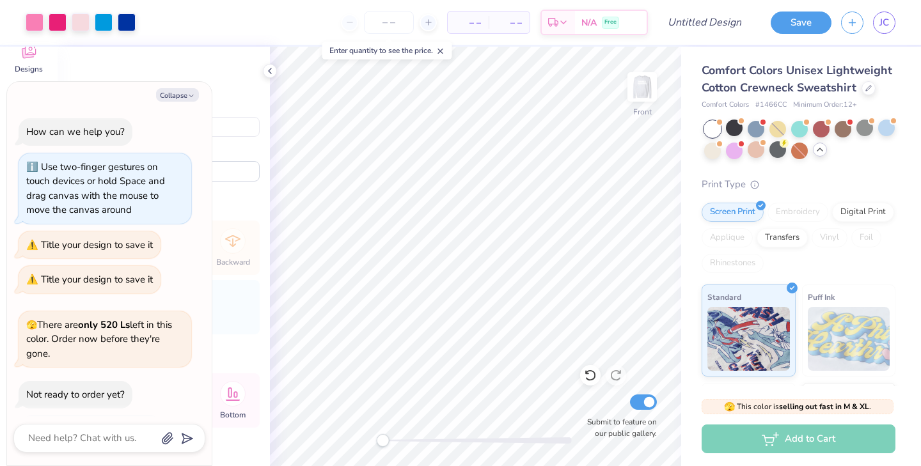
scroll to position [1216, 0]
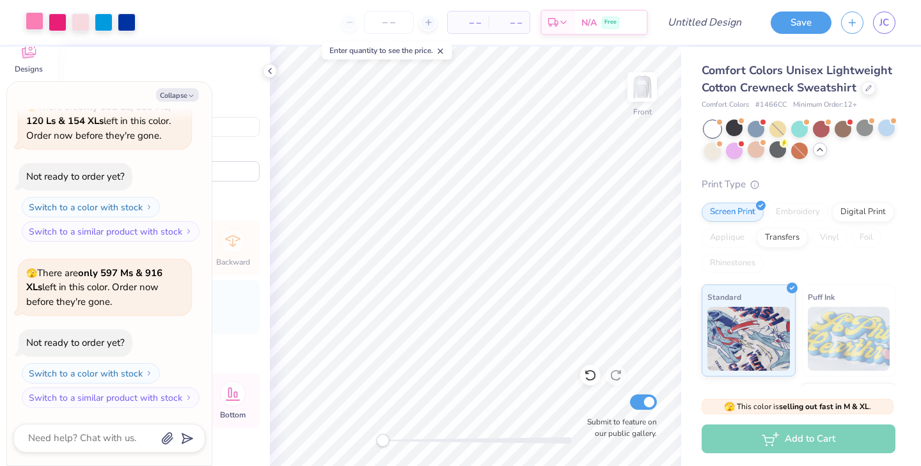
click at [36, 18] on div at bounding box center [35, 21] width 18 height 18
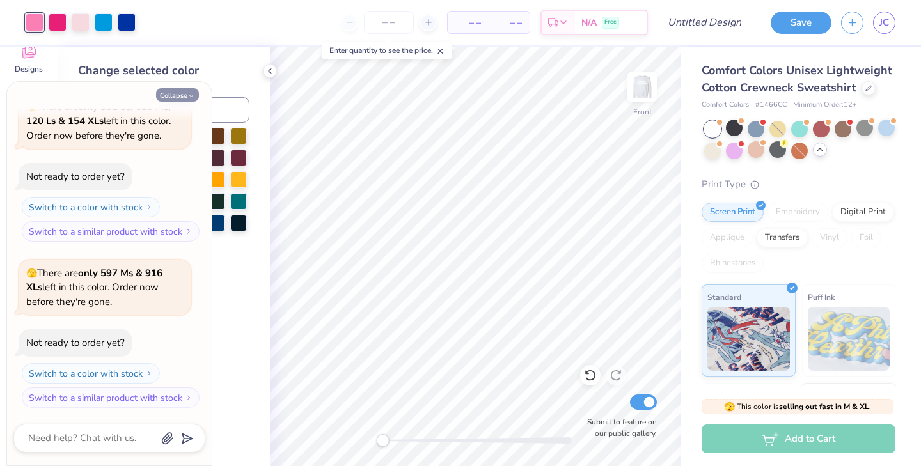
click at [180, 95] on button "Collapse" at bounding box center [177, 94] width 43 height 13
type textarea "x"
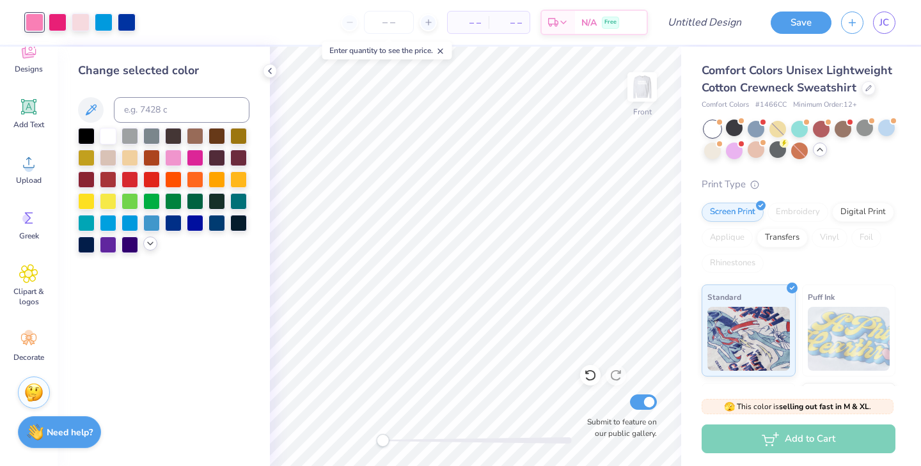
click at [148, 244] on icon at bounding box center [150, 244] width 10 height 10
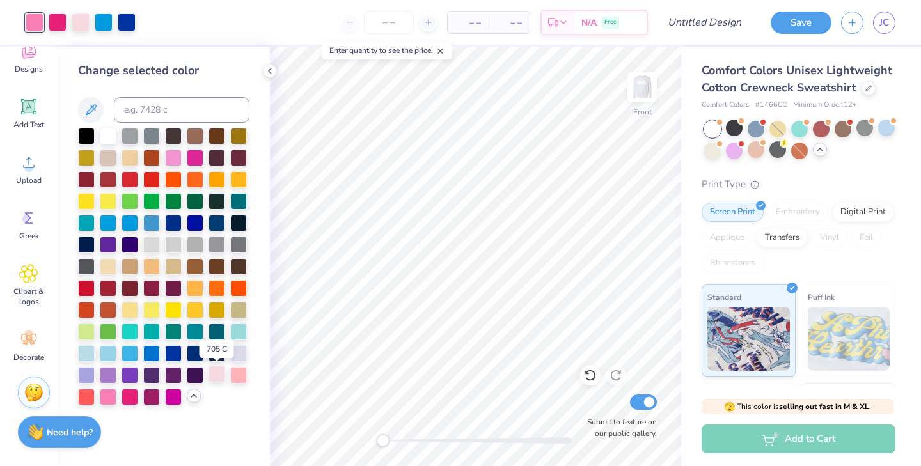
click at [217, 368] on div at bounding box center [217, 374] width 17 height 17
click at [104, 397] on div at bounding box center [108, 396] width 17 height 17
click at [86, 370] on div at bounding box center [86, 374] width 17 height 17
click at [59, 21] on div at bounding box center [58, 21] width 18 height 18
click at [219, 379] on div at bounding box center [217, 374] width 17 height 17
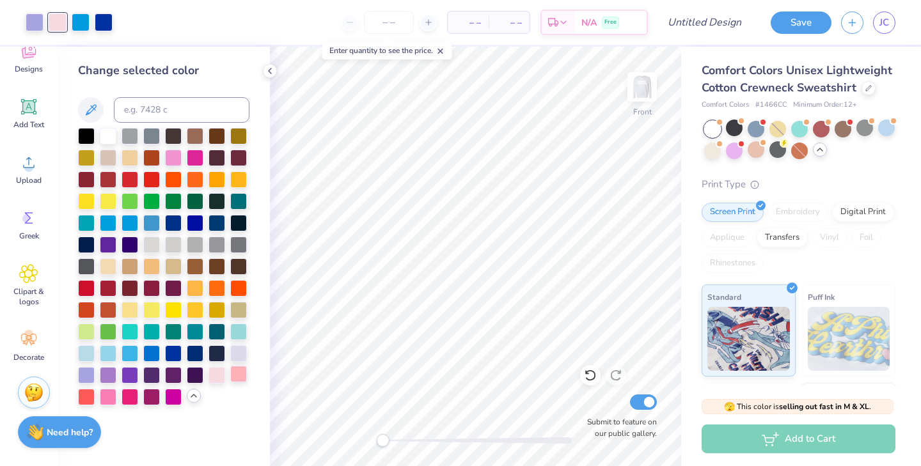
click at [241, 377] on div at bounding box center [238, 374] width 17 height 17
click at [90, 10] on div "Art colors" at bounding box center [56, 22] width 113 height 45
click at [86, 17] on div at bounding box center [81, 21] width 18 height 18
click at [125, 143] on div at bounding box center [130, 135] width 17 height 17
click at [194, 242] on div at bounding box center [195, 243] width 17 height 17
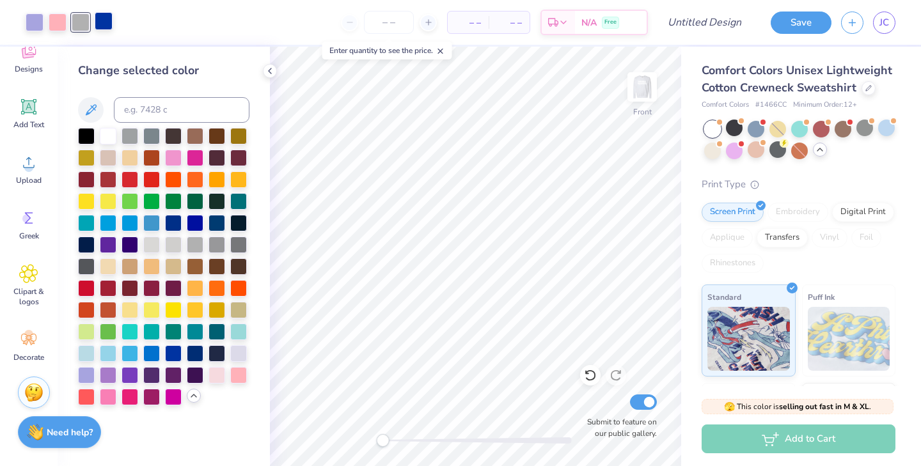
click at [106, 29] on div at bounding box center [104, 21] width 18 height 18
click at [83, 266] on div at bounding box center [86, 265] width 17 height 17
click at [243, 311] on div at bounding box center [238, 309] width 17 height 17
click at [83, 25] on div at bounding box center [81, 21] width 18 height 18
click at [154, 178] on div at bounding box center [151, 178] width 17 height 17
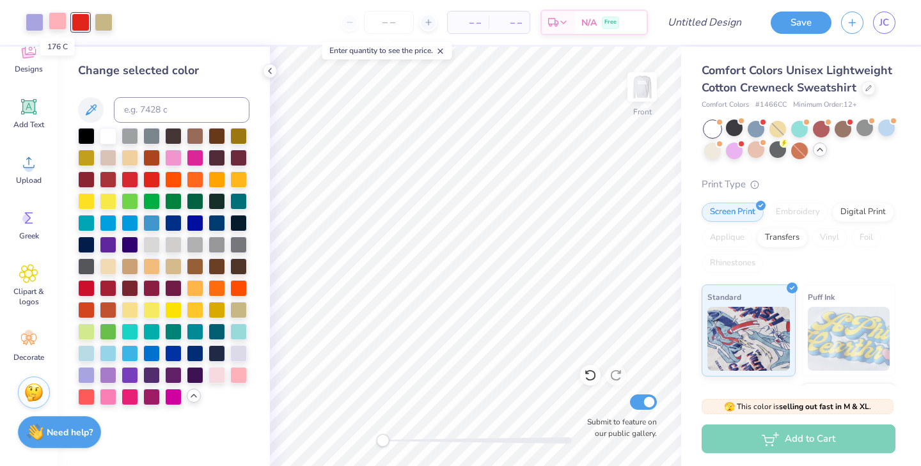
click at [52, 22] on div at bounding box center [58, 21] width 18 height 18
click at [87, 283] on div at bounding box center [86, 287] width 17 height 17
click at [33, 27] on div at bounding box center [35, 21] width 18 height 18
click at [214, 240] on div at bounding box center [217, 243] width 17 height 17
click at [191, 286] on div at bounding box center [195, 287] width 17 height 17
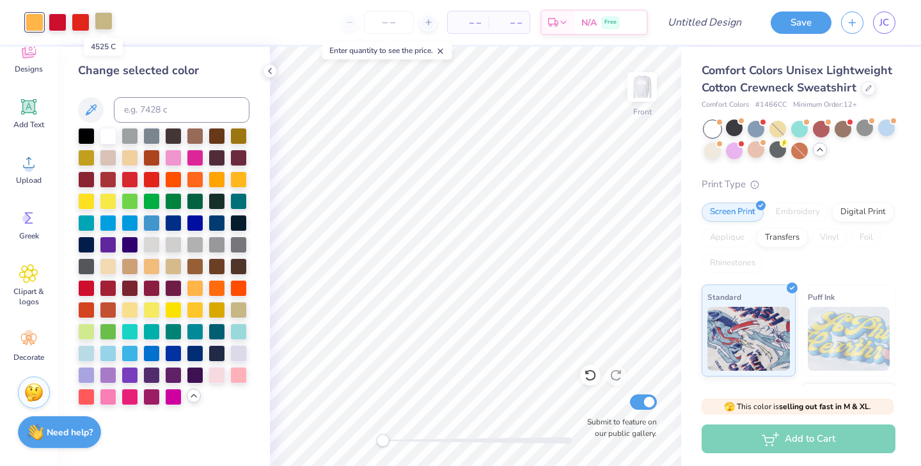
click at [103, 23] on div at bounding box center [104, 21] width 18 height 18
click at [193, 239] on div at bounding box center [195, 243] width 17 height 17
click at [30, 26] on div at bounding box center [35, 21] width 18 height 18
click at [88, 293] on div at bounding box center [86, 287] width 17 height 17
click at [592, 378] on icon at bounding box center [590, 375] width 13 height 13
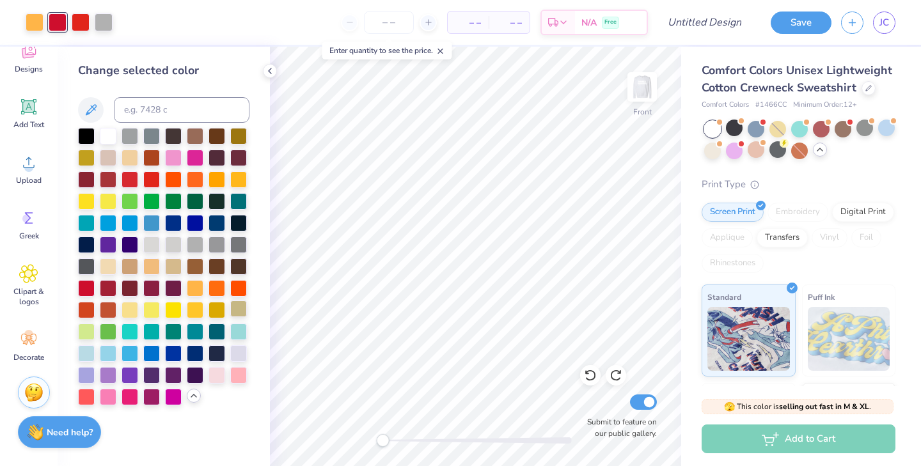
click at [243, 308] on div at bounding box center [238, 309] width 17 height 17
click at [128, 375] on div at bounding box center [130, 374] width 17 height 17
click at [81, 28] on div at bounding box center [81, 21] width 18 height 18
click at [241, 304] on div at bounding box center [238, 309] width 17 height 17
click at [35, 20] on div at bounding box center [35, 21] width 18 height 18
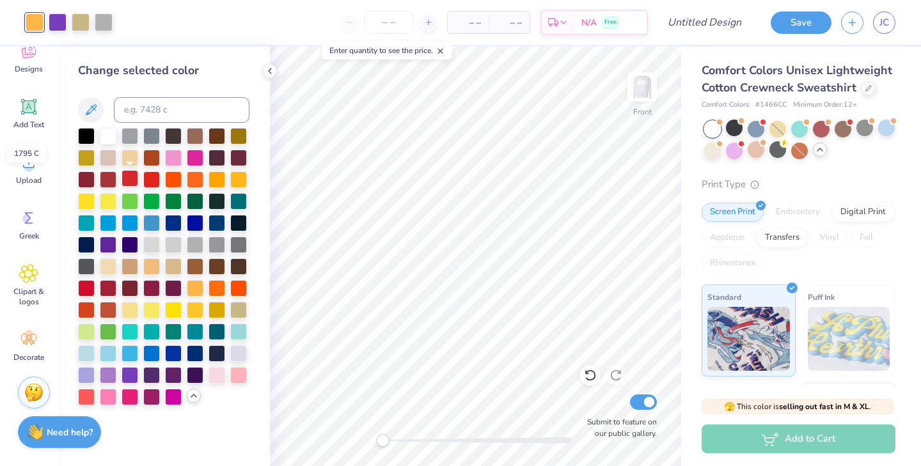
click at [127, 178] on div at bounding box center [130, 178] width 17 height 17
click at [146, 179] on div at bounding box center [151, 178] width 17 height 17
click at [107, 283] on div at bounding box center [108, 287] width 17 height 17
click at [58, 25] on div at bounding box center [58, 21] width 18 height 18
click at [90, 285] on div at bounding box center [86, 287] width 17 height 17
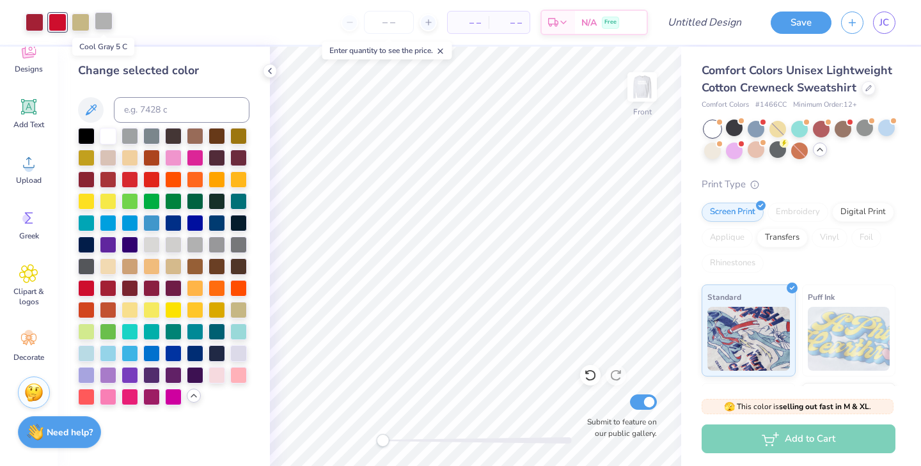
click at [104, 19] on div at bounding box center [104, 21] width 18 height 18
click at [194, 198] on div at bounding box center [195, 200] width 17 height 17
click at [224, 203] on div at bounding box center [217, 200] width 17 height 17
click at [237, 225] on div at bounding box center [238, 222] width 17 height 17
click at [83, 263] on div at bounding box center [86, 265] width 17 height 17
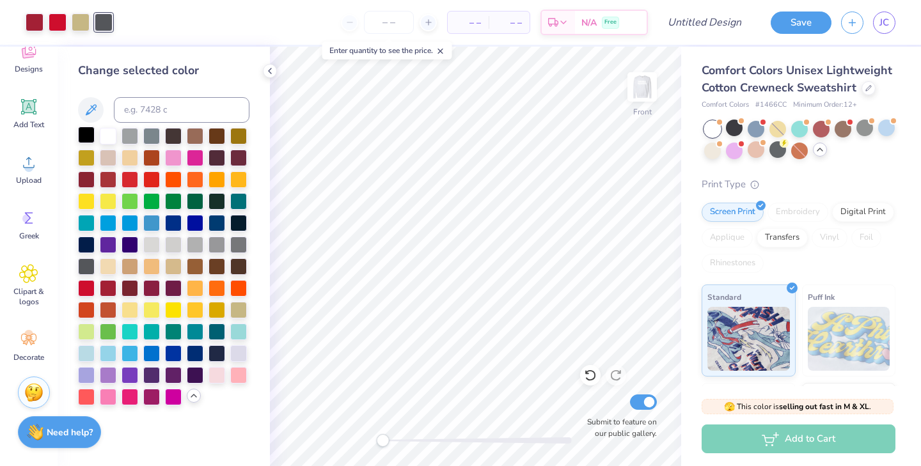
click at [88, 133] on div at bounding box center [86, 135] width 17 height 17
click at [111, 132] on div at bounding box center [108, 135] width 17 height 17
click at [129, 132] on div at bounding box center [130, 135] width 17 height 17
click at [147, 134] on div at bounding box center [151, 135] width 17 height 17
click at [127, 134] on div at bounding box center [130, 135] width 17 height 17
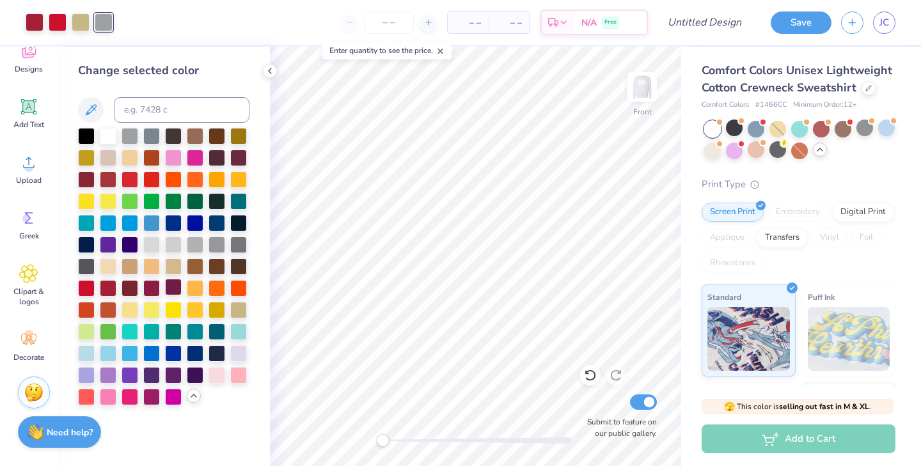
click at [169, 288] on div at bounding box center [173, 287] width 17 height 17
click at [56, 21] on div at bounding box center [58, 21] width 18 height 18
click at [132, 288] on div at bounding box center [130, 287] width 17 height 17
click at [107, 288] on div at bounding box center [108, 287] width 17 height 17
click at [590, 378] on icon at bounding box center [590, 375] width 13 height 13
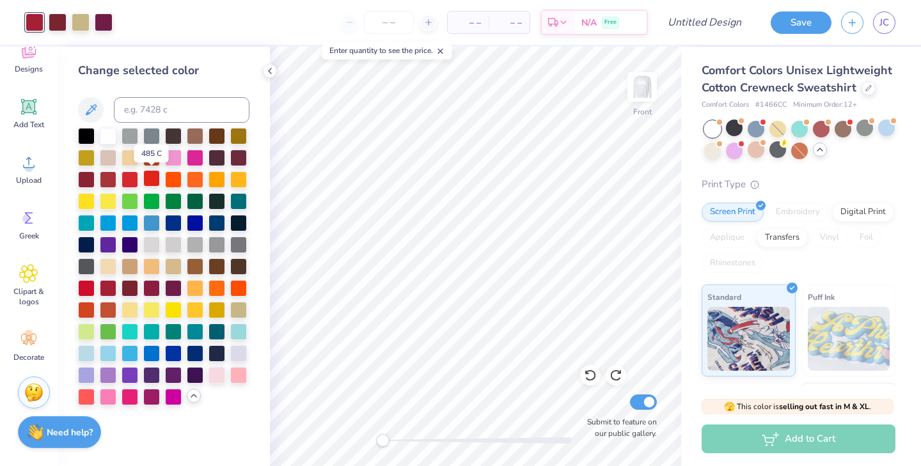
click at [148, 175] on div at bounding box center [151, 178] width 17 height 17
click at [134, 176] on div at bounding box center [130, 178] width 17 height 17
click at [106, 181] on div at bounding box center [108, 178] width 17 height 17
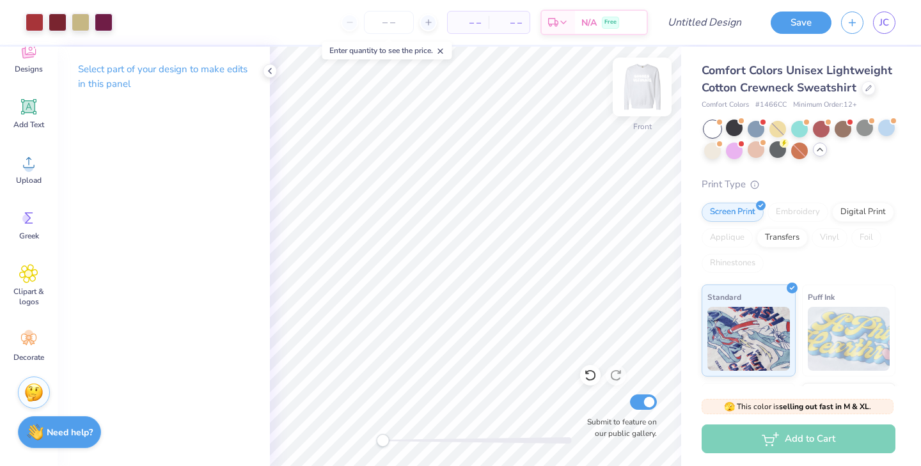
click at [639, 90] on img at bounding box center [642, 86] width 51 height 51
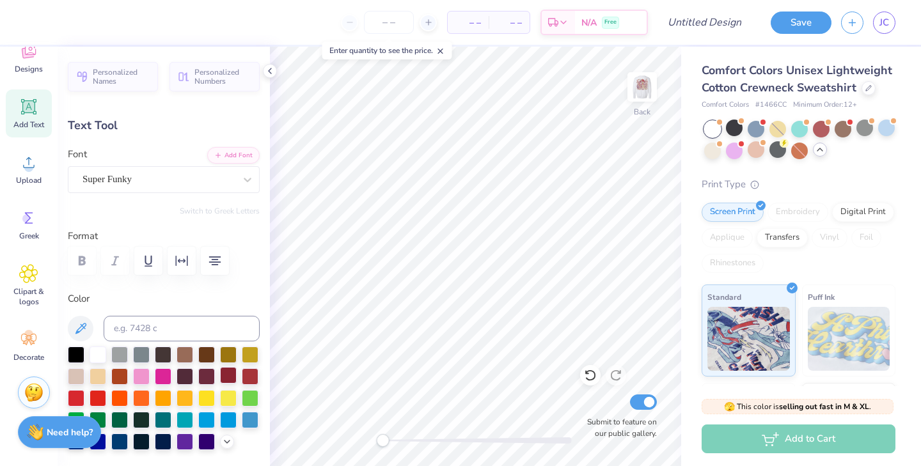
click at [230, 373] on div at bounding box center [228, 375] width 17 height 17
click at [640, 86] on img at bounding box center [642, 86] width 51 height 51
type input "11.06"
type input "4.38"
type input "5.66"
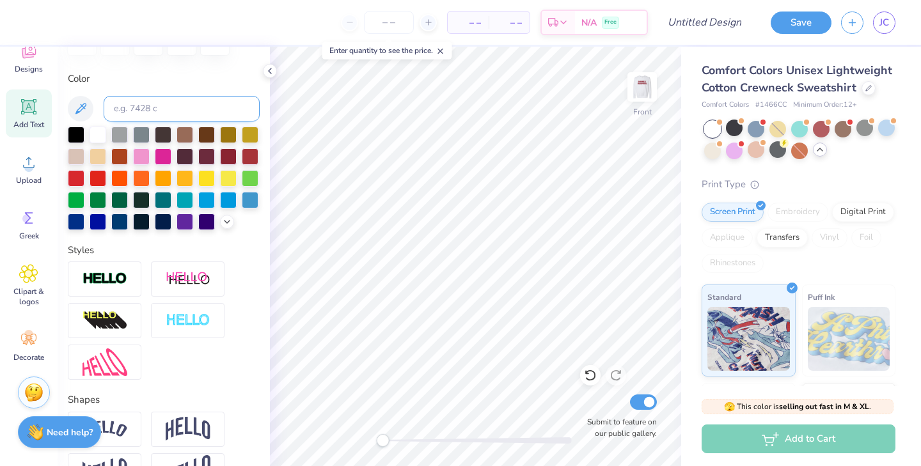
scroll to position [223, 0]
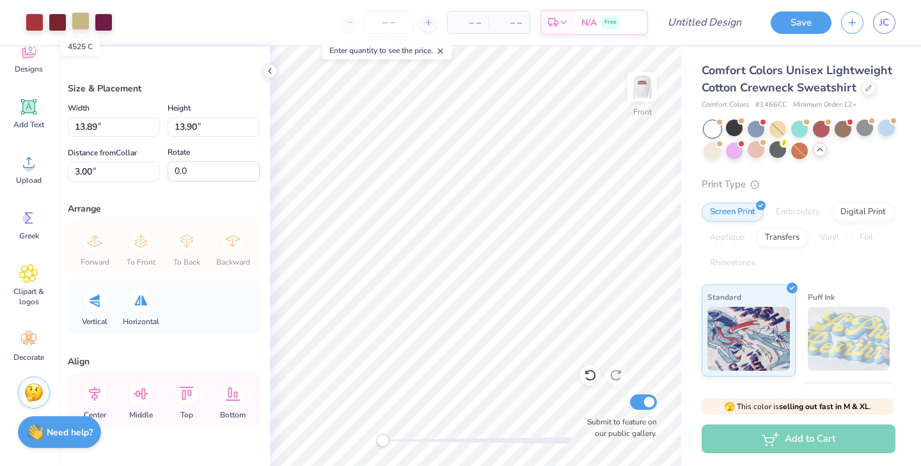
click at [81, 23] on div at bounding box center [81, 21] width 18 height 18
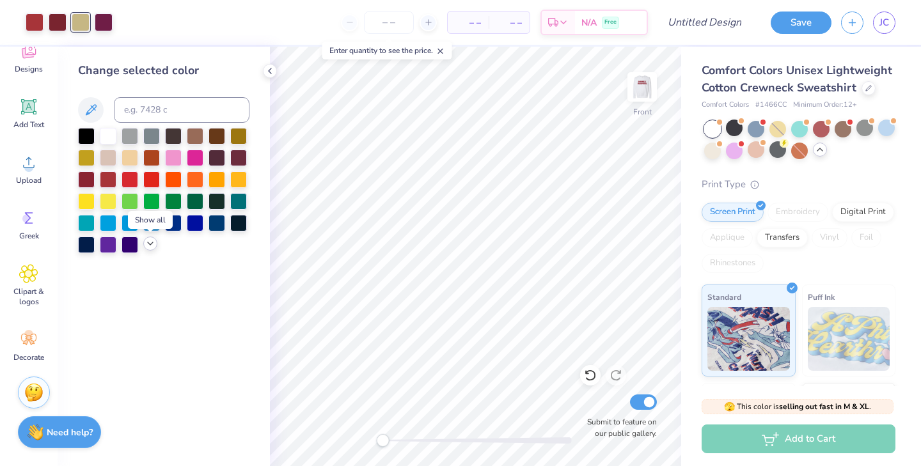
click at [150, 248] on icon at bounding box center [150, 244] width 10 height 10
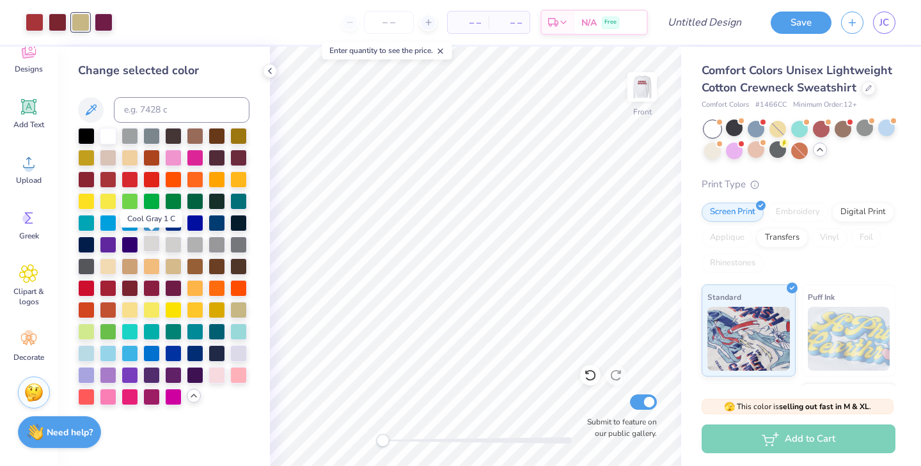
click at [151, 239] on div at bounding box center [151, 243] width 17 height 17
click at [214, 246] on div at bounding box center [217, 243] width 17 height 17
click at [185, 245] on div at bounding box center [163, 267] width 171 height 278
click at [193, 244] on div at bounding box center [195, 243] width 17 height 17
click at [129, 139] on div at bounding box center [130, 135] width 17 height 17
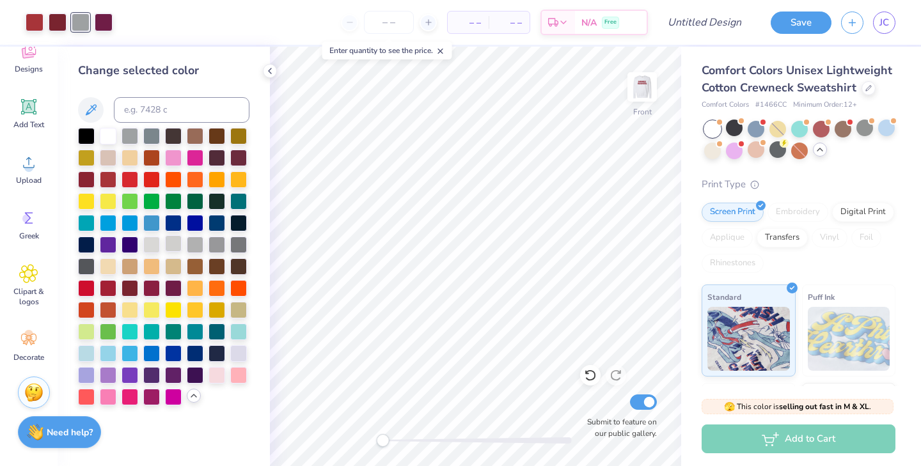
click at [172, 240] on div at bounding box center [173, 243] width 17 height 17
click at [60, 23] on div at bounding box center [58, 21] width 18 height 18
click at [88, 283] on div at bounding box center [86, 287] width 17 height 17
click at [111, 288] on div at bounding box center [108, 287] width 17 height 17
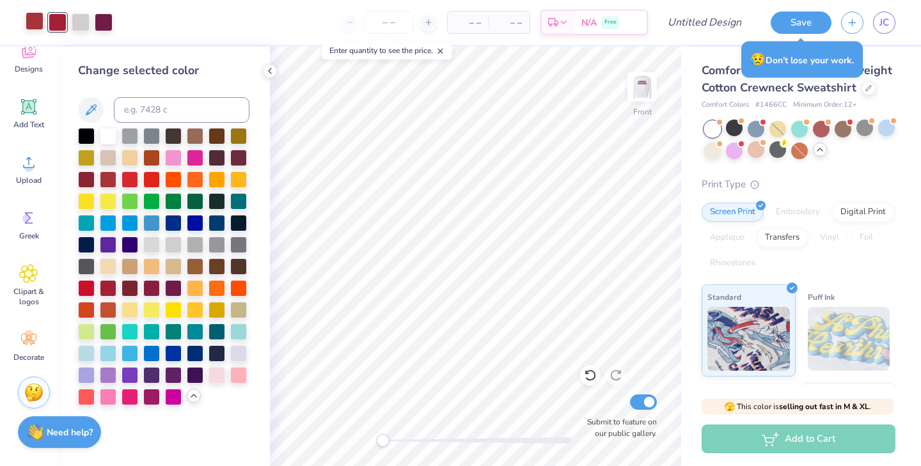
click at [37, 15] on div at bounding box center [35, 21] width 18 height 18
click at [148, 392] on div at bounding box center [151, 396] width 17 height 17
click at [152, 155] on div at bounding box center [151, 156] width 17 height 17
click at [106, 175] on div at bounding box center [108, 178] width 17 height 17
click at [103, 21] on div at bounding box center [104, 21] width 18 height 18
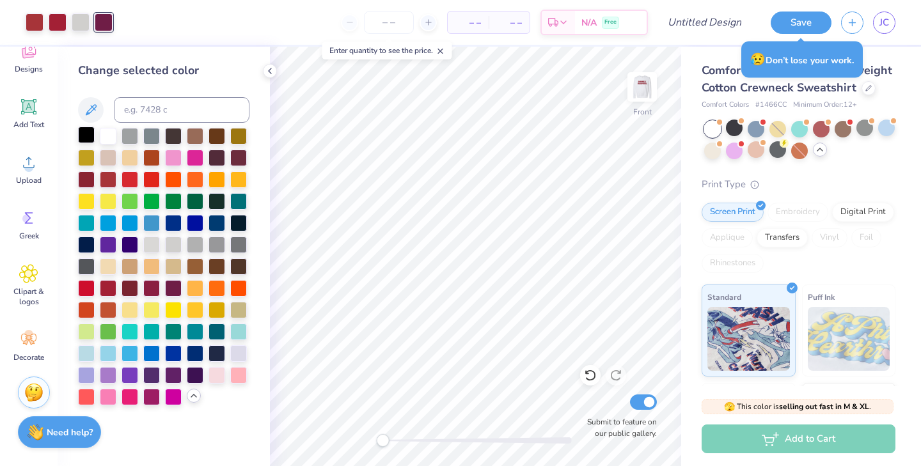
click at [80, 135] on div at bounding box center [86, 135] width 17 height 17
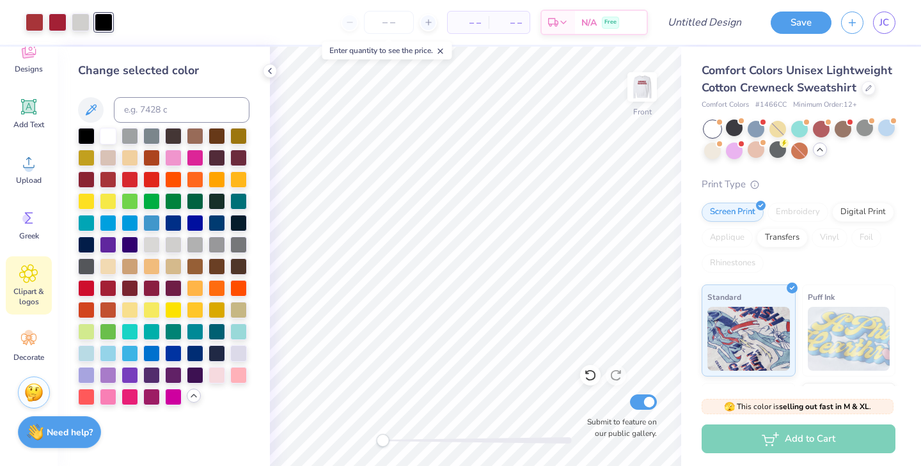
click at [31, 272] on icon at bounding box center [29, 274] width 8 height 8
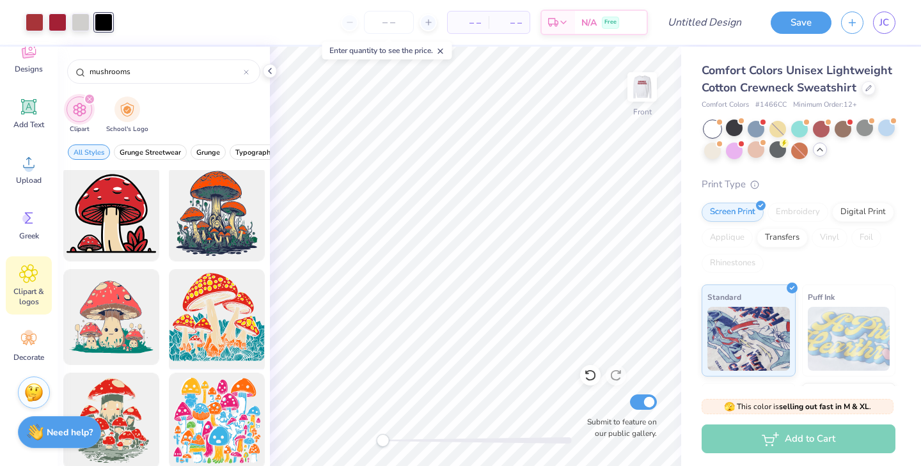
scroll to position [302, 0]
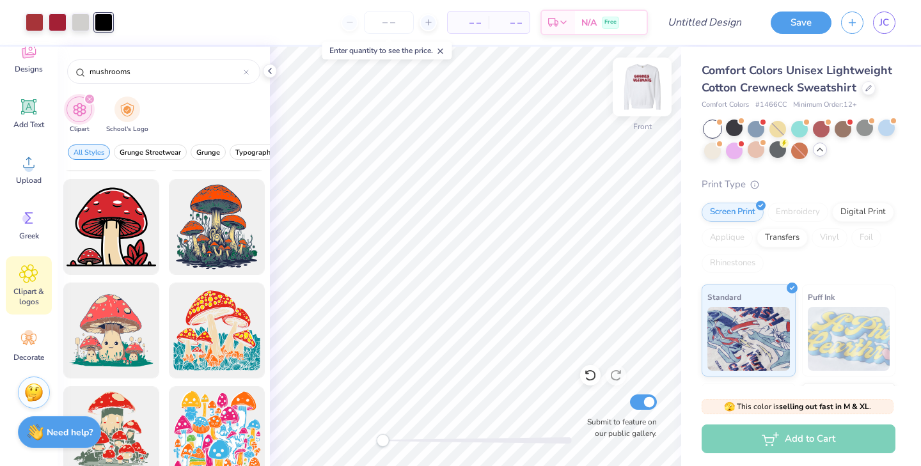
click at [642, 81] on img at bounding box center [642, 86] width 51 height 51
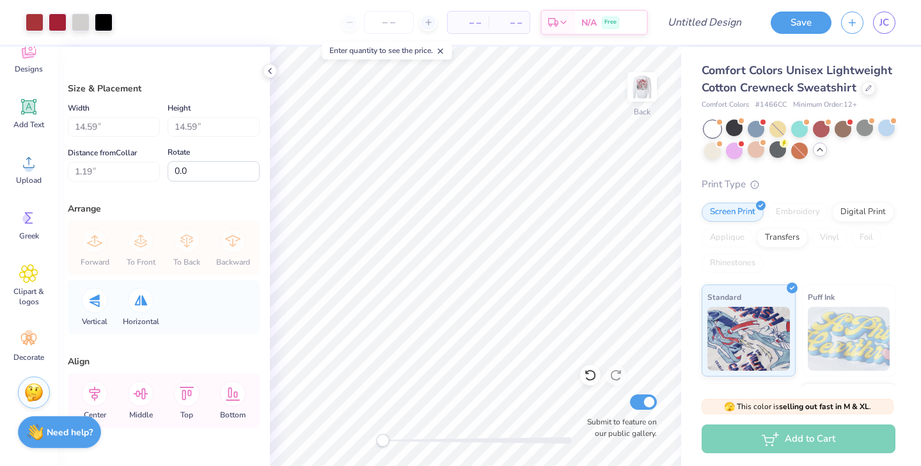
click at [0, 299] on div "Image AI Designs Add Text Upload Greek Clipart & logos Decorate" at bounding box center [29, 257] width 58 height 420
click at [13, 290] on span "Clipart & logos" at bounding box center [29, 297] width 42 height 20
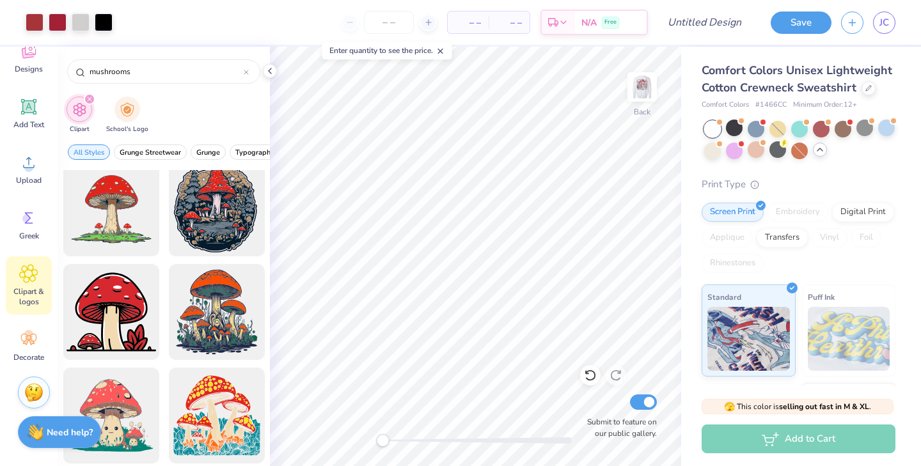
scroll to position [271, 0]
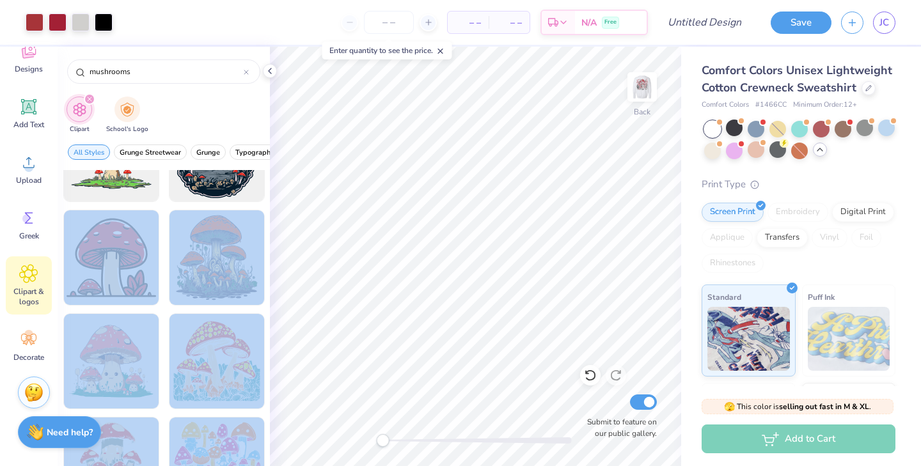
click at [420, 184] on div "Art colors – – Per Item – – Total Est. Delivery N/A Free Design Title Save JC I…" at bounding box center [460, 233] width 921 height 466
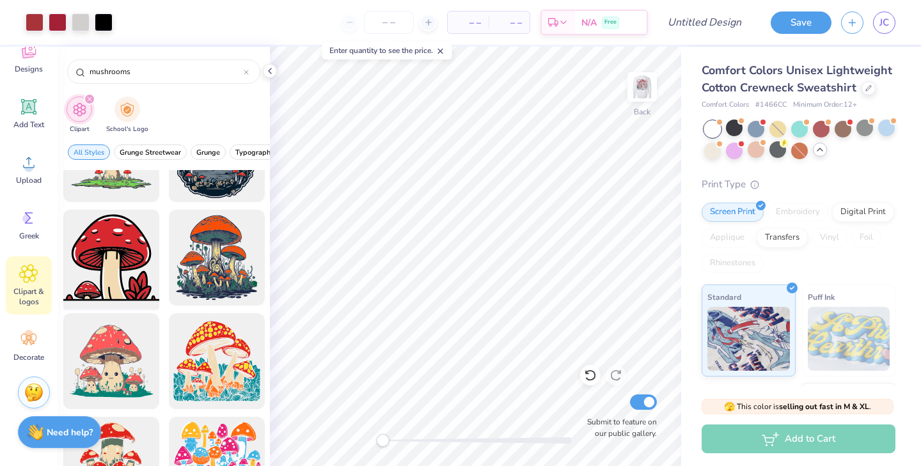
click at [104, 240] on div at bounding box center [111, 258] width 106 height 106
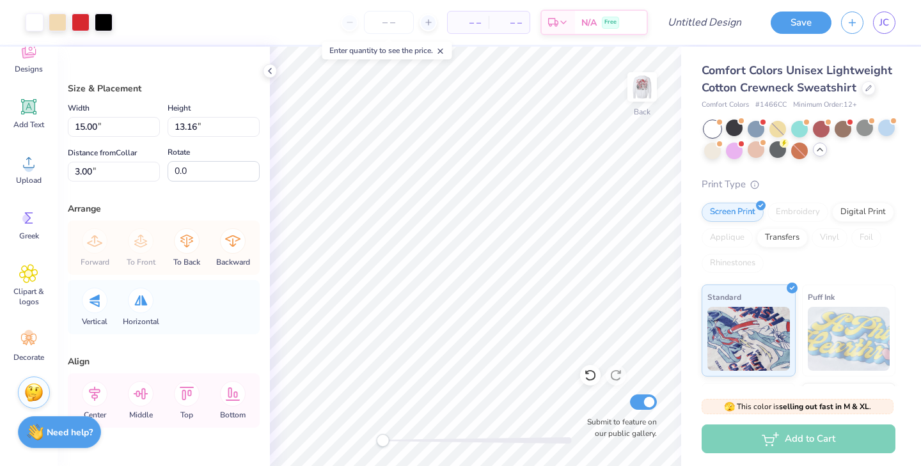
type input "0.2"
type input "5.42"
type input "4.77"
type input "11.39"
type input "5.01"
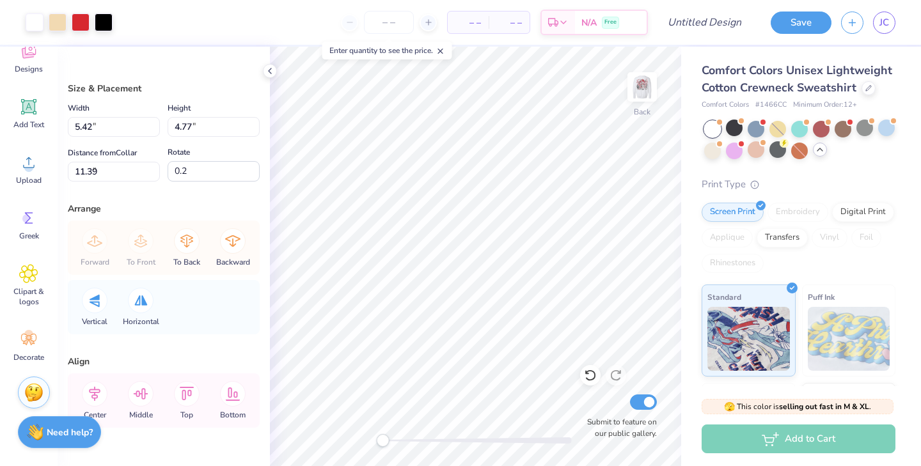
type input "4.40"
type input "4.17"
click at [84, 23] on div at bounding box center [81, 21] width 18 height 18
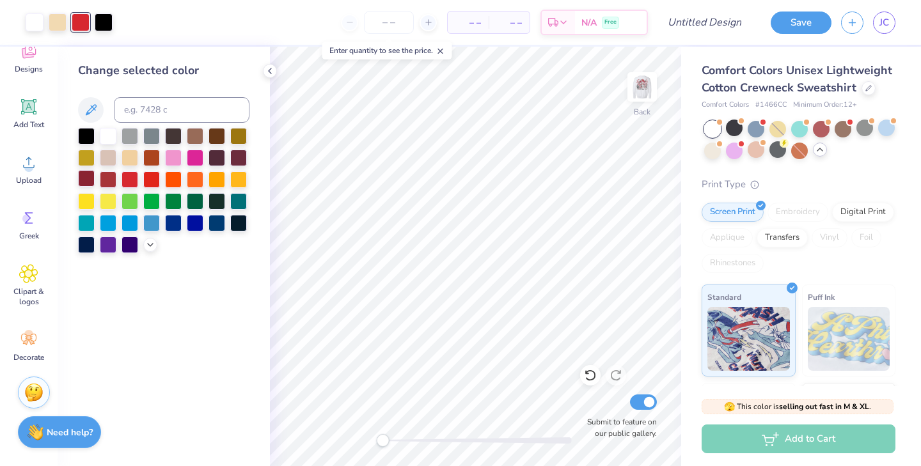
click at [88, 176] on div at bounding box center [86, 178] width 17 height 17
click at [105, 177] on div at bounding box center [108, 178] width 17 height 17
click at [150, 182] on div at bounding box center [151, 178] width 17 height 17
click at [150, 239] on div at bounding box center [150, 244] width 14 height 14
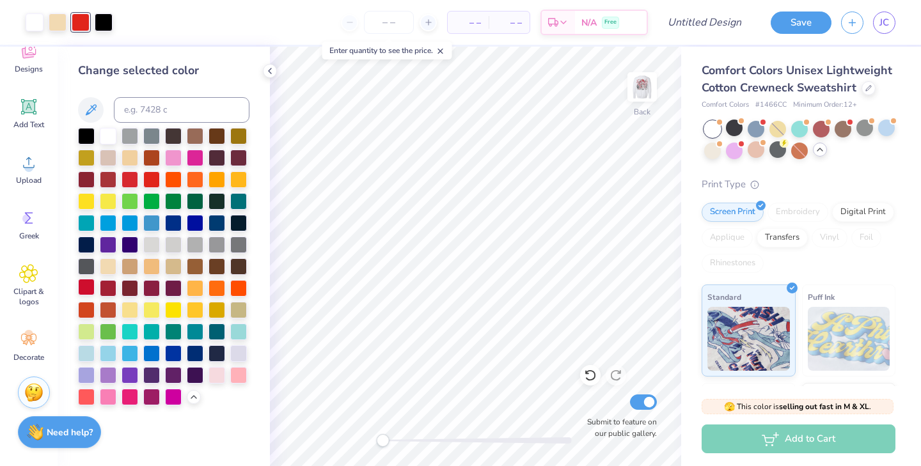
click at [84, 284] on div at bounding box center [86, 287] width 17 height 17
click at [109, 287] on div at bounding box center [108, 287] width 17 height 17
click at [125, 287] on div at bounding box center [130, 287] width 17 height 17
click at [152, 285] on div at bounding box center [151, 287] width 17 height 17
click at [86, 287] on div at bounding box center [86, 287] width 17 height 17
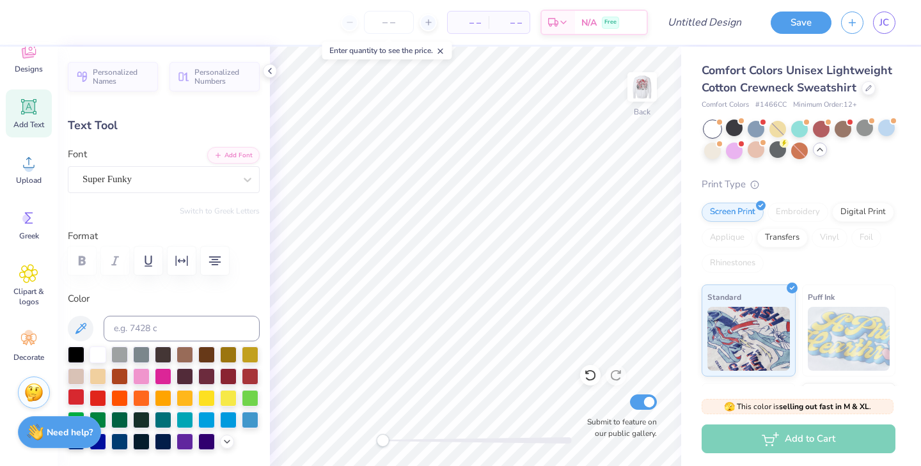
click at [74, 396] on div at bounding box center [76, 397] width 17 height 17
type input "3.98"
type input "10.07"
type input "3.98"
type input "4.60"
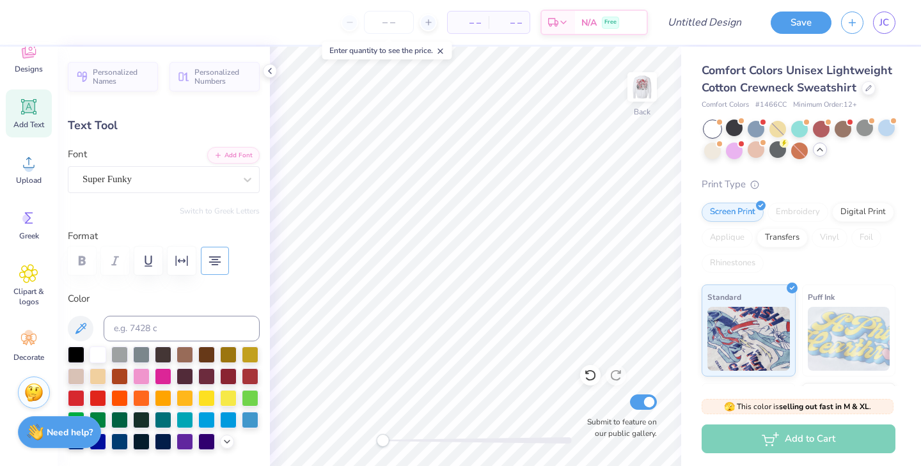
click at [206, 257] on button "button" at bounding box center [215, 261] width 28 height 28
click at [207, 257] on button "button" at bounding box center [215, 261] width 28 height 28
type textarea "GNOMES"
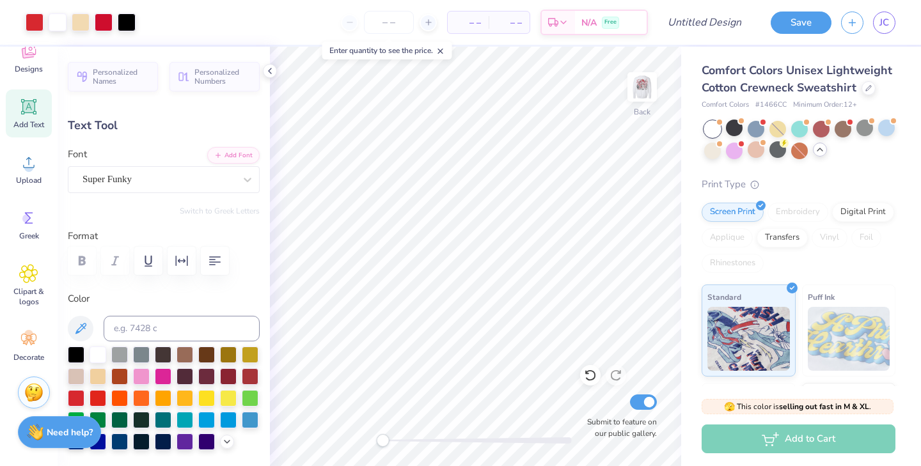
type input "8.42"
type input "1.80"
type input "5.56"
click at [33, 120] on span "Add Text" at bounding box center [28, 125] width 31 height 10
type input "6.04"
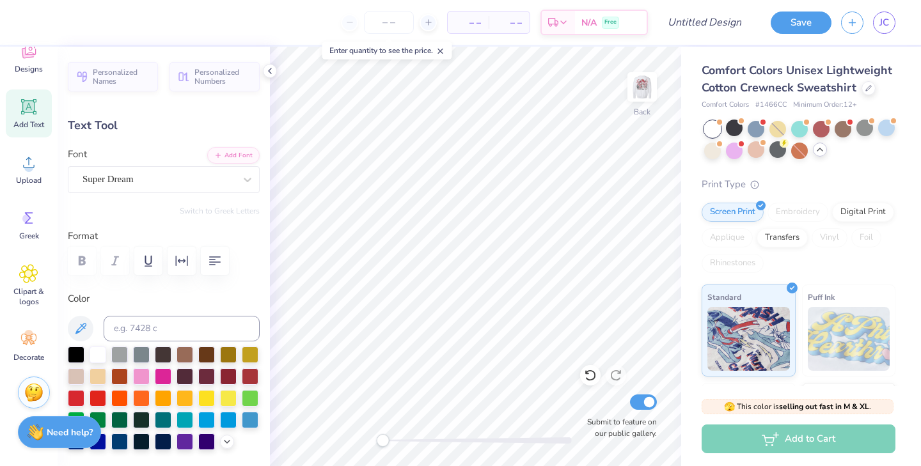
type input "1.75"
type input "11.13"
type textarea "ULTIMATE"
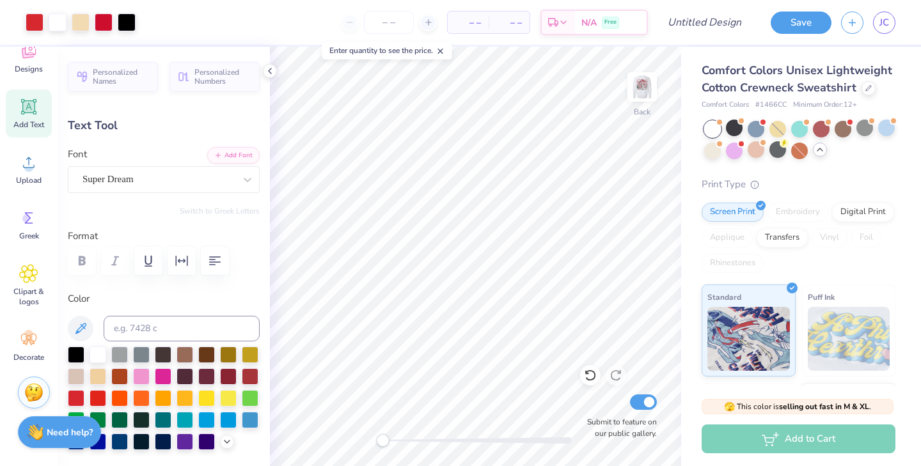
type input "10.97"
type input "1.76"
type input "11.12"
type input "8.42"
type input "1.80"
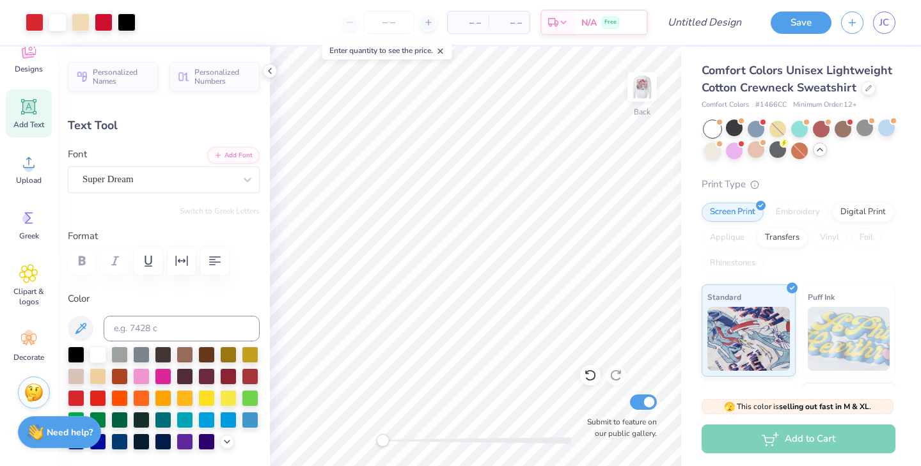
type input "5.09"
type input "10.97"
type input "1.76"
type input "11.12"
type input "8.74"
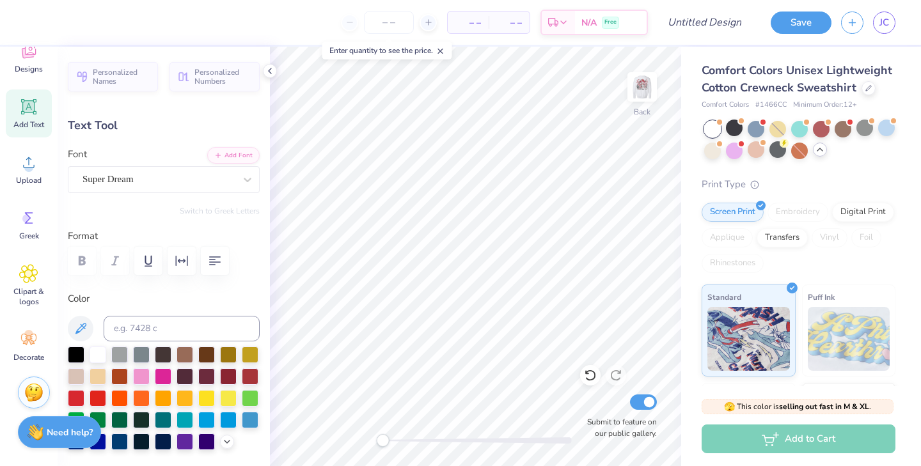
type input "1.40"
type input "11.48"
type input "8.42"
type input "1.80"
click at [73, 397] on div at bounding box center [76, 397] width 17 height 17
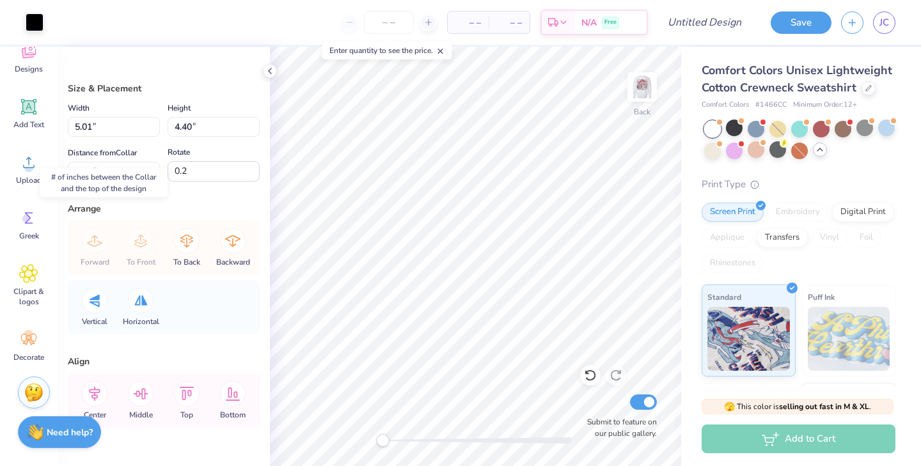
scroll to position [32, 0]
click at [587, 379] on icon at bounding box center [590, 376] width 11 height 12
click at [588, 368] on div at bounding box center [590, 375] width 20 height 20
click at [588, 378] on icon at bounding box center [590, 375] width 13 height 13
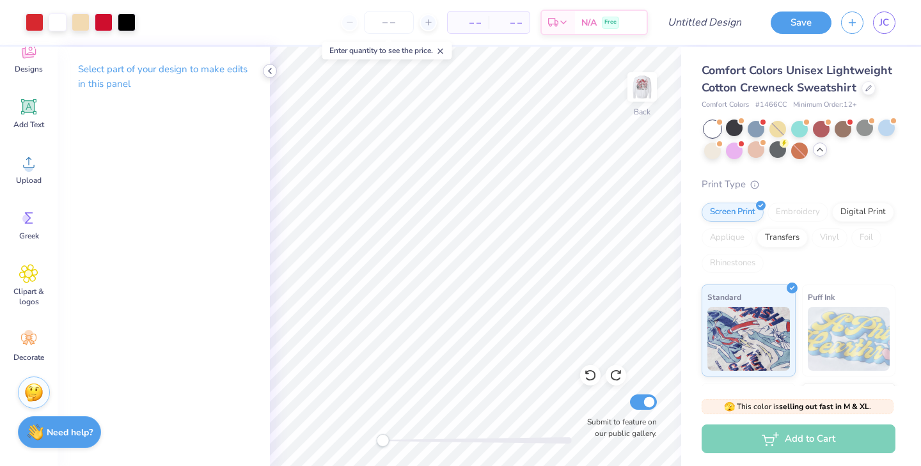
click at [264, 69] on div at bounding box center [270, 71] width 14 height 14
click at [585, 374] on icon at bounding box center [590, 375] width 13 height 13
click at [20, 293] on span "Clipart & logos" at bounding box center [29, 297] width 42 height 20
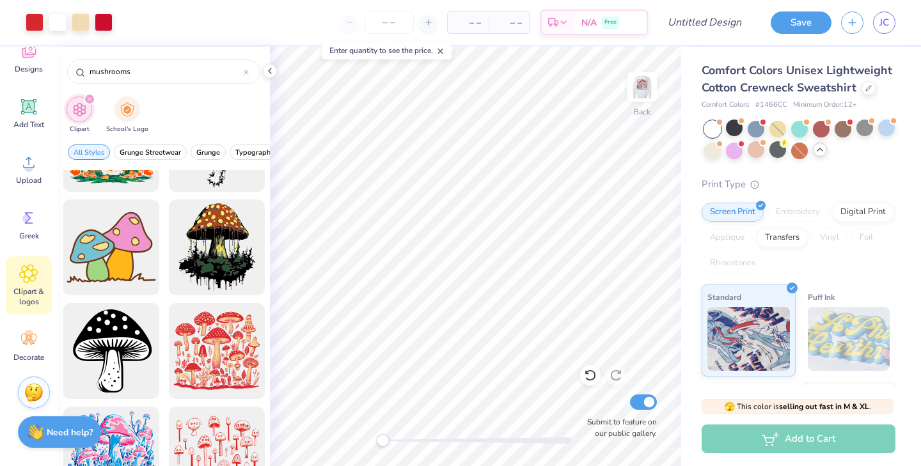
scroll to position [1435, 0]
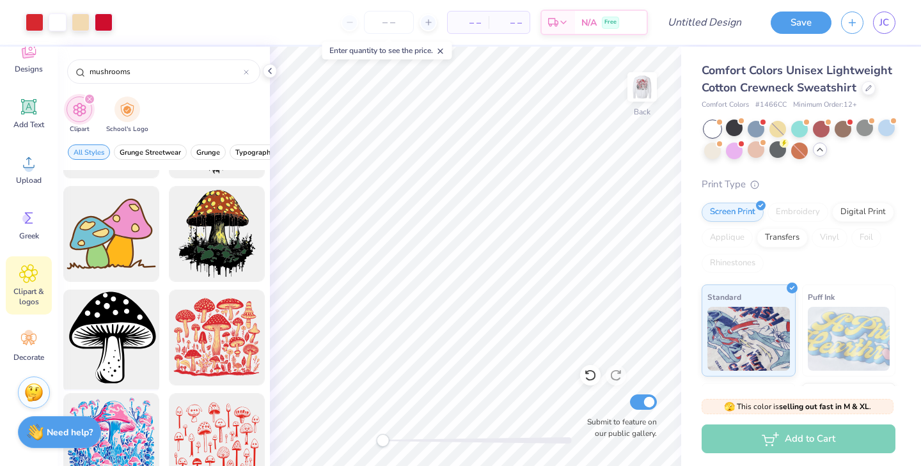
click at [123, 333] on div at bounding box center [111, 338] width 106 height 106
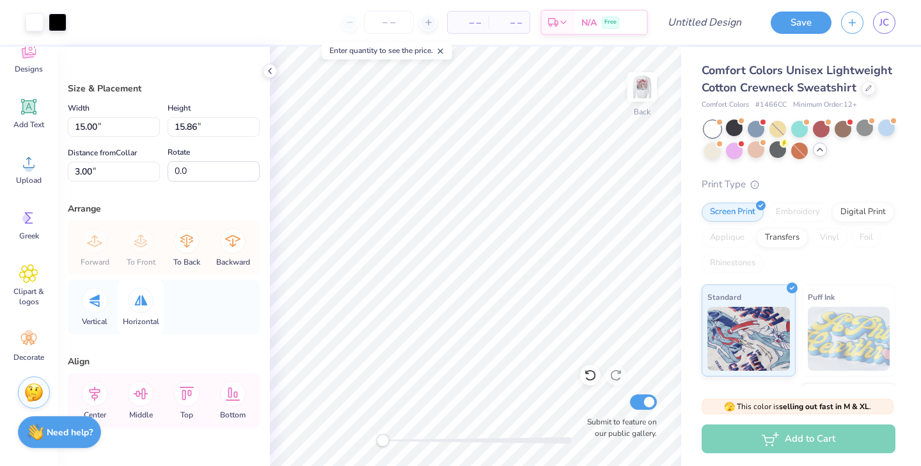
click at [148, 301] on div at bounding box center [141, 301] width 26 height 26
click at [55, 21] on div at bounding box center [58, 21] width 18 height 18
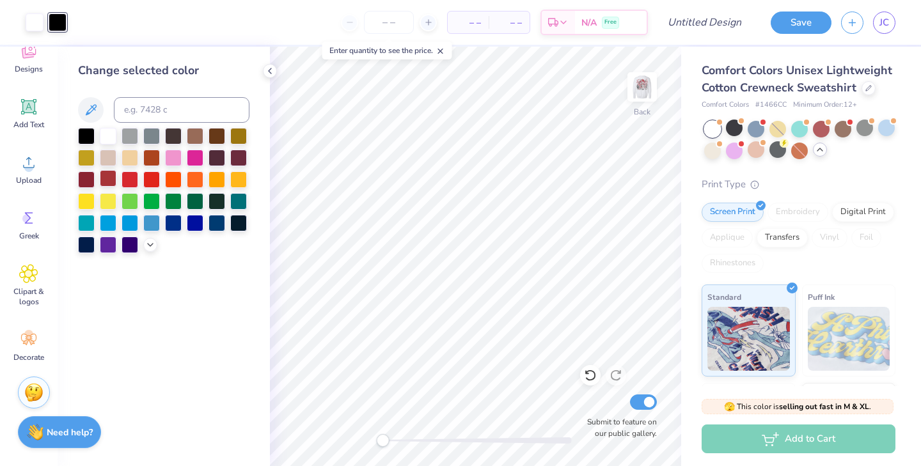
click at [107, 176] on div at bounding box center [108, 178] width 17 height 17
click at [149, 242] on icon at bounding box center [150, 244] width 10 height 10
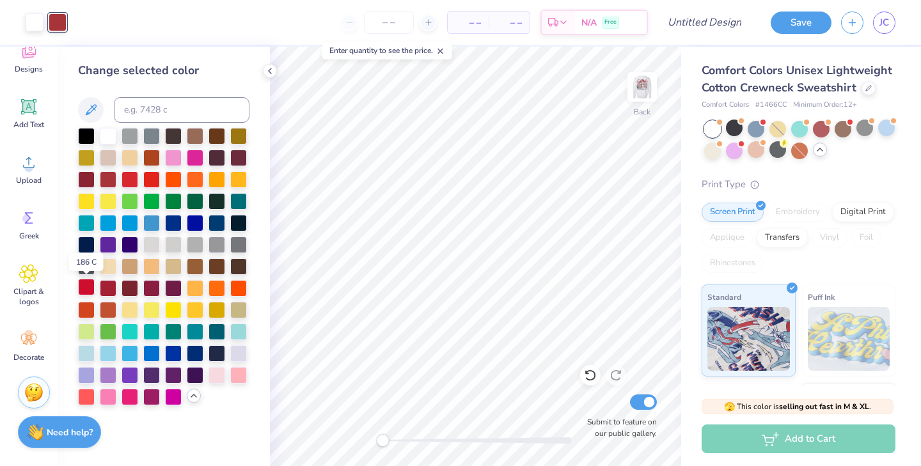
click at [86, 286] on div at bounding box center [86, 287] width 17 height 17
click at [107, 290] on div at bounding box center [108, 287] width 17 height 17
click at [88, 290] on div at bounding box center [86, 287] width 17 height 17
click at [38, 21] on div at bounding box center [35, 21] width 18 height 18
click at [165, 257] on div at bounding box center [173, 265] width 17 height 17
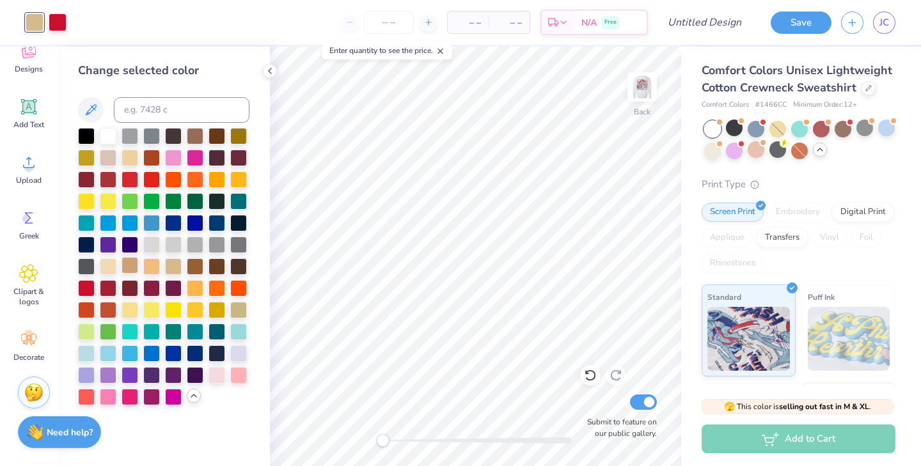
click at [134, 264] on div at bounding box center [130, 265] width 17 height 17
click at [110, 264] on div at bounding box center [108, 265] width 17 height 17
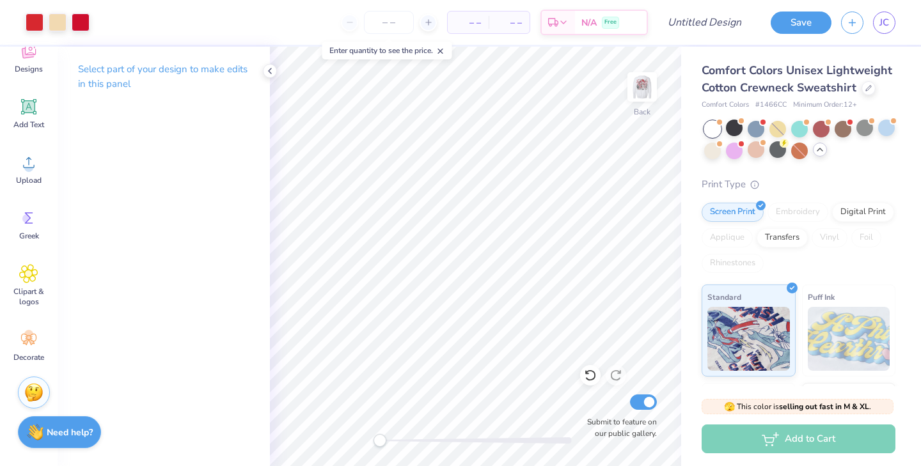
click at [338, 444] on div "Back Submit to feature on our public gallery." at bounding box center [475, 257] width 411 height 420
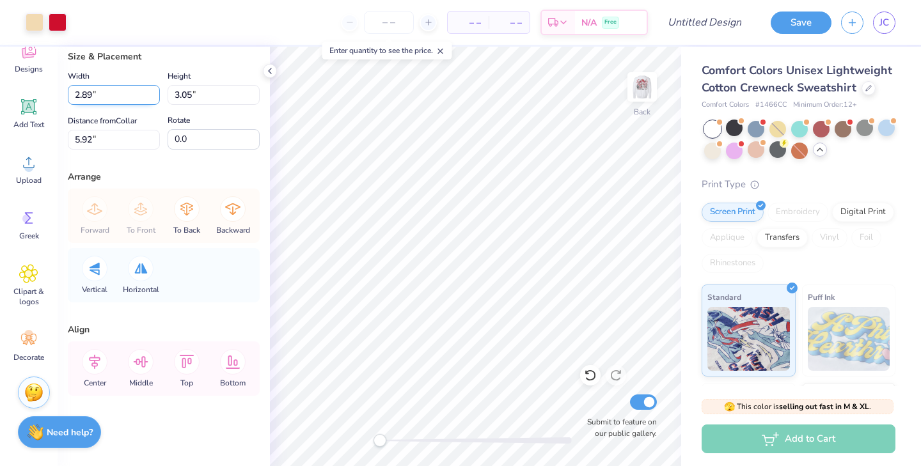
scroll to position [0, 0]
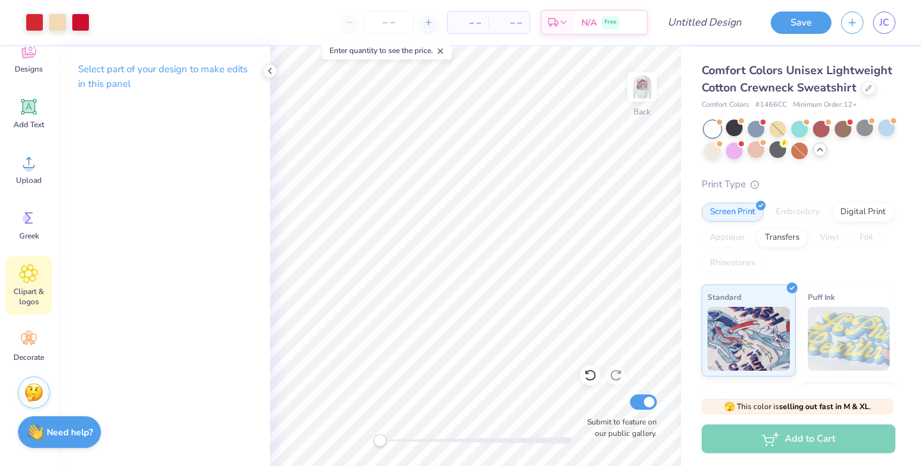
click at [23, 269] on icon at bounding box center [28, 273] width 19 height 19
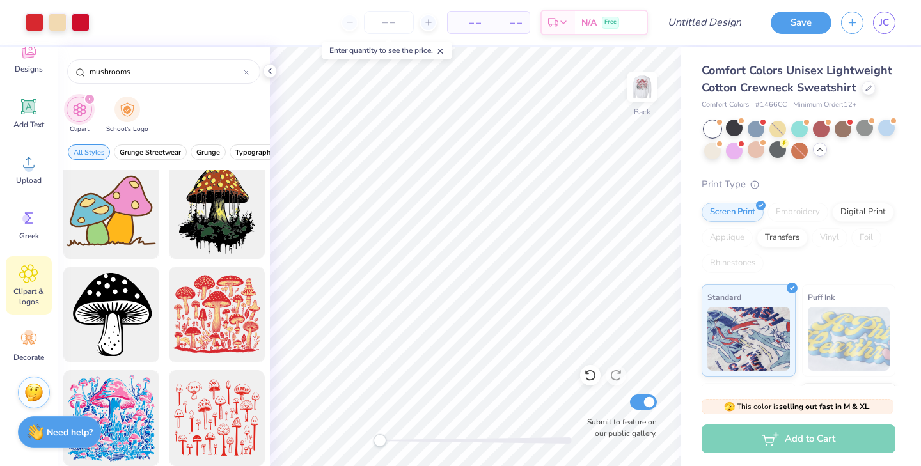
scroll to position [1476, 0]
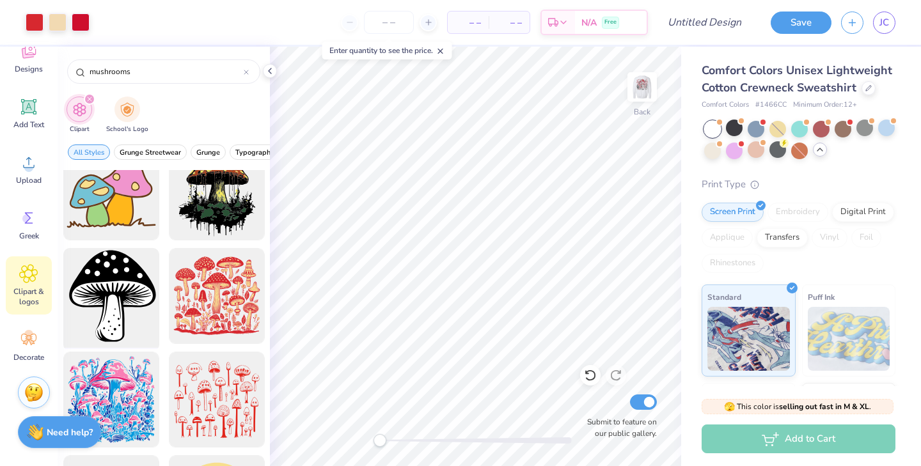
click at [134, 307] on div at bounding box center [111, 297] width 106 height 106
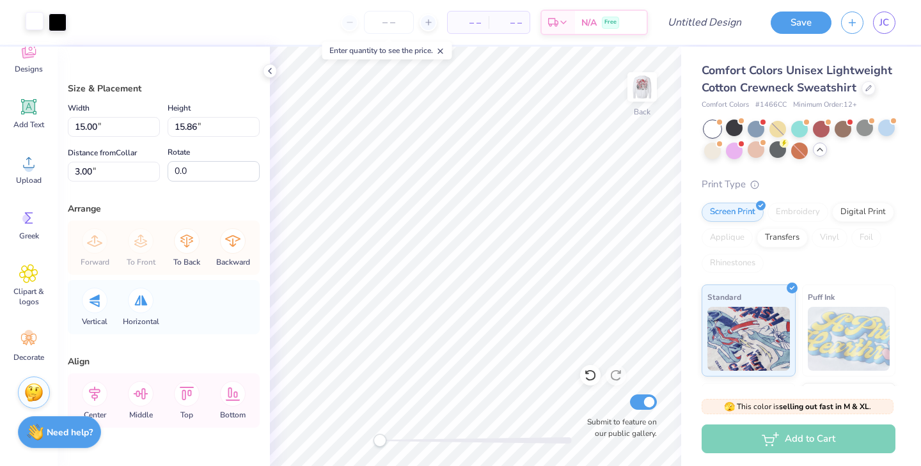
click at [33, 20] on div at bounding box center [35, 21] width 18 height 18
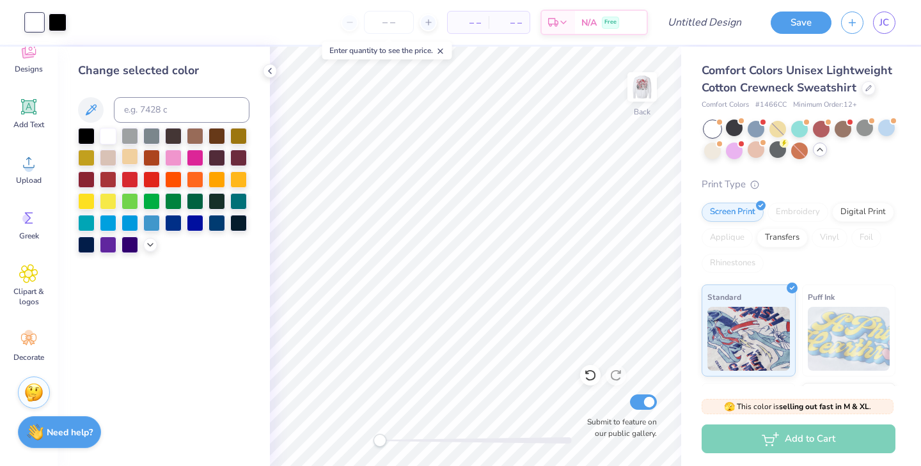
click at [130, 156] on div at bounding box center [130, 156] width 17 height 17
click at [52, 14] on div at bounding box center [58, 21] width 18 height 18
click at [147, 246] on icon at bounding box center [150, 244] width 10 height 10
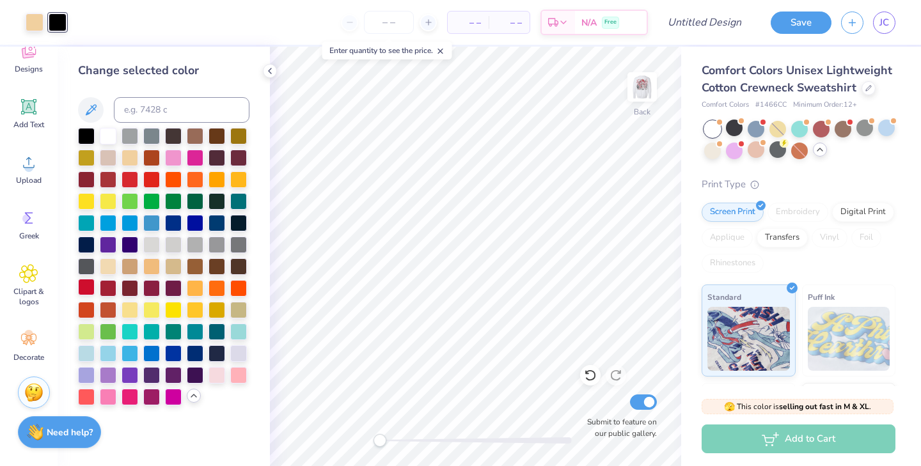
click at [81, 288] on div at bounding box center [86, 287] width 17 height 17
click at [269, 286] on div "Change selected color" at bounding box center [164, 257] width 212 height 420
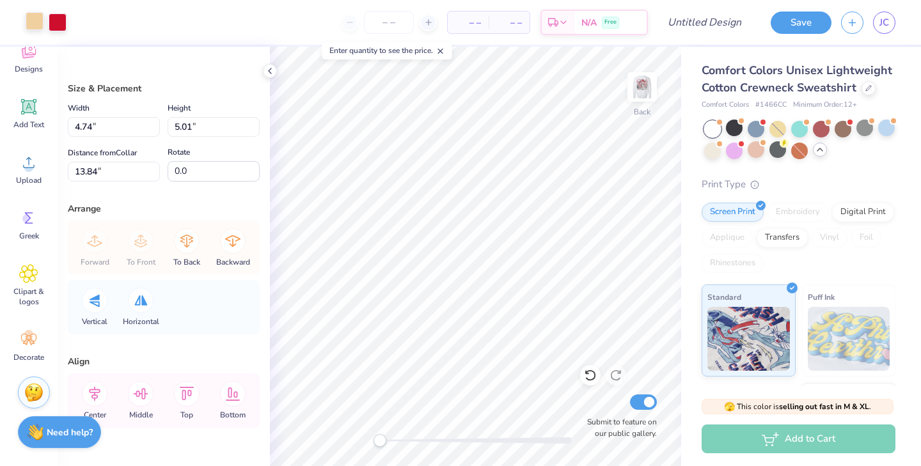
click at [33, 19] on div at bounding box center [35, 21] width 18 height 18
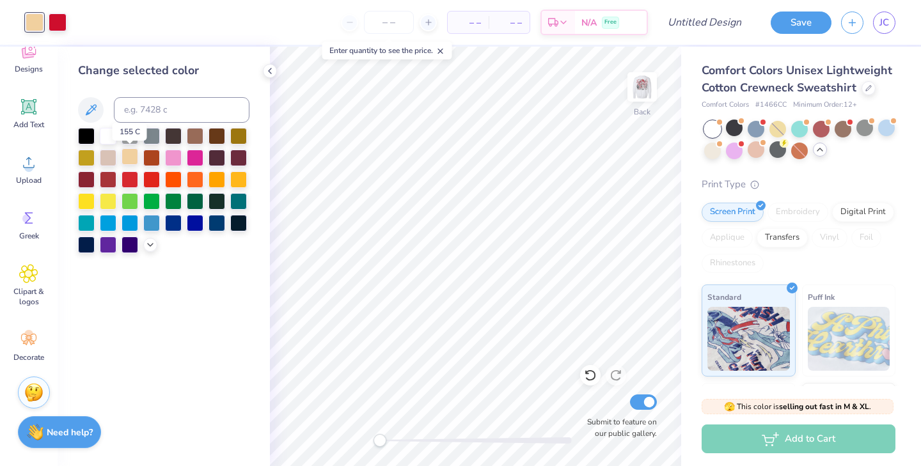
click at [134, 157] on div at bounding box center [130, 156] width 17 height 17
click at [150, 244] on polyline at bounding box center [150, 243] width 5 height 3
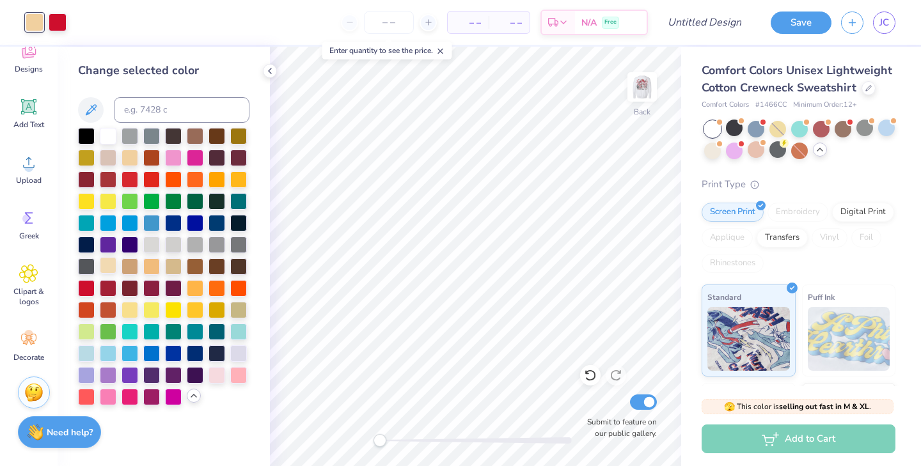
click at [109, 265] on div at bounding box center [108, 265] width 17 height 17
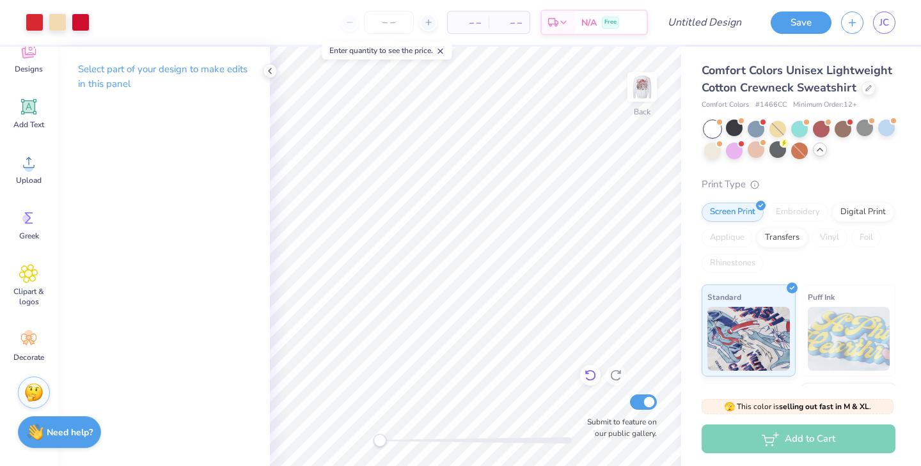
click at [588, 379] on icon at bounding box center [590, 376] width 11 height 12
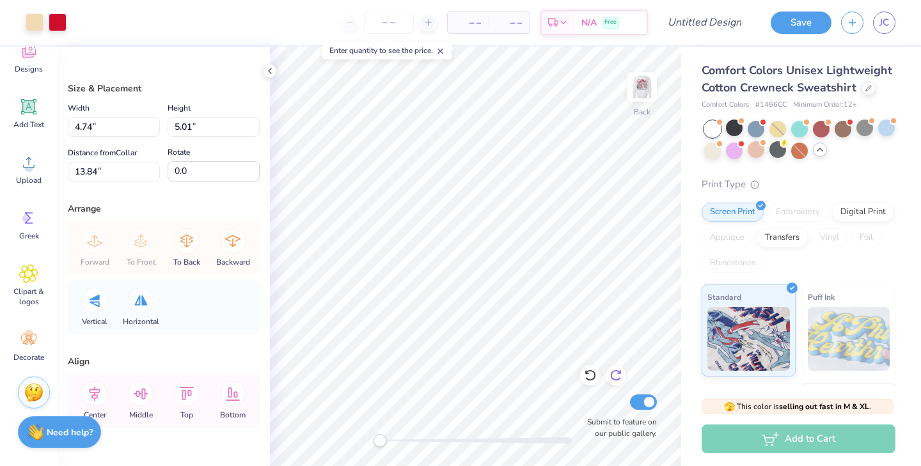
click at [613, 373] on icon at bounding box center [615, 376] width 11 height 12
click at [145, 302] on icon at bounding box center [140, 300] width 13 height 10
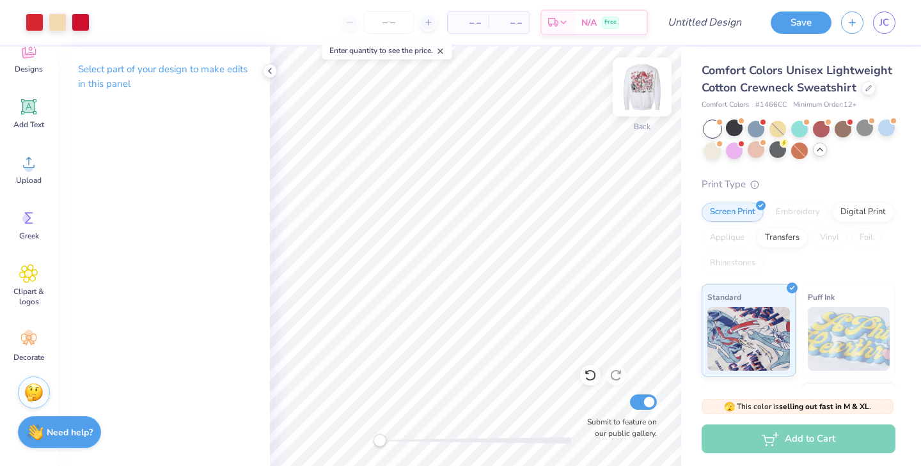
click at [633, 88] on img at bounding box center [642, 86] width 51 height 51
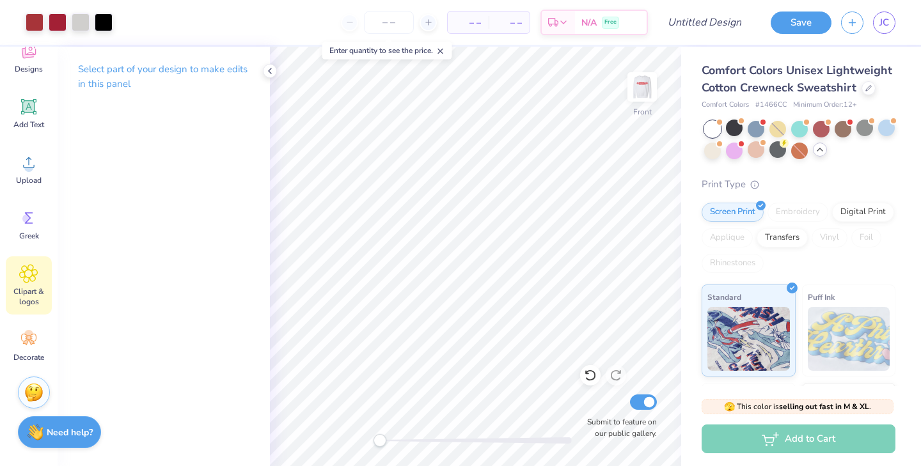
click at [19, 278] on div "Clipart & logos" at bounding box center [29, 285] width 46 height 58
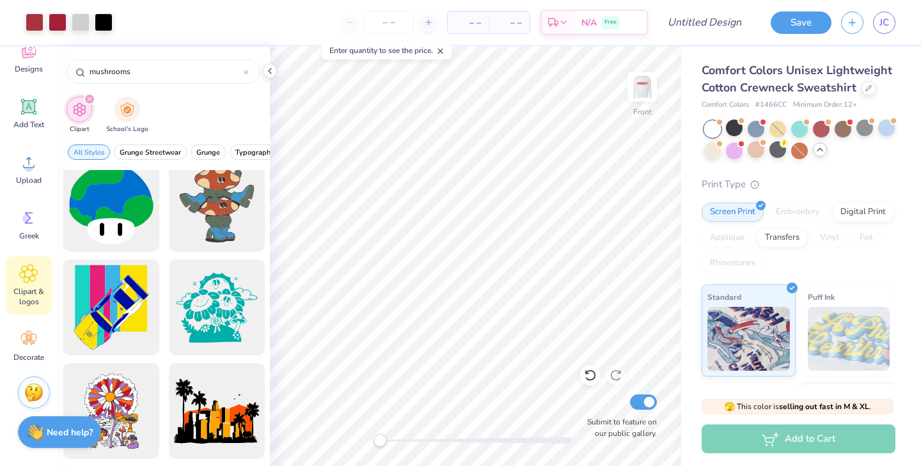
scroll to position [2084, 0]
